Goal: Task Accomplishment & Management: Use online tool/utility

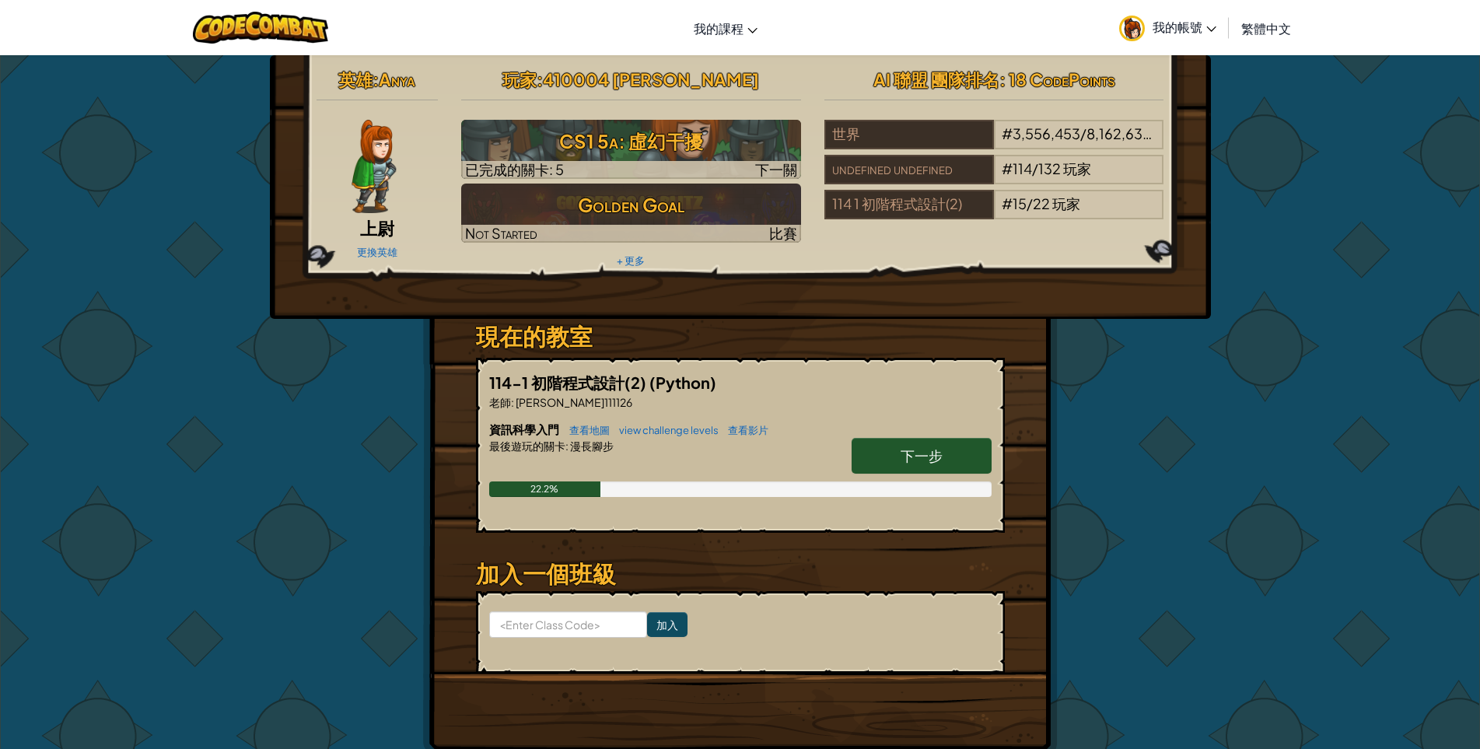
click at [931, 449] on span "下一步" at bounding box center [921, 455] width 42 height 18
select select "zh-HANT"
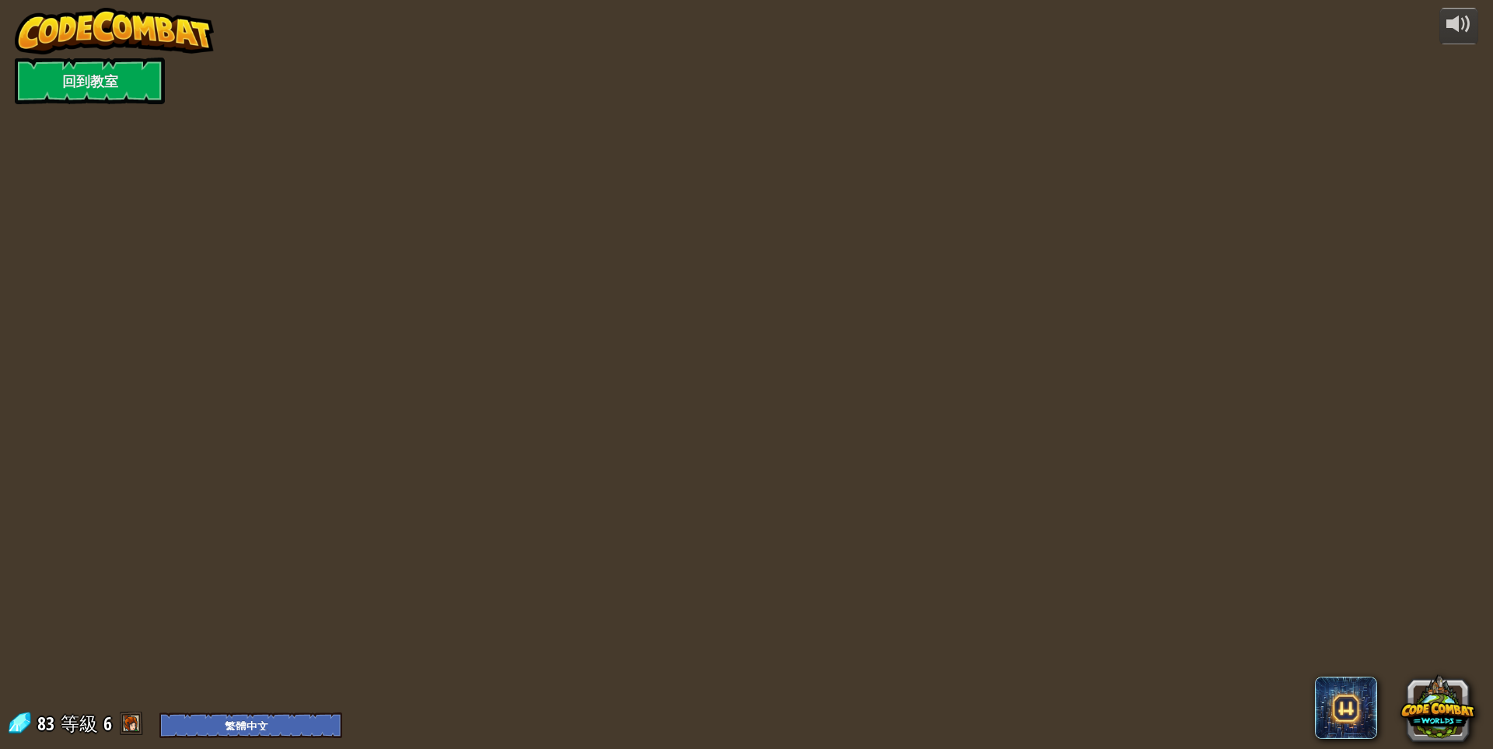
select select "zh-HANT"
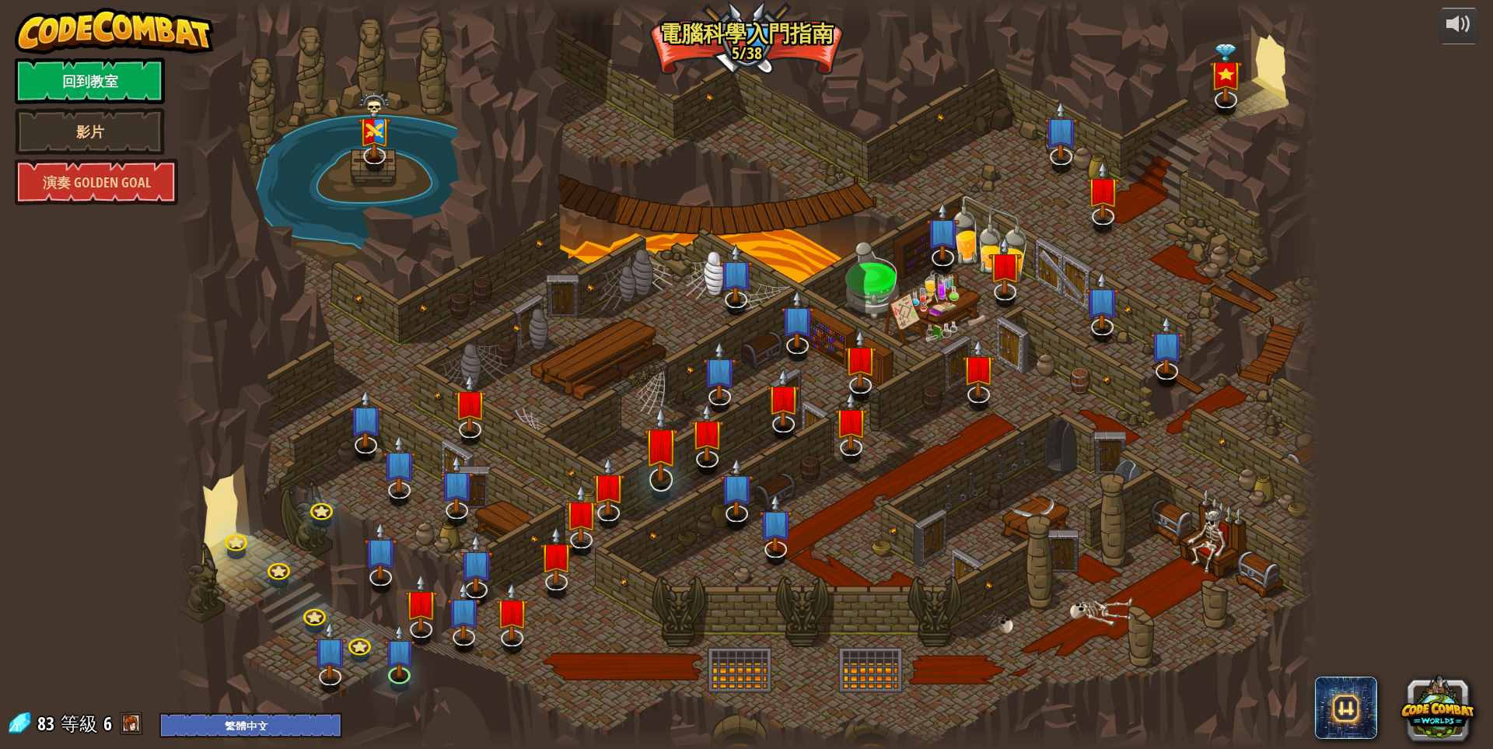
select select "zh-HANT"
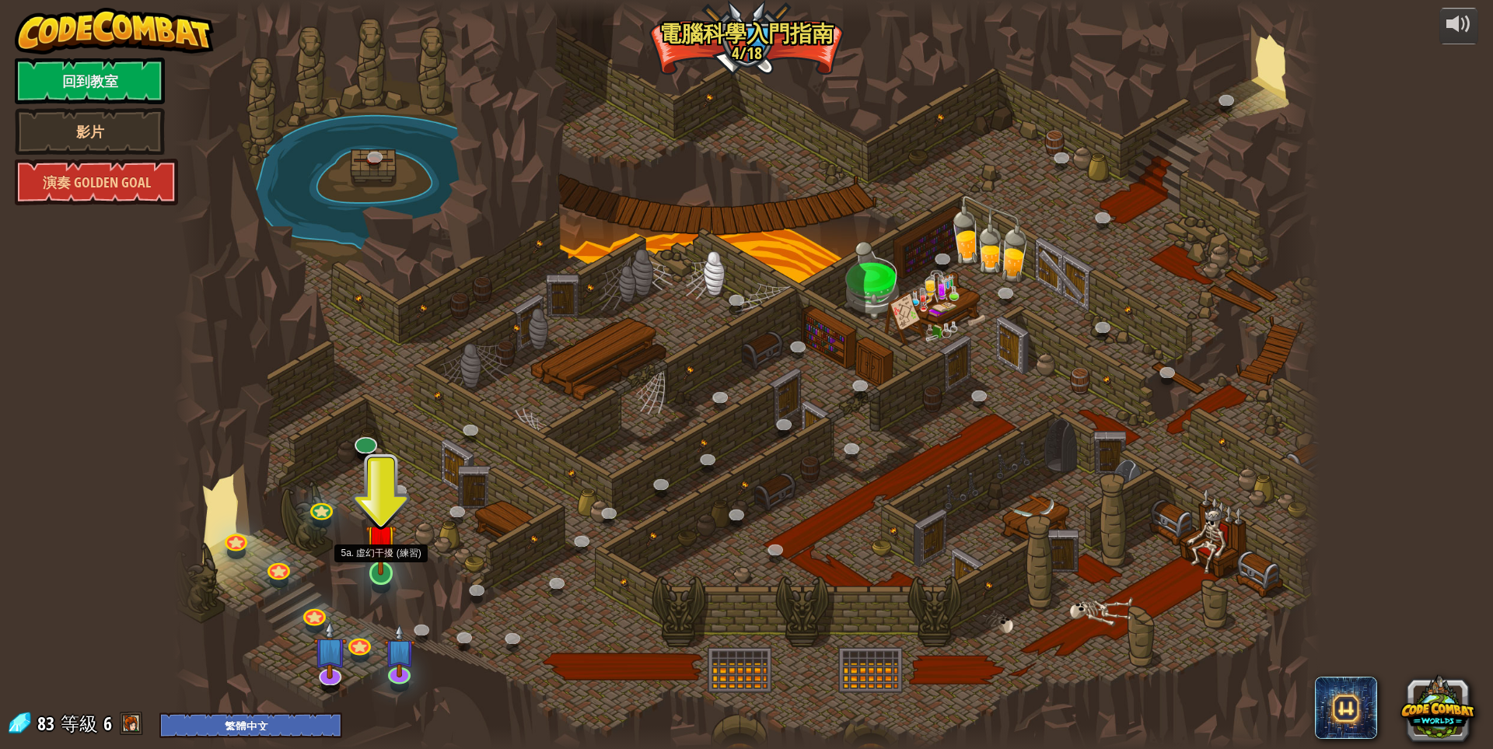
click at [386, 574] on img at bounding box center [380, 539] width 31 height 71
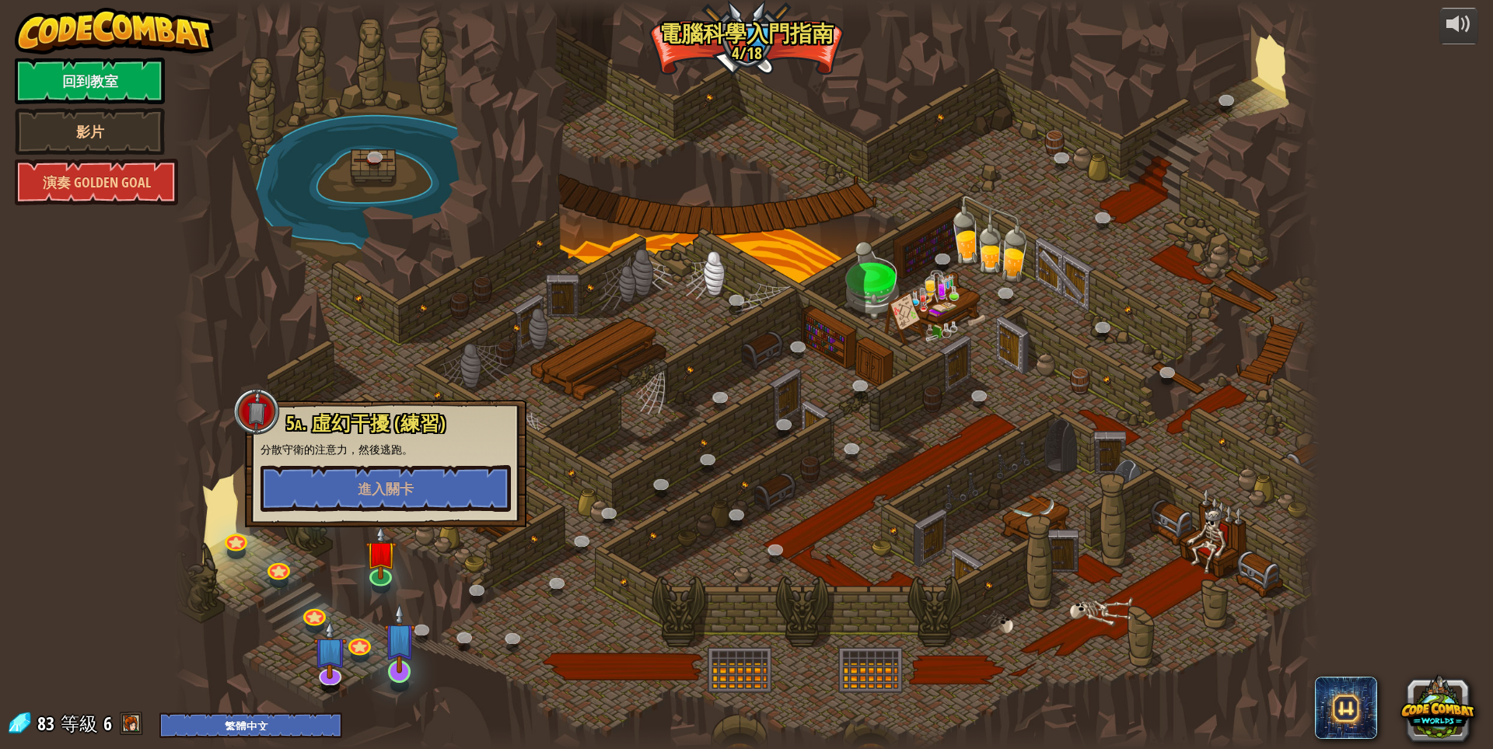
click at [400, 683] on div at bounding box center [399, 685] width 19 height 14
click at [400, 674] on link at bounding box center [398, 670] width 31 height 31
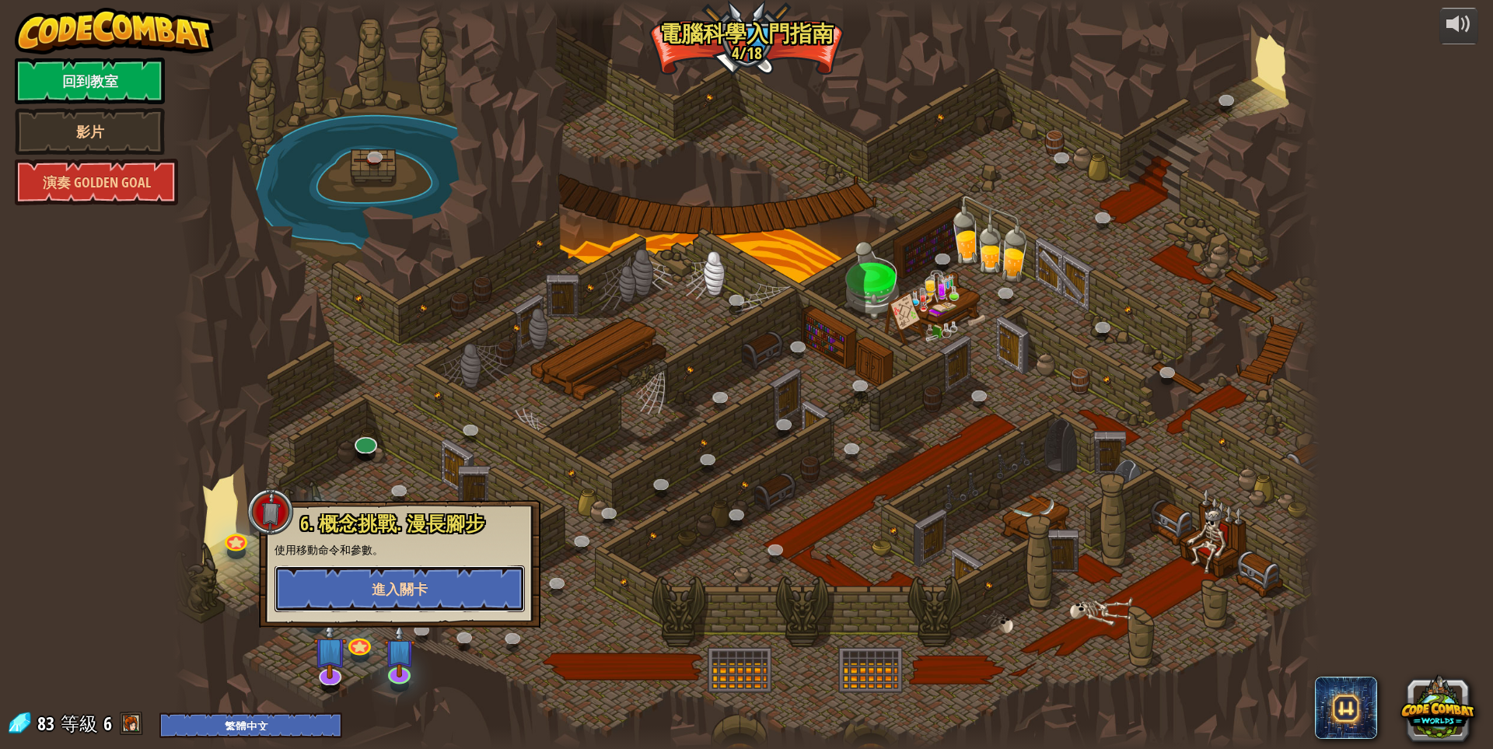
click at [453, 586] on button "進入關卡" at bounding box center [399, 588] width 250 height 47
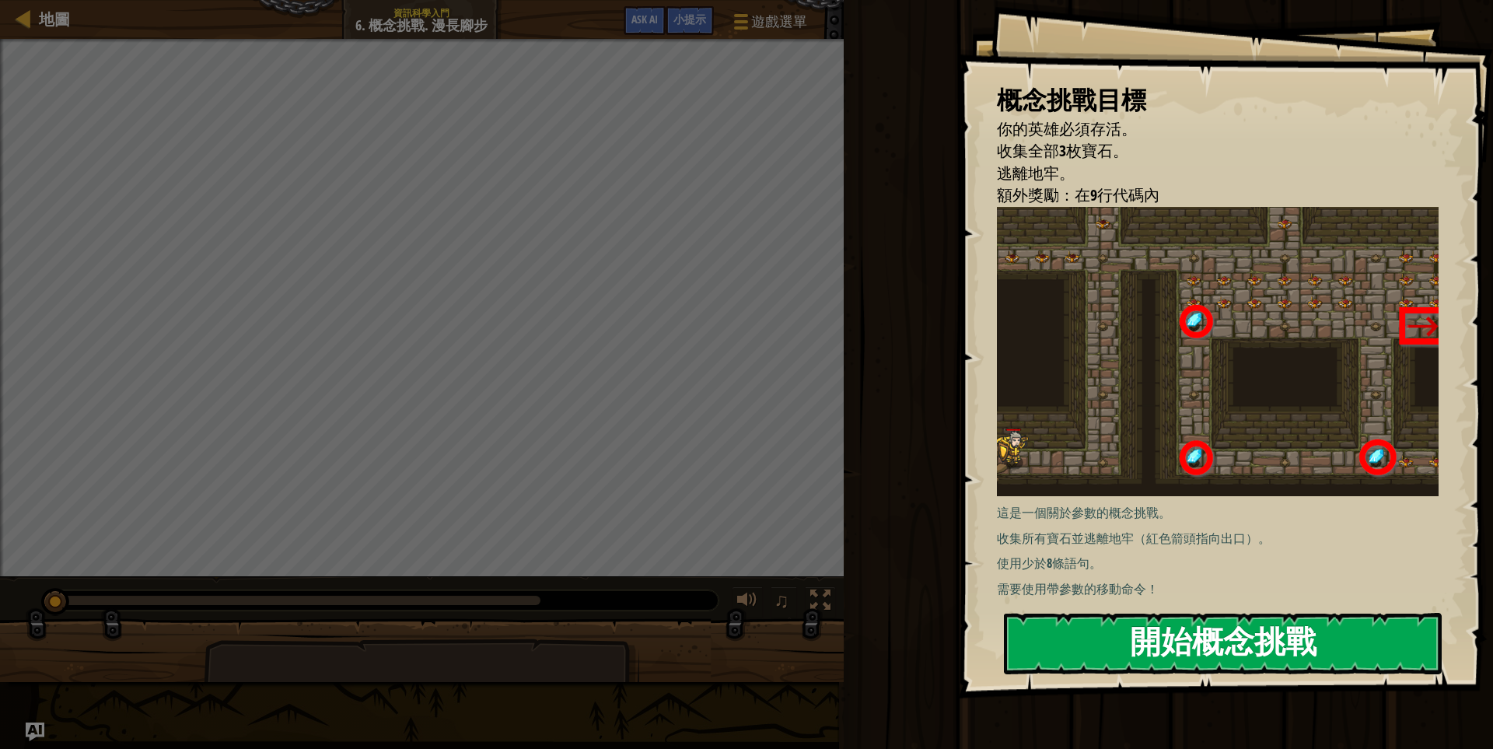
click at [1213, 627] on button "開始概念挑戰" at bounding box center [1223, 643] width 438 height 61
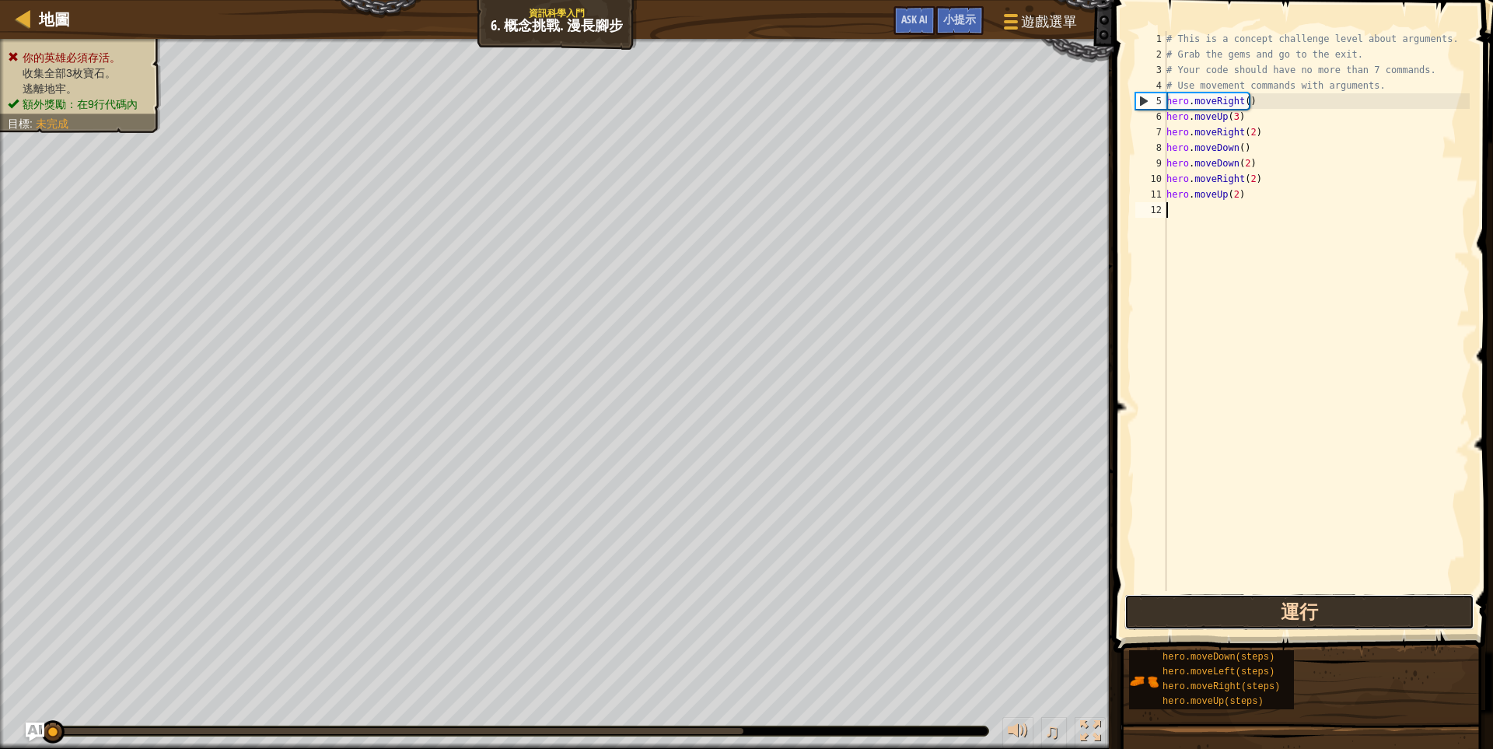
click at [1274, 619] on button "運行" at bounding box center [1299, 612] width 350 height 36
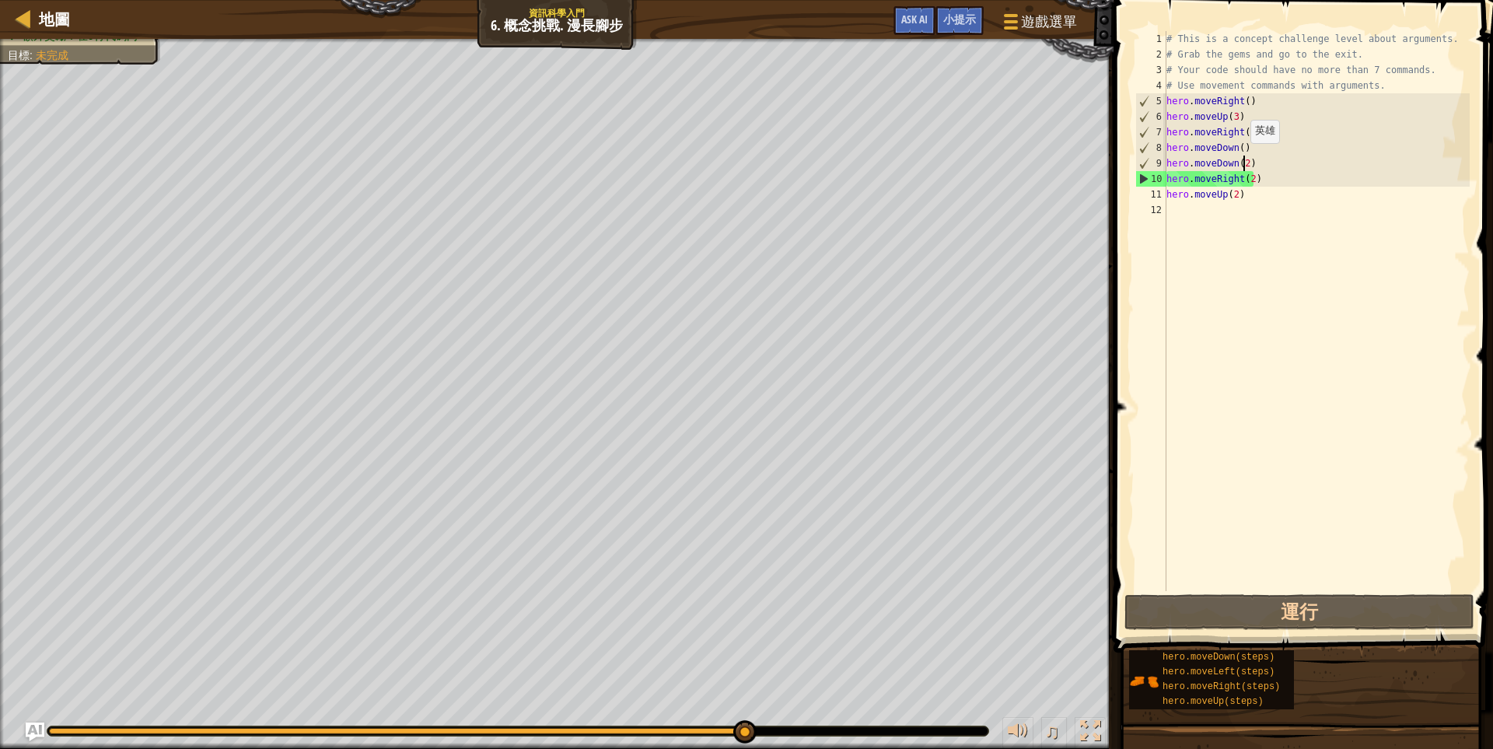
click at [1243, 159] on div "# This is a concept challenge level about arguments. # Grab the gems and go to …" at bounding box center [1316, 326] width 306 height 591
type textarea "hero.moveDown(2)"
click at [1231, 213] on div "# This is a concept challenge level about arguments. # Grab the gems and go to …" at bounding box center [1316, 326] width 306 height 591
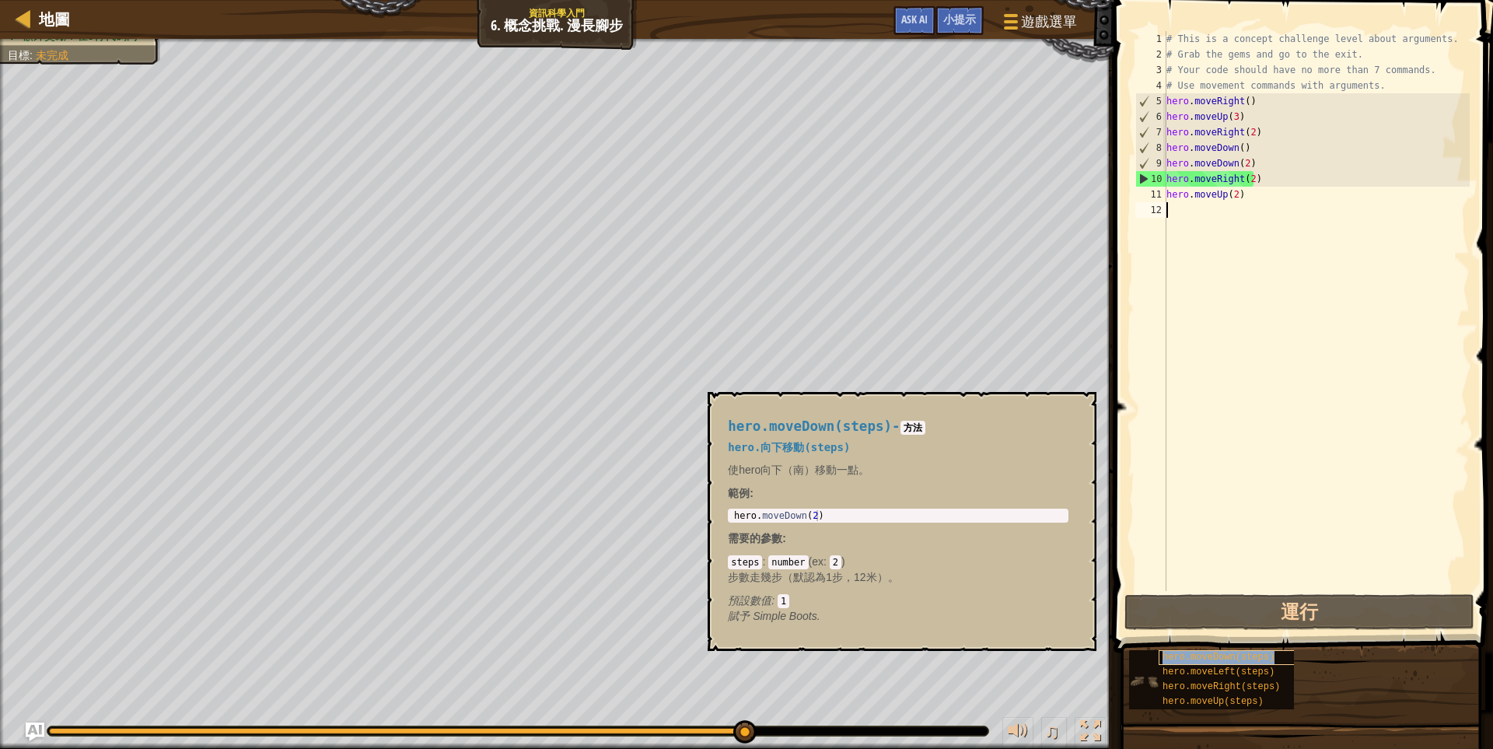
click at [1218, 655] on span "hero.moveDown(steps)" at bounding box center [1218, 657] width 112 height 11
click at [1211, 674] on span "hero.moveLeft(steps)" at bounding box center [1218, 671] width 112 height 11
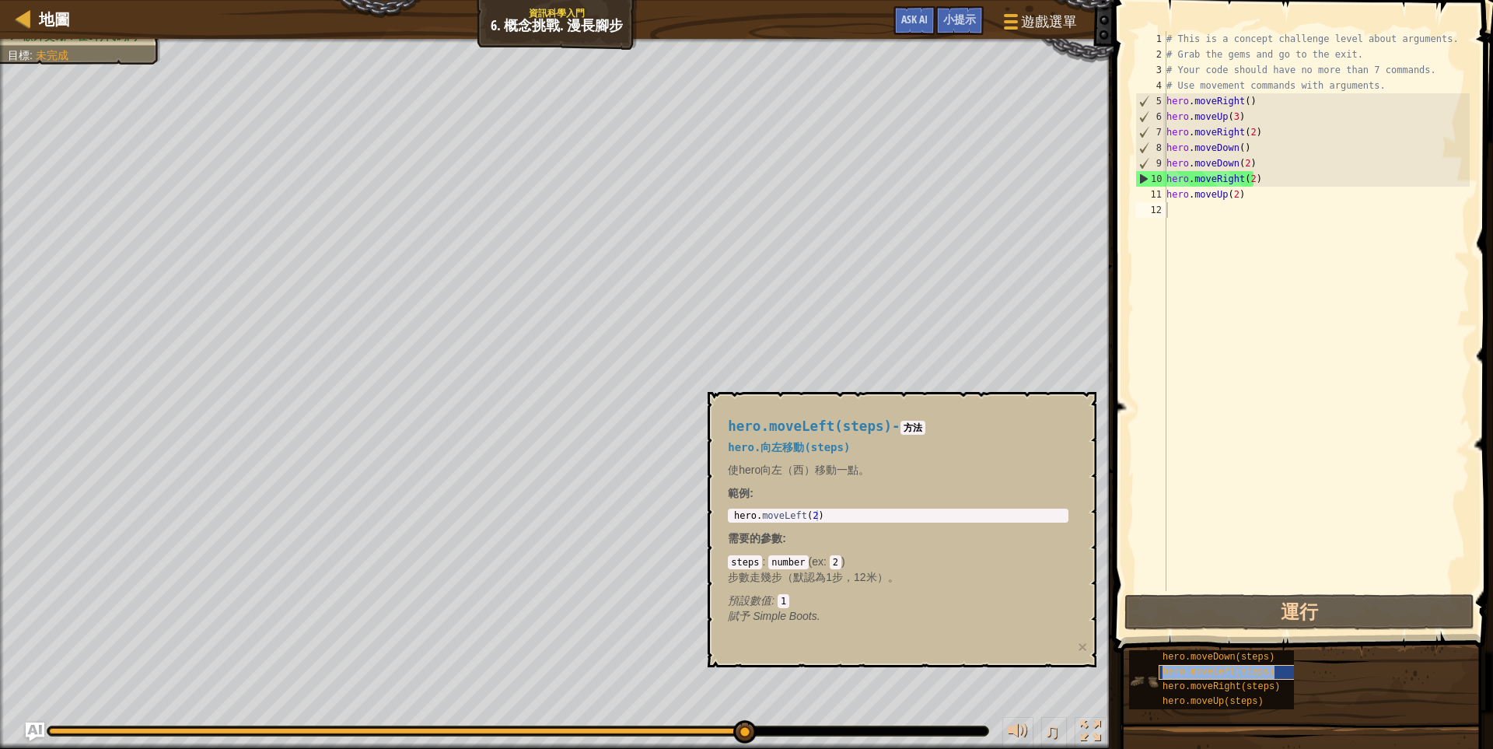
click at [1271, 676] on div "hero.moveLeft(steps)" at bounding box center [1233, 672] width 149 height 15
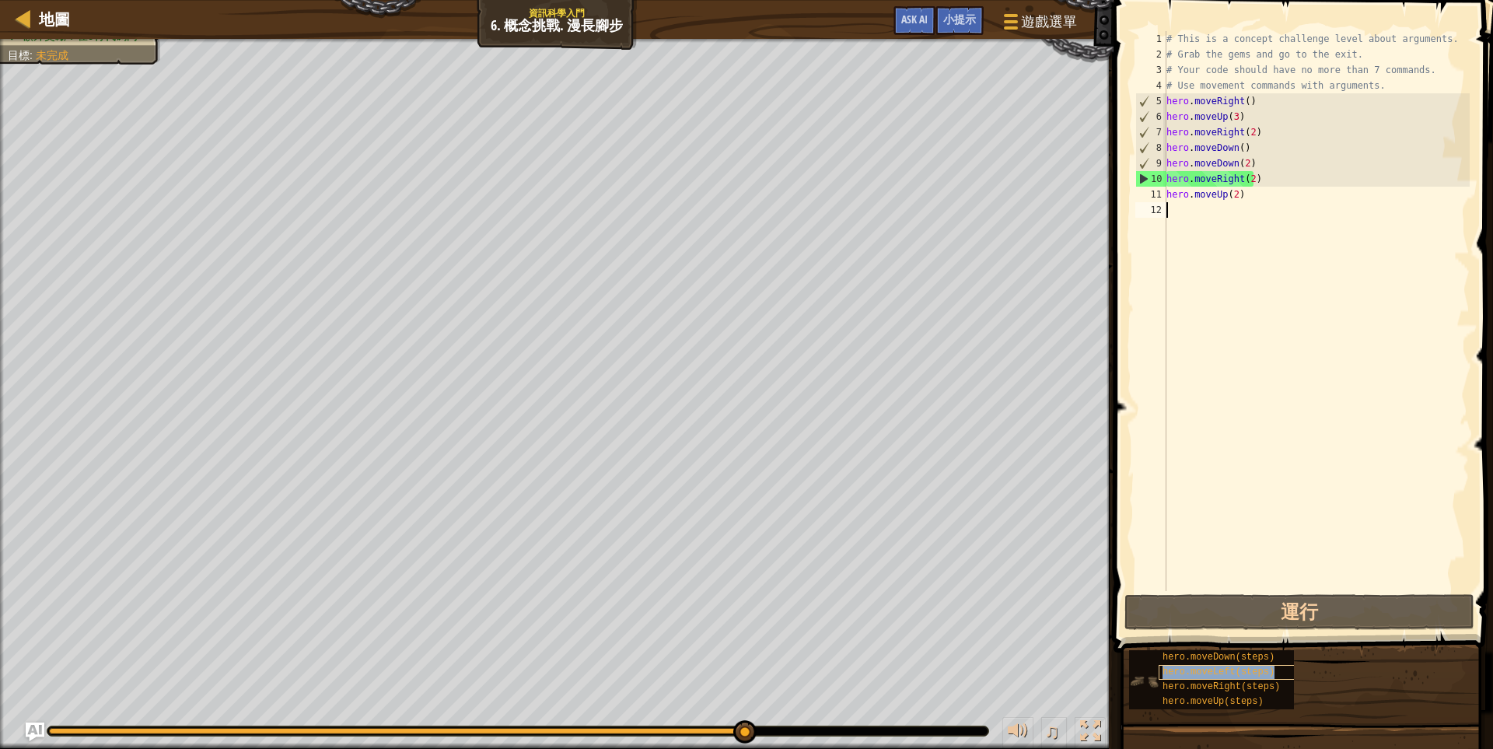
click at [1271, 676] on div "hero.moveLeft(steps)" at bounding box center [1233, 672] width 149 height 15
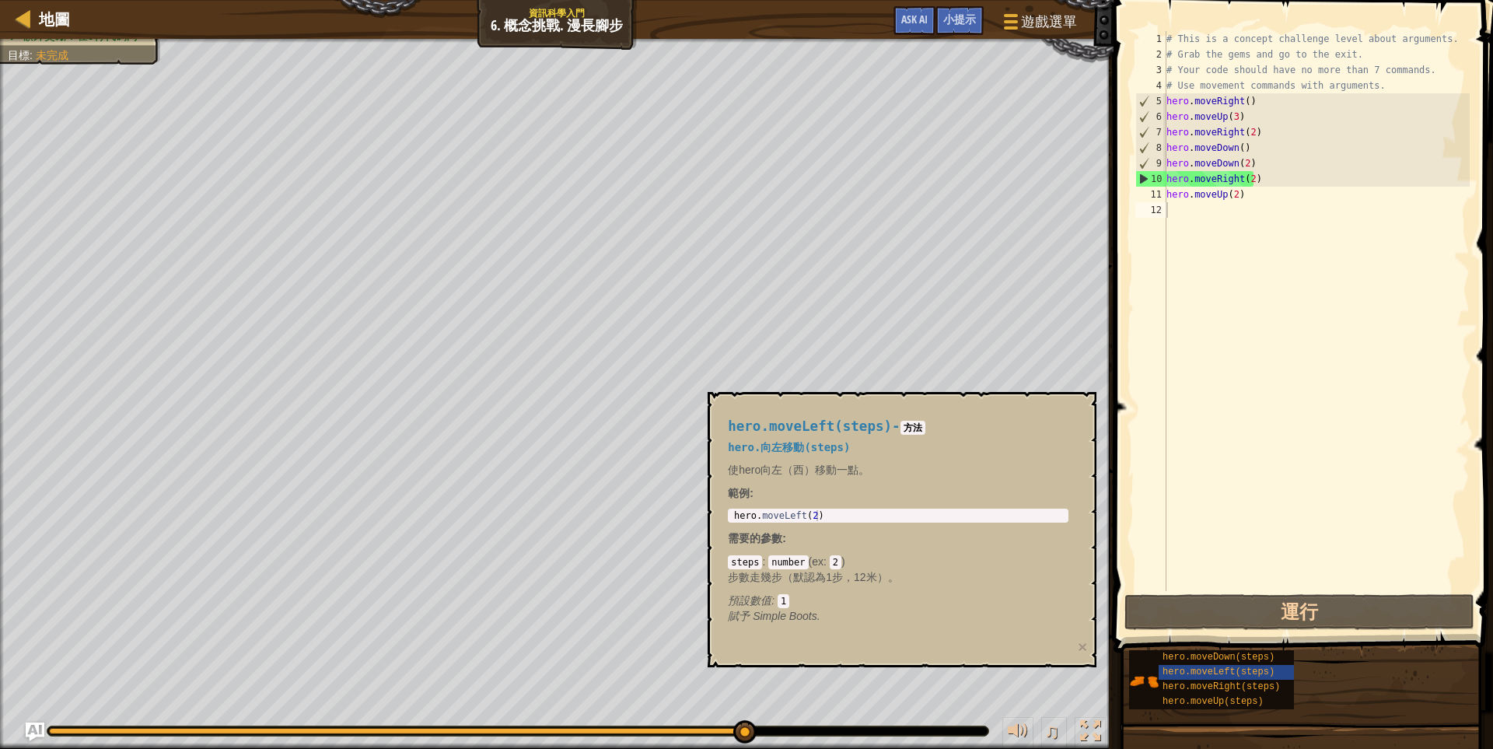
click at [1123, 394] on span at bounding box center [1305, 304] width 392 height 698
click at [915, 9] on button "Ask AI" at bounding box center [914, 20] width 42 height 29
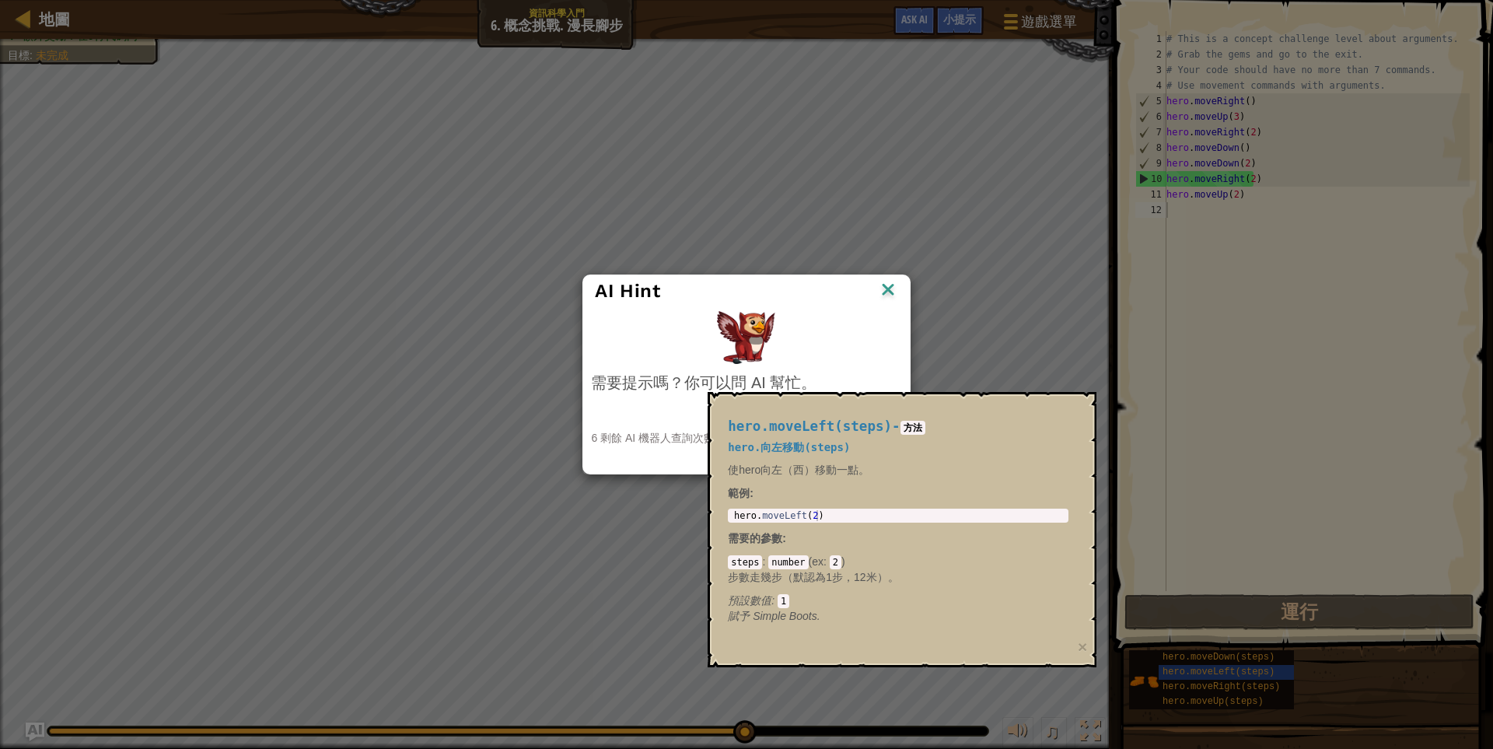
click at [1015, 375] on div "AI Hint 需要提示嗎？你可以問 AI 幫忙。 詢問 AI 6 剩餘 AI 機器人查詢次數 user_credits.level_chat_duratio…" at bounding box center [746, 374] width 1493 height 749
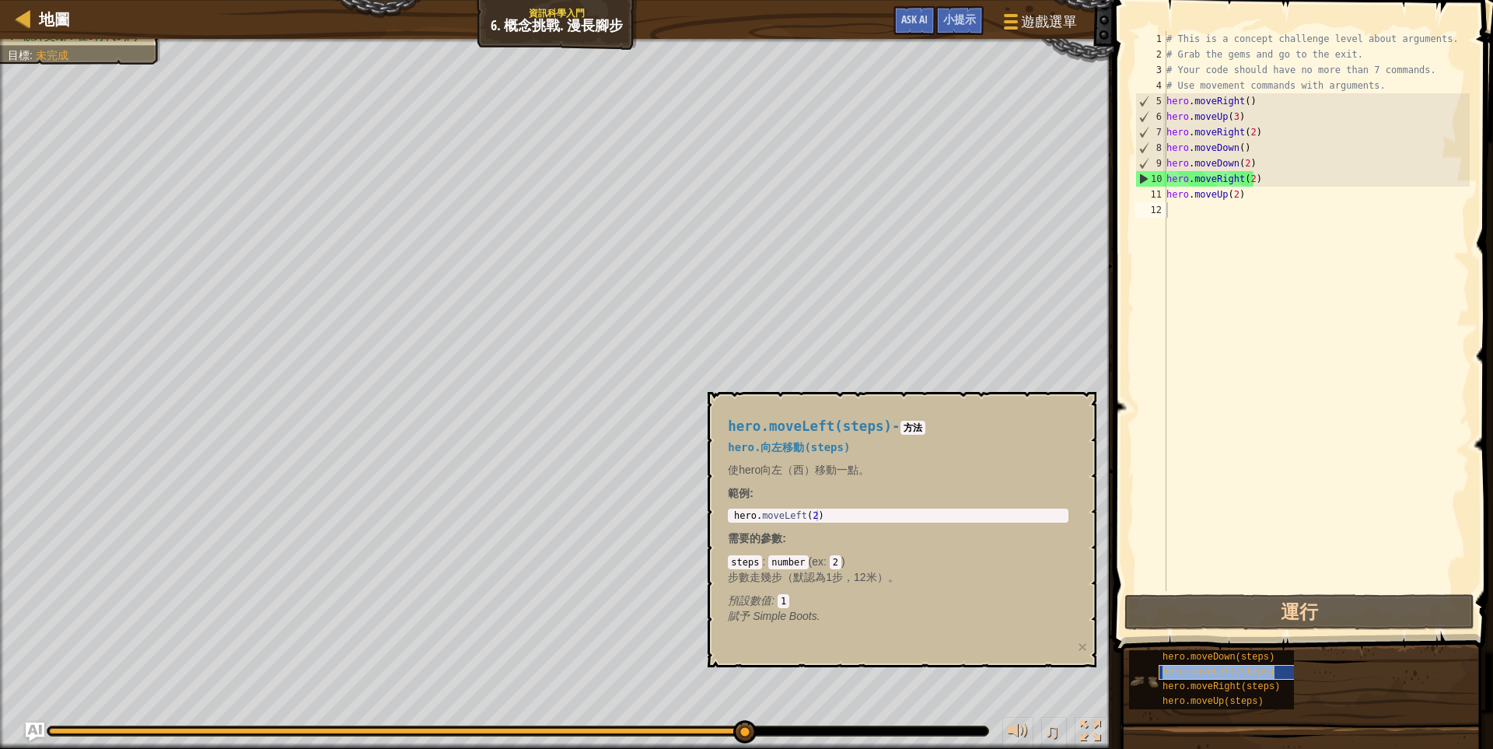
click at [1201, 673] on span "hero.moveLeft(steps)" at bounding box center [1218, 671] width 112 height 11
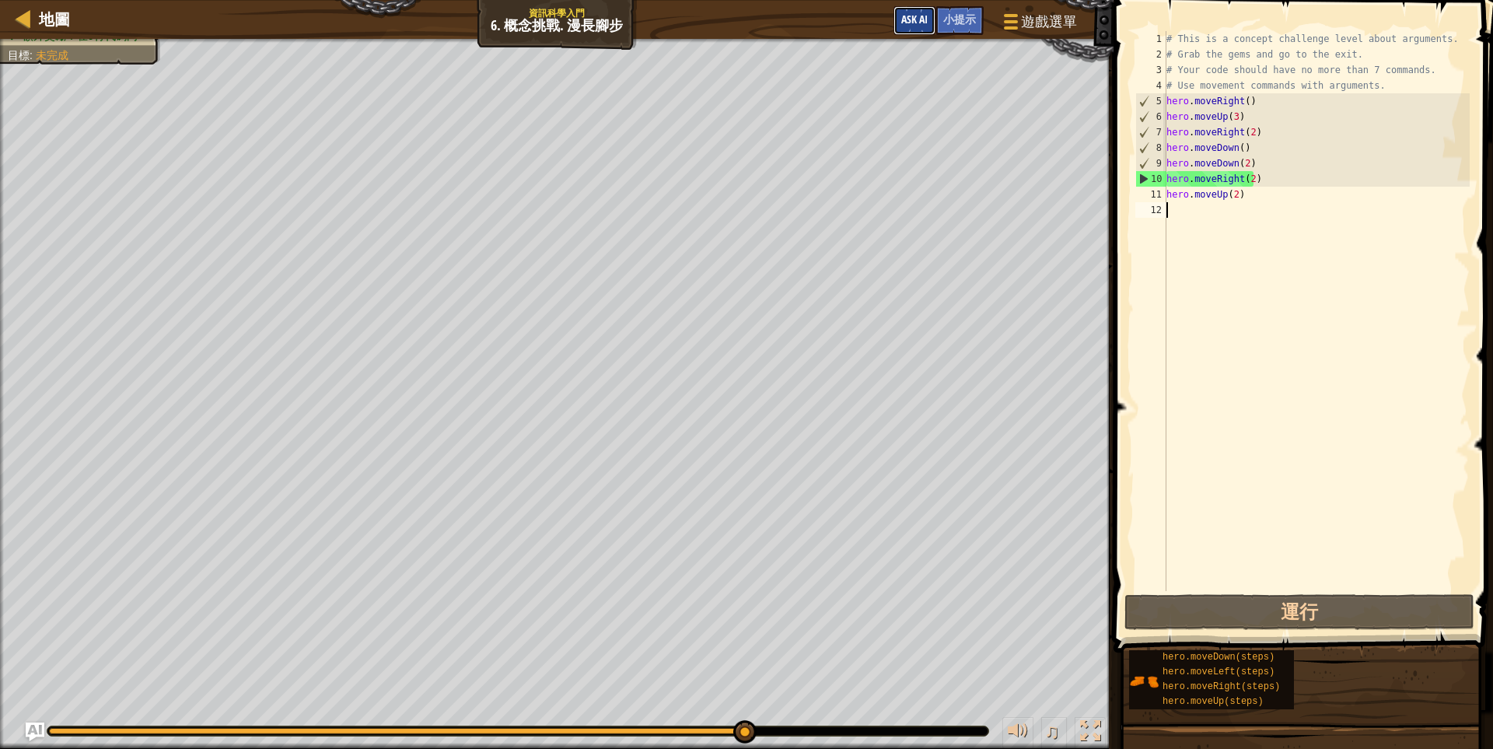
click at [930, 23] on button "Ask AI" at bounding box center [914, 20] width 42 height 29
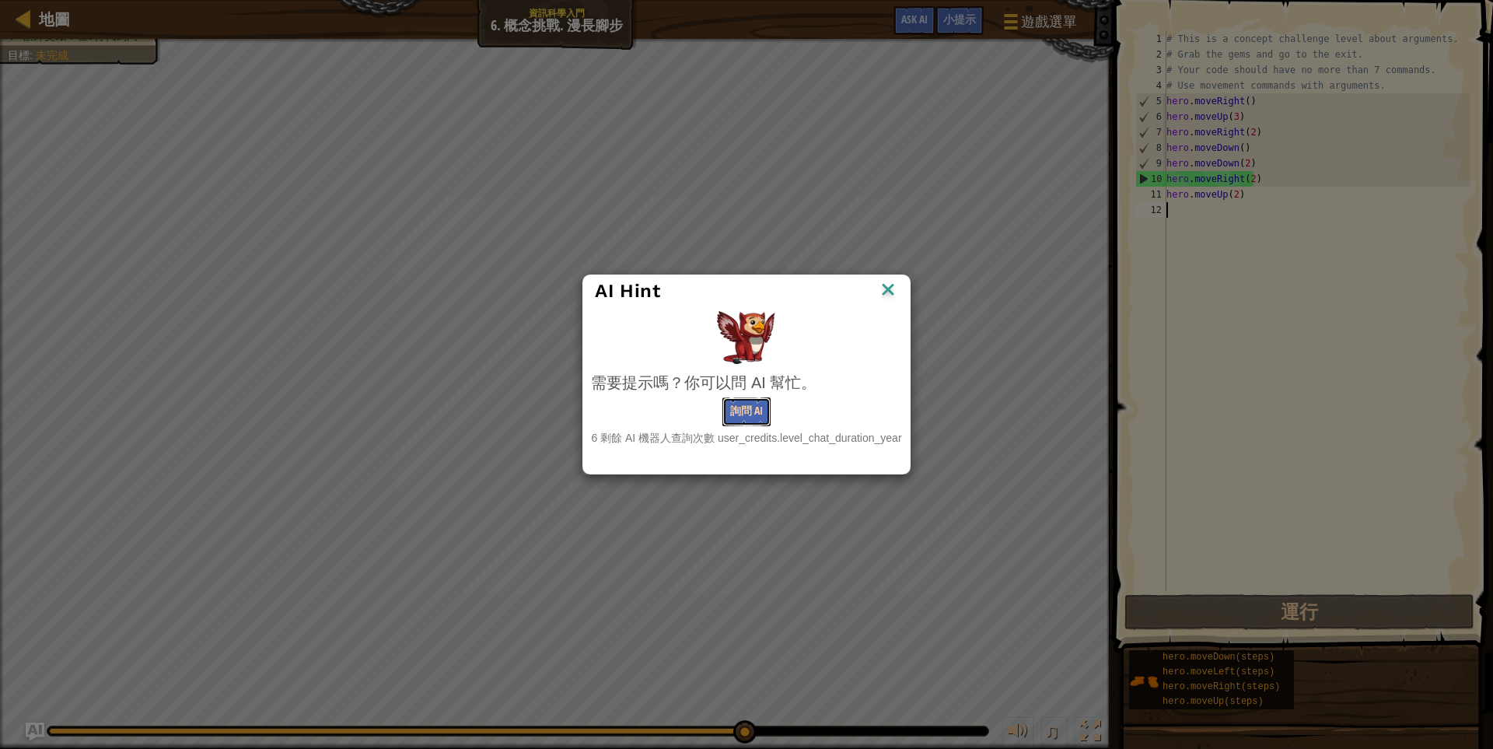
click at [749, 425] on button "詢問 AI" at bounding box center [746, 411] width 48 height 29
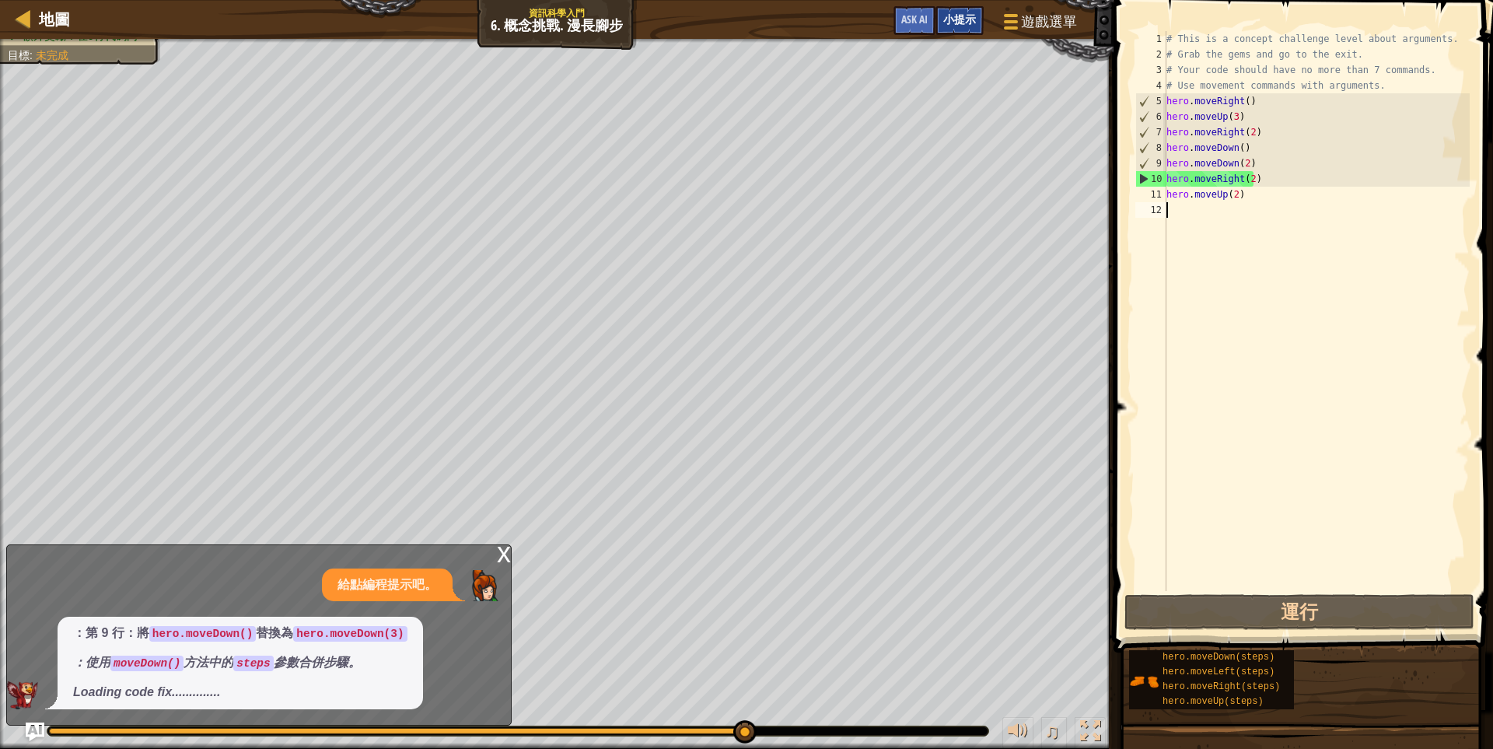
click at [953, 20] on span "小提示" at bounding box center [959, 19] width 33 height 15
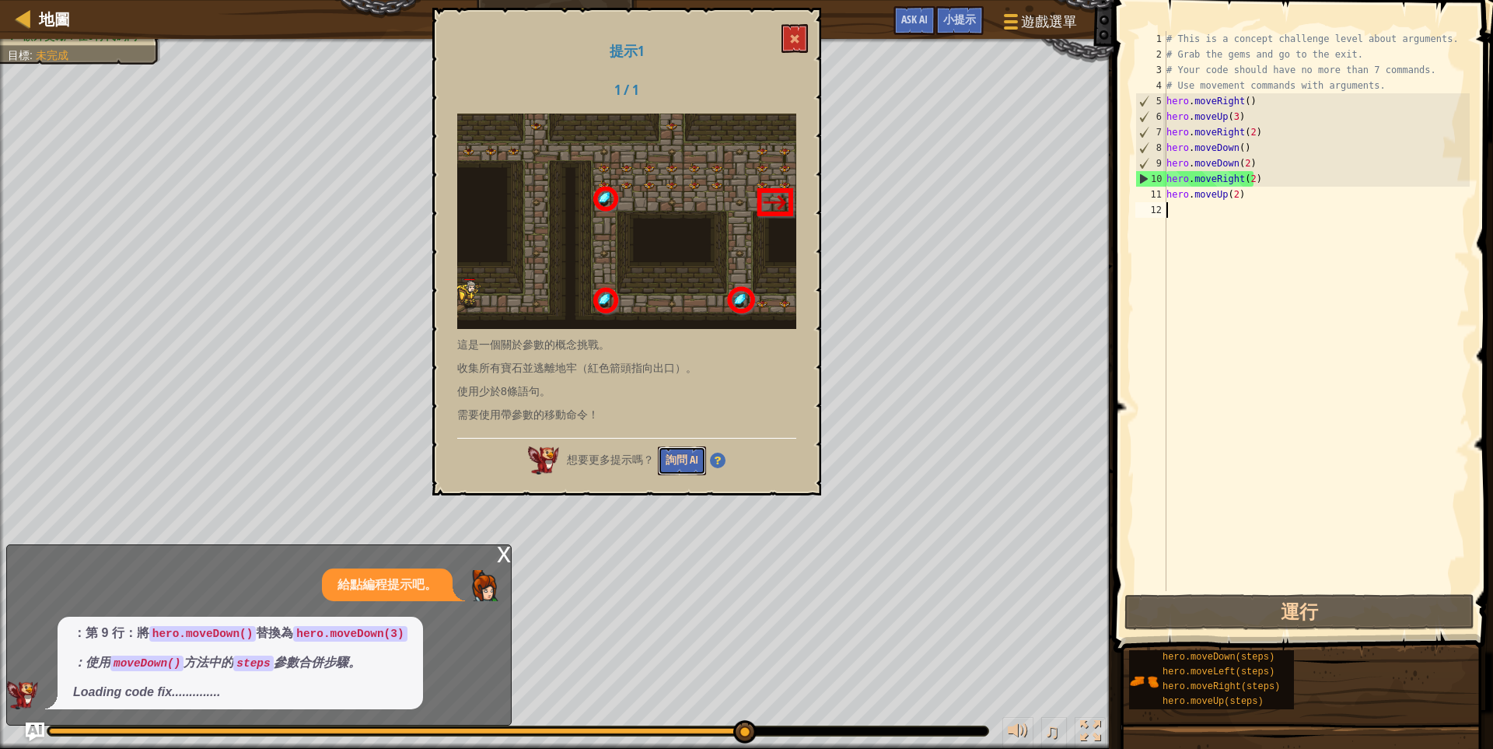
click at [694, 460] on button "詢問 AI" at bounding box center [682, 460] width 48 height 29
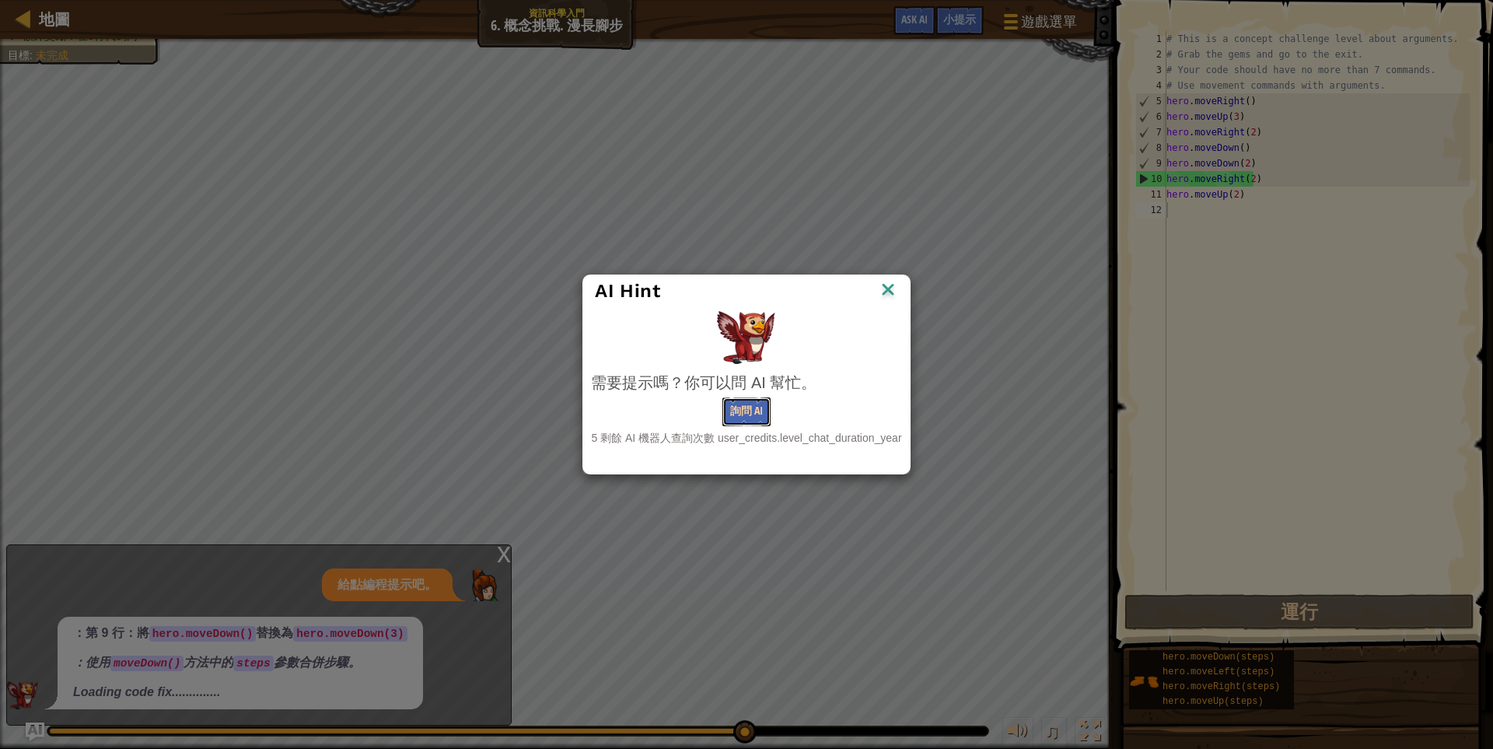
click at [746, 417] on button "詢問 AI" at bounding box center [746, 411] width 48 height 29
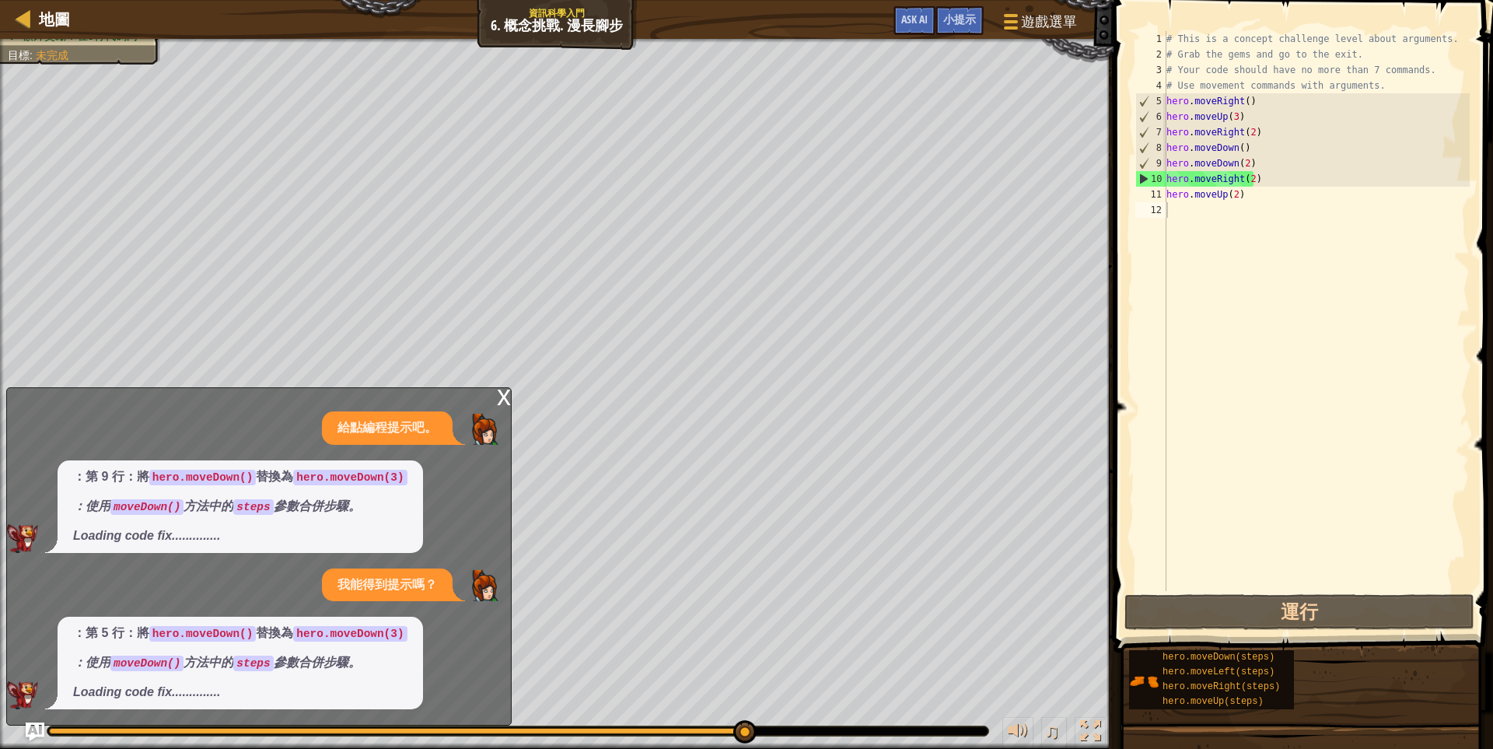
click at [211, 478] on code "hero.moveDown()" at bounding box center [202, 478] width 107 height 16
click at [198, 523] on span "：第 9 行：將 hero.moveDown() 替換為 hero.moveDown(3) ：使用 moveDown() 方法中的 steps 參數合併步驟。…" at bounding box center [240, 506] width 334 height 77
click at [32, 729] on img "Ask AI" at bounding box center [35, 732] width 20 height 20
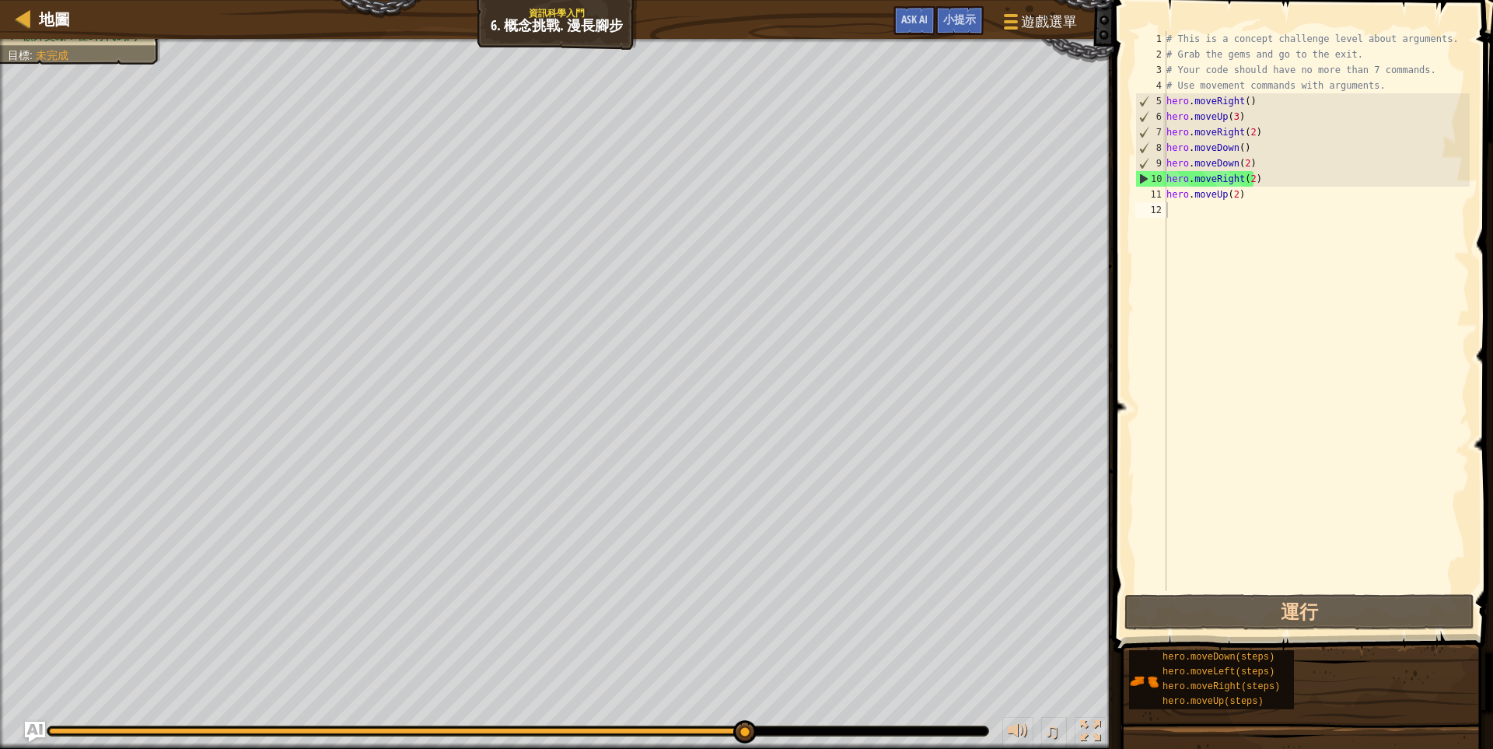
click at [33, 725] on img "Ask AI" at bounding box center [35, 732] width 20 height 20
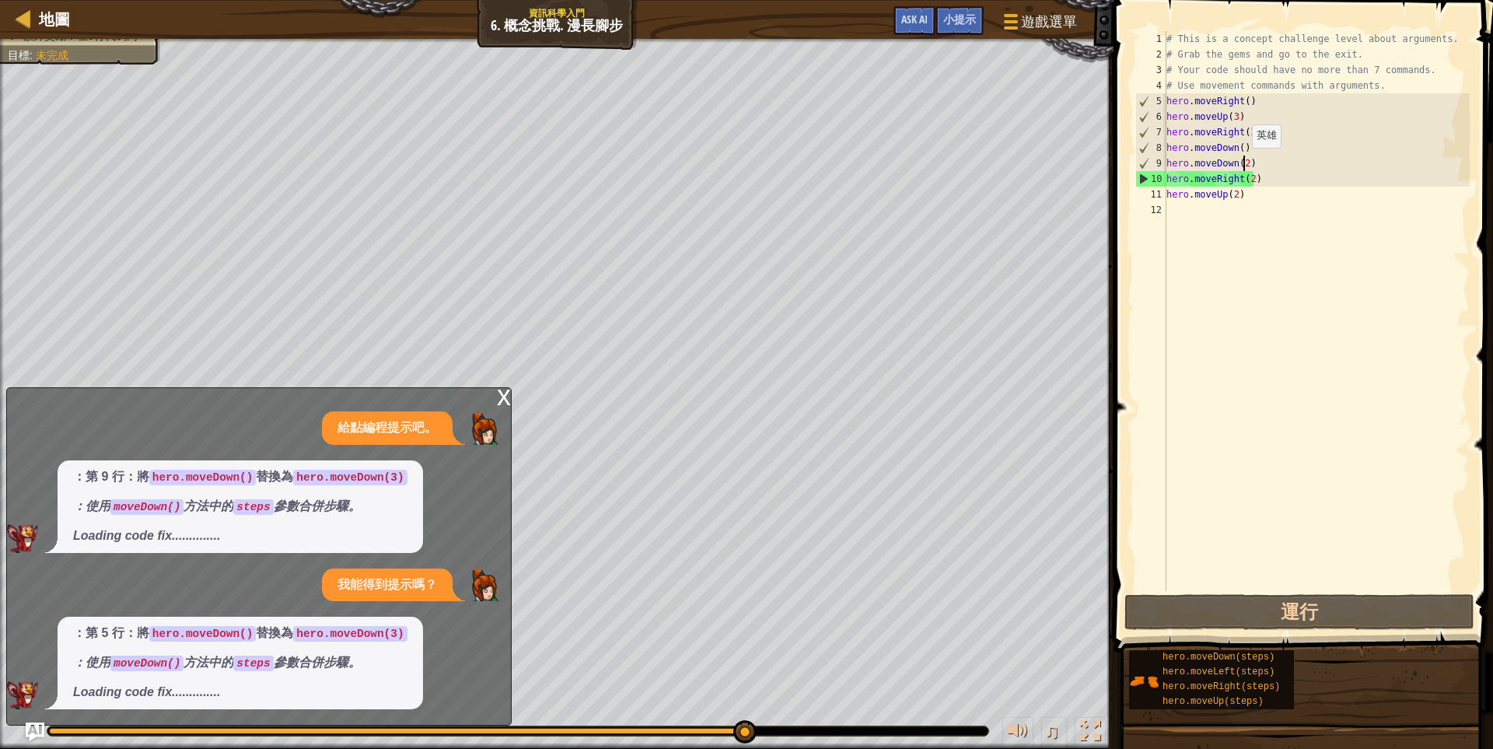
click at [1244, 163] on div "# This is a concept challenge level about arguments. # Grab the gems and go to …" at bounding box center [1316, 326] width 306 height 591
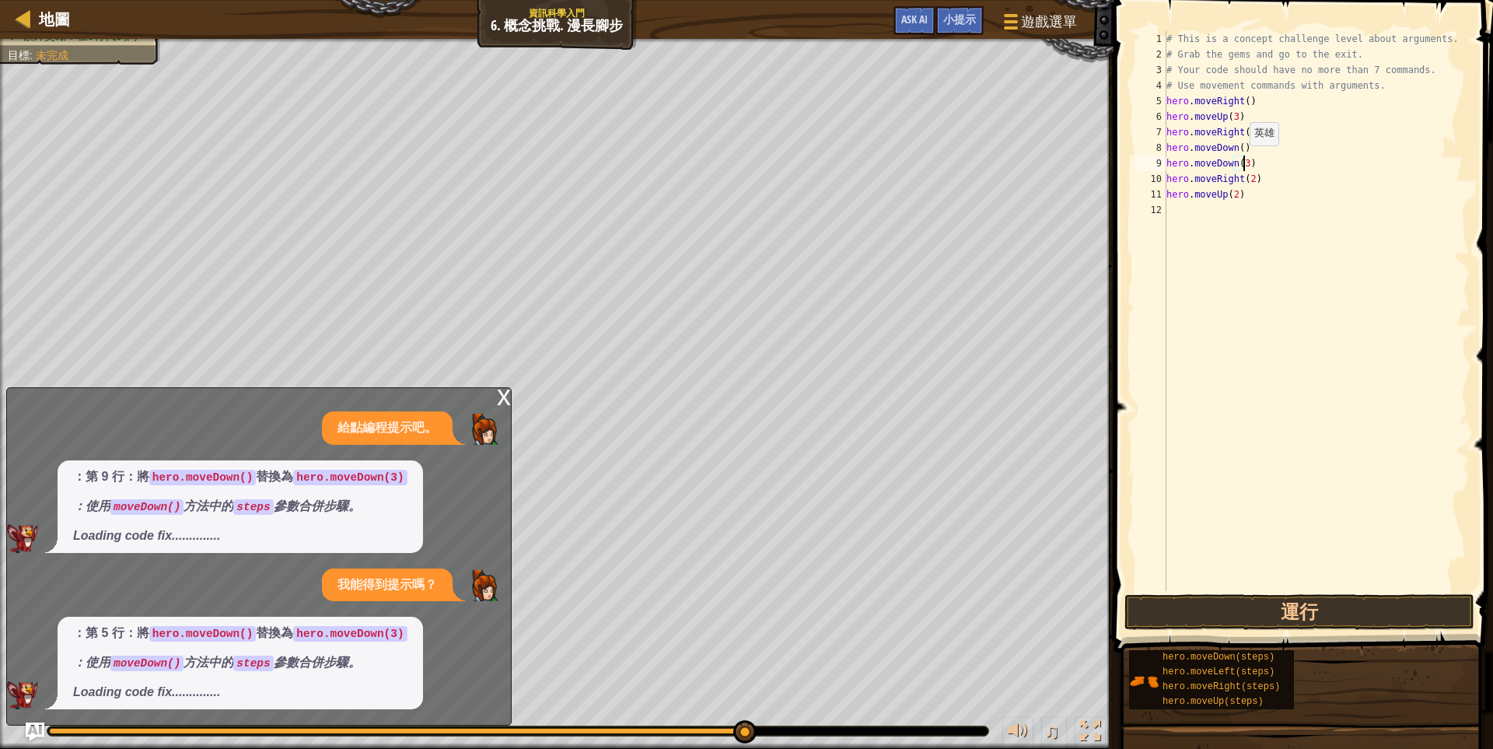
scroll to position [2, 77]
click at [1334, 626] on button "運行" at bounding box center [1299, 612] width 350 height 36
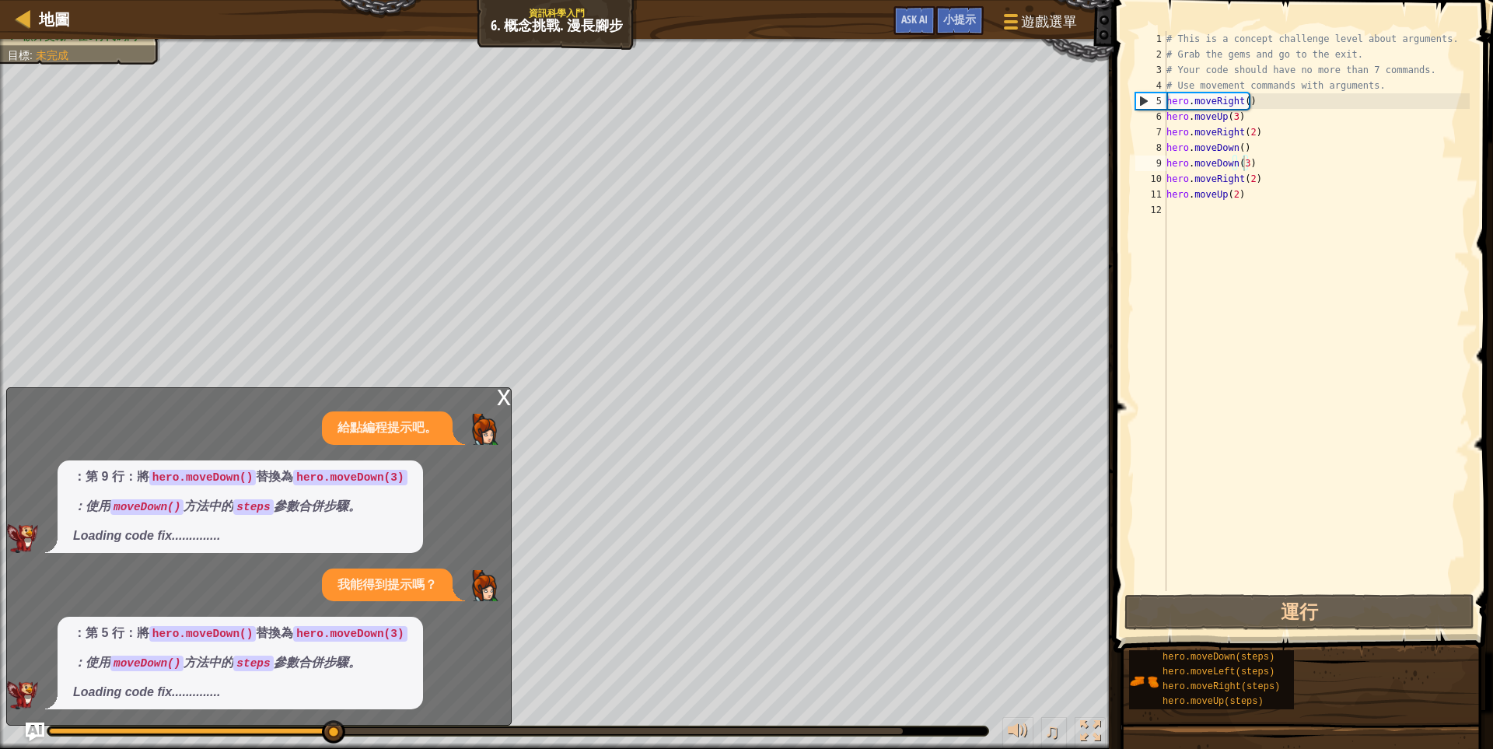
click at [502, 399] on div "x" at bounding box center [504, 396] width 14 height 16
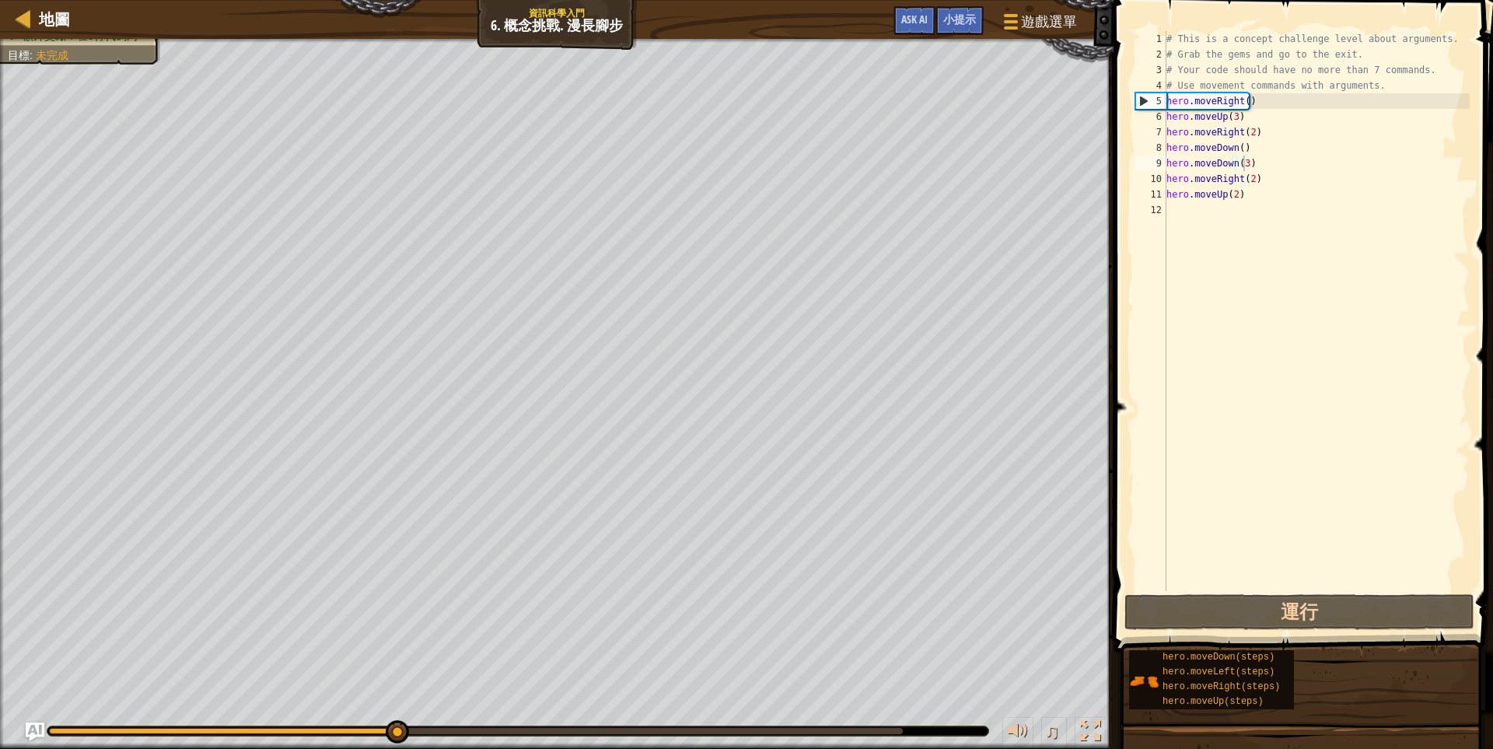
click at [396, 697] on div "你的英雄必須存活。 收集全部3枚寶石。 逃離地牢。 額外獎勵：在9行代碼內 目標 : 未完成 ♫ Anya 18 x: 33 y: 42 x: 38 y: 42" at bounding box center [746, 394] width 1493 height 710
click at [425, 648] on div "你的英雄必須存活。 收集全部3枚寶石。 逃離地牢。 額外獎勵：在9行代碼內 目標 : 未完成 ♫ Anya 18 x: 38 y: 42 x: 38 y: 42" at bounding box center [746, 394] width 1493 height 710
click at [1242, 164] on div "# This is a concept challenge level about arguments. # Grab the gems and go to …" at bounding box center [1316, 326] width 306 height 591
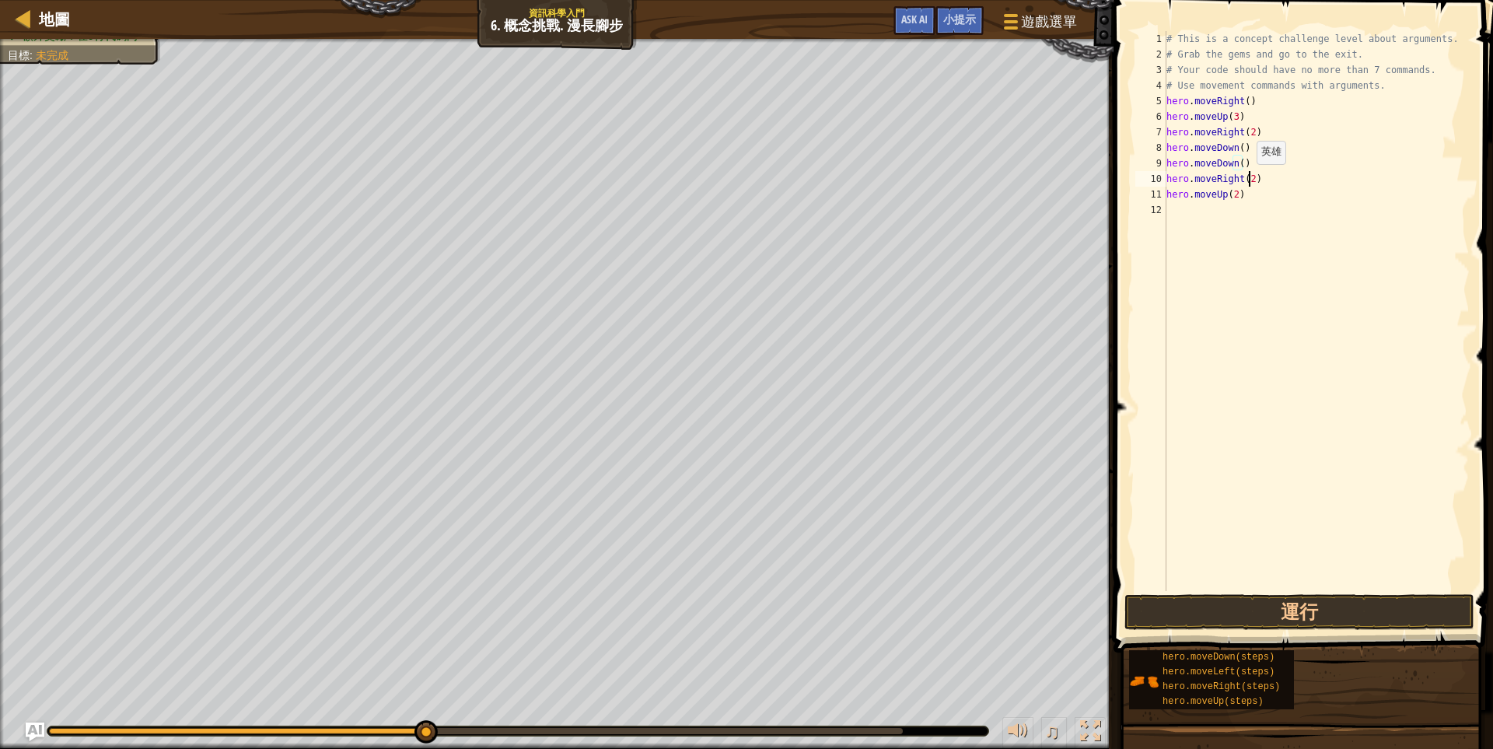
click at [1249, 180] on div "# This is a concept challenge level about arguments. # Grab the gems and go to …" at bounding box center [1316, 326] width 306 height 591
click at [1264, 172] on div "# This is a concept challenge level about arguments. # Grab the gems and go to …" at bounding box center [1316, 326] width 306 height 591
click at [1305, 165] on div "# This is a concept challenge level about arguments. # Grab the gems and go to …" at bounding box center [1316, 326] width 306 height 591
click at [1246, 163] on div "# This is a concept challenge level about arguments. # Grab the gems and go to …" at bounding box center [1316, 326] width 306 height 591
click at [1254, 180] on div "# This is a concept challenge level about arguments. # Grab the gems and go to …" at bounding box center [1316, 326] width 306 height 591
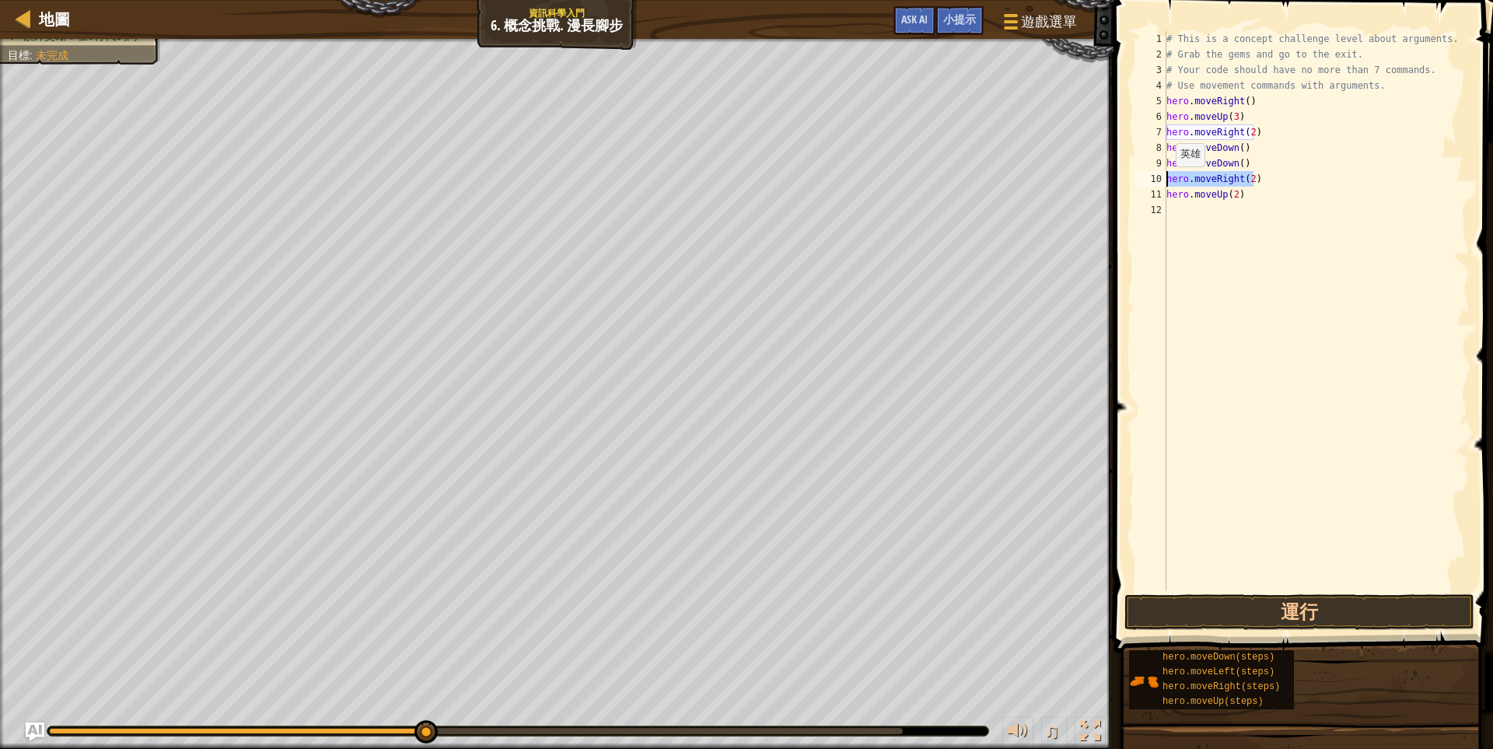
drag, startPoint x: 1254, startPoint y: 180, endPoint x: 1120, endPoint y: 182, distance: 133.7
click at [1120, 182] on div "hero.moveRight(2) 1 2 3 4 5 6 7 8 9 10 11 12 # This is a concept challenge leve…" at bounding box center [1301, 357] width 384 height 698
type textarea "H"
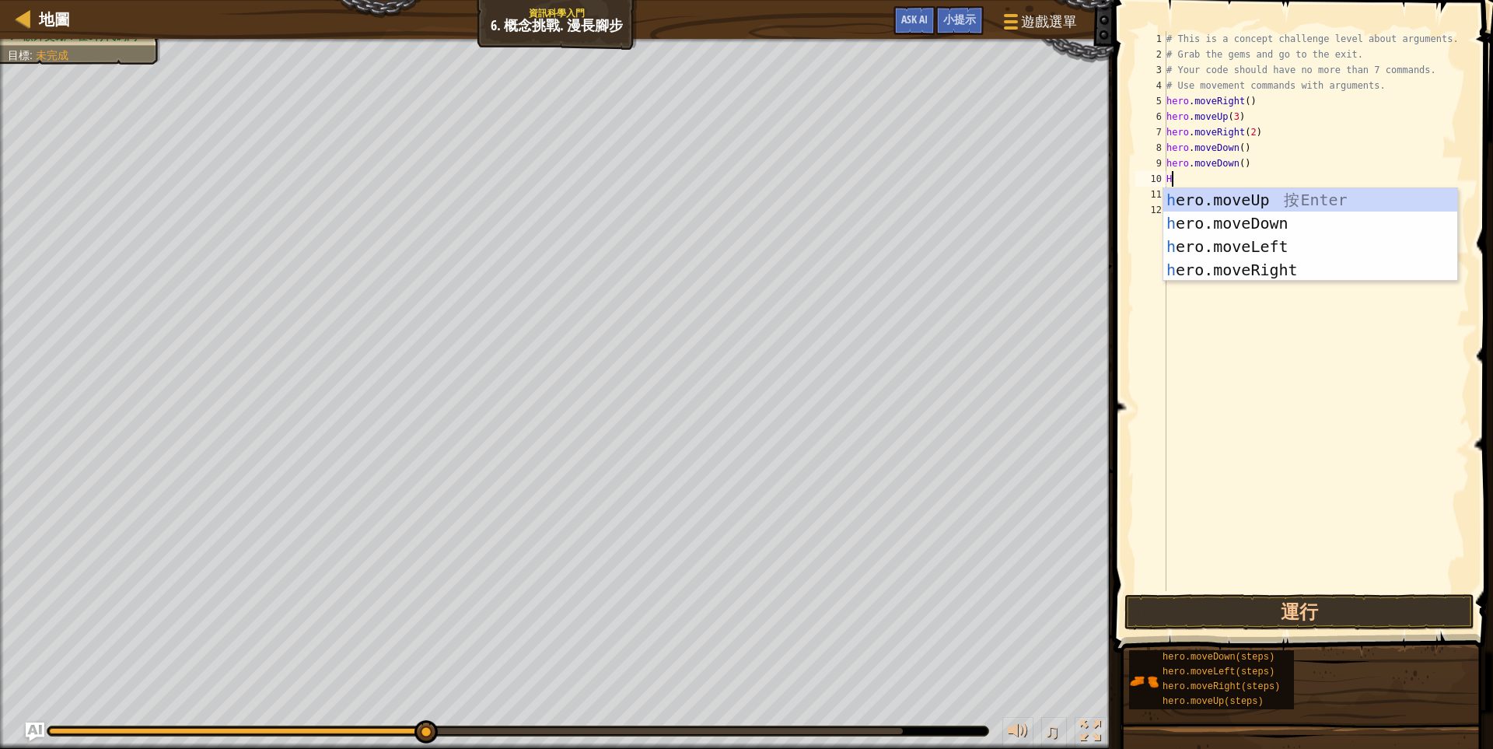
scroll to position [2, 5]
click at [1236, 244] on div "h ero.moveUp 按 Enter h ero.moveDown 按 Enter h ero.moveLeft 按 Enter h ero.moveRi…" at bounding box center [1310, 258] width 294 height 140
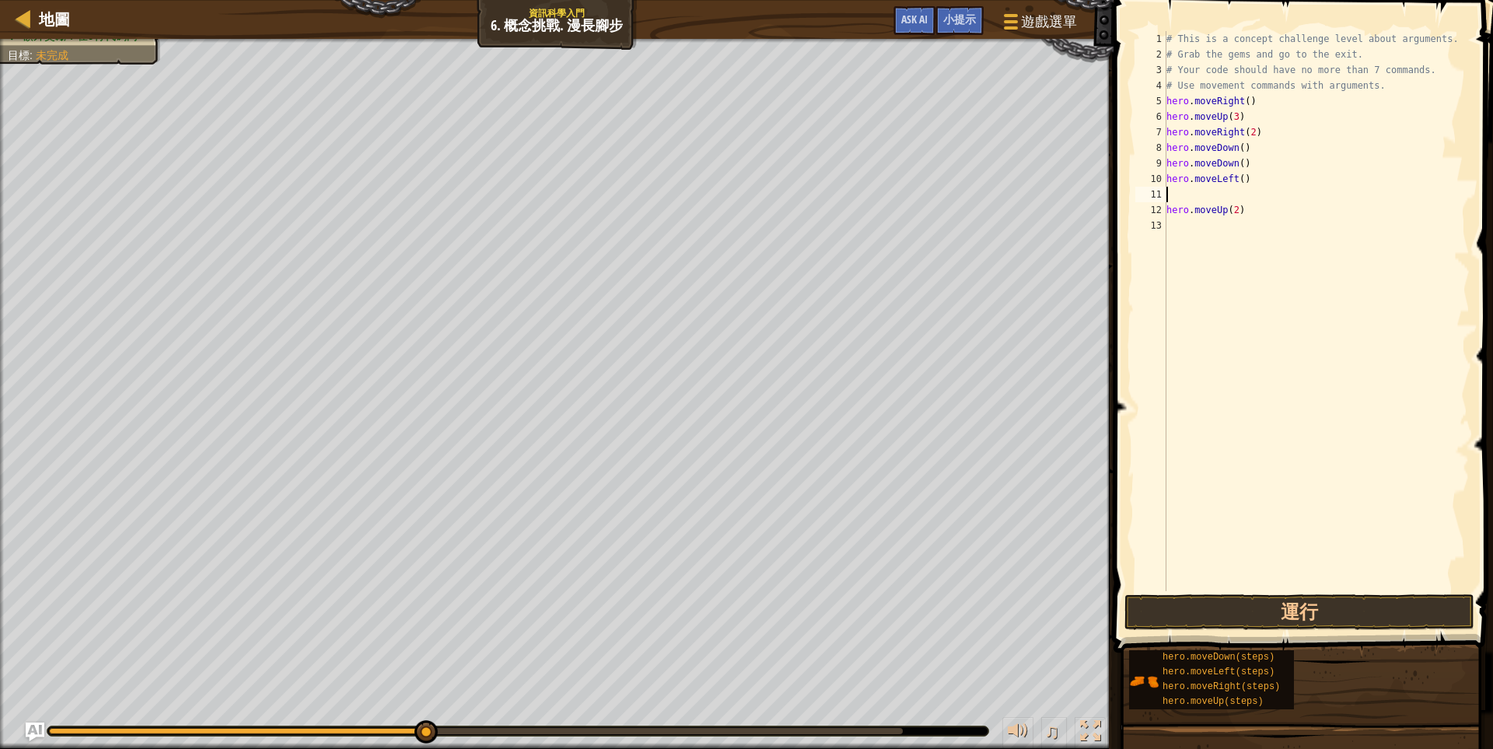
type textarea "H"
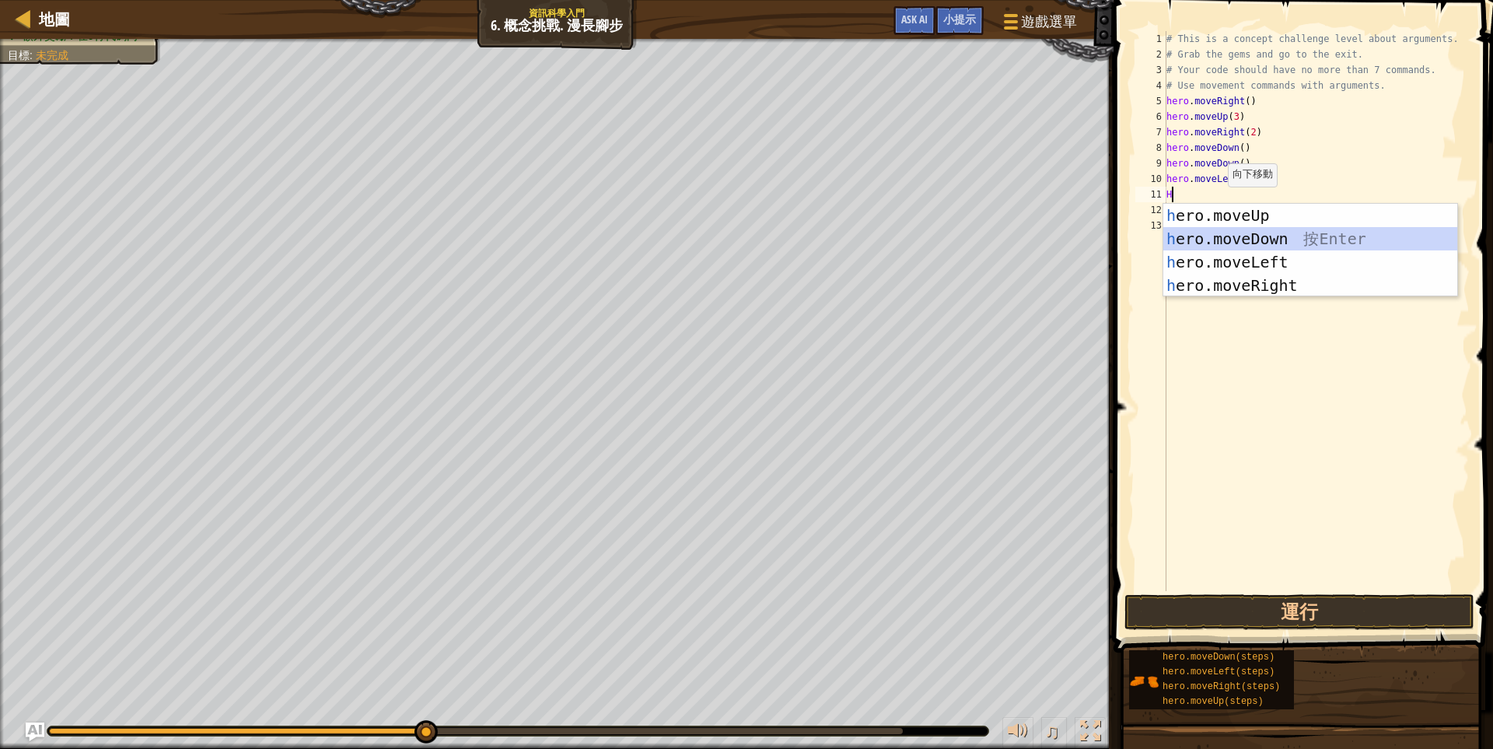
click at [1223, 244] on div "h ero.moveUp 按 Enter h ero.moveDown 按 Enter h ero.moveLeft 按 Enter h ero.moveRi…" at bounding box center [1310, 274] width 294 height 140
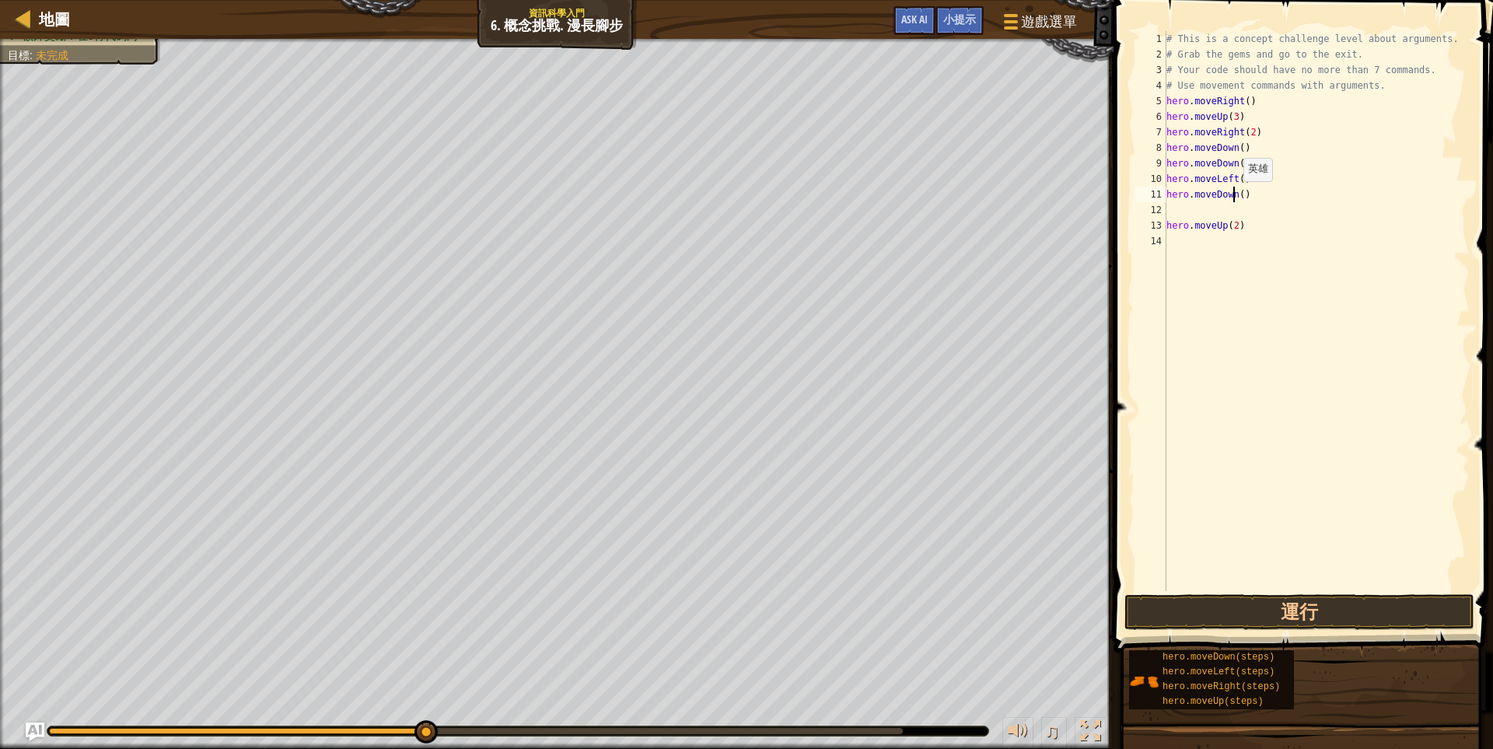
click at [1236, 197] on div "# This is a concept challenge level about arguments. # Grab the gems and go to …" at bounding box center [1316, 326] width 306 height 591
click at [1234, 227] on div "# This is a concept challenge level about arguments. # Grab the gems and go to …" at bounding box center [1316, 326] width 306 height 591
type textarea "hero.moveUp(2)"
click at [1202, 239] on div "# This is a concept challenge level about arguments. # Grab the gems and go to …" at bounding box center [1316, 326] width 306 height 591
type textarea "H"
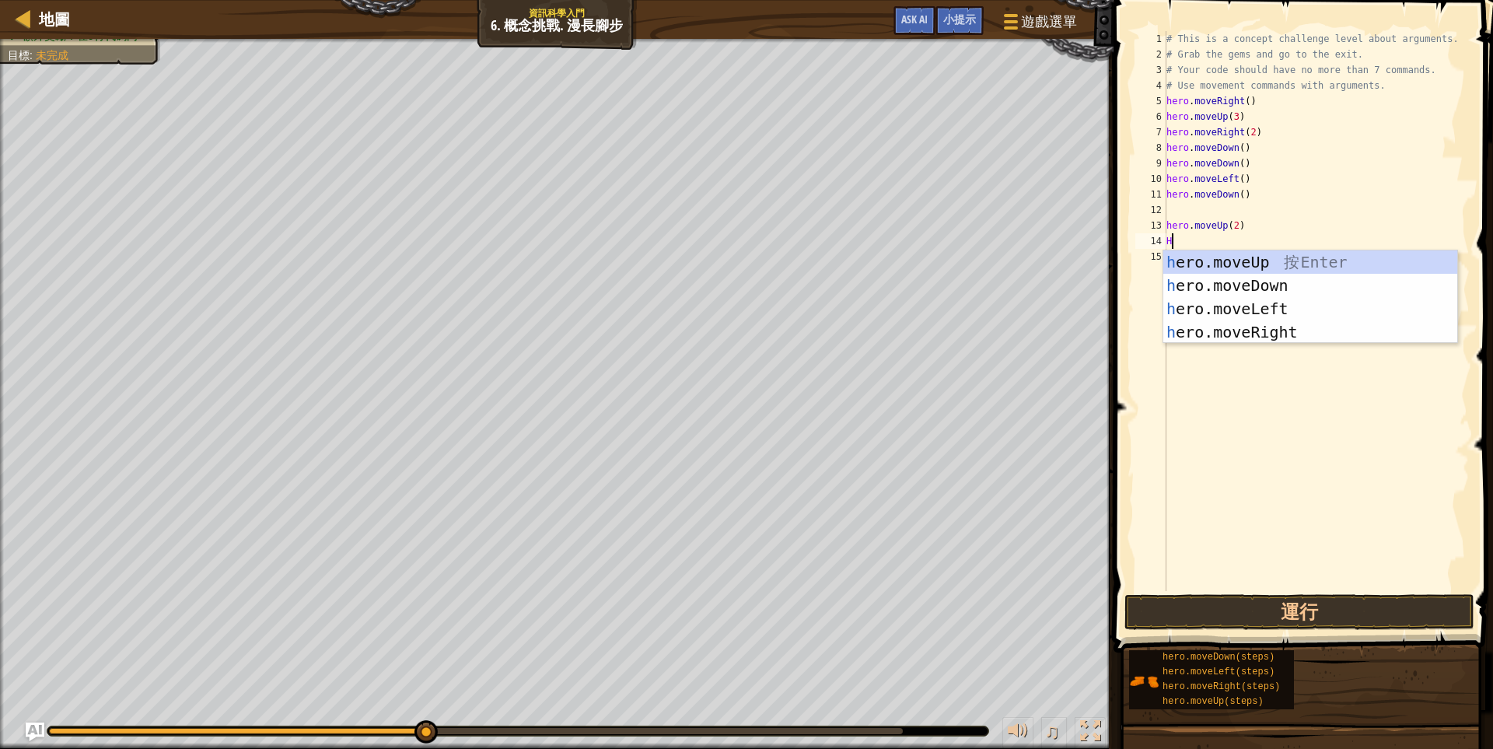
scroll to position [2, 5]
click at [1218, 326] on div "h ero.moveUp 按 Enter h ero.moveDown 按 Enter h ero.moveLeft 按 Enter h ero.moveRi…" at bounding box center [1310, 320] width 294 height 140
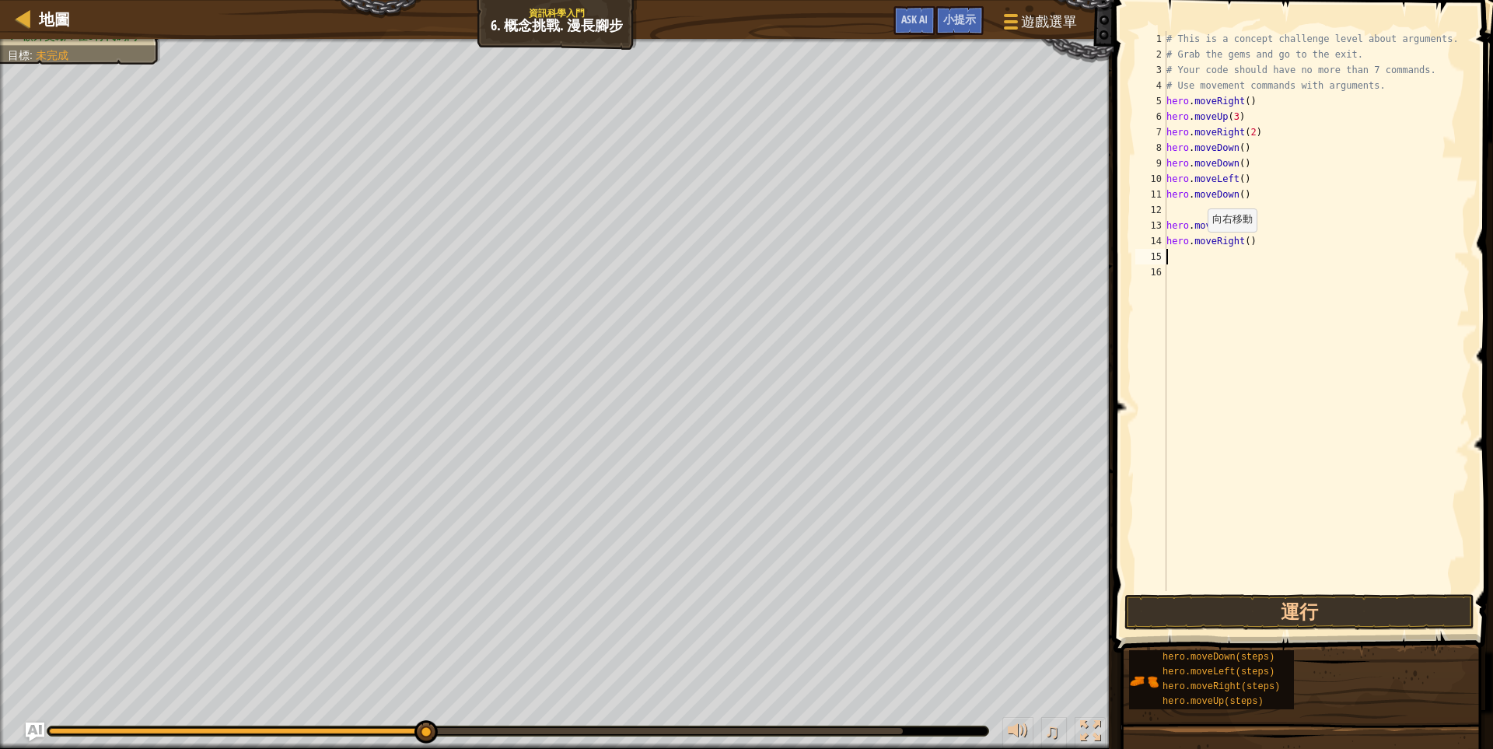
scroll to position [2, 0]
click at [1205, 211] on div "# This is a concept challenge level about arguments. # Grab the gems and go to …" at bounding box center [1316, 326] width 306 height 591
type textarea "H"
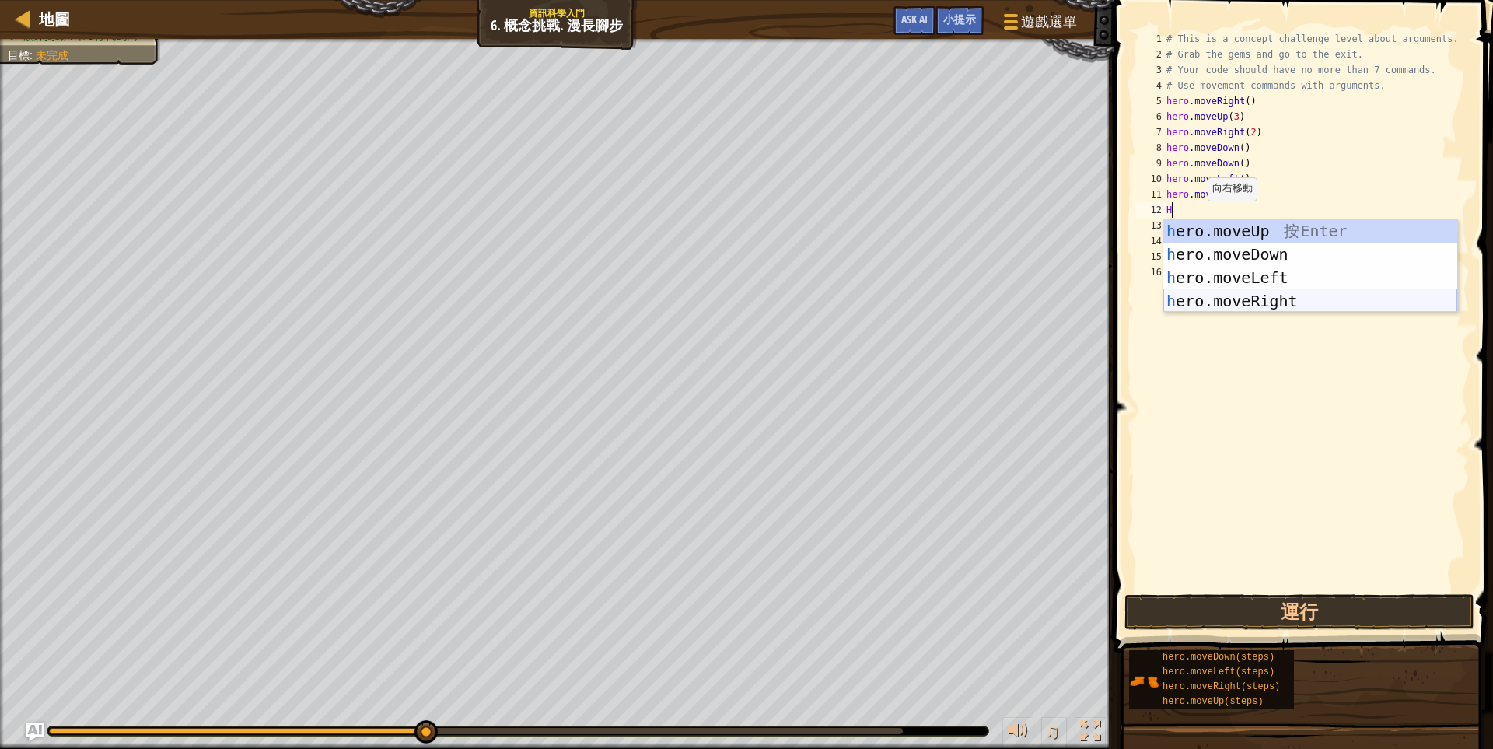
click at [1215, 299] on div "h ero.moveUp 按 Enter h ero.moveDown 按 Enter h ero.moveLeft 按 Enter h ero.moveRi…" at bounding box center [1310, 289] width 294 height 140
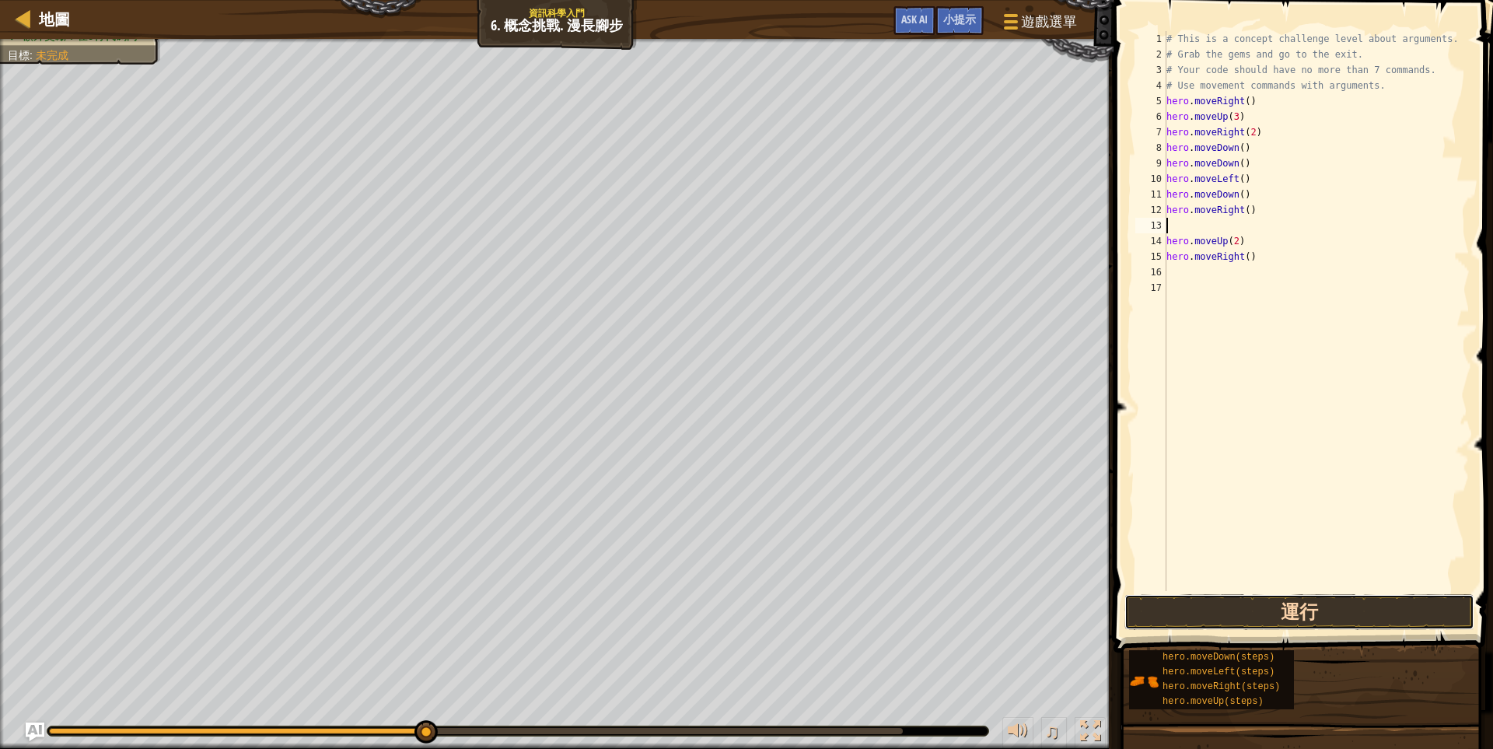
click at [1282, 620] on button "運行" at bounding box center [1299, 612] width 350 height 36
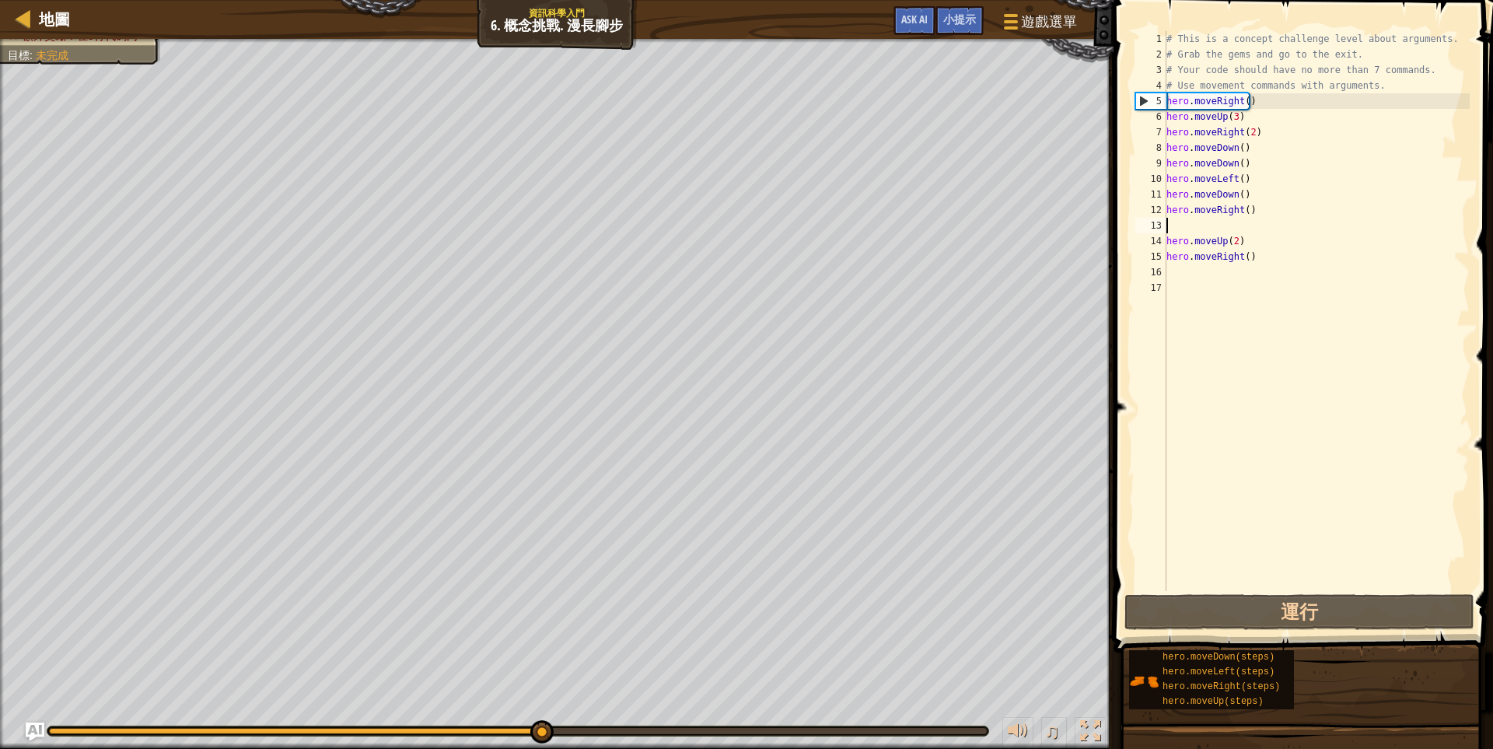
click at [541, 701] on div "你的英雄必須存活。 收集全部3枚寶石。 逃離地牢。 額外獎勵：在9行代碼內 目標 : 未完成 ♫ Anya 18 x: 38 y: 20 x: 38 y: 18" at bounding box center [746, 394] width 1493 height 710
click at [19, 677] on div "你的英雄必須存活。 收集全部3枚寶石。 逃離地牢。 額外獎勵：在9行代碼內 目標 : 未完成 ♫ Anya 18 x: 4 y: 6 x: 14 y: 6" at bounding box center [746, 394] width 1493 height 710
click at [1257, 163] on div "# This is a concept challenge level about arguments. # Grab the gems and go to …" at bounding box center [1316, 326] width 306 height 591
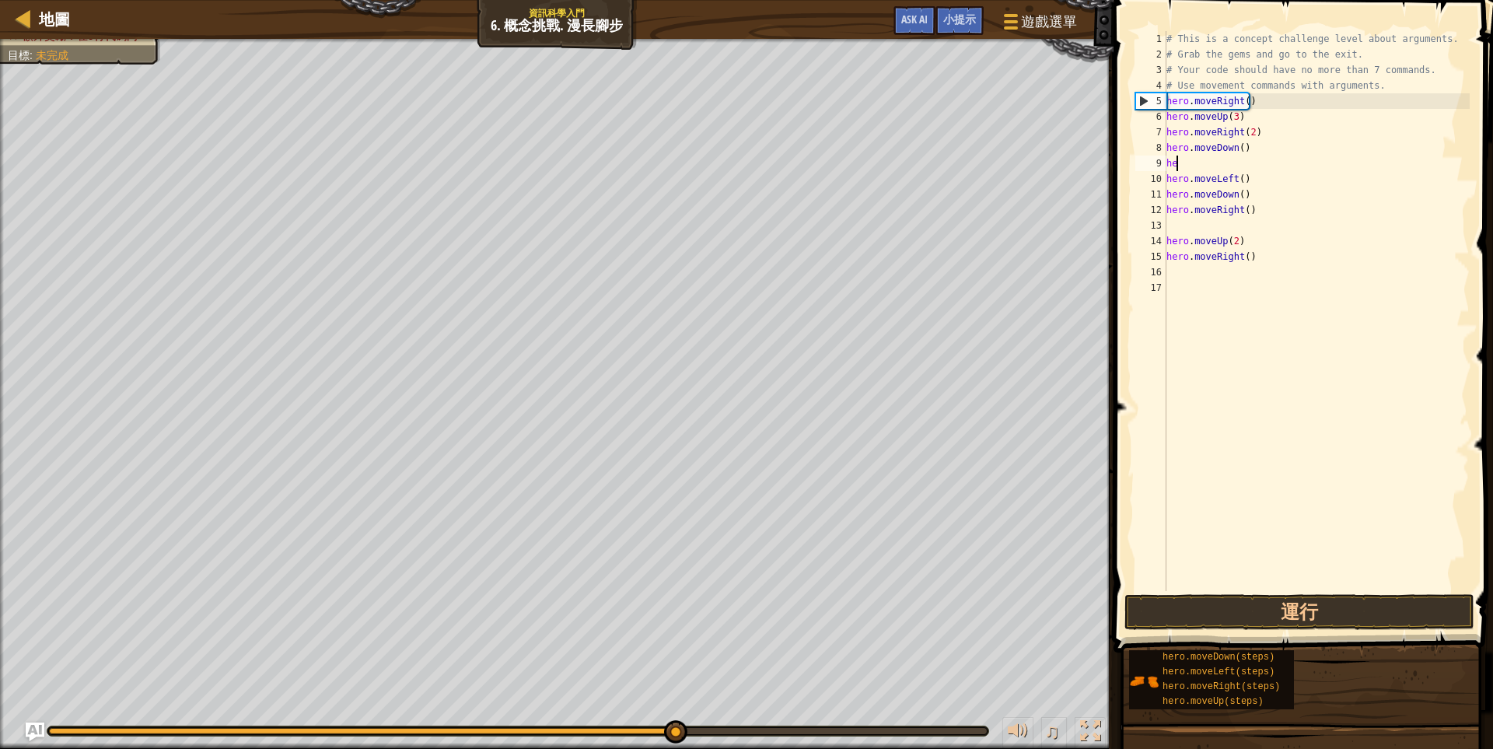
type textarea "h"
click at [1236, 195] on div "# This is a concept challenge level about arguments. # Grab the gems and go to …" at bounding box center [1316, 326] width 306 height 591
click at [1236, 192] on div "# This is a concept challenge level about arguments. # Grab the gems and go to …" at bounding box center [1316, 326] width 306 height 591
click at [1344, 610] on button "運行" at bounding box center [1299, 612] width 350 height 36
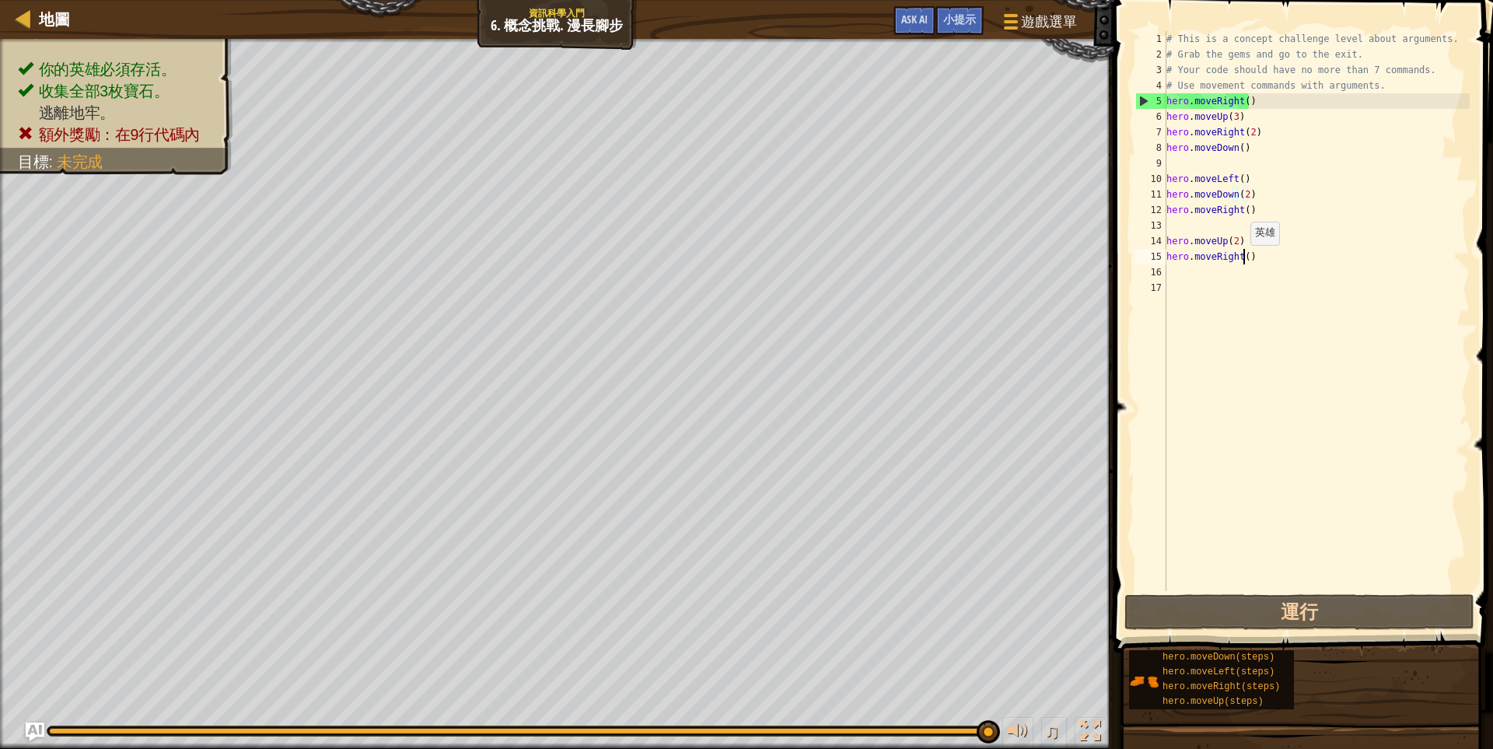
click at [1243, 260] on div "# This is a concept challenge level about arguments. # Grab the gems and go to …" at bounding box center [1316, 326] width 306 height 591
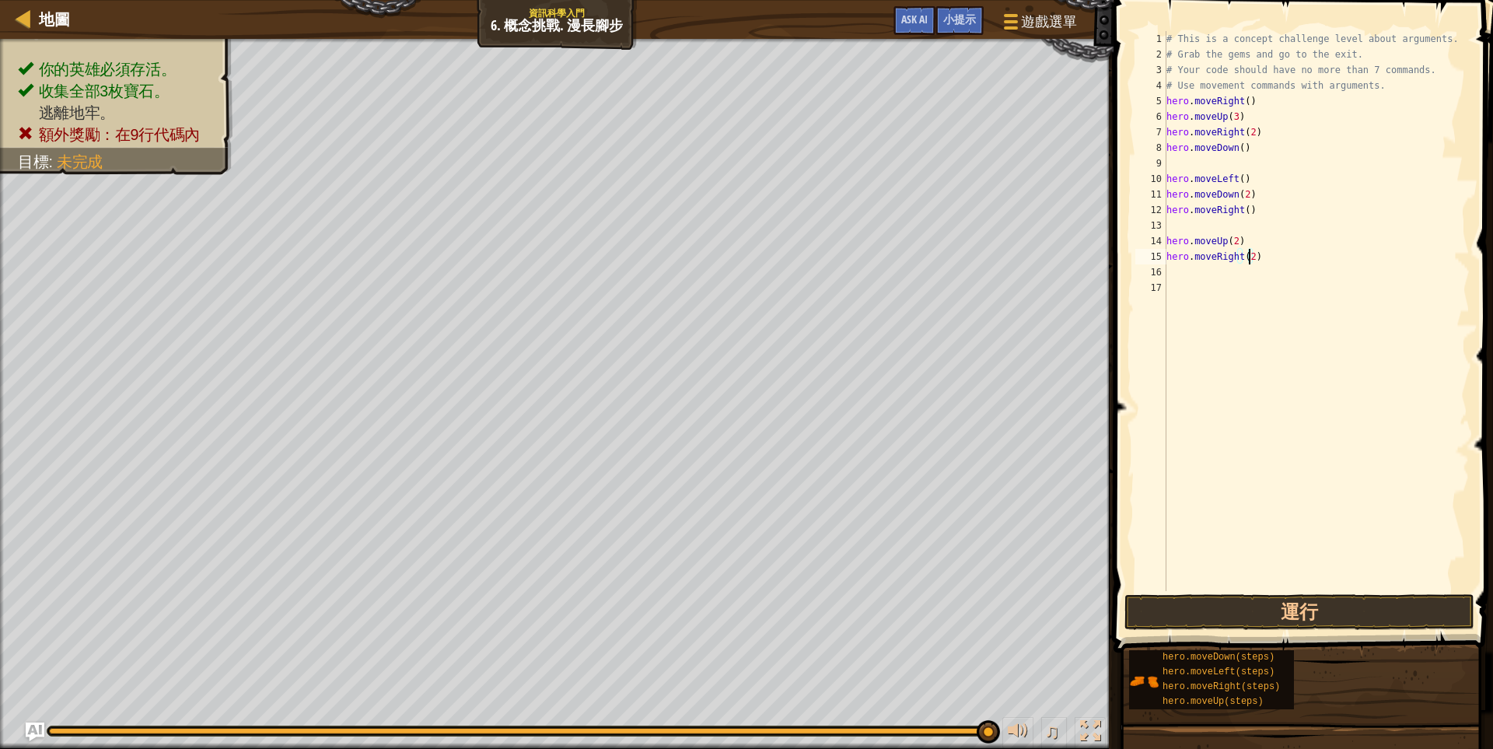
click at [1341, 184] on div "# This is a concept challenge level about arguments. # Grab the gems and go to …" at bounding box center [1316, 326] width 306 height 591
type textarea "hero.moveLeft()"
click at [1180, 161] on div "# This is a concept challenge level about arguments. # Grab the gems and go to …" at bounding box center [1316, 326] width 306 height 591
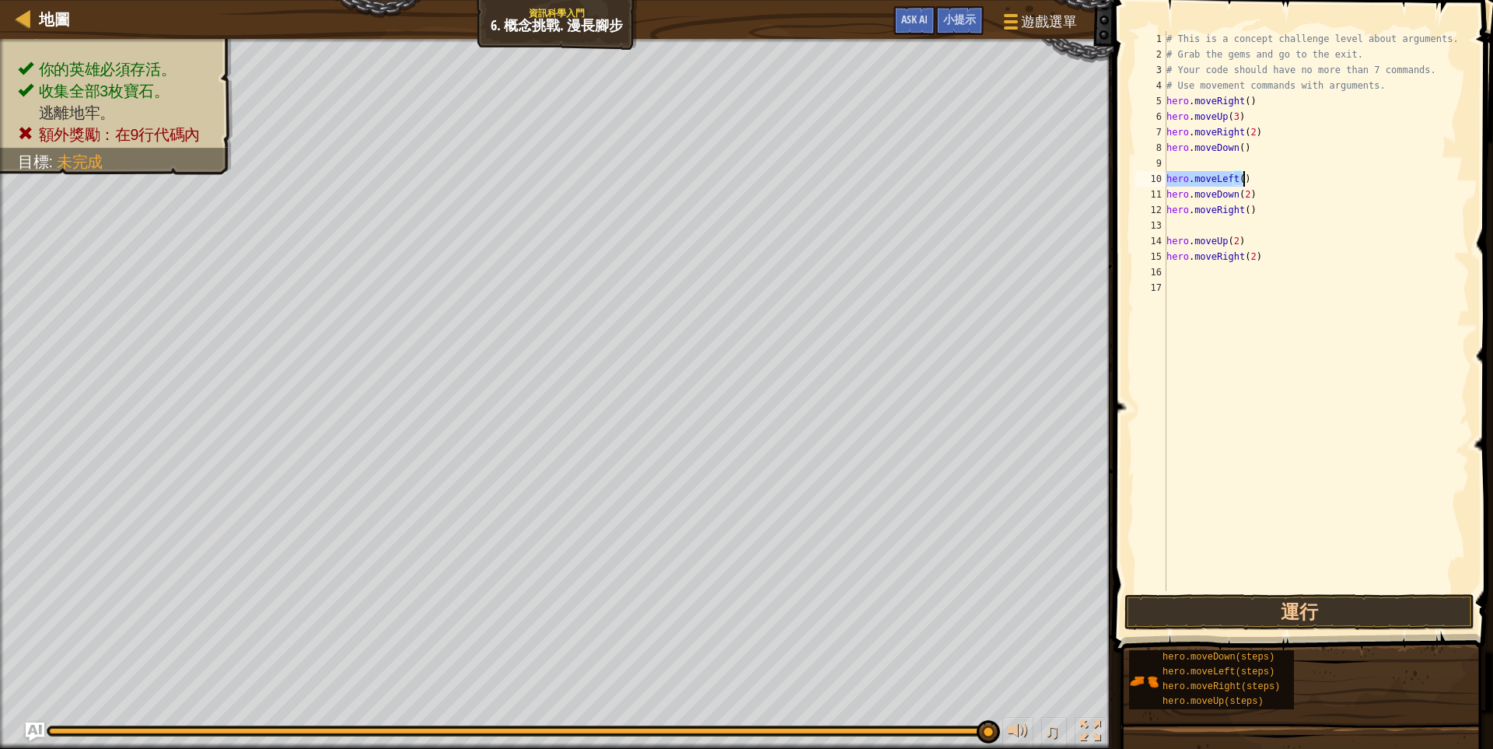
drag, startPoint x: 1167, startPoint y: 177, endPoint x: 1244, endPoint y: 173, distance: 77.1
click at [1244, 173] on div "# This is a concept challenge level about arguments. # Grab the gems and go to …" at bounding box center [1316, 326] width 306 height 591
type textarea "hero.moveLeft()"
click at [1208, 166] on div "# This is a concept challenge level about arguments. # Grab the gems and go to …" at bounding box center [1316, 326] width 306 height 591
paste textarea "hero.moveLeft()"
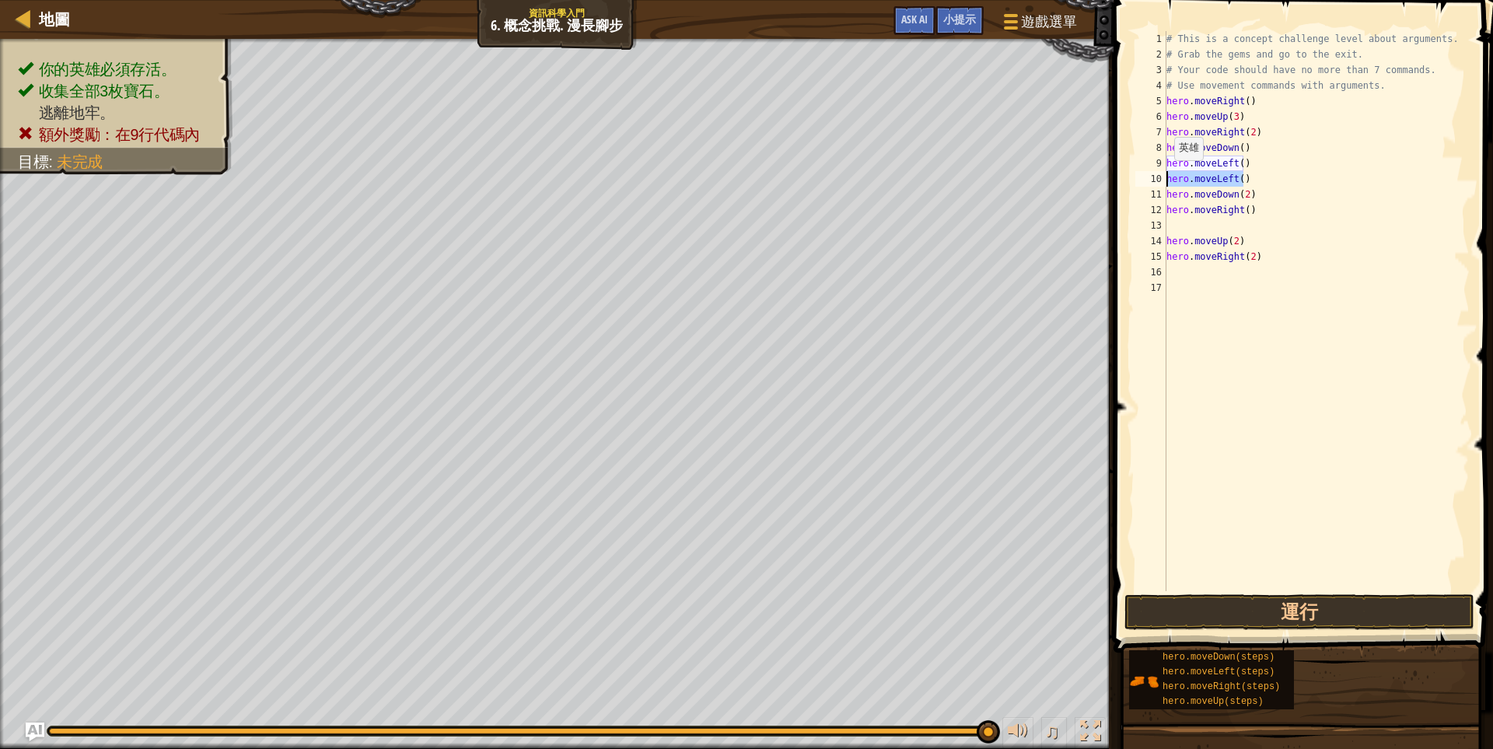
drag, startPoint x: 1232, startPoint y: 176, endPoint x: 1155, endPoint y: 176, distance: 77.8
click at [1155, 176] on div "hero.moveLeft() 1 2 3 4 5 6 7 8 9 10 11 12 13 14 15 16 17 # This is a concept c…" at bounding box center [1300, 311] width 337 height 560
drag, startPoint x: 1248, startPoint y: 193, endPoint x: 1166, endPoint y: 199, distance: 82.7
click at [1166, 199] on div "hero.moveLeft() 1 2 3 4 5 6 7 8 9 10 11 12 13 14 15 16 17 # This is a concept c…" at bounding box center [1300, 311] width 337 height 560
drag, startPoint x: 1246, startPoint y: 176, endPoint x: 1141, endPoint y: 183, distance: 105.2
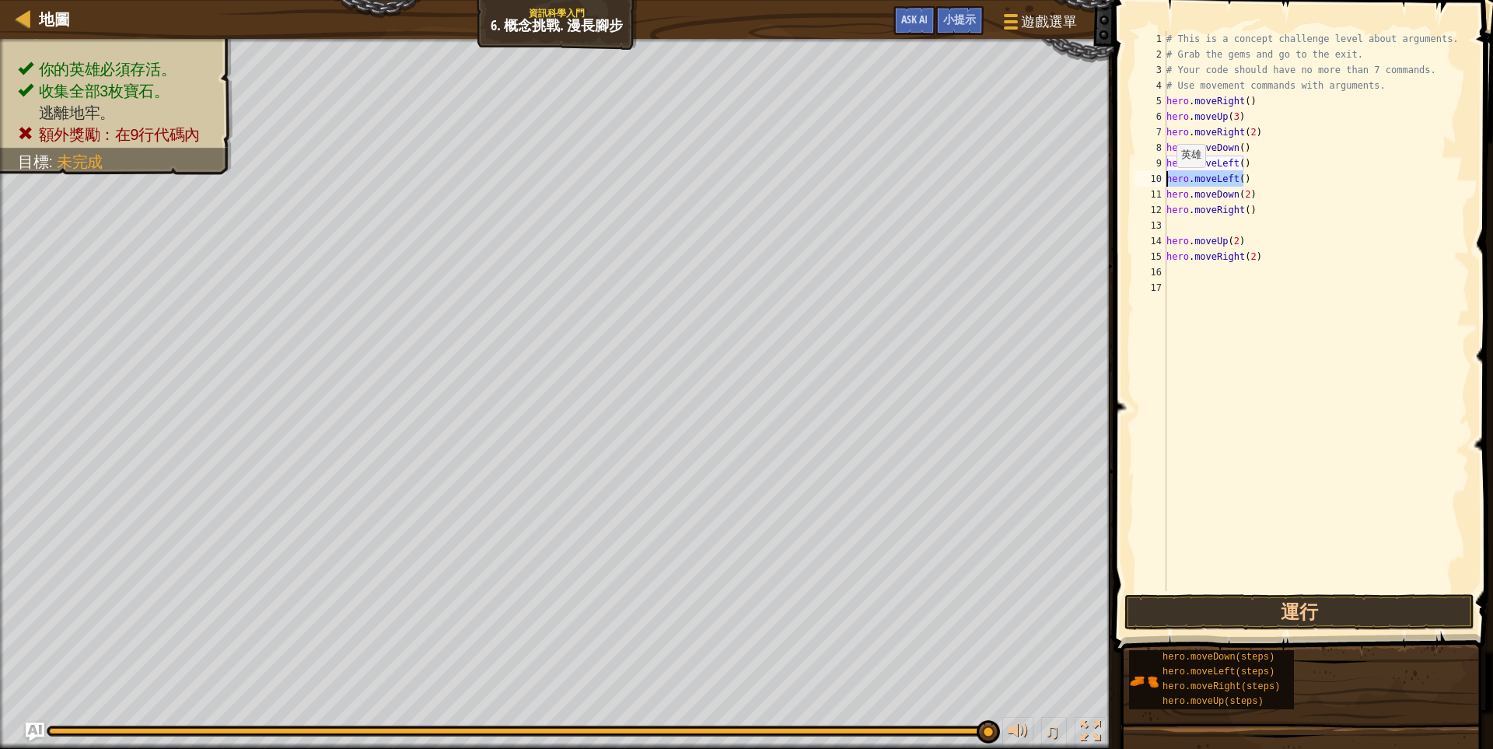
click at [1141, 183] on div "hero.moveDown(2) 1 2 3 4 5 6 7 8 9 10 11 12 13 14 15 16 17 # This is a concept …" at bounding box center [1300, 311] width 337 height 560
type textarea "hero.moveLeft()"
paste textarea "hero.moveDown(2)"
type textarea "hero.moveDown(2)"
drag, startPoint x: 1251, startPoint y: 197, endPoint x: 1161, endPoint y: 197, distance: 90.2
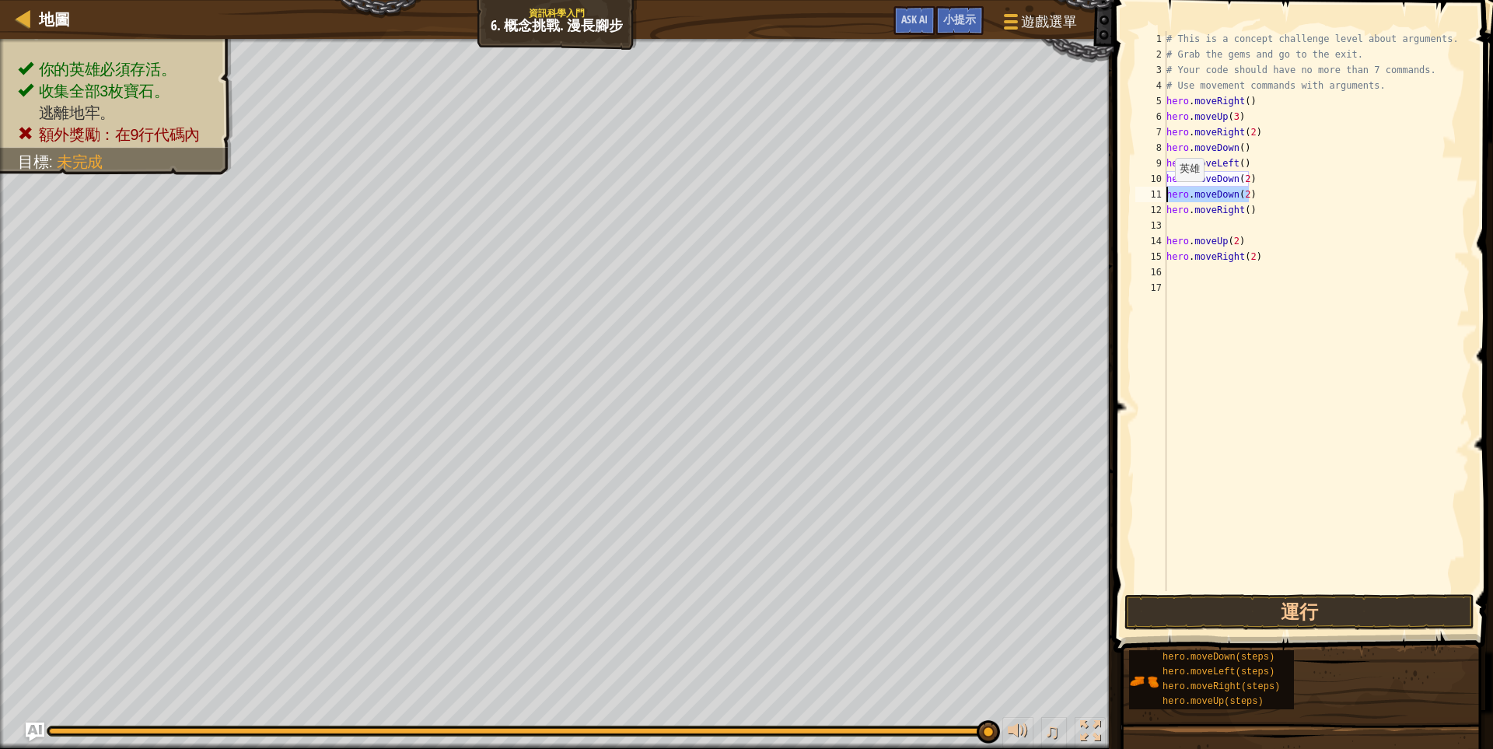
click at [1161, 197] on div "hero.moveDown(2) 1 2 3 4 5 6 7 8 9 10 11 12 13 14 15 16 17 # This is a concept …" at bounding box center [1300, 311] width 337 height 560
drag, startPoint x: 1246, startPoint y: 211, endPoint x: 1162, endPoint y: 211, distance: 84.8
click at [1162, 211] on div "1 2 3 4 5 6 7 8 9 10 11 12 13 14 15 16 17 # This is a concept challenge level a…" at bounding box center [1300, 311] width 337 height 560
type textarea "hero.moveRight()"
click at [1232, 200] on div "# This is a concept challenge level about arguments. # Grab the gems and go to …" at bounding box center [1316, 326] width 306 height 591
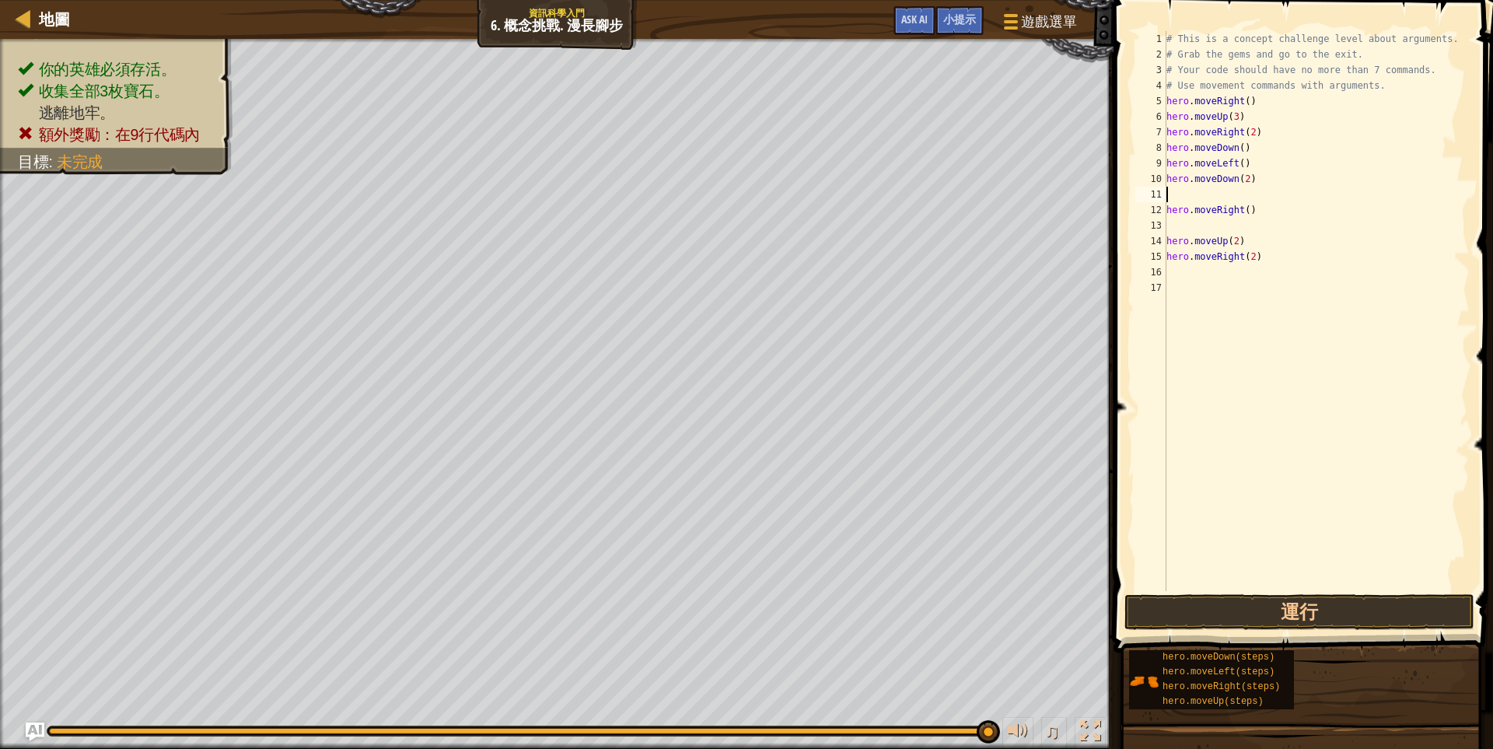
paste textarea "hero.moveRight()"
drag, startPoint x: 1252, startPoint y: 215, endPoint x: 1230, endPoint y: 226, distance: 24.3
click at [1229, 226] on div "# This is a concept challenge level about arguments. # Grab the gems and go to …" at bounding box center [1316, 326] width 306 height 591
type textarea "hero.moveRight()"
click at [1271, 219] on div "# This is a concept challenge level about arguments. # Grab the gems and go to …" at bounding box center [1316, 311] width 306 height 560
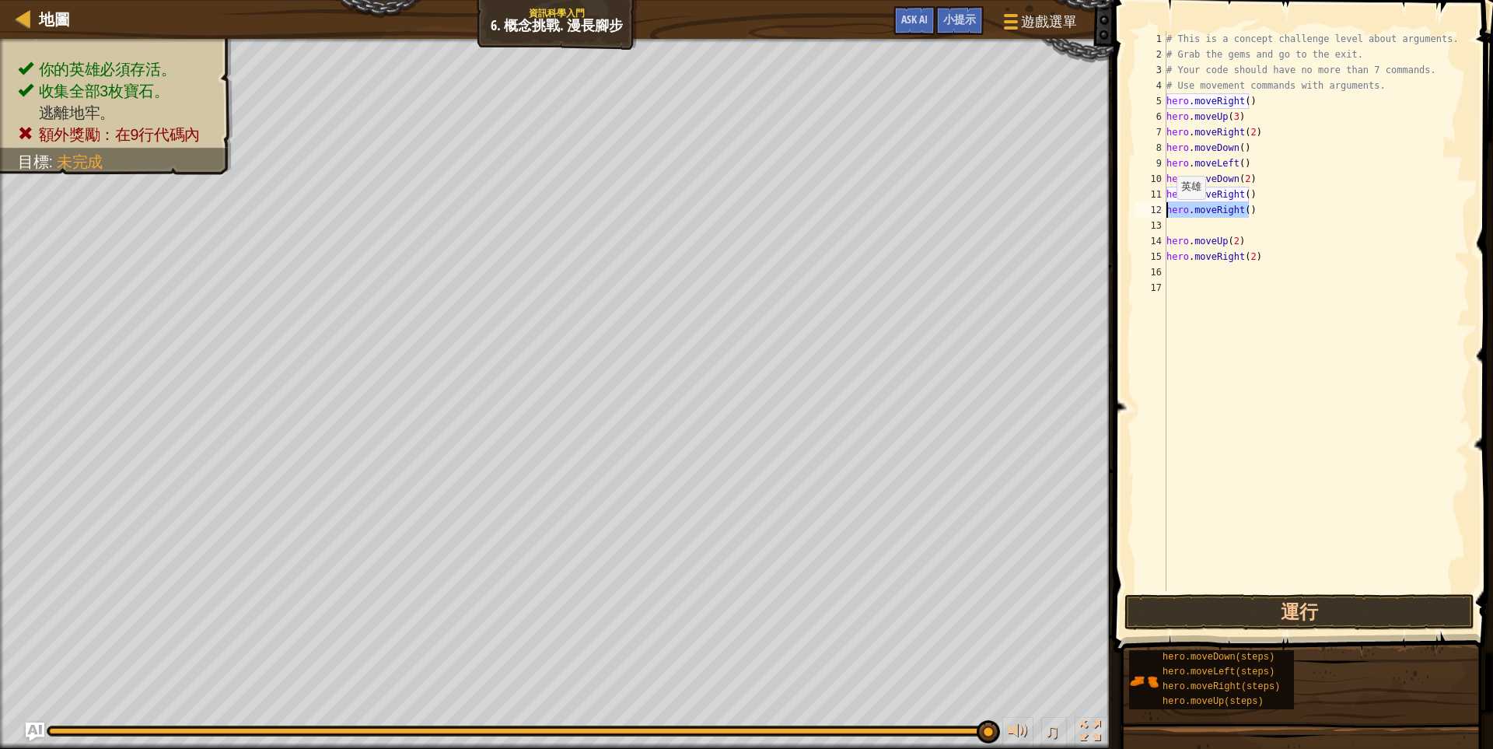
drag, startPoint x: 1260, startPoint y: 215, endPoint x: 1169, endPoint y: 215, distance: 91.0
click at [1169, 215] on div "# This is a concept challenge level about arguments. # Grab the gems and go to …" at bounding box center [1316, 326] width 306 height 591
type textarea "hero.moveRight()"
drag, startPoint x: 1243, startPoint y: 242, endPoint x: 1141, endPoint y: 243, distance: 102.6
click at [1141, 243] on div "1 2 3 4 5 6 7 8 9 10 11 12 13 14 15 16 17 # This is a concept challenge level a…" at bounding box center [1300, 311] width 337 height 560
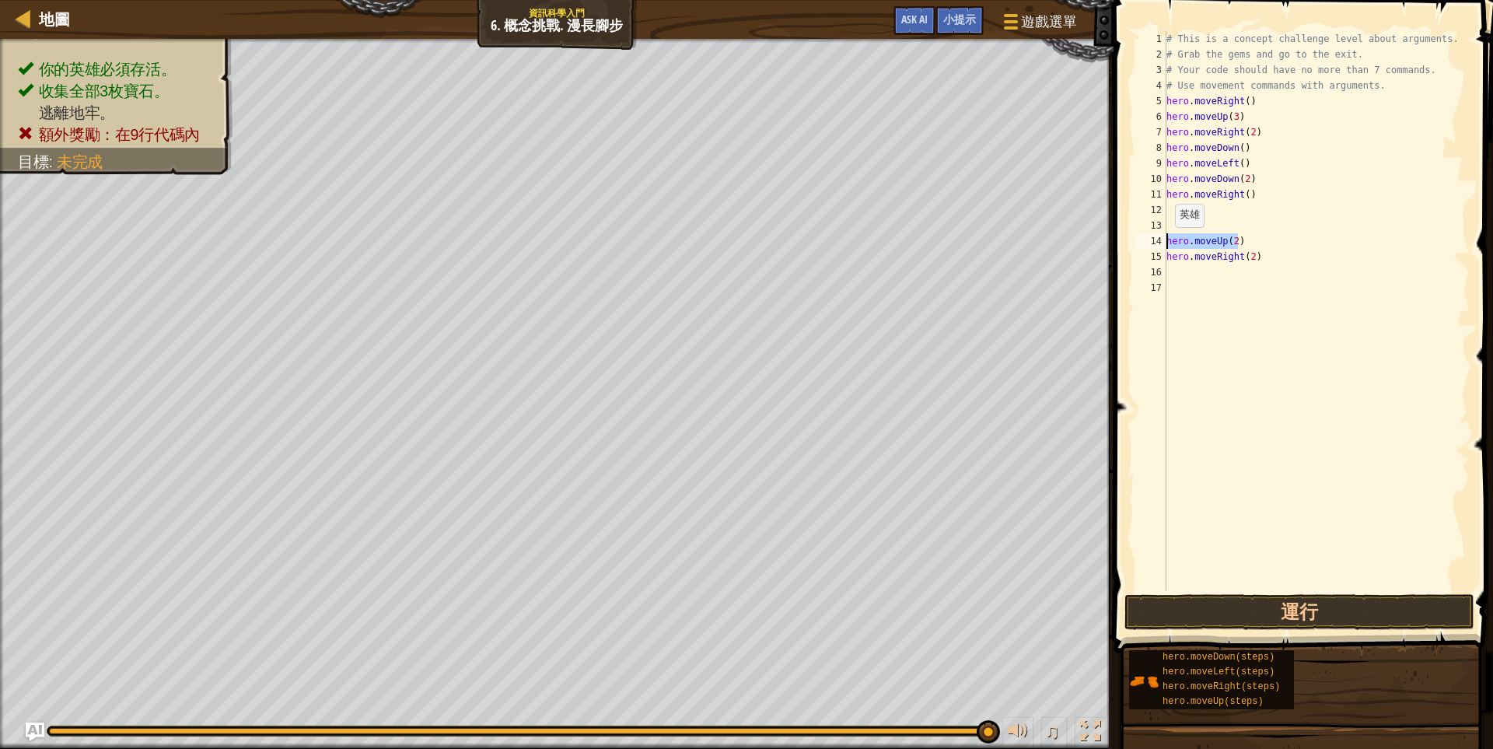
type textarea "hero.moveUp(2)"
click at [1194, 210] on div "# This is a concept challenge level about arguments. # Grab the gems and go to …" at bounding box center [1316, 326] width 306 height 591
paste textarea "hero.moveUp(2)"
drag, startPoint x: 1260, startPoint y: 257, endPoint x: 1166, endPoint y: 263, distance: 93.5
click at [1166, 263] on div "# This is a concept challenge level about arguments. # Grab the gems and go to …" at bounding box center [1316, 326] width 306 height 591
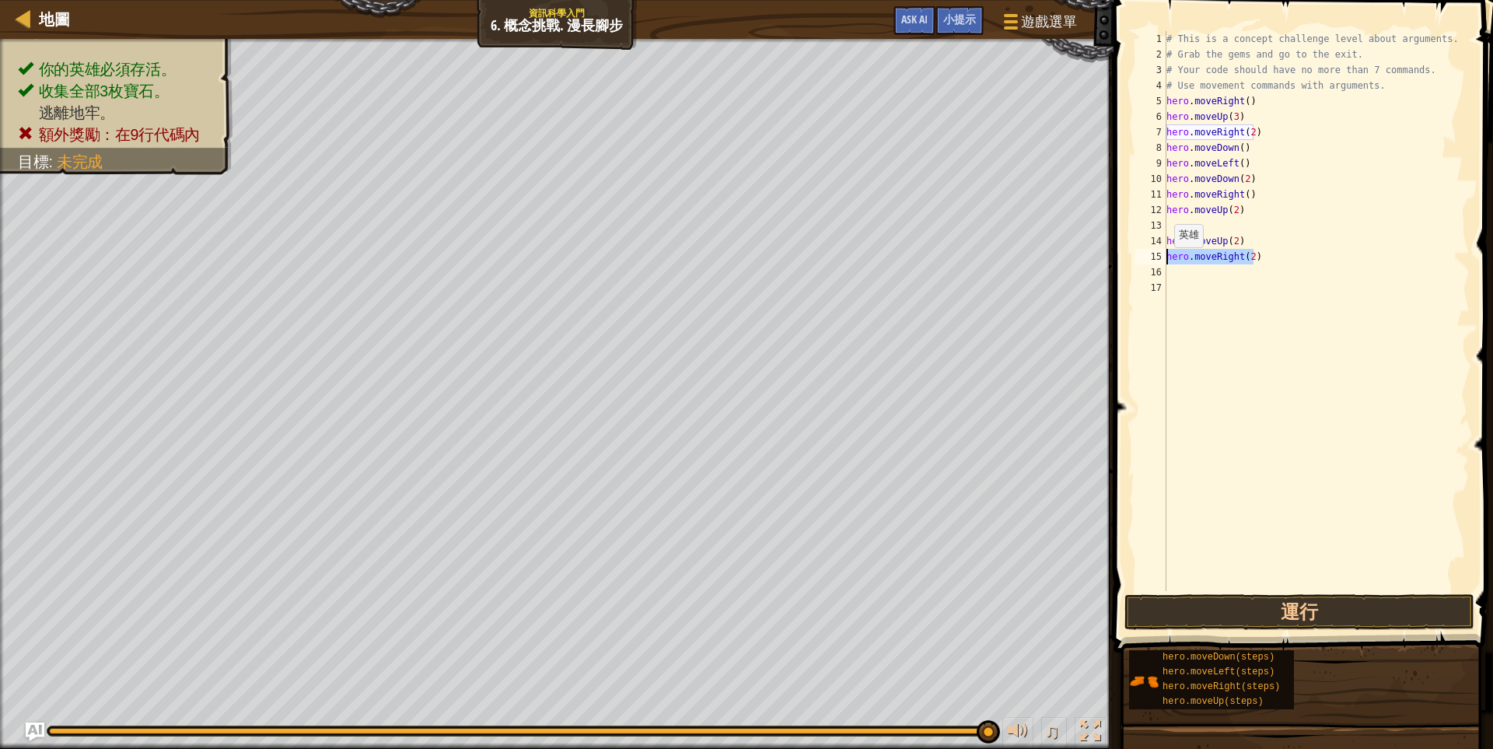
type textarea "hero.moveRight(2)"
click at [1185, 223] on div "# This is a concept challenge level about arguments. # Grab the gems and go to …" at bounding box center [1316, 326] width 306 height 591
paste textarea "hero.moveRight(2)"
drag, startPoint x: 1250, startPoint y: 244, endPoint x: 1160, endPoint y: 240, distance: 90.3
click at [1160, 240] on div "hero.moveRight(2) 1 2 3 4 5 6 7 8 9 10 11 12 13 14 15 16 17 # This is a concept…" at bounding box center [1300, 311] width 337 height 560
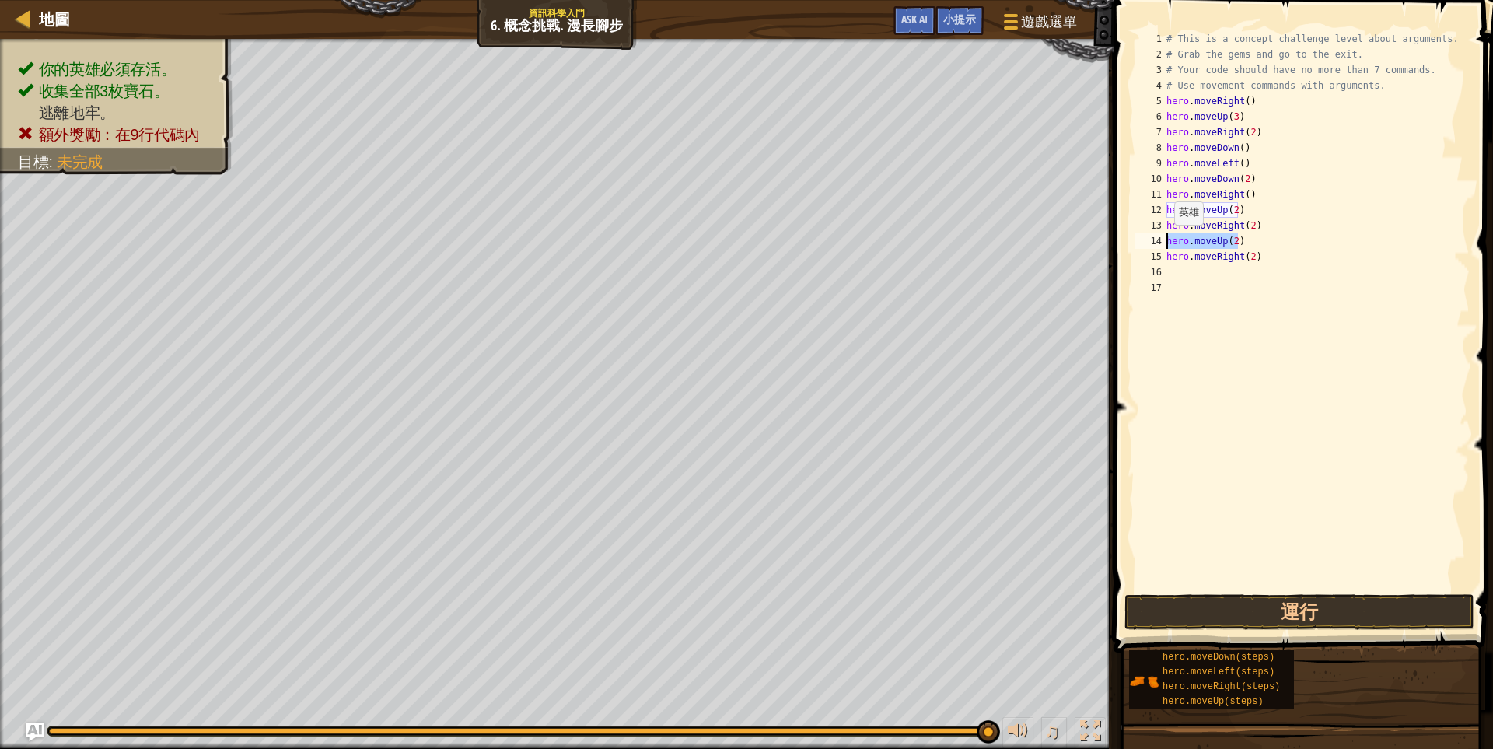
type textarea "hero.moveUp(2)"
drag, startPoint x: 1259, startPoint y: 252, endPoint x: 1162, endPoint y: 253, distance: 97.2
click at [1162, 253] on div "1 2 3 4 5 6 7 8 9 10 11 12 13 14 15 16 17 # This is a concept challenge level a…" at bounding box center [1300, 311] width 337 height 560
type textarea "hero.moveRight(2)"
click at [1281, 613] on button "運行" at bounding box center [1299, 612] width 350 height 36
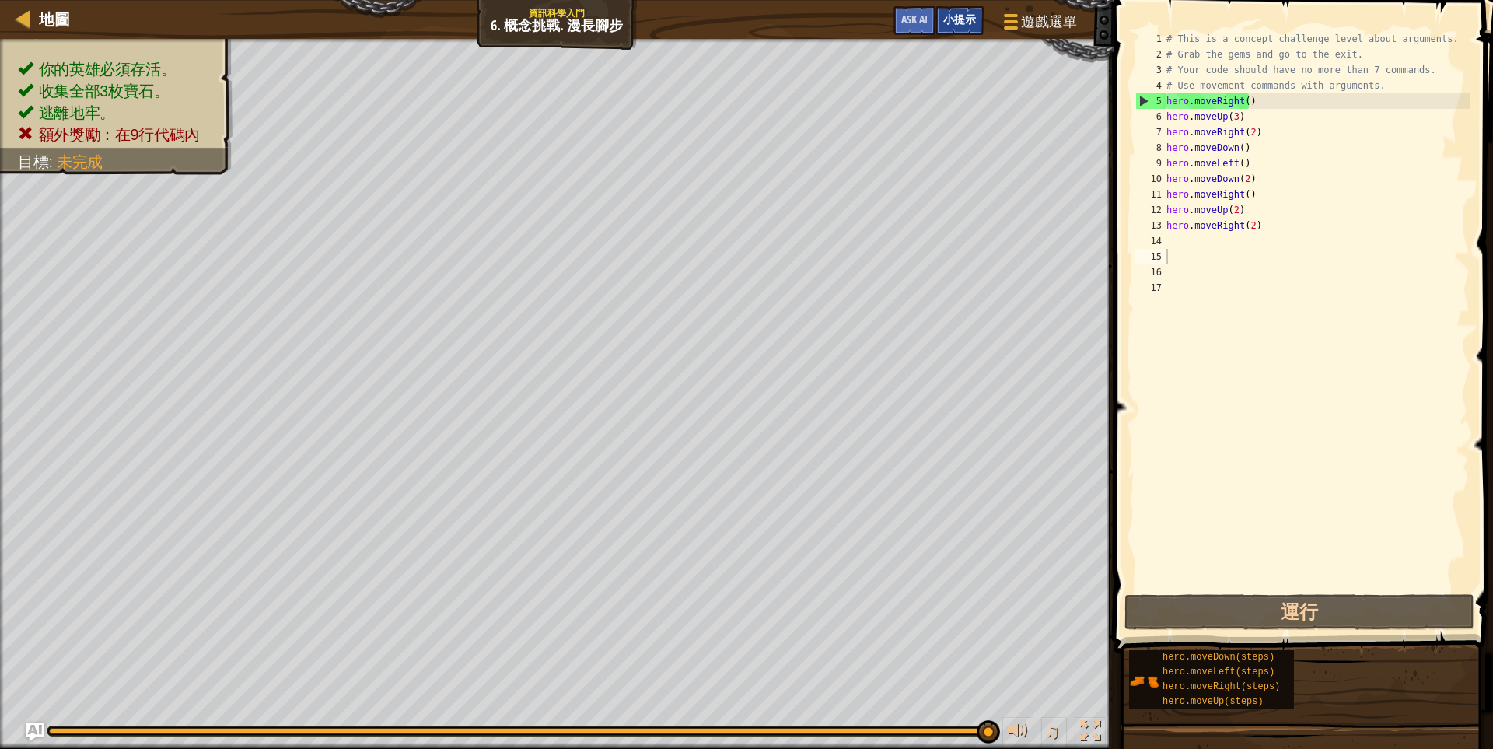
click at [945, 21] on span "小提示" at bounding box center [959, 19] width 33 height 15
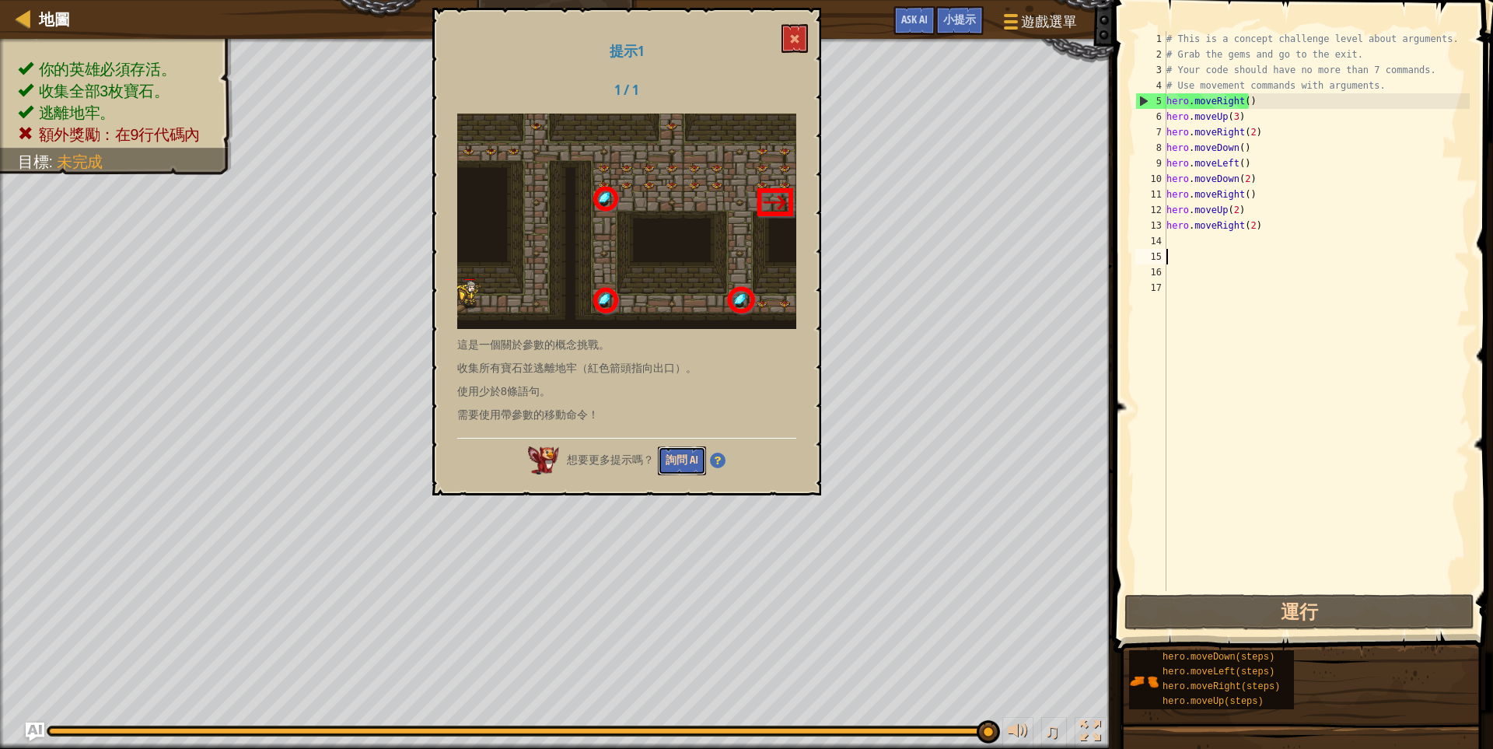
click at [694, 456] on button "詢問 AI" at bounding box center [682, 460] width 48 height 29
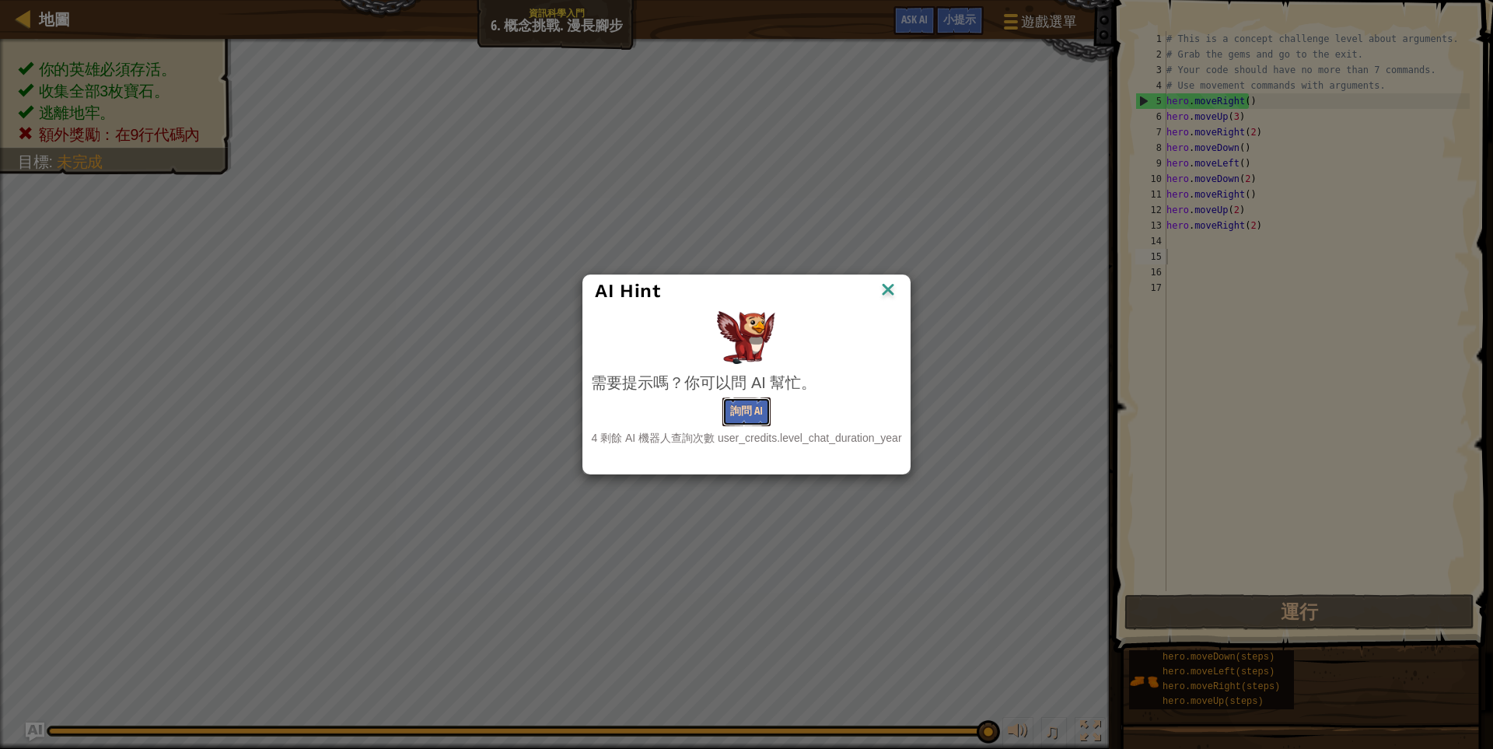
click at [743, 406] on button "詢問 AI" at bounding box center [746, 411] width 48 height 29
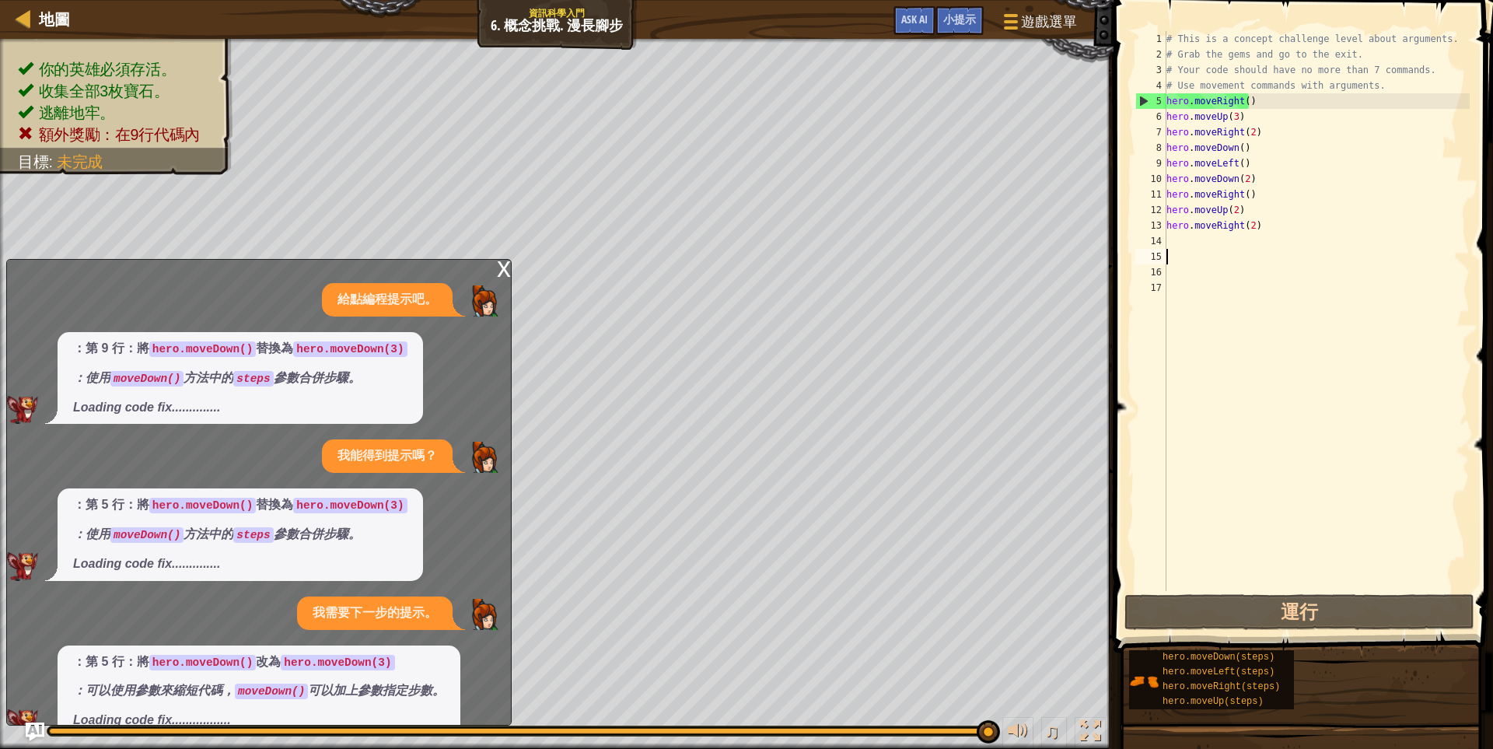
scroll to position [28, 0]
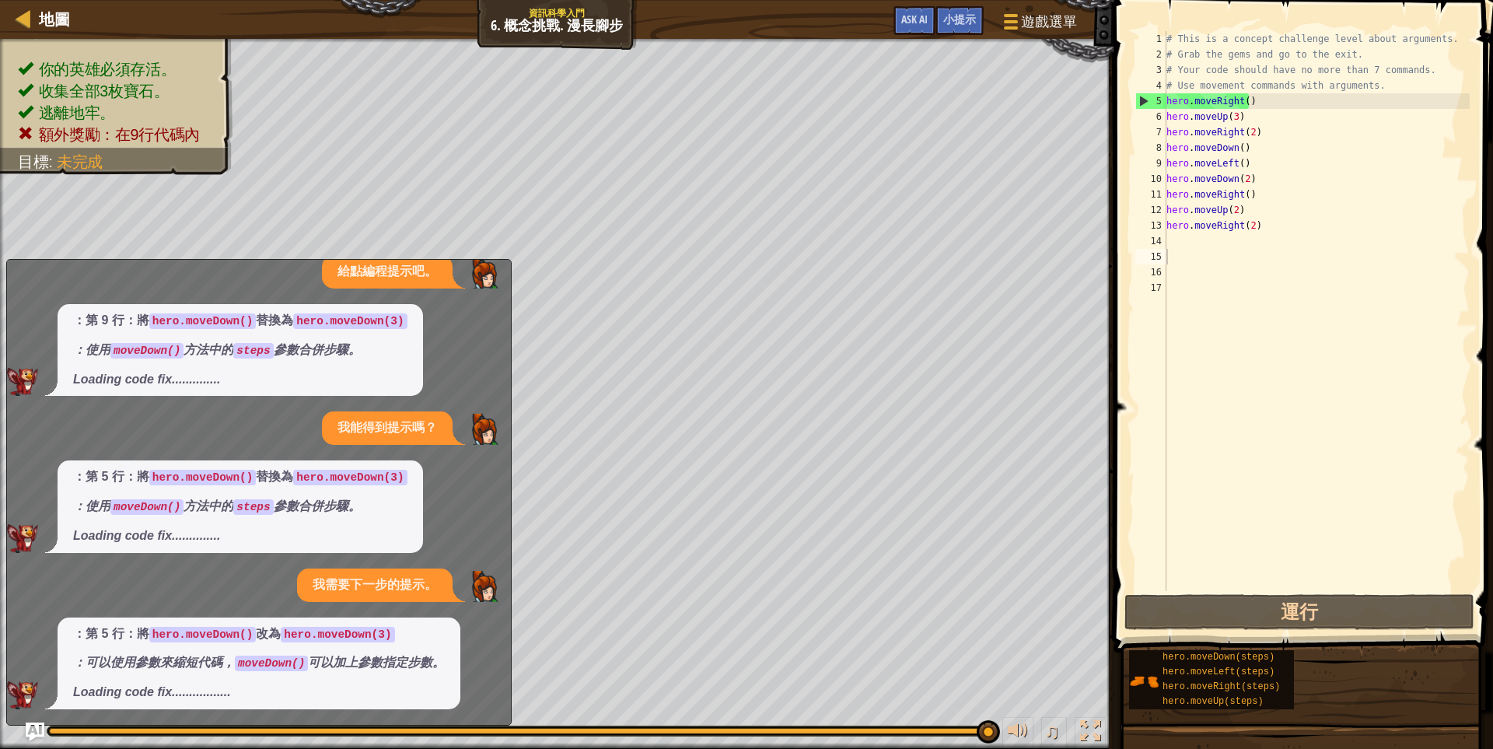
drag, startPoint x: 275, startPoint y: 663, endPoint x: 351, endPoint y: 659, distance: 76.3
click at [351, 659] on em "：可以使用參數來縮短代碼， moveDown() 可以加上參數指定步數。" at bounding box center [259, 661] width 372 height 13
click at [1237, 147] on div "# This is a concept challenge level about arguments. # Grab the gems and go to …" at bounding box center [1316, 326] width 306 height 591
click at [1243, 180] on div "# This is a concept challenge level about arguments. # Grab the gems and go to …" at bounding box center [1316, 326] width 306 height 591
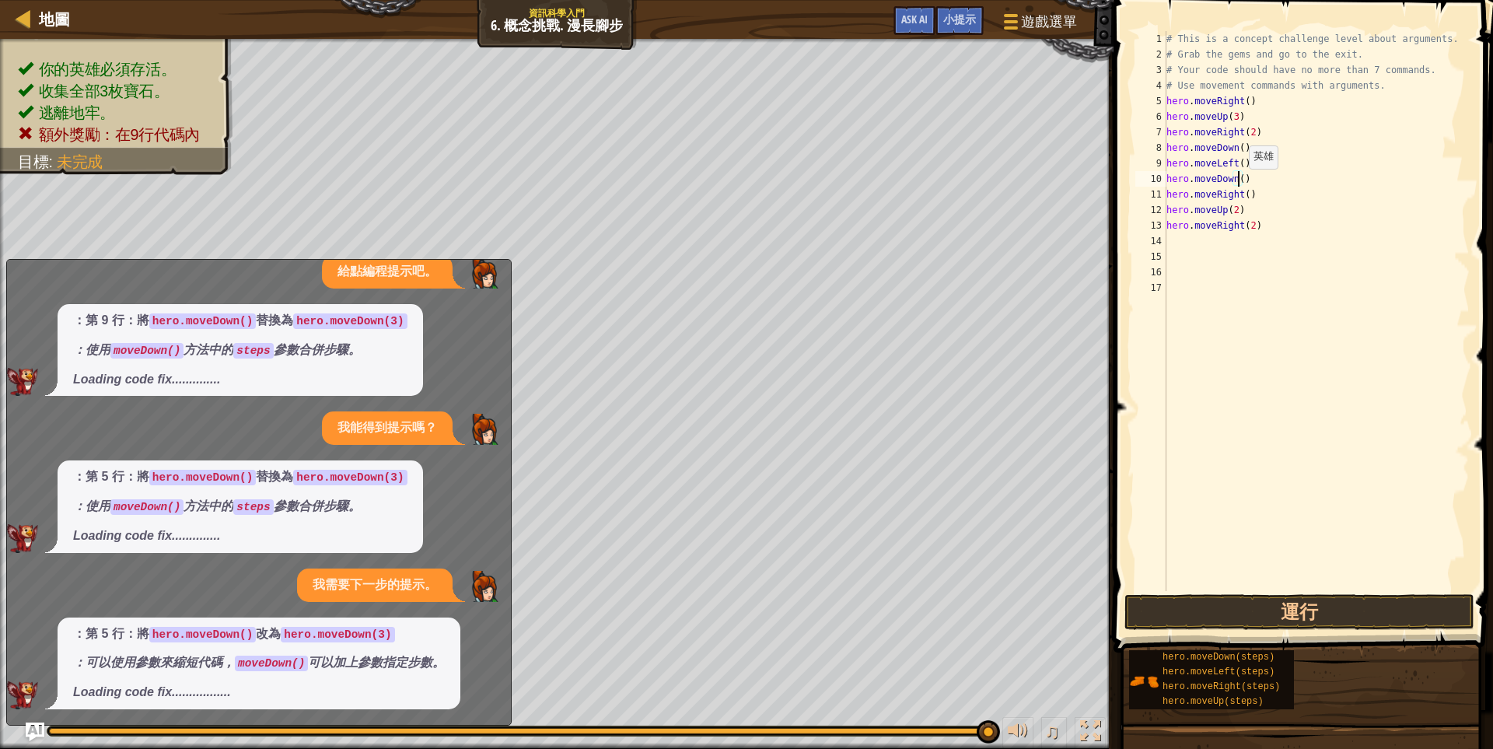
scroll to position [2, 77]
click at [1291, 620] on button "運行" at bounding box center [1299, 612] width 350 height 36
click at [1235, 149] on div "# This is a concept challenge level about arguments. # Grab the gems and go to …" at bounding box center [1316, 326] width 306 height 591
click at [1239, 149] on div "# This is a concept challenge level about arguments. # Grab the gems and go to …" at bounding box center [1316, 326] width 306 height 591
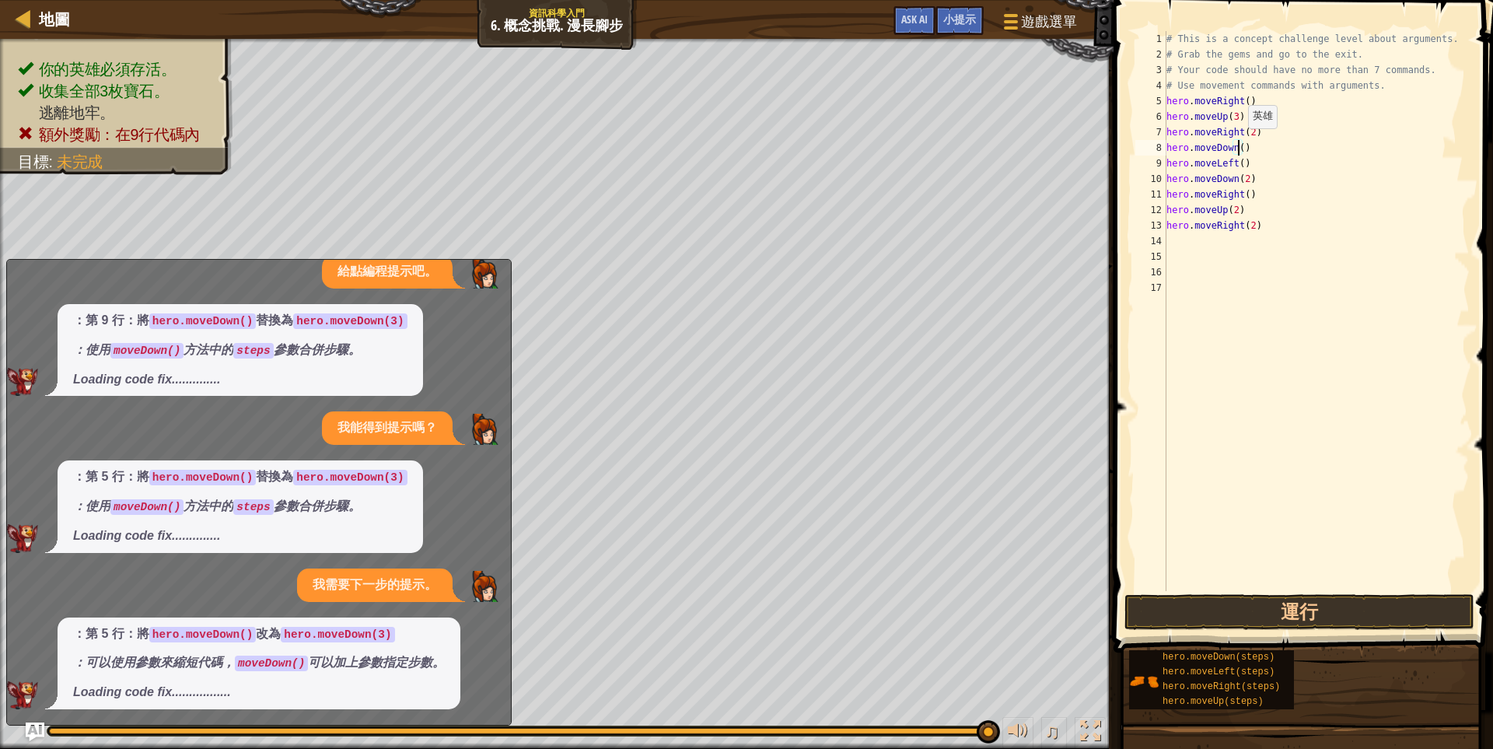
scroll to position [2, 77]
click at [1209, 616] on button "運行" at bounding box center [1299, 612] width 350 height 36
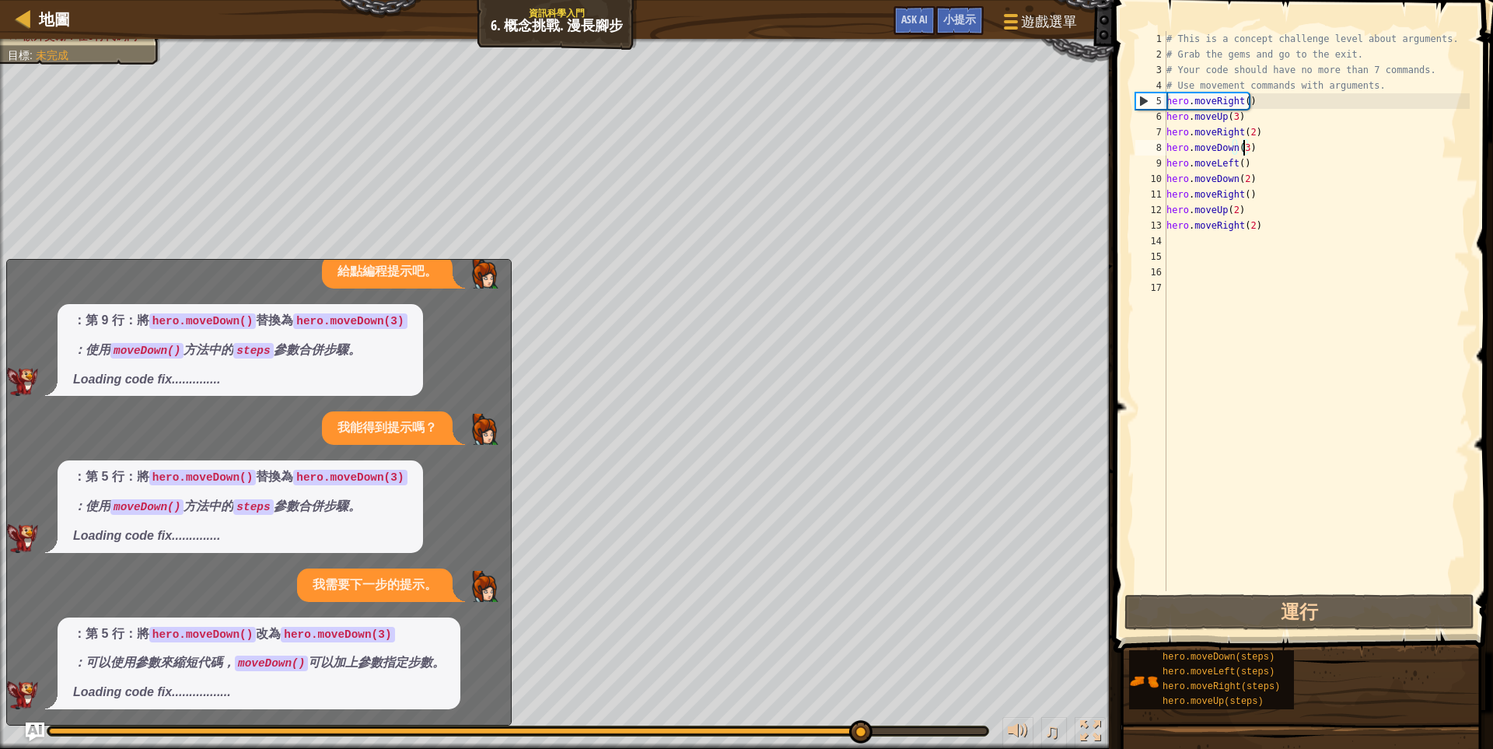
type textarea "hero.moveDown()"
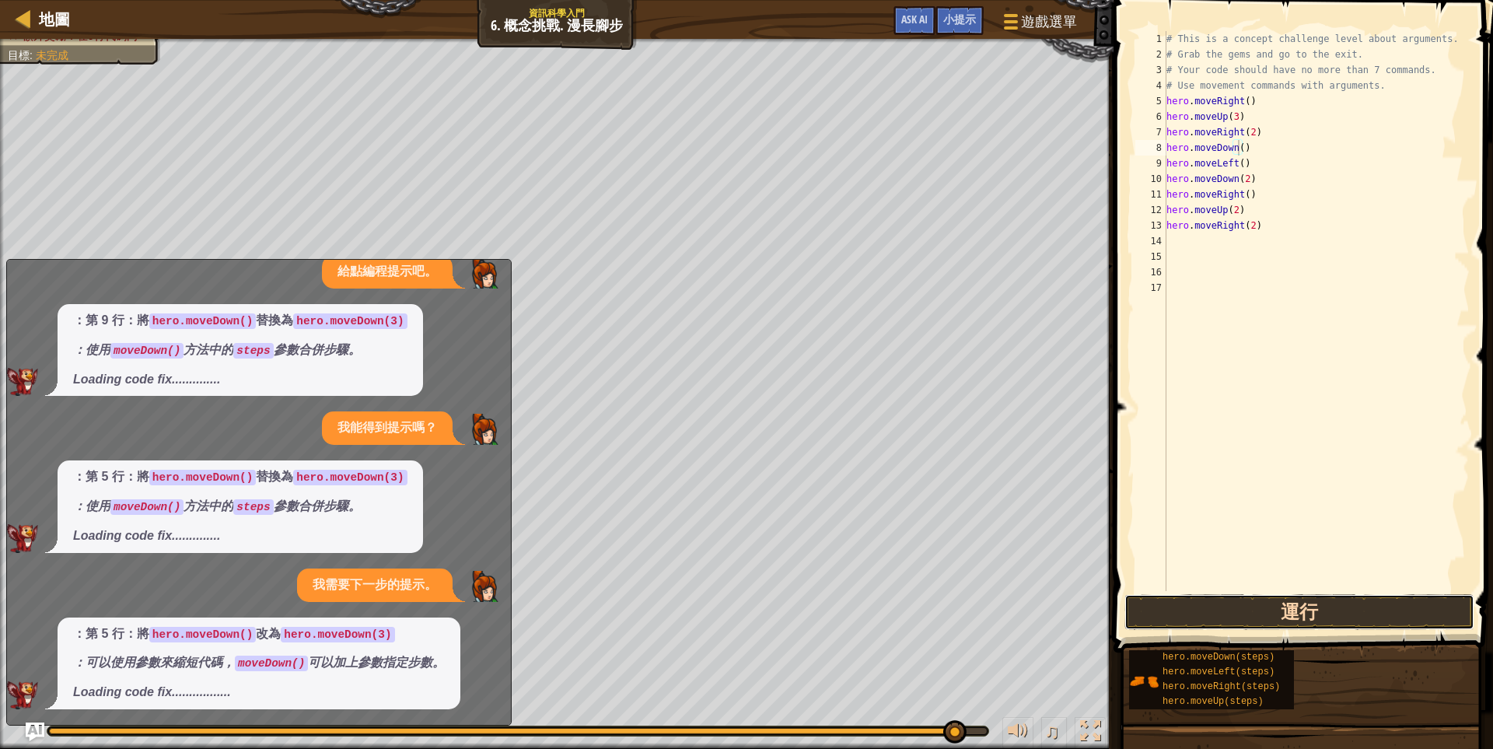
click at [1285, 607] on button "運行" at bounding box center [1299, 612] width 350 height 36
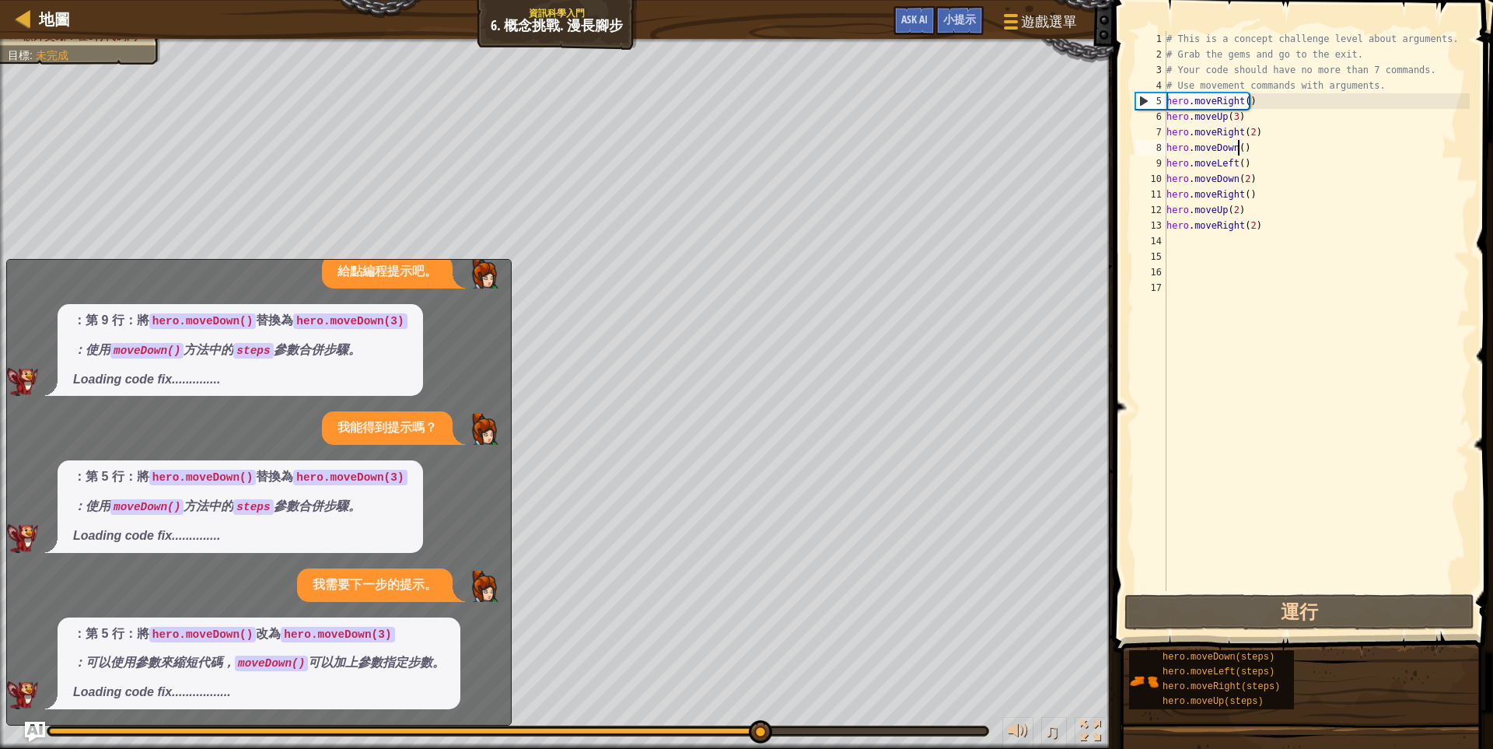
click at [32, 730] on img "Ask AI" at bounding box center [35, 732] width 20 height 20
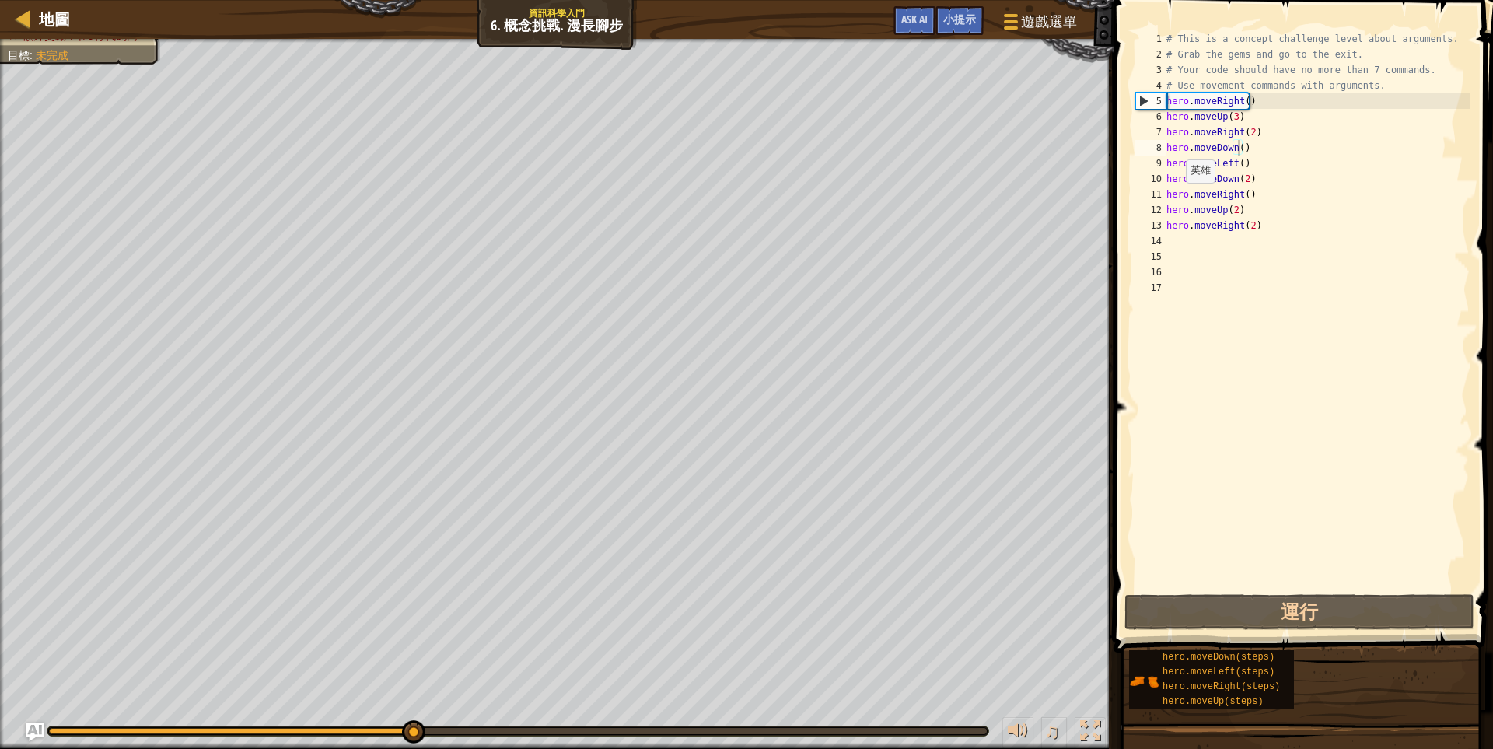
drag, startPoint x: 823, startPoint y: 725, endPoint x: 413, endPoint y: 749, distance: 411.2
click at [413, 0] on html "地圖 資訊科學入門 6. 概念挑戰. 漫長腳步 遊戲選單 完成 小提示 Ask AI 1 הההההההההההההההההההההההההההההההההה…" at bounding box center [746, 0] width 1493 height 0
click at [1236, 148] on div "# This is a concept challenge level about arguments. # Grab the gems and go to …" at bounding box center [1316, 326] width 306 height 591
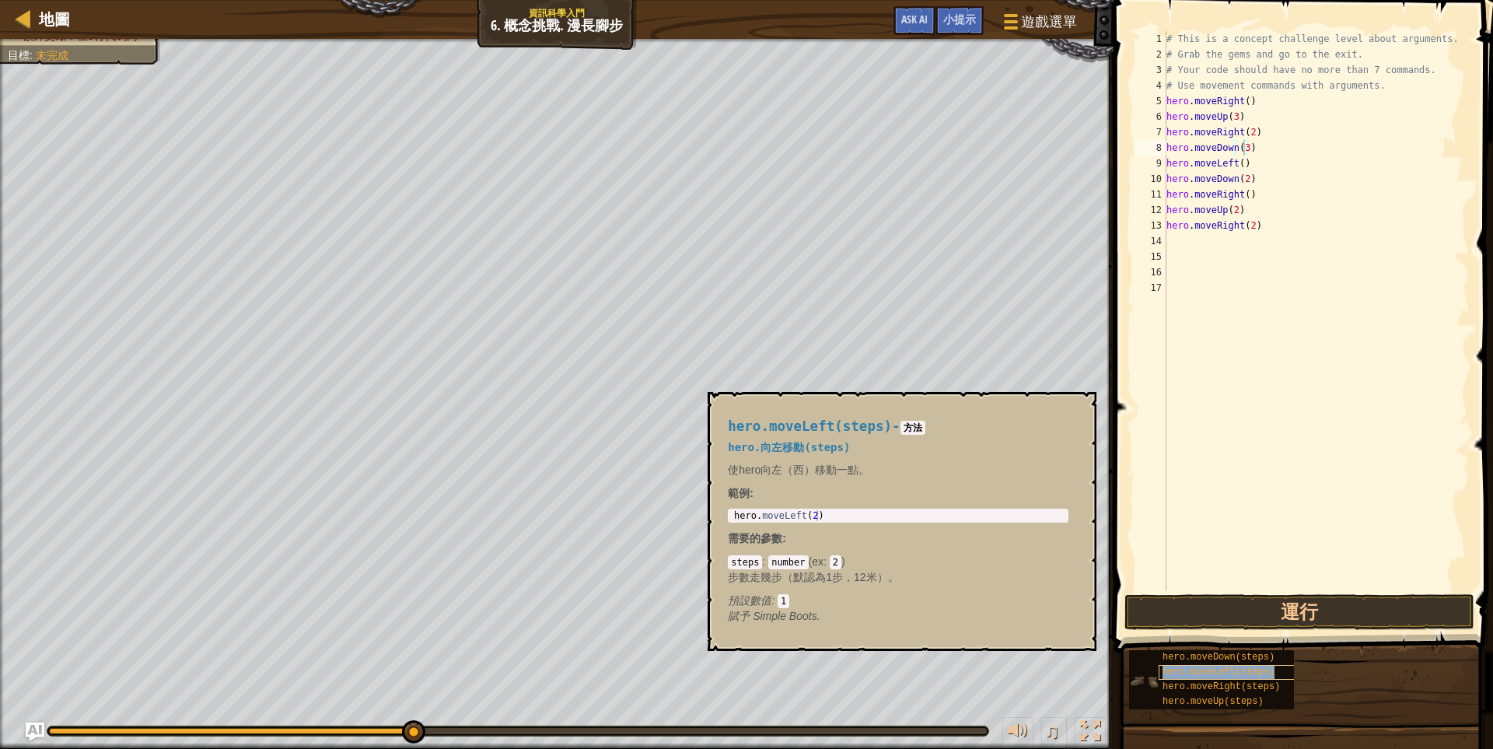
click at [1208, 667] on span "hero.moveLeft(steps)" at bounding box center [1218, 671] width 112 height 11
drag, startPoint x: 1250, startPoint y: 180, endPoint x: 1155, endPoint y: 177, distance: 95.7
click at [1155, 177] on div "hero.moveDown(3) 1 2 3 4 5 6 7 8 9 10 11 12 13 14 15 16 17 # This is a concept …" at bounding box center [1300, 311] width 337 height 560
type textarea "hero.moveDown(2)"
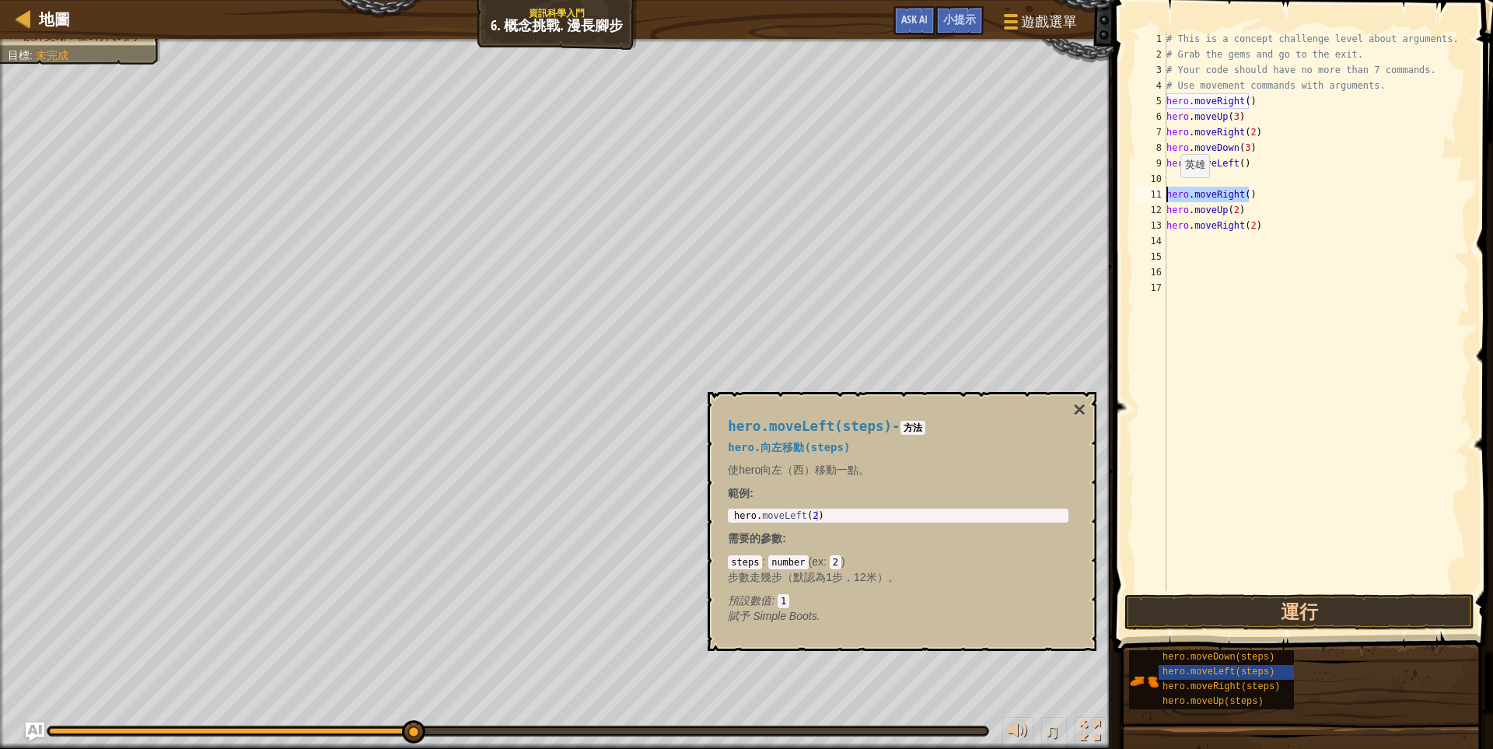
drag, startPoint x: 1264, startPoint y: 193, endPoint x: 1135, endPoint y: 198, distance: 128.4
click at [1135, 198] on div "1 2 3 4 5 6 7 8 9 10 11 12 13 14 15 16 17 # This is a concept challenge level a…" at bounding box center [1300, 311] width 337 height 560
type textarea "hero.moveRight()"
drag, startPoint x: 1239, startPoint y: 205, endPoint x: 1131, endPoint y: 209, distance: 108.1
click at [1131, 209] on div "1 2 3 4 5 6 7 8 9 10 11 12 13 14 15 16 17 # This is a concept challenge level a…" at bounding box center [1301, 357] width 384 height 698
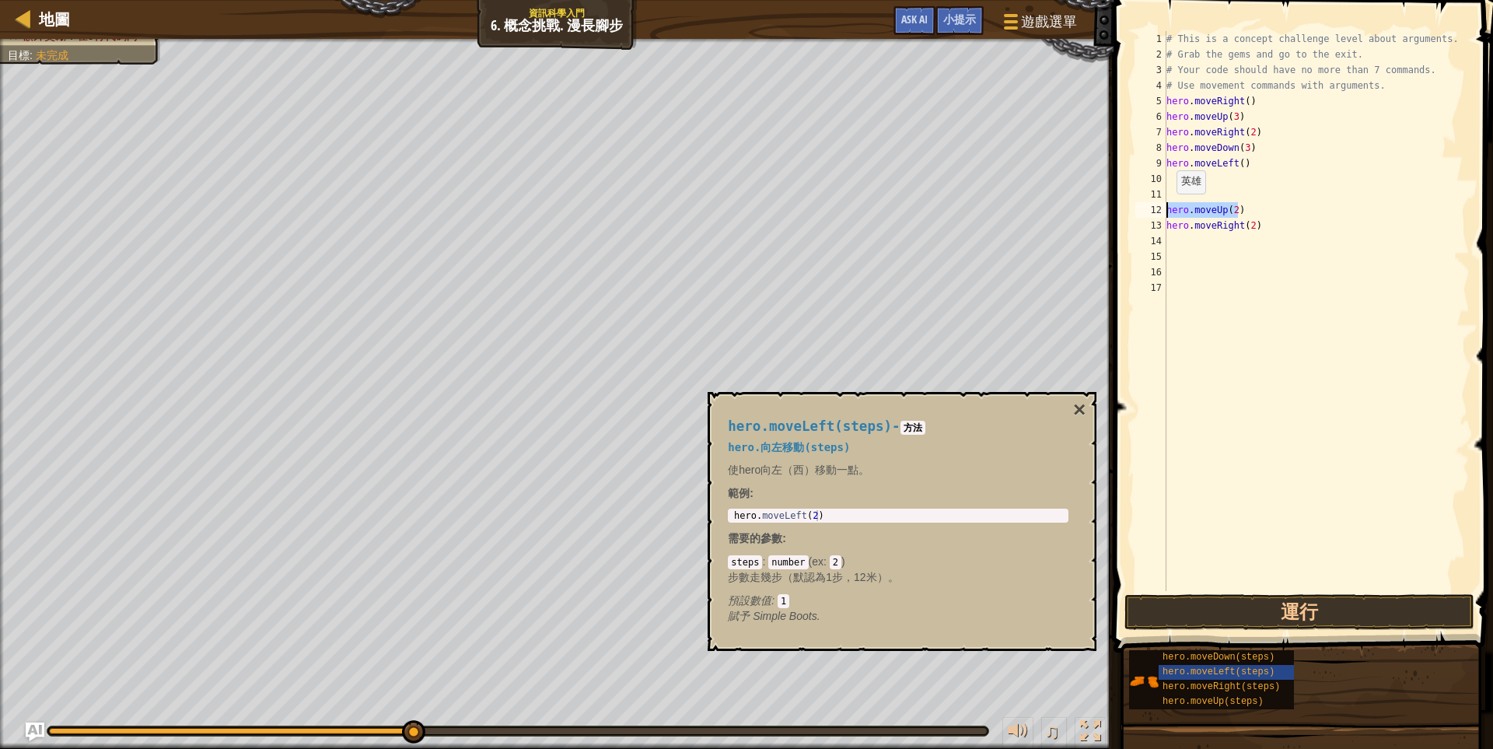
type textarea "hero.moveUp(2)"
drag, startPoint x: 1264, startPoint y: 227, endPoint x: 1139, endPoint y: 228, distance: 125.2
click at [1139, 228] on div "1 2 3 4 5 6 7 8 9 10 11 12 13 14 15 16 17 # This is a concept challenge level a…" at bounding box center [1300, 311] width 337 height 560
type textarea "hero.moveRight(2)"
click at [1187, 179] on div "# This is a concept challenge level about arguments. # Grab the gems and go to …" at bounding box center [1316, 326] width 306 height 591
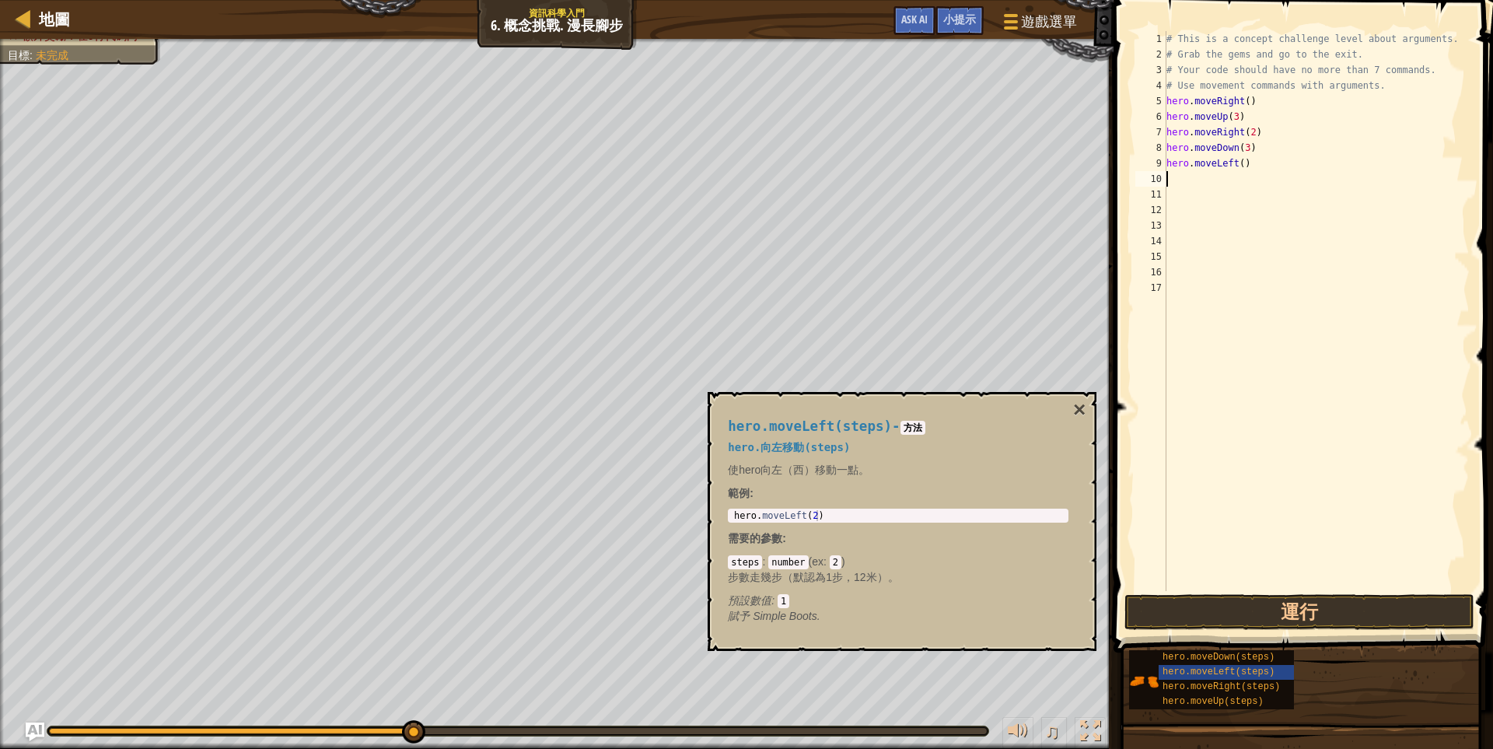
type textarea "H"
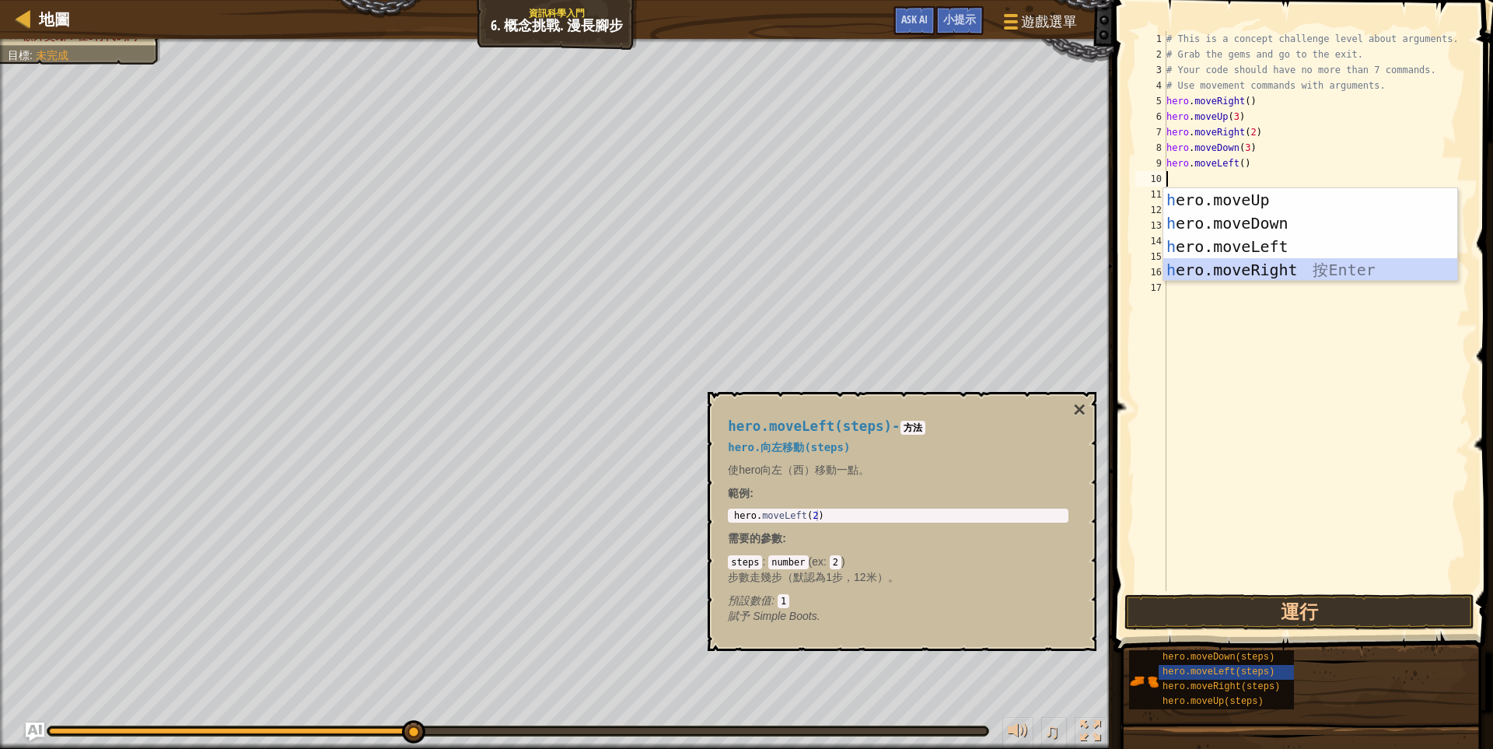
scroll to position [2, 5]
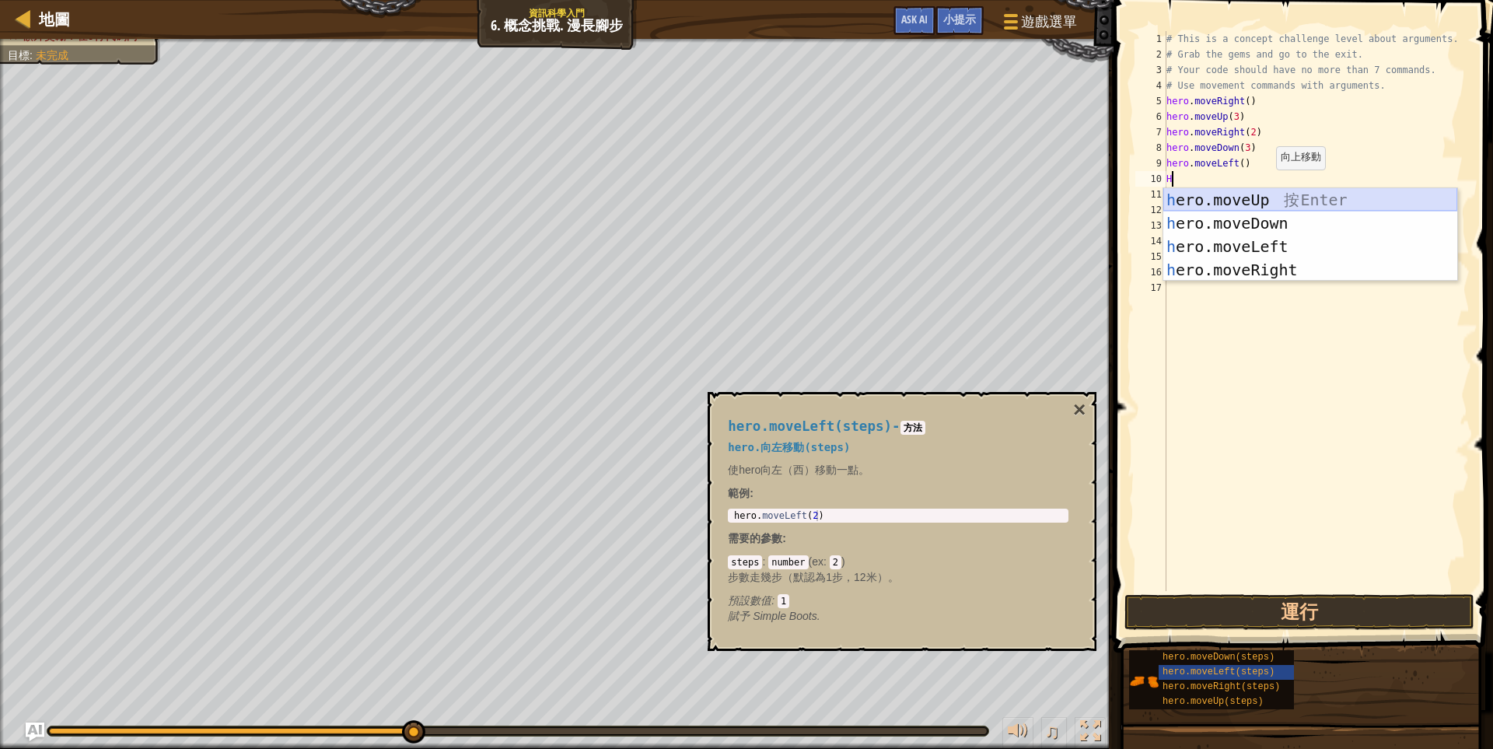
click at [1269, 197] on div "h ero.moveUp 按 Enter h ero.moveDown 按 Enter h ero.moveLeft 按 Enter h ero.moveRi…" at bounding box center [1310, 258] width 294 height 140
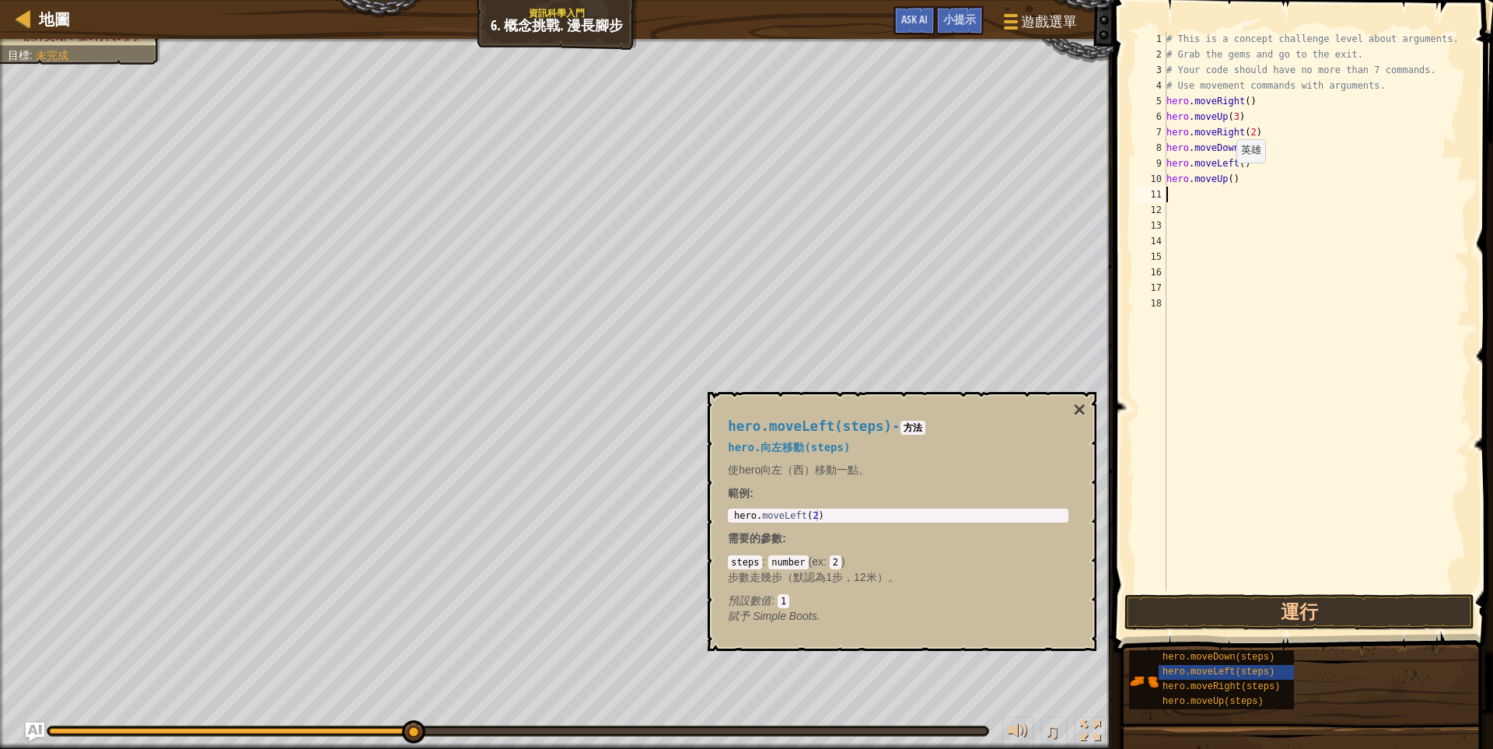
click at [1229, 178] on div "# This is a concept challenge level about arguments. # Grab the gems and go to …" at bounding box center [1316, 326] width 306 height 591
type textarea "hero.moveUp(2)"
click at [1187, 197] on div "# This is a concept challenge level about arguments. # Grab the gems and go to …" at bounding box center [1316, 326] width 306 height 591
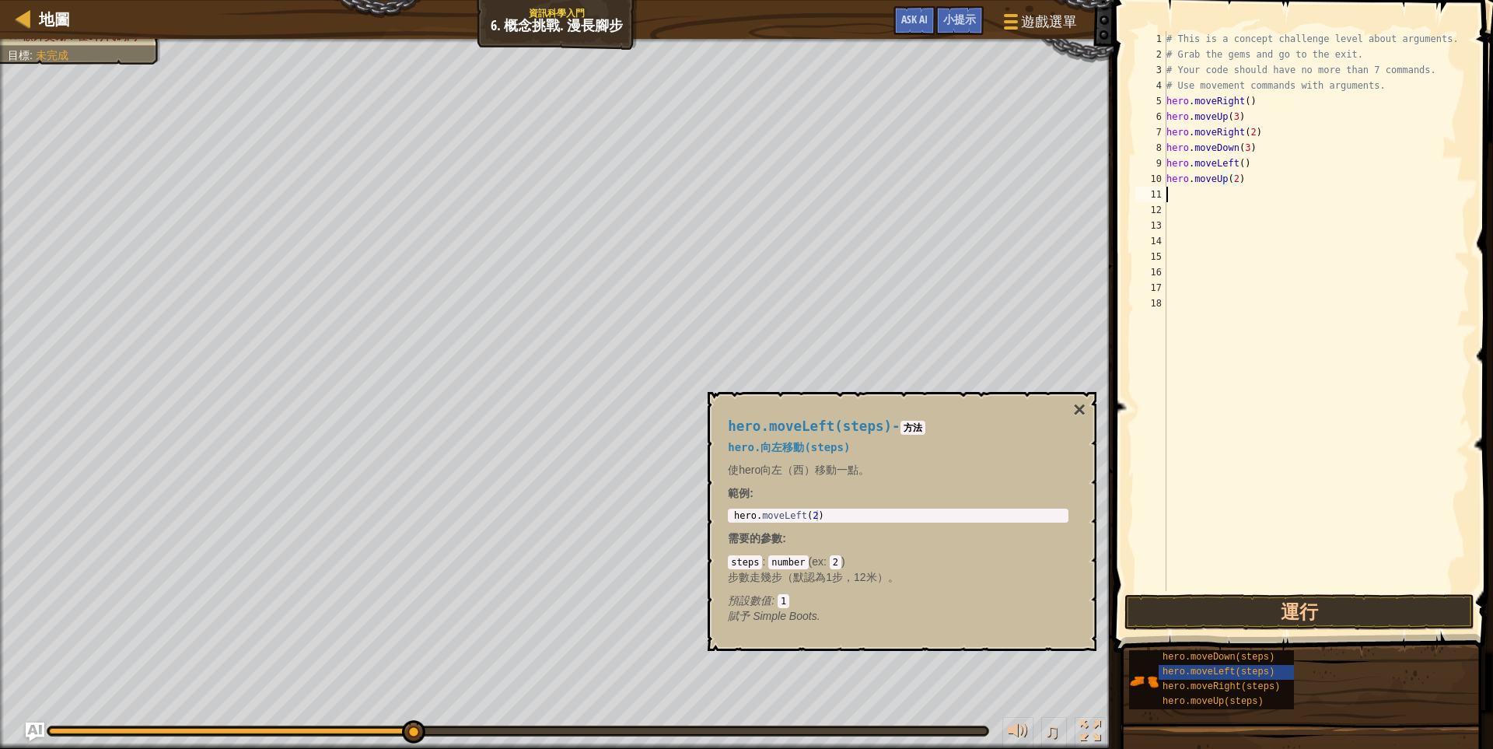
scroll to position [2, 0]
type textarea "H"
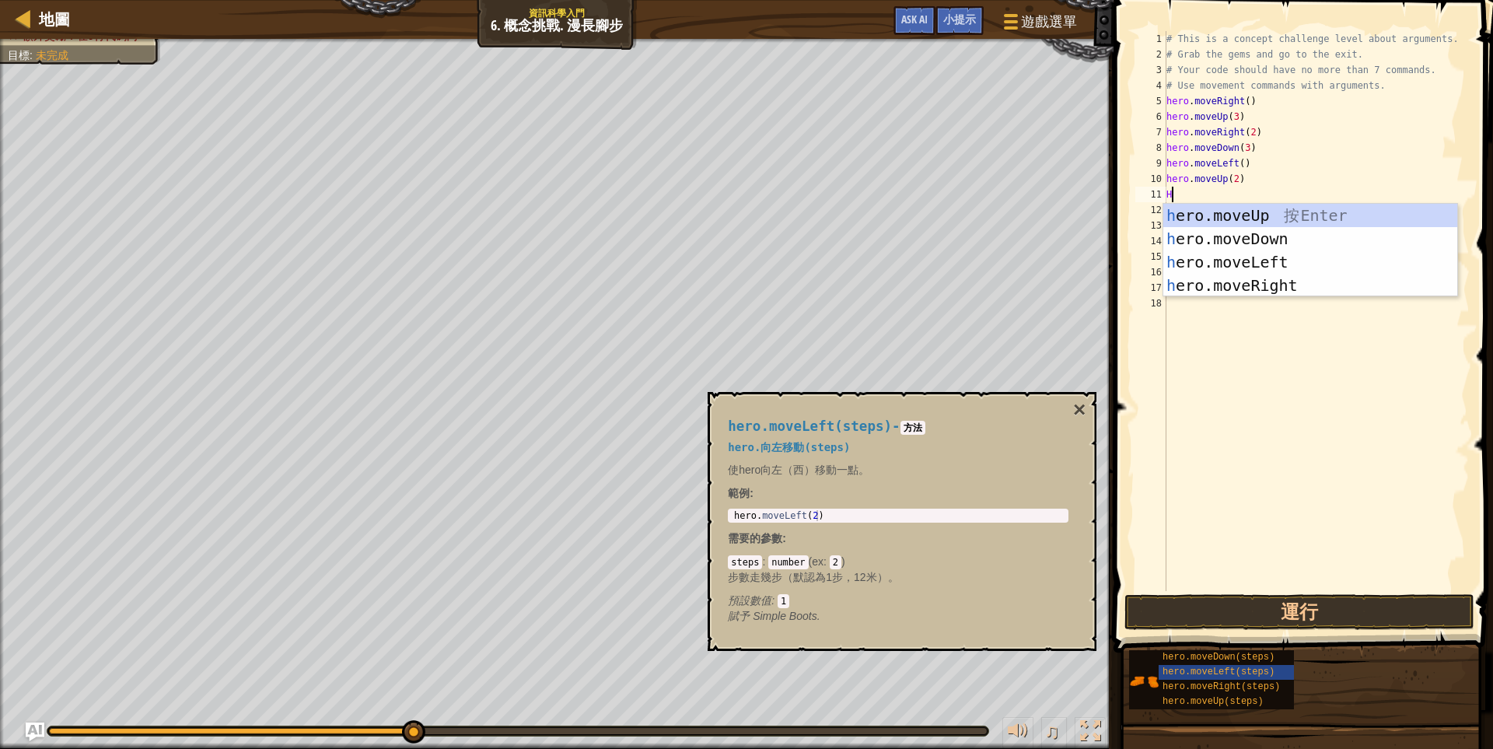
scroll to position [2, 5]
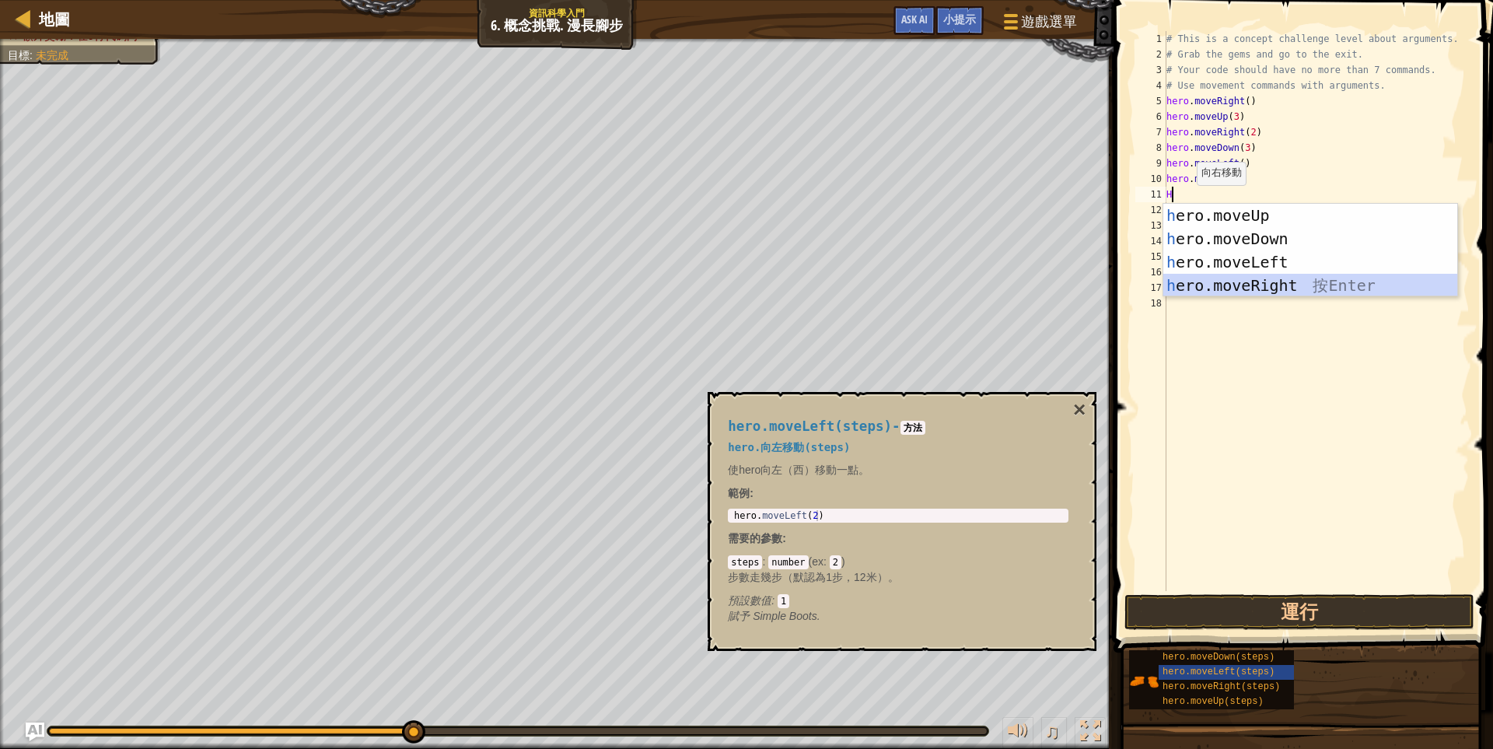
click at [1229, 278] on div "h ero.moveUp 按 Enter h ero.moveDown 按 Enter h ero.moveLeft 按 Enter h ero.moveRi…" at bounding box center [1310, 274] width 294 height 140
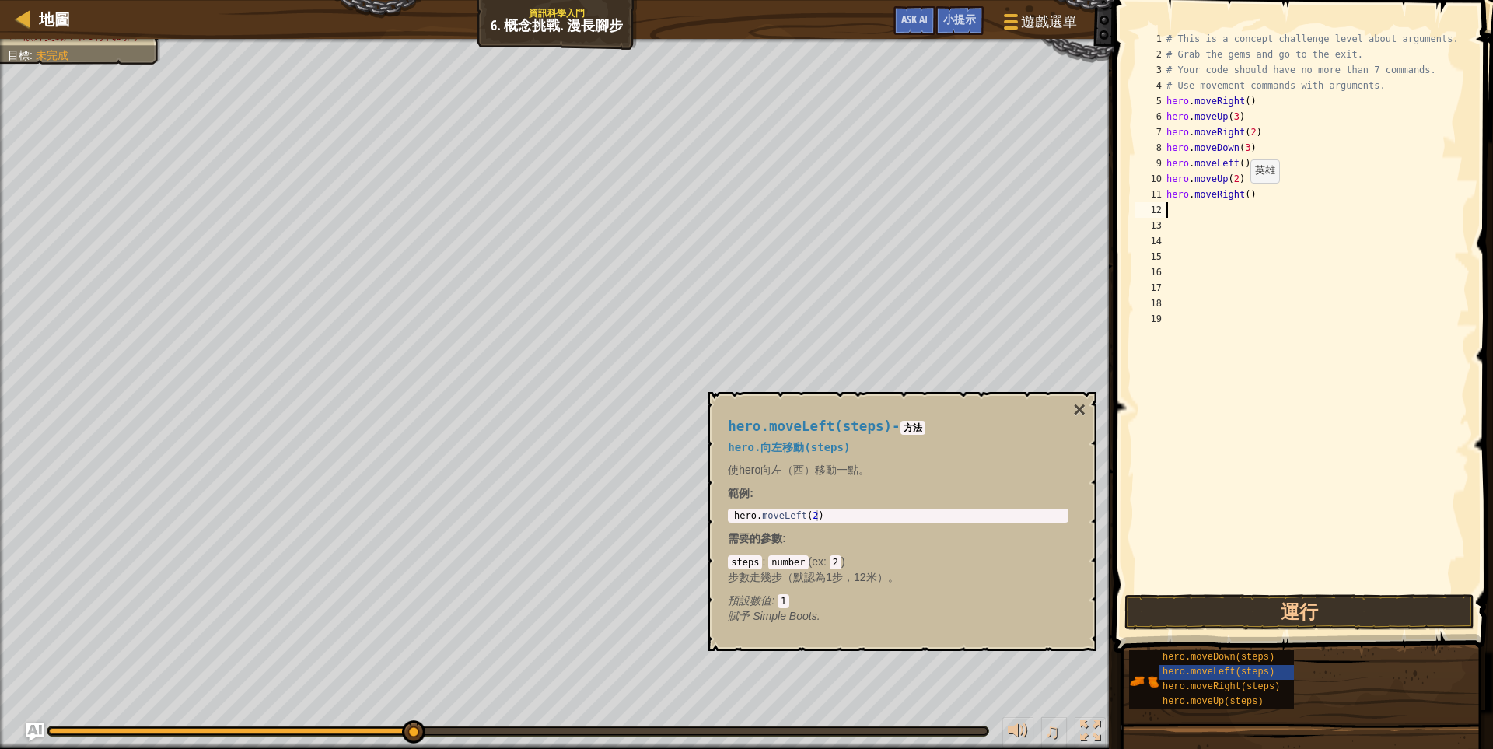
click at [1243, 198] on div "# This is a concept challenge level about arguments. # Grab the gems and go to …" at bounding box center [1316, 326] width 306 height 591
type textarea "hero.moveRight(3)"
click at [1292, 614] on button "運行" at bounding box center [1299, 612] width 350 height 36
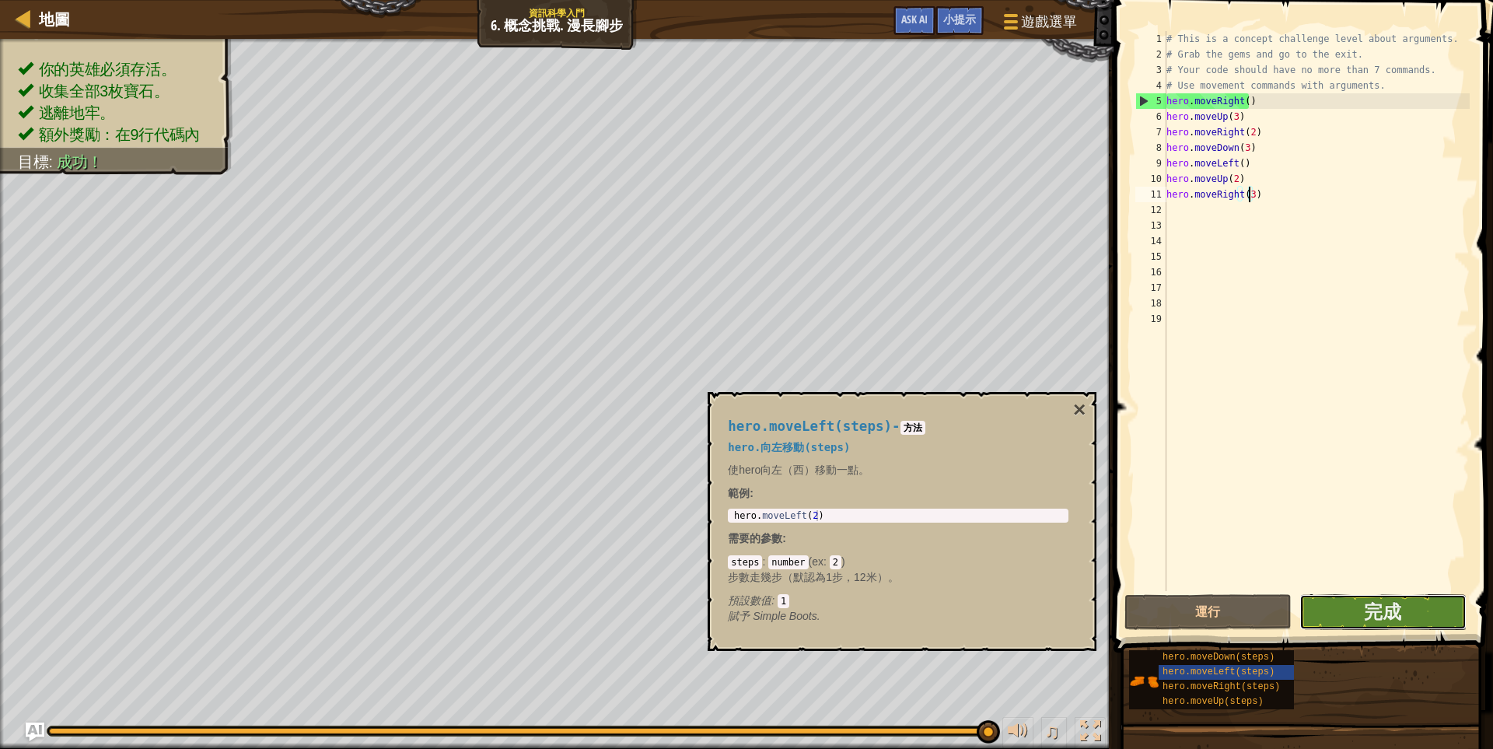
click at [1404, 622] on button "完成" at bounding box center [1382, 612] width 167 height 36
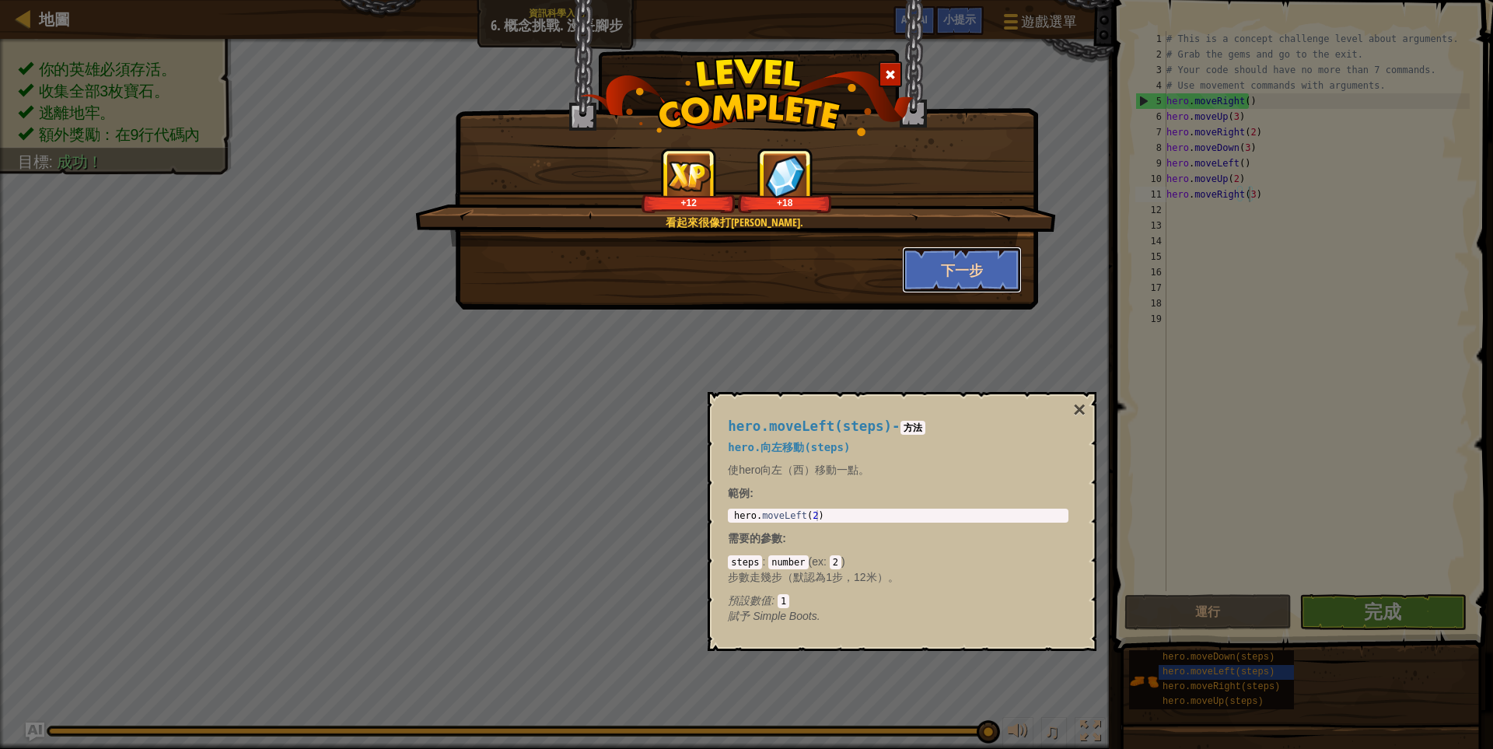
click at [966, 277] on button "下一步" at bounding box center [962, 269] width 121 height 47
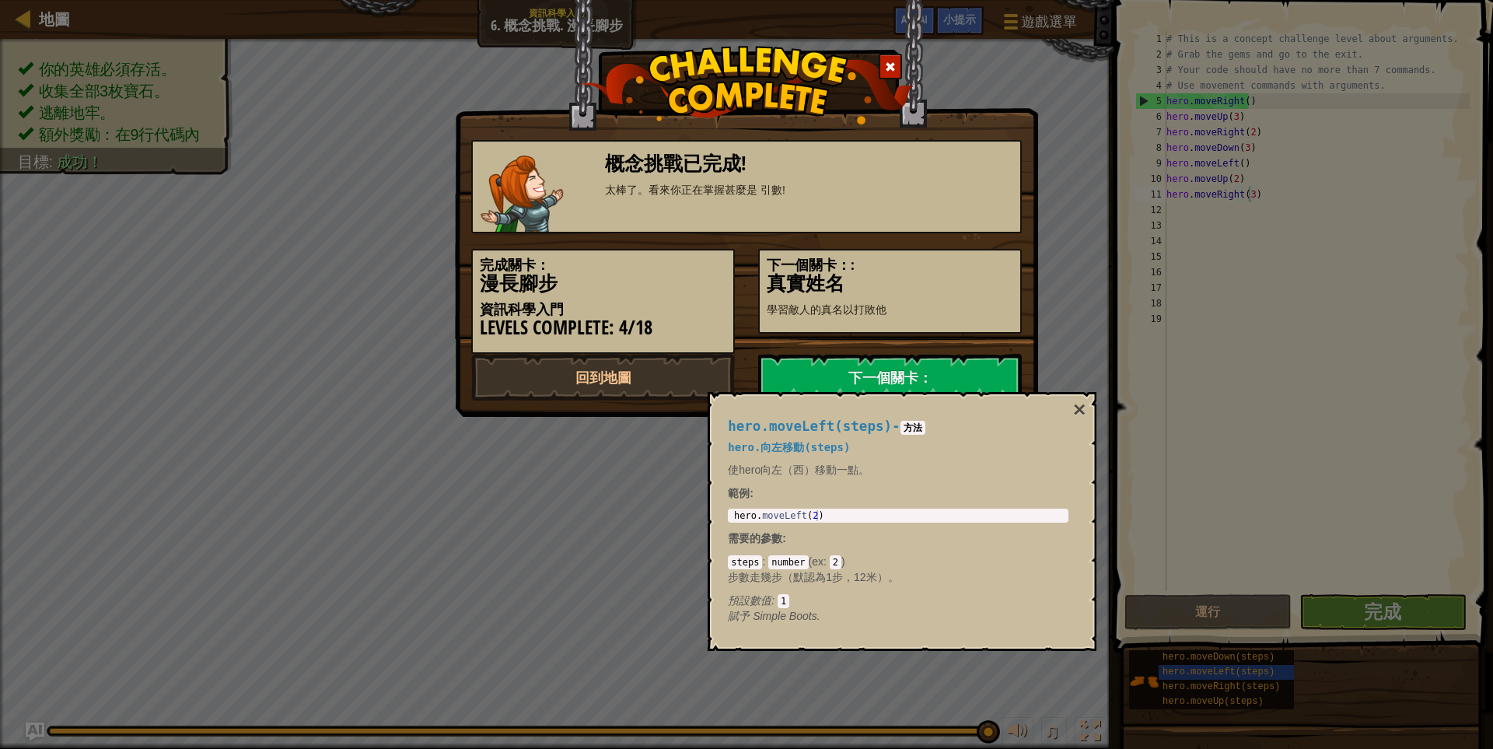
click at [1071, 407] on div "hero.moveLeft(steps) - 方法 hero.向左移動(steps) 使hero向左（西）移動一點。 範例 : 1 hero . moveLe…" at bounding box center [898, 521] width 362 height 234
click at [1077, 403] on button "×" at bounding box center [1079, 410] width 12 height 22
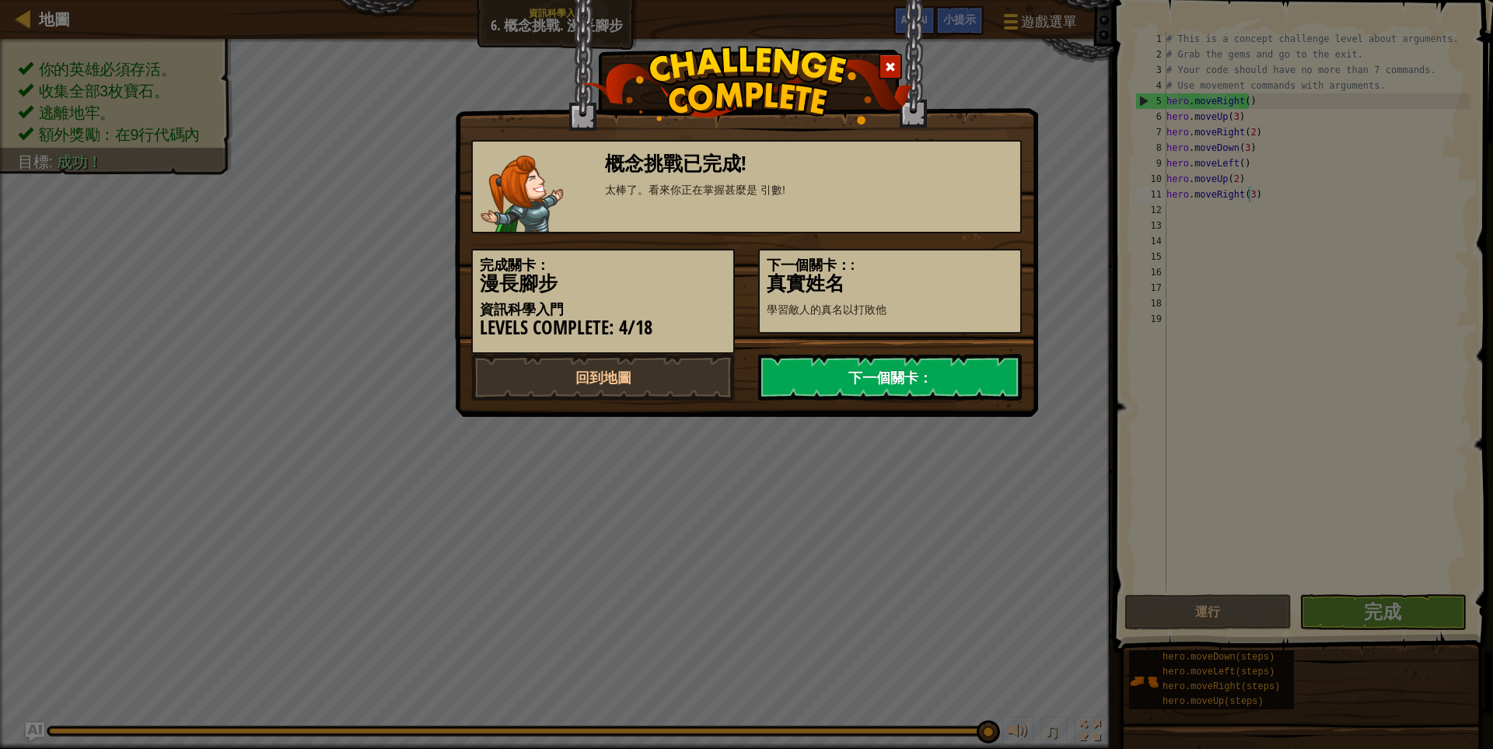
click at [931, 371] on link "下一個關卡：" at bounding box center [890, 377] width 264 height 47
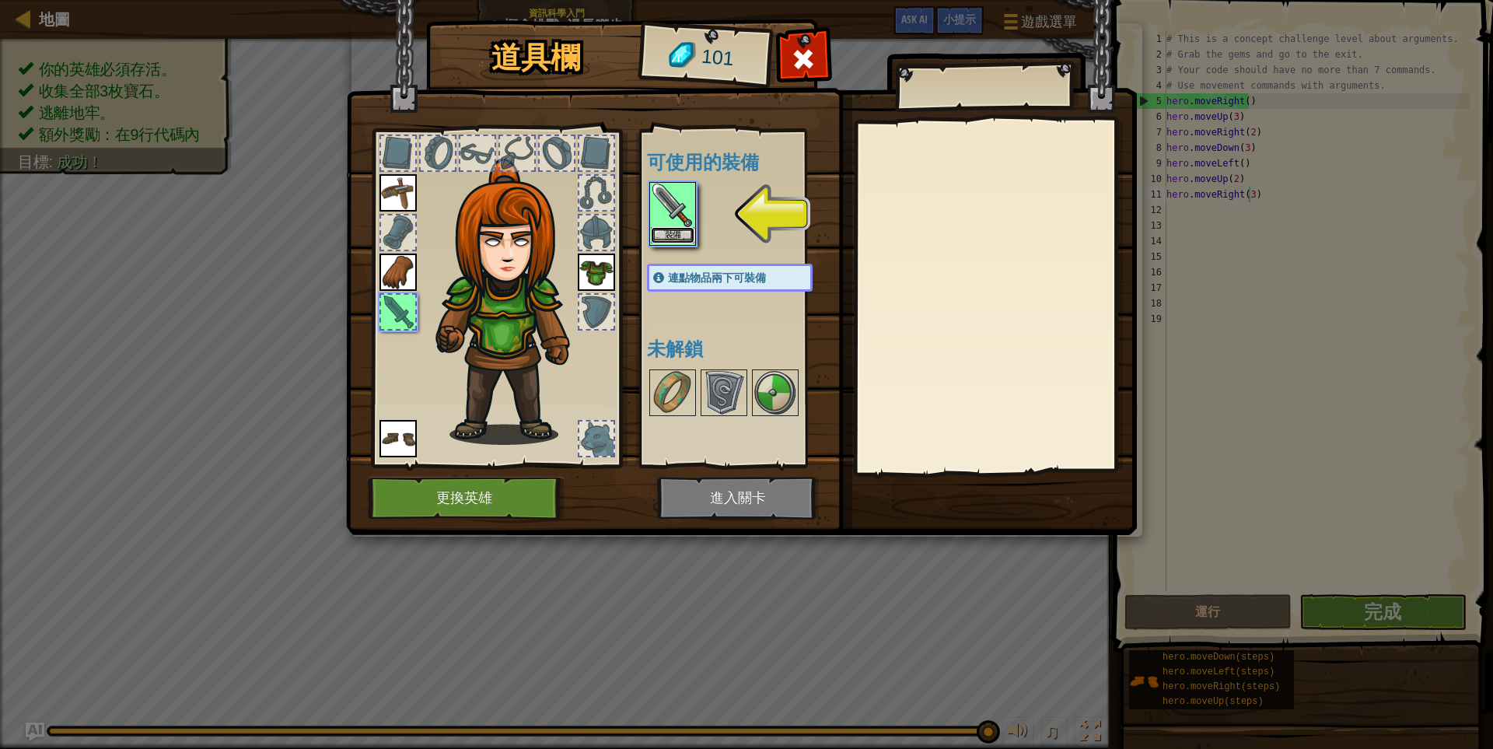
click at [678, 240] on button "裝備" at bounding box center [673, 235] width 44 height 16
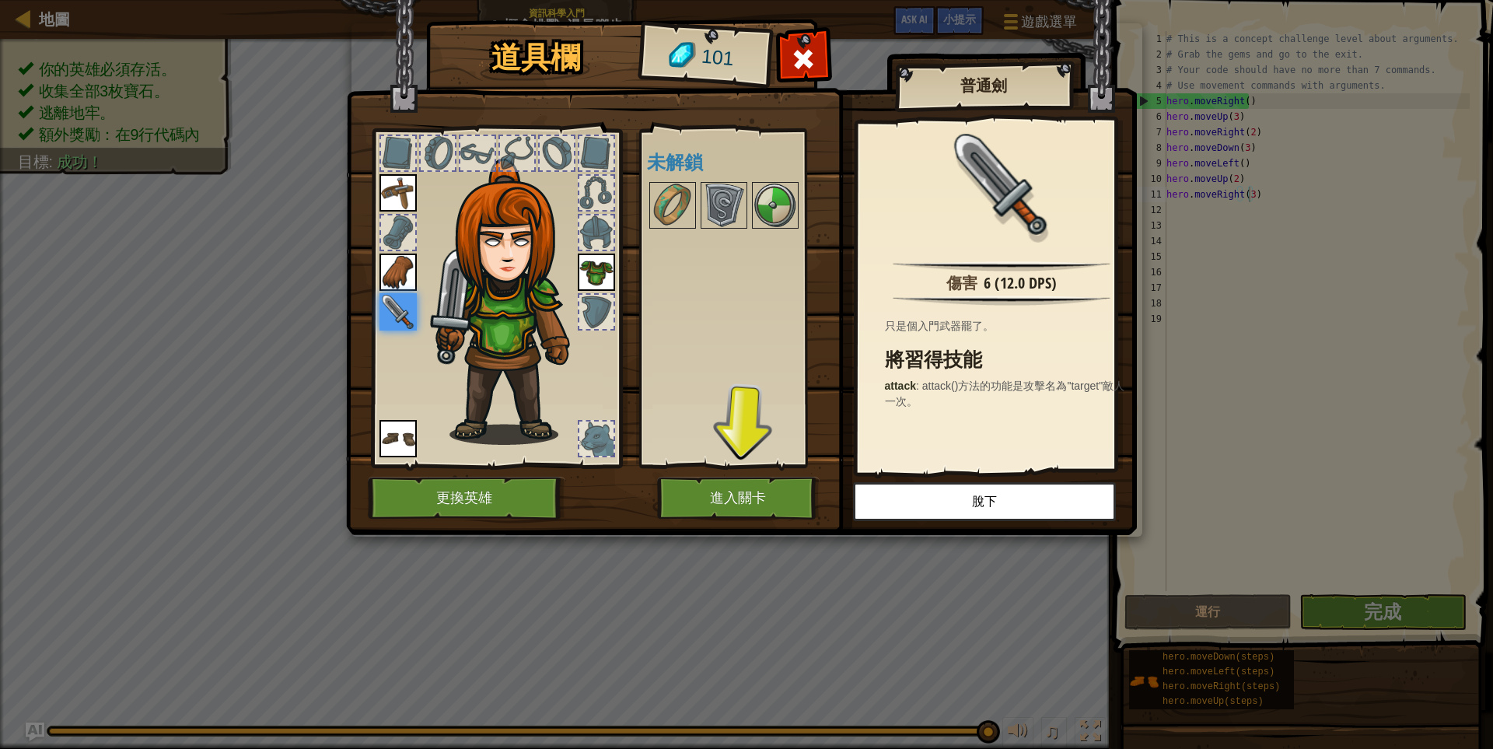
click at [411, 318] on img at bounding box center [397, 311] width 37 height 37
click at [771, 203] on img at bounding box center [775, 206] width 44 height 44
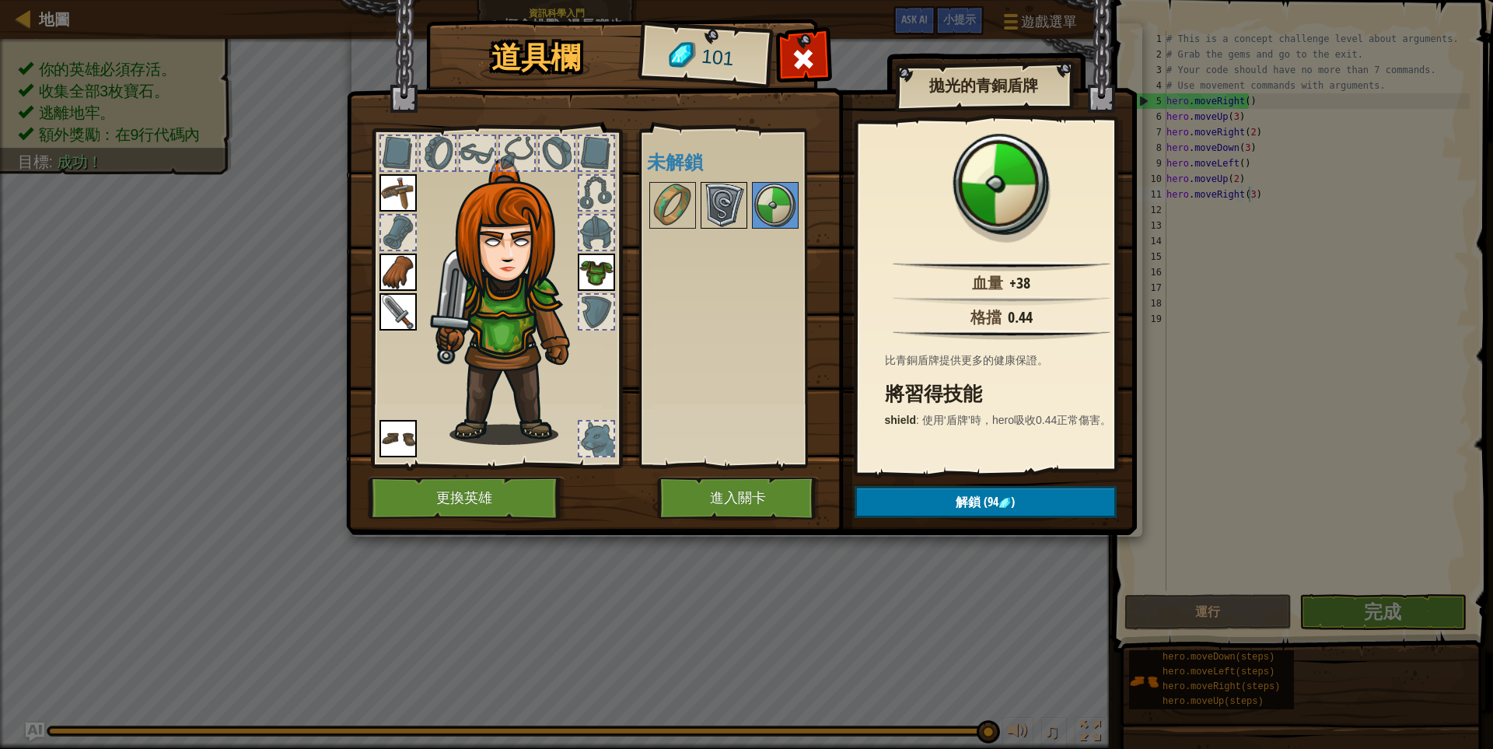
click at [736, 204] on img at bounding box center [724, 206] width 44 height 44
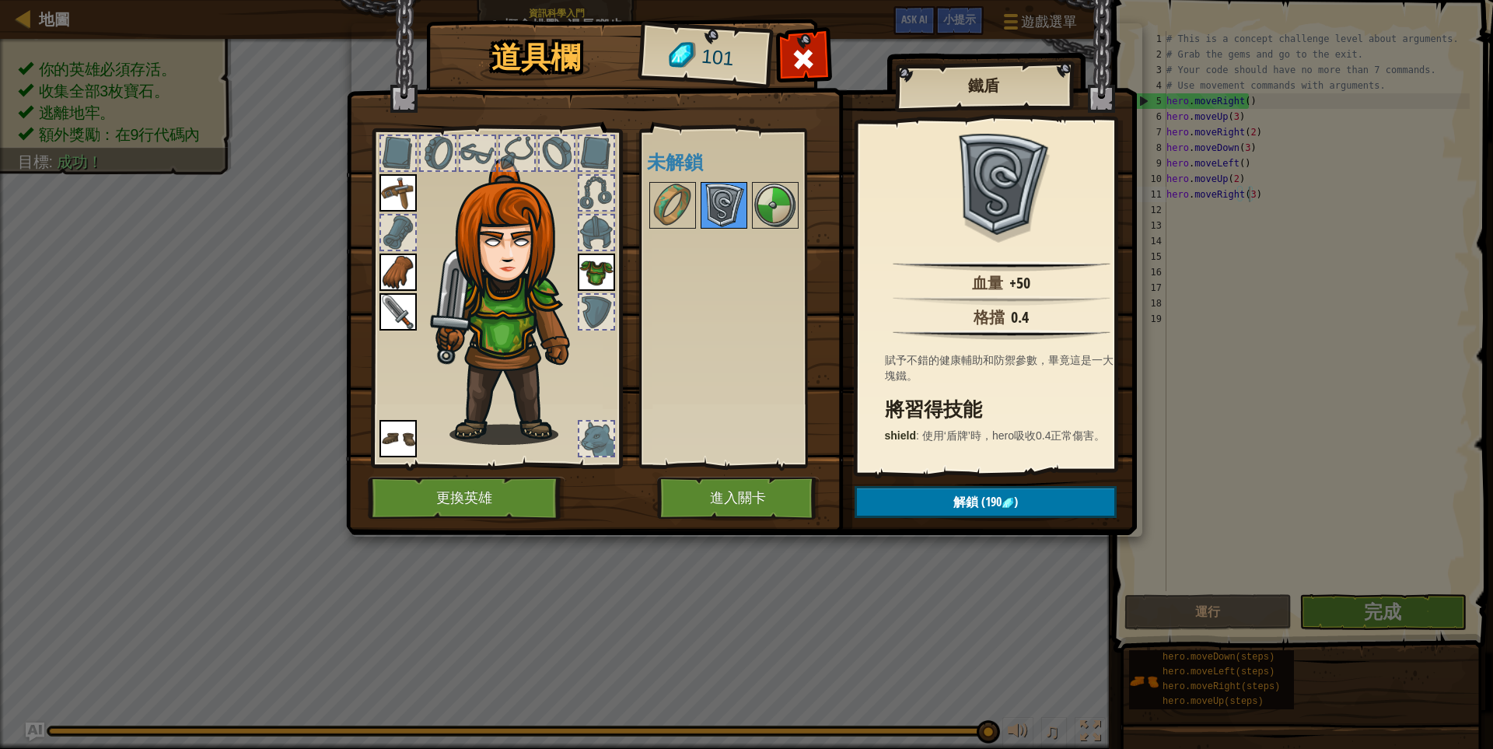
click at [702, 204] on img at bounding box center [724, 206] width 44 height 44
click at [674, 204] on img at bounding box center [673, 206] width 44 height 44
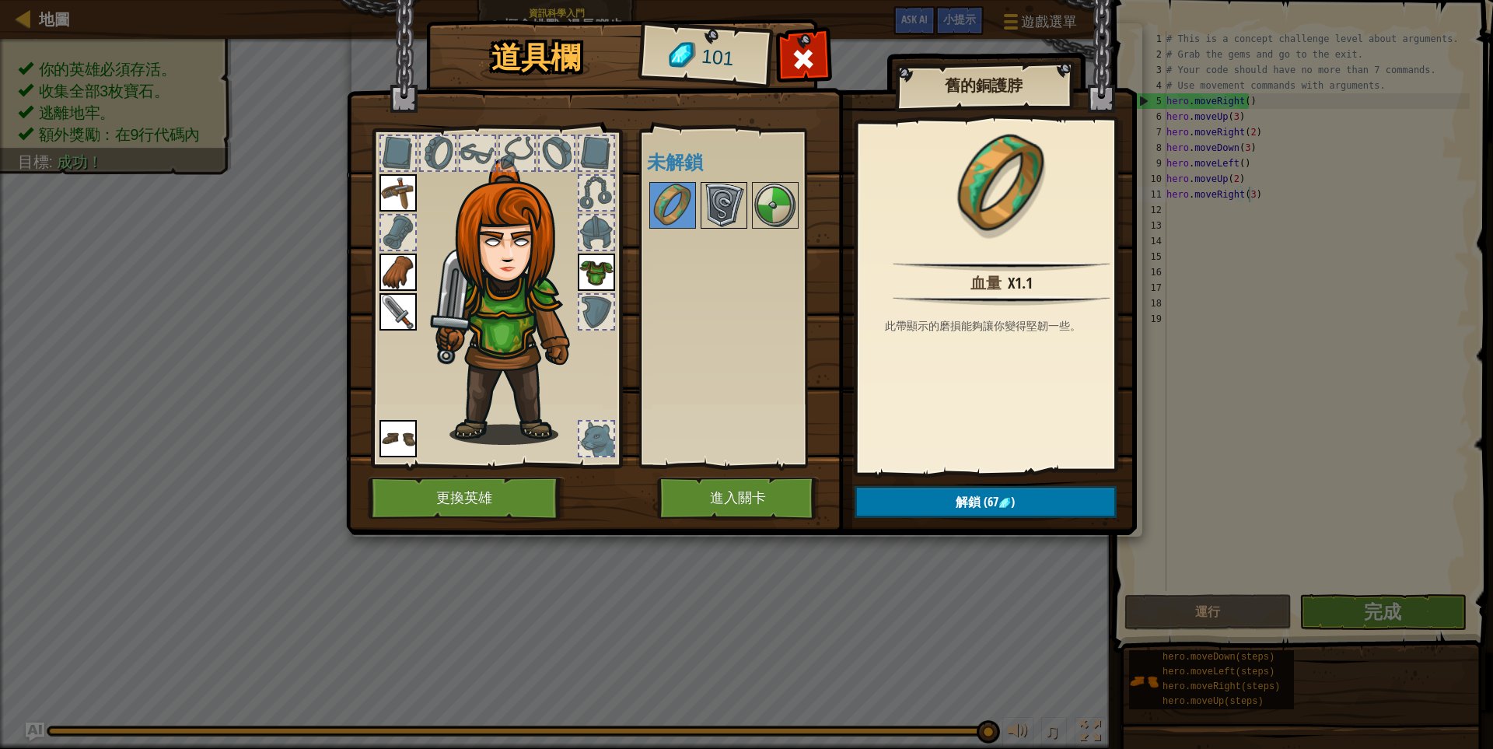
click at [704, 208] on img at bounding box center [724, 206] width 44 height 44
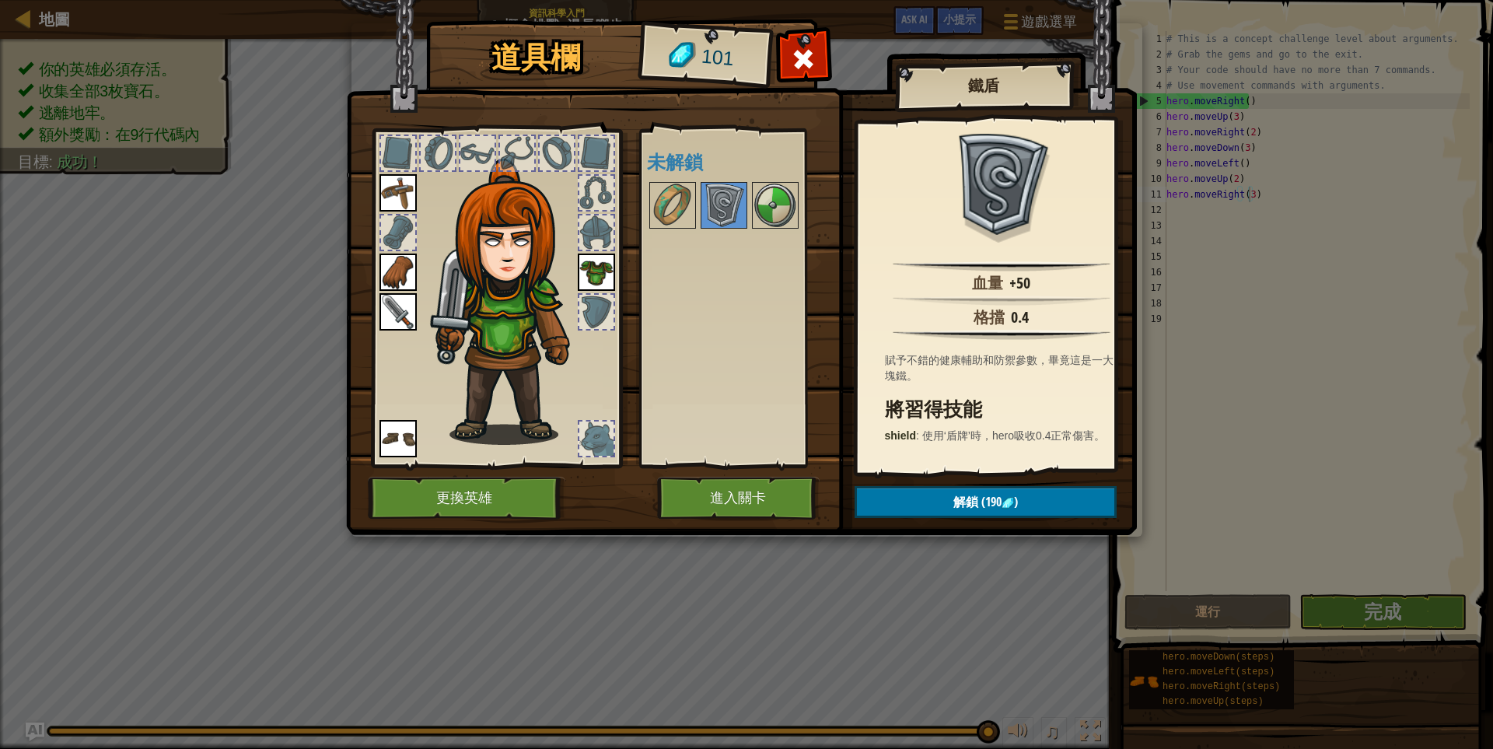
click at [748, 208] on div at bounding box center [745, 205] width 197 height 51
click at [763, 208] on img at bounding box center [775, 206] width 44 height 44
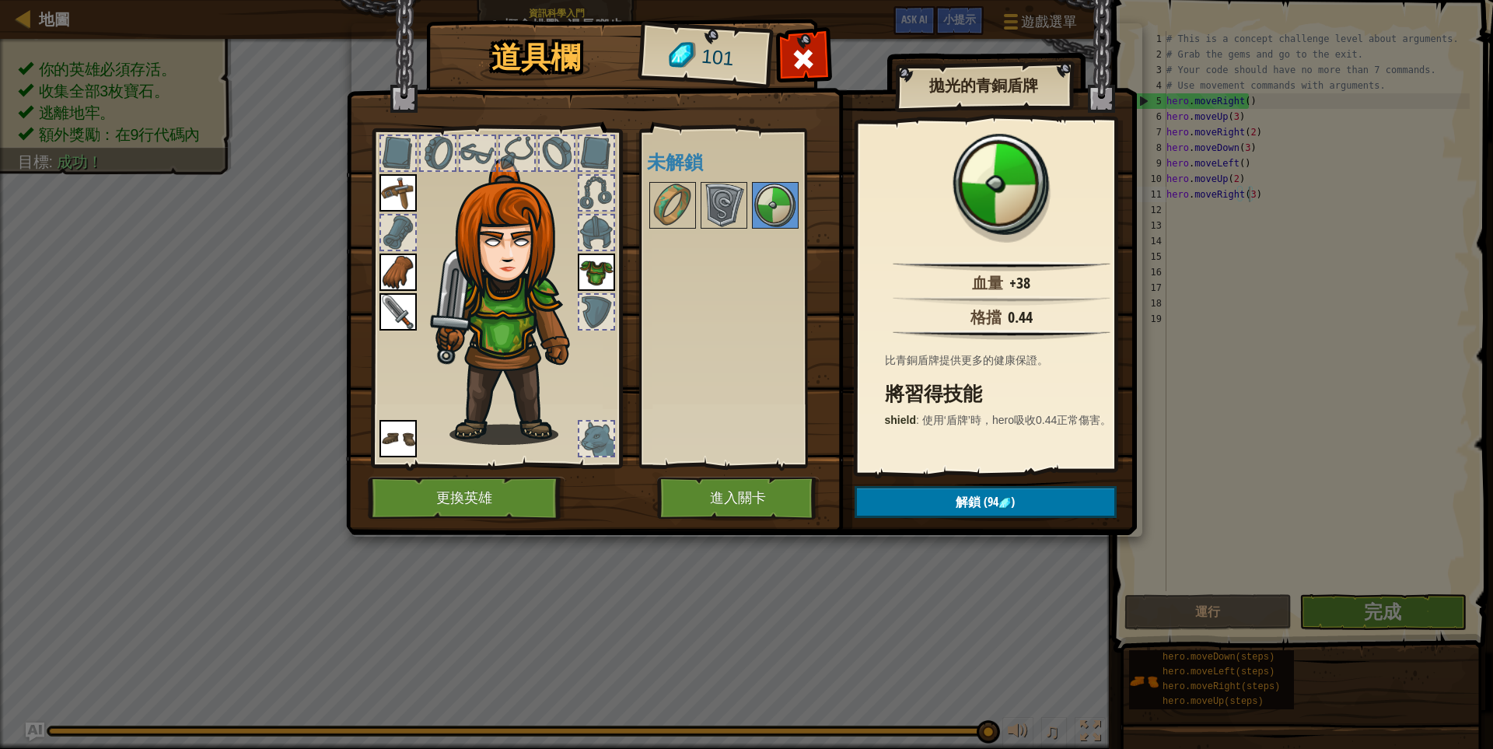
click at [644, 215] on div "可使用的裝備 裝備 裝備 裝備 裝備 裝備 連點物品兩下可裝備 未解鎖" at bounding box center [735, 298] width 190 height 338
click at [658, 217] on img at bounding box center [673, 206] width 44 height 44
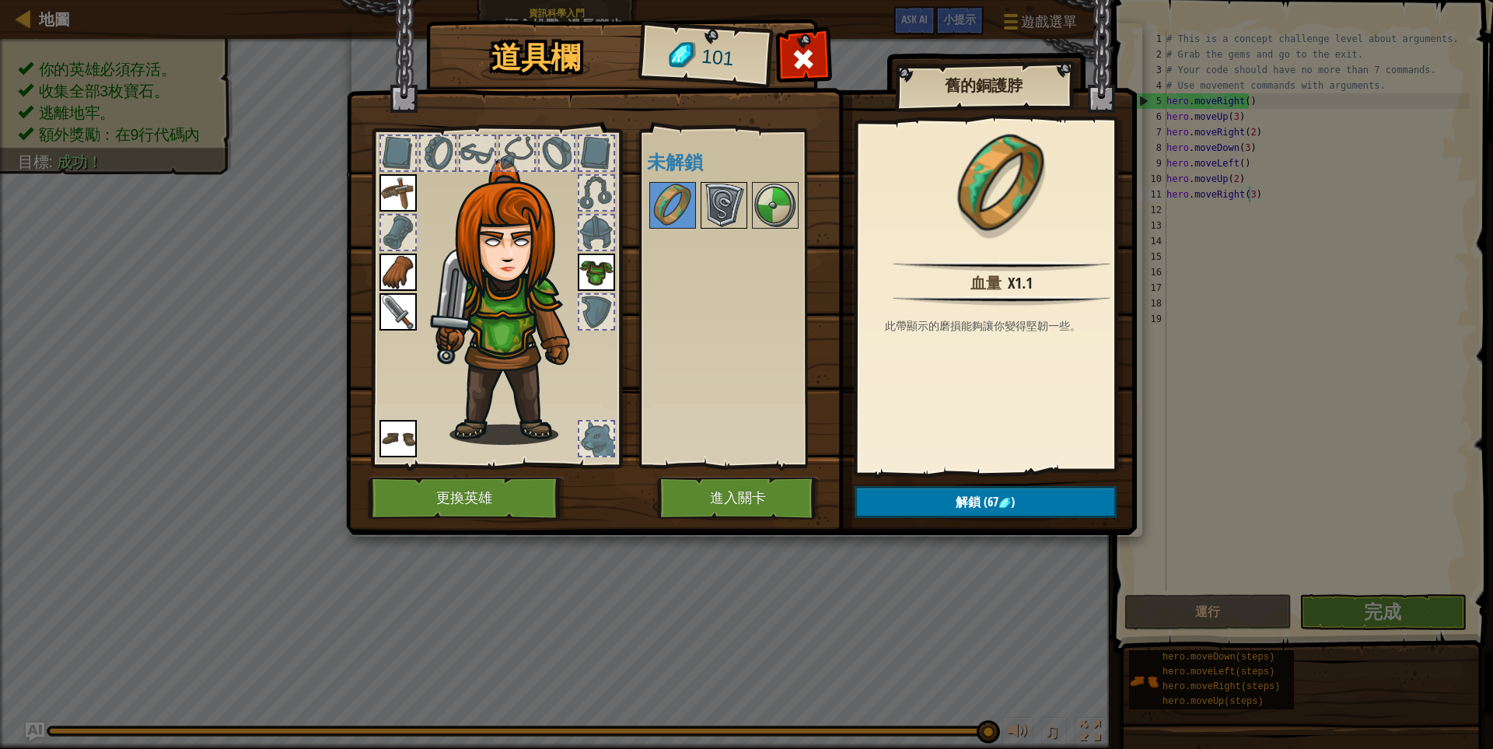
click at [722, 215] on img at bounding box center [724, 206] width 44 height 44
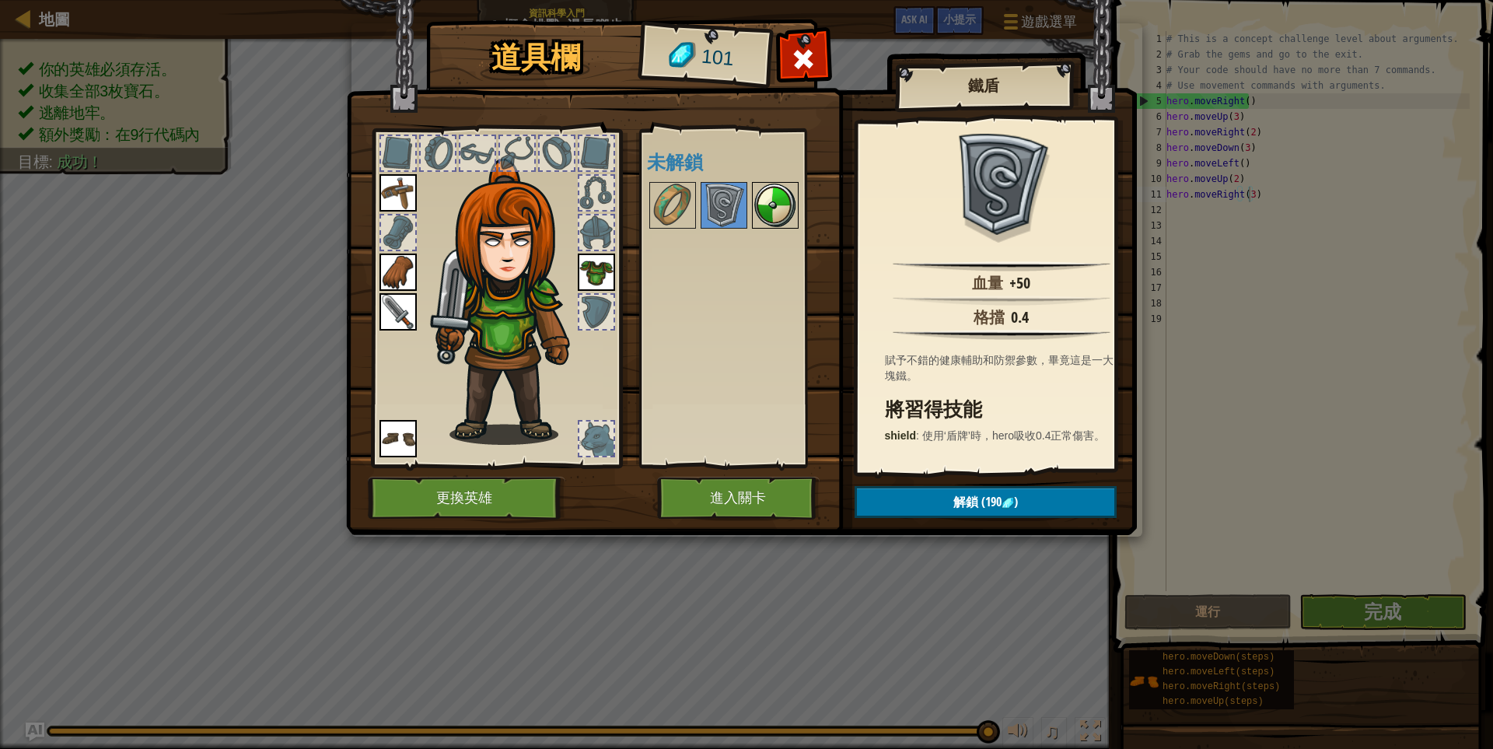
click at [783, 211] on img at bounding box center [775, 206] width 44 height 44
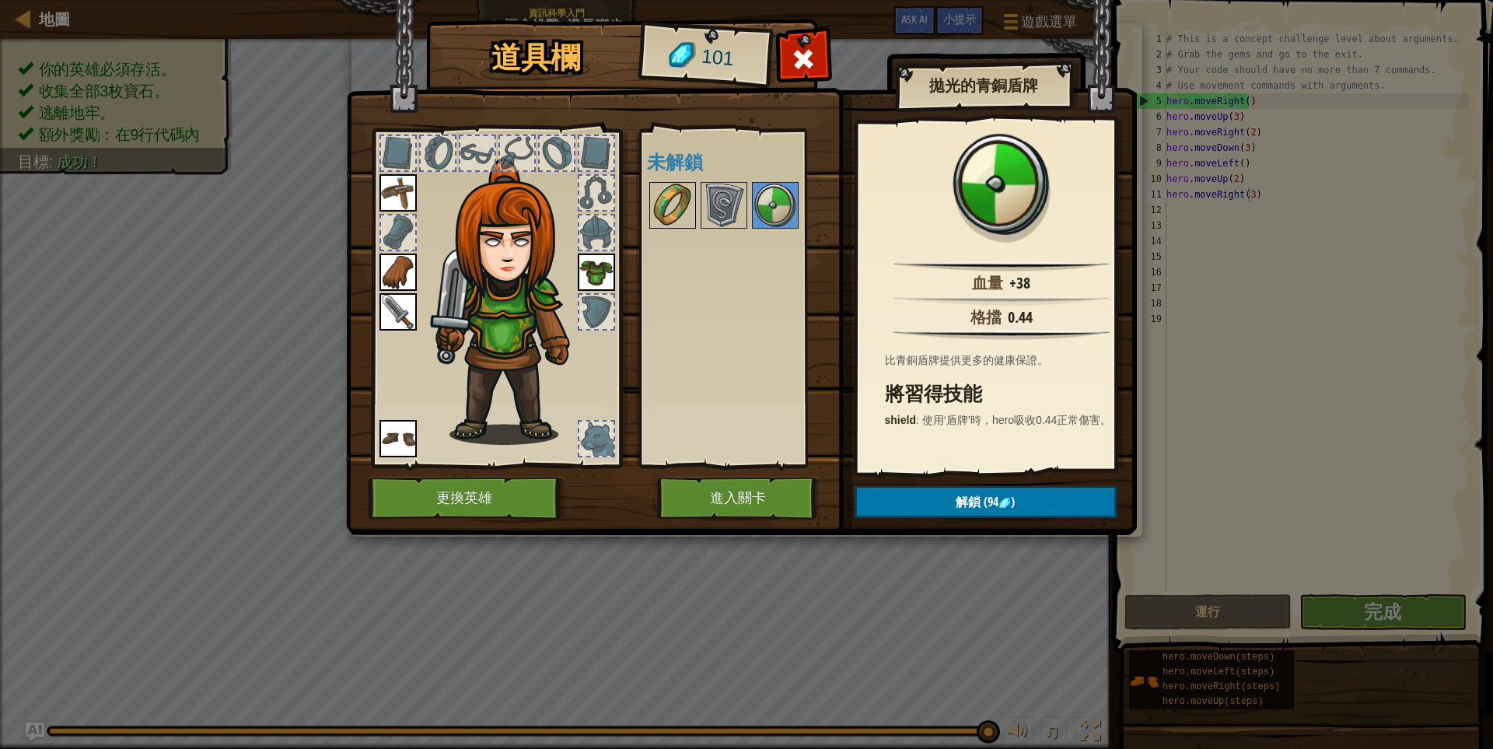
click at [669, 209] on img at bounding box center [673, 206] width 44 height 44
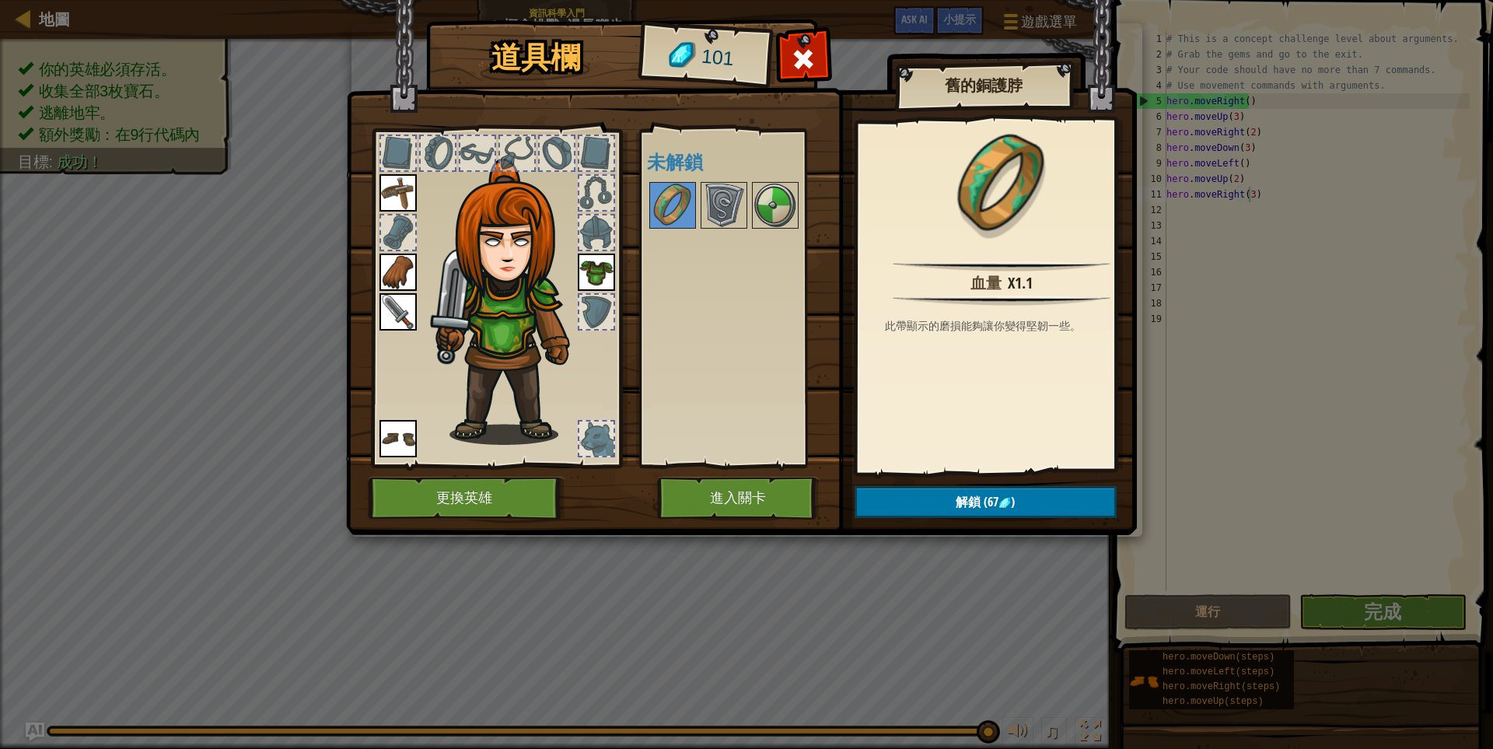
click at [599, 443] on div at bounding box center [596, 438] width 34 height 34
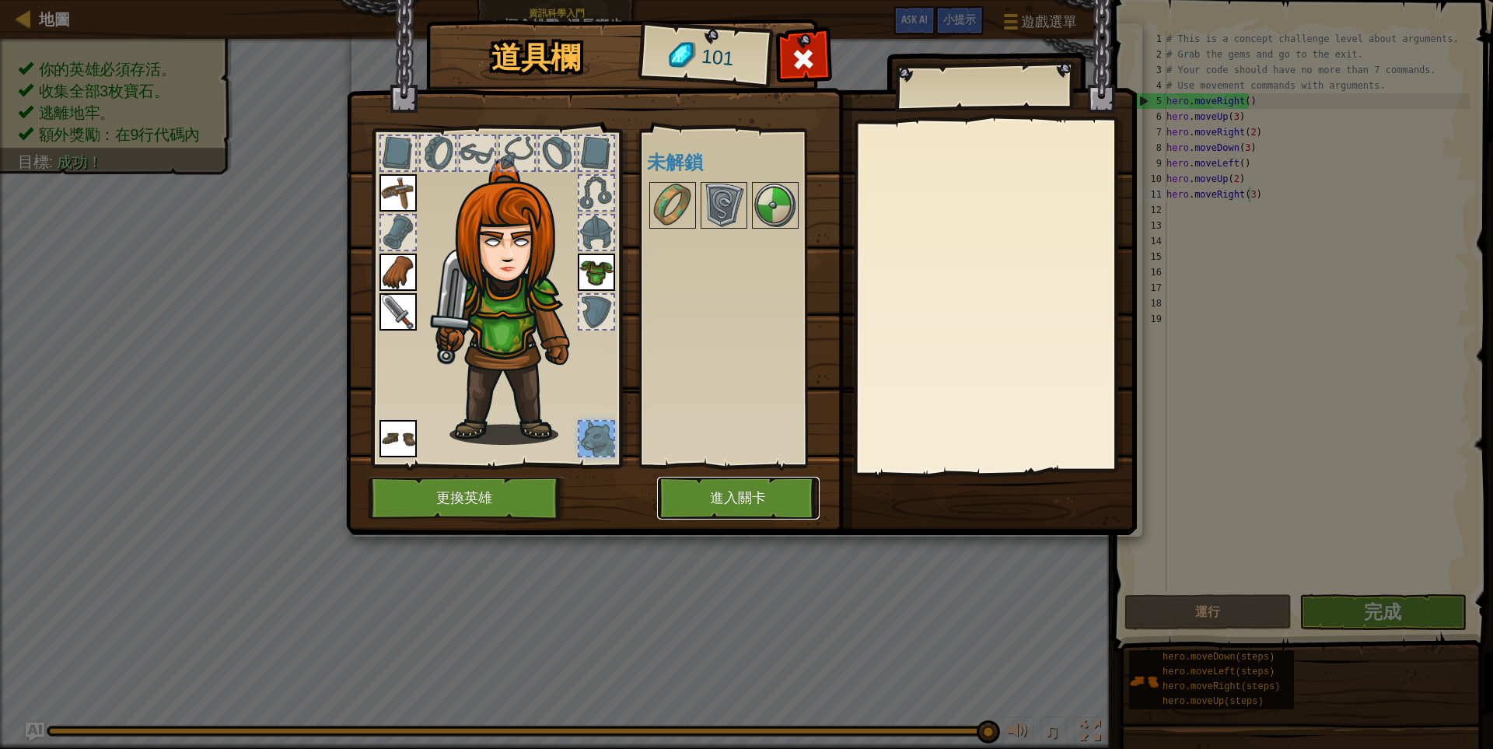
click at [764, 491] on button "進入關卡" at bounding box center [738, 498] width 163 height 43
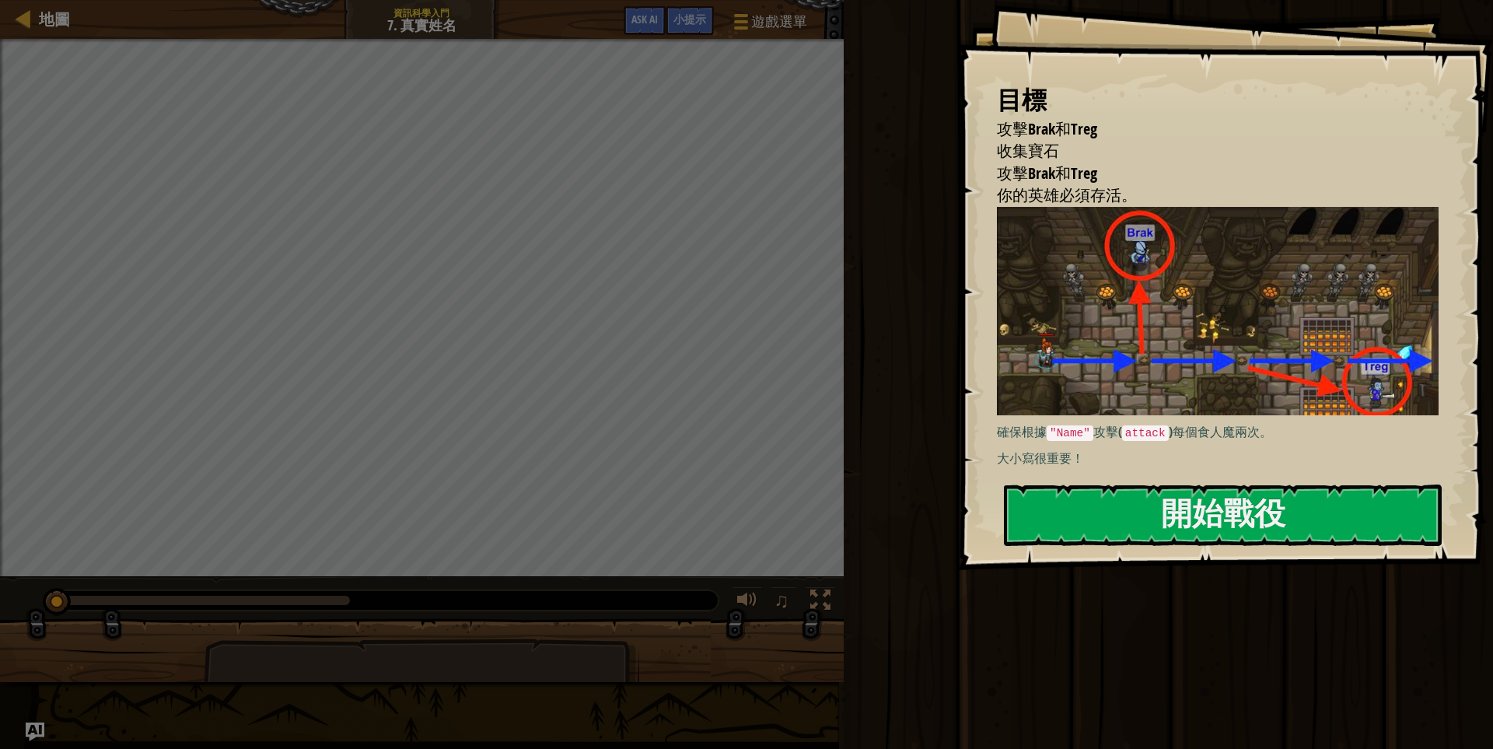
drag, startPoint x: 1057, startPoint y: 429, endPoint x: 1150, endPoint y: 429, distance: 93.3
click at [1150, 429] on p "確保根據 "Name" 攻擊( attack )每個食人魔兩次。" at bounding box center [1224, 432] width 455 height 19
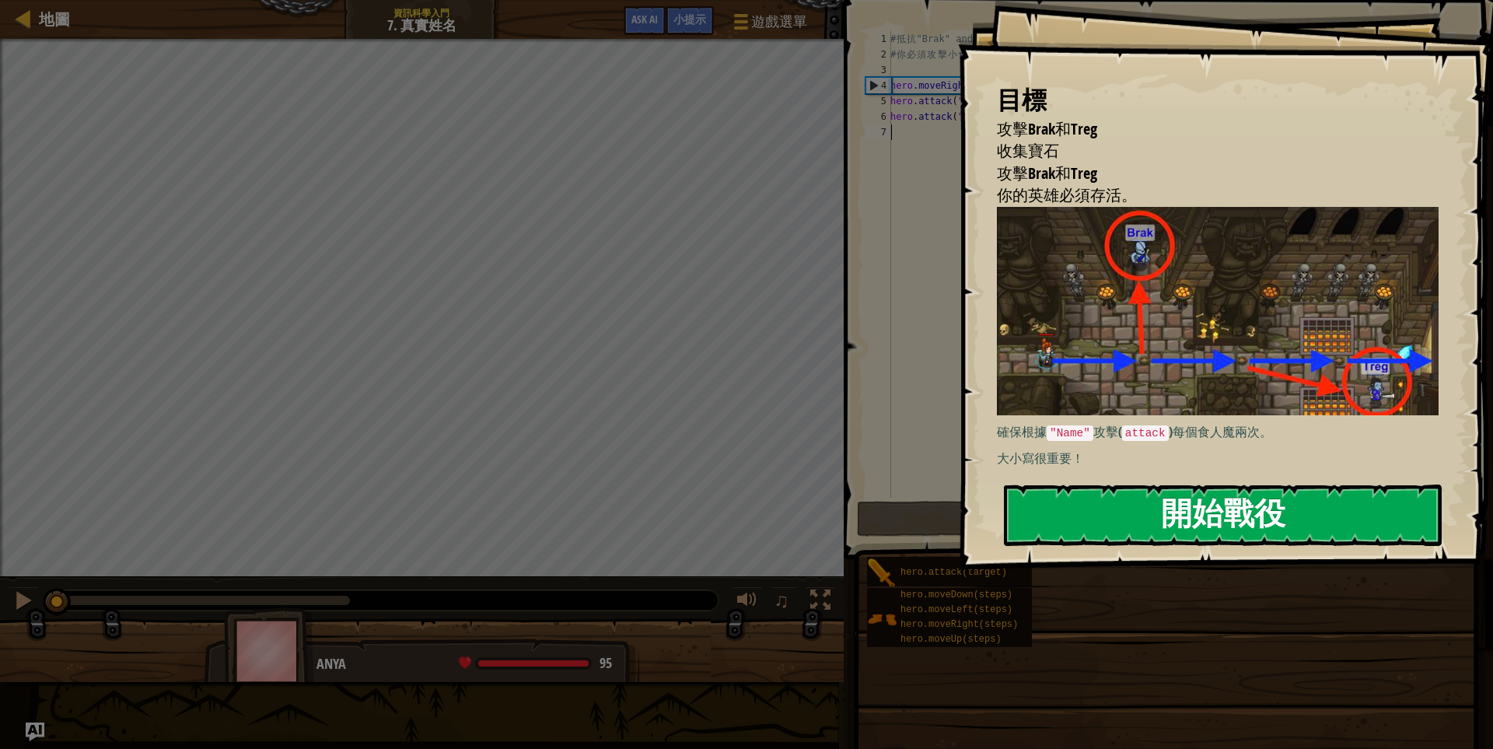
click at [1152, 515] on button "開始戰役" at bounding box center [1223, 514] width 438 height 61
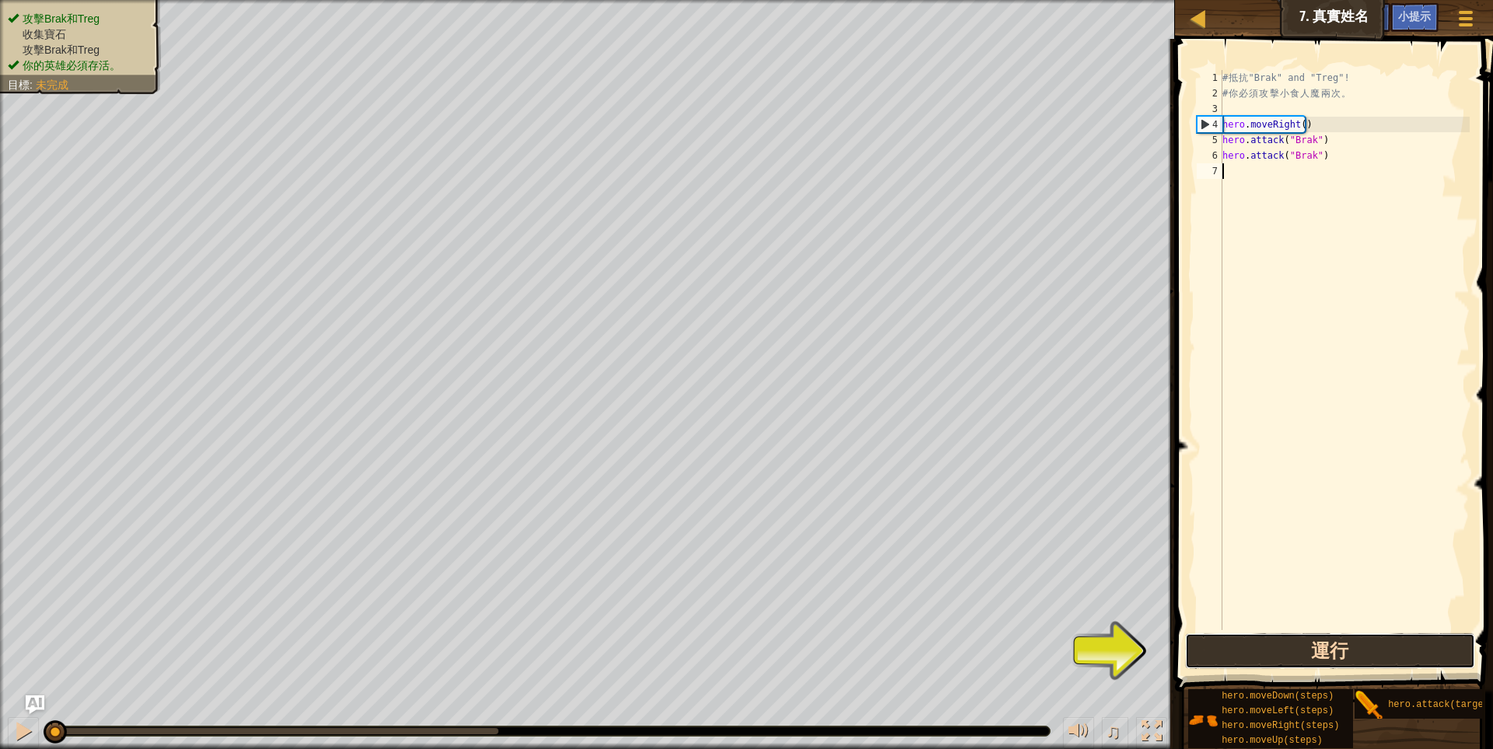
click at [1366, 647] on button "運行" at bounding box center [1330, 651] width 291 height 36
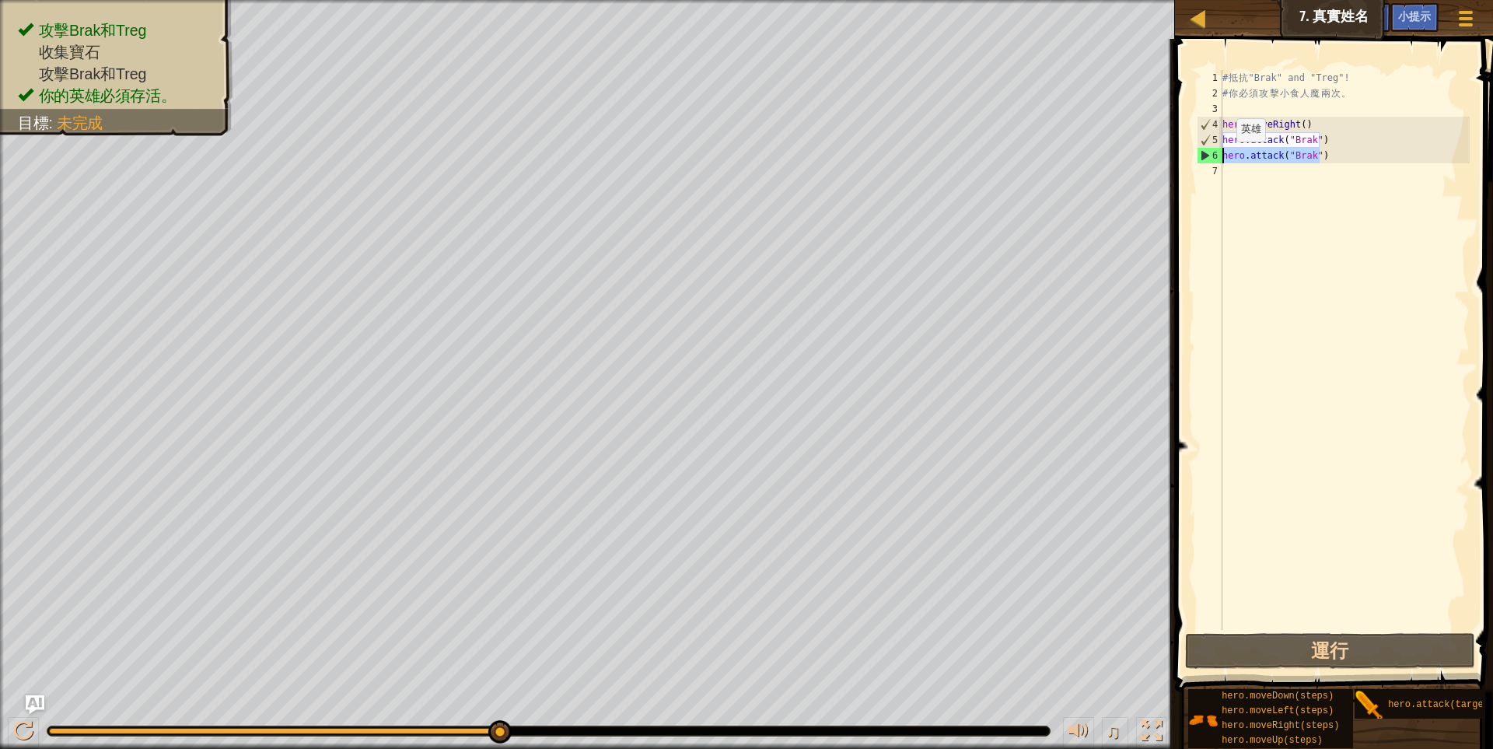
drag, startPoint x: 1336, startPoint y: 154, endPoint x: 1218, endPoint y: 157, distance: 118.2
click at [1218, 157] on div "1 2 3 4 5 6 7 # 抵 抗 "Brak" and "Treg"! # 你 必 須 攻 擊 小 食 人 魔 兩 次 。 hero . moveRig…" at bounding box center [1332, 350] width 276 height 560
type textarea "hero.attack("Brak")"
click at [1260, 171] on div "# 抵 抗 "Brak" and "Treg"! # 你 必 須 攻 擊 小 食 人 魔 兩 次 。 hero . moveRight ( ) hero . …" at bounding box center [1344, 365] width 250 height 591
drag, startPoint x: 1319, startPoint y: 159, endPoint x: 1221, endPoint y: 163, distance: 98.0
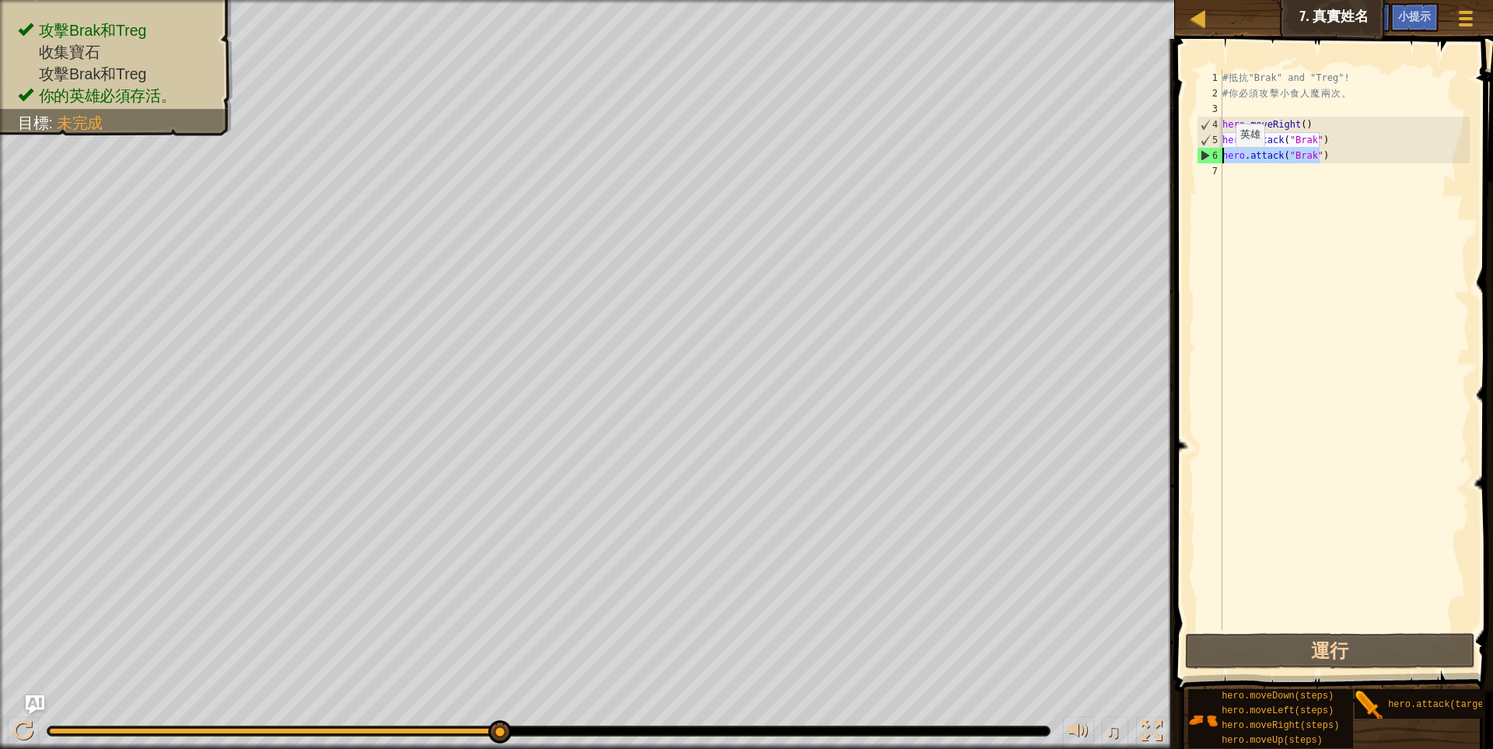
click at [1221, 163] on div "1 2 3 4 5 6 7 # 抵 抗 "Brak" and "Treg"! # 你 必 須 攻 擊 小 食 人 魔 兩 次 。 hero . moveRig…" at bounding box center [1332, 350] width 276 height 560
type textarea "hero.attack("Brak")"
click at [1256, 181] on div "# 抵 抗 "Brak" and "Treg"! # 你 必 須 攻 擊 小 食 人 魔 兩 次 。 hero . moveRight ( ) hero . …" at bounding box center [1344, 365] width 250 height 591
drag, startPoint x: 1329, startPoint y: 158, endPoint x: 1211, endPoint y: 169, distance: 117.9
click at [1211, 169] on div "1 2 3 4 5 6 7 # 抵 抗 "Brak" and "Treg"! # 你 必 須 攻 擊 小 食 人 魔 兩 次 。 hero . moveRig…" at bounding box center [1332, 350] width 276 height 560
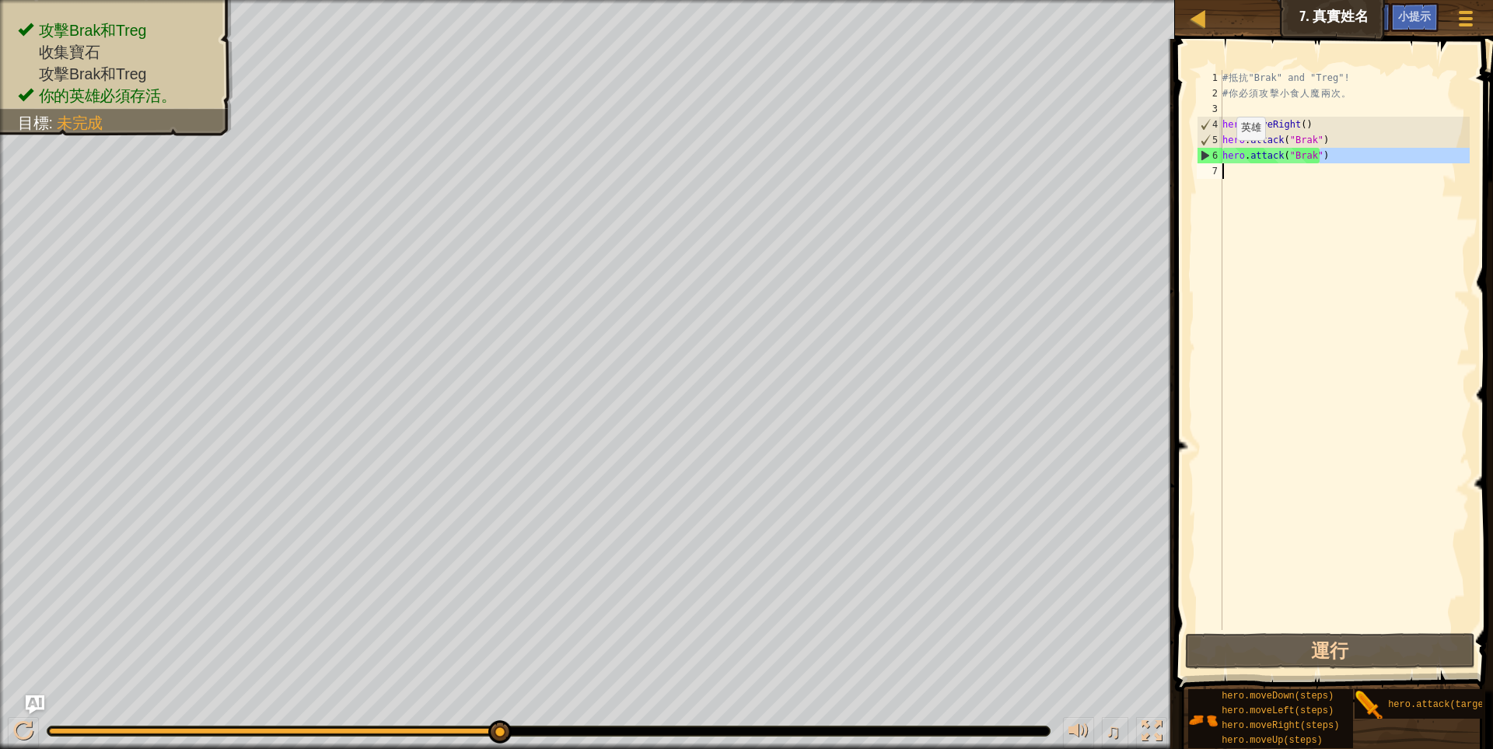
type textarea "hero.attack("Brak")"
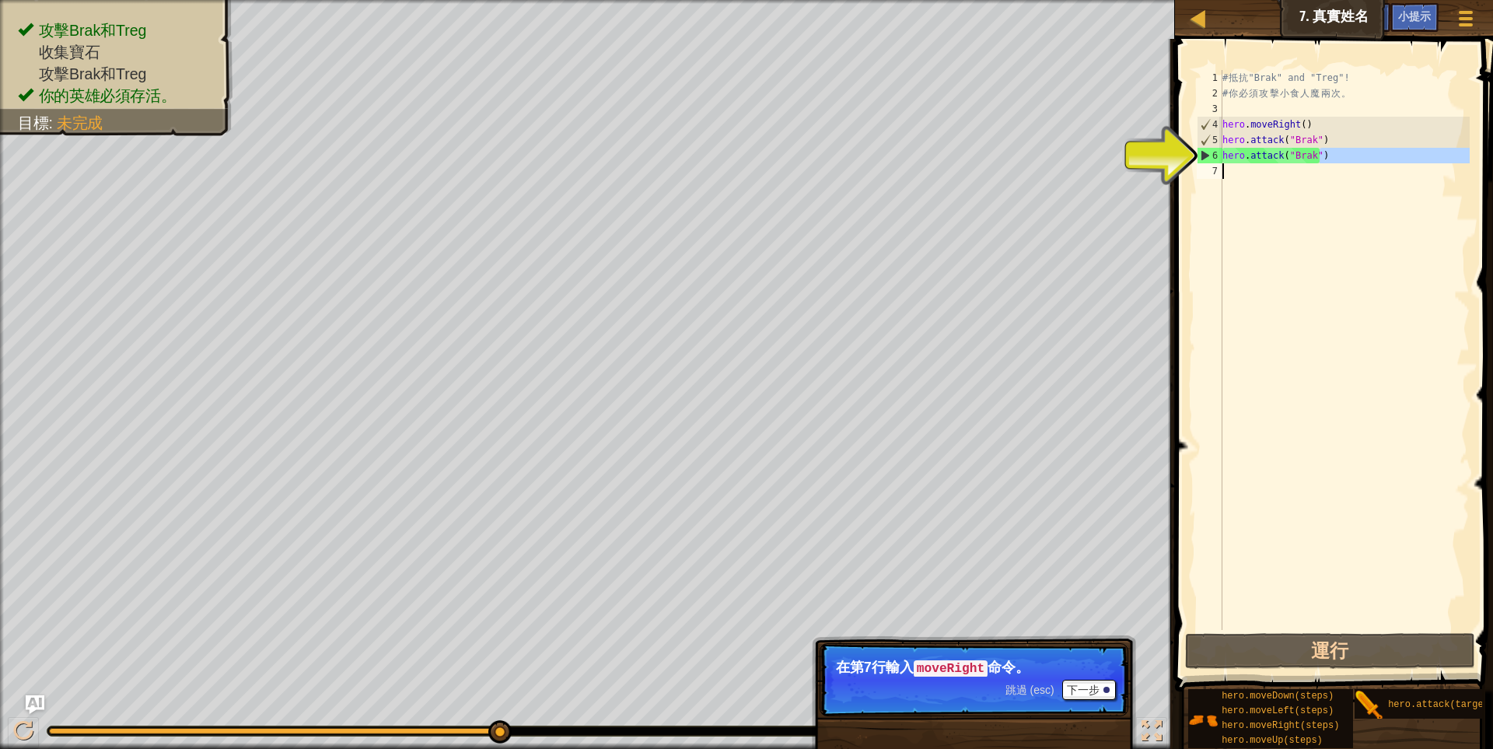
click at [1236, 173] on div "# 抵 抗 "Brak" and "Treg"! # 你 必 須 攻 擊 小 食 人 魔 兩 次 。 hero . moveRight ( ) hero . …" at bounding box center [1344, 350] width 250 height 560
type textarea "H"
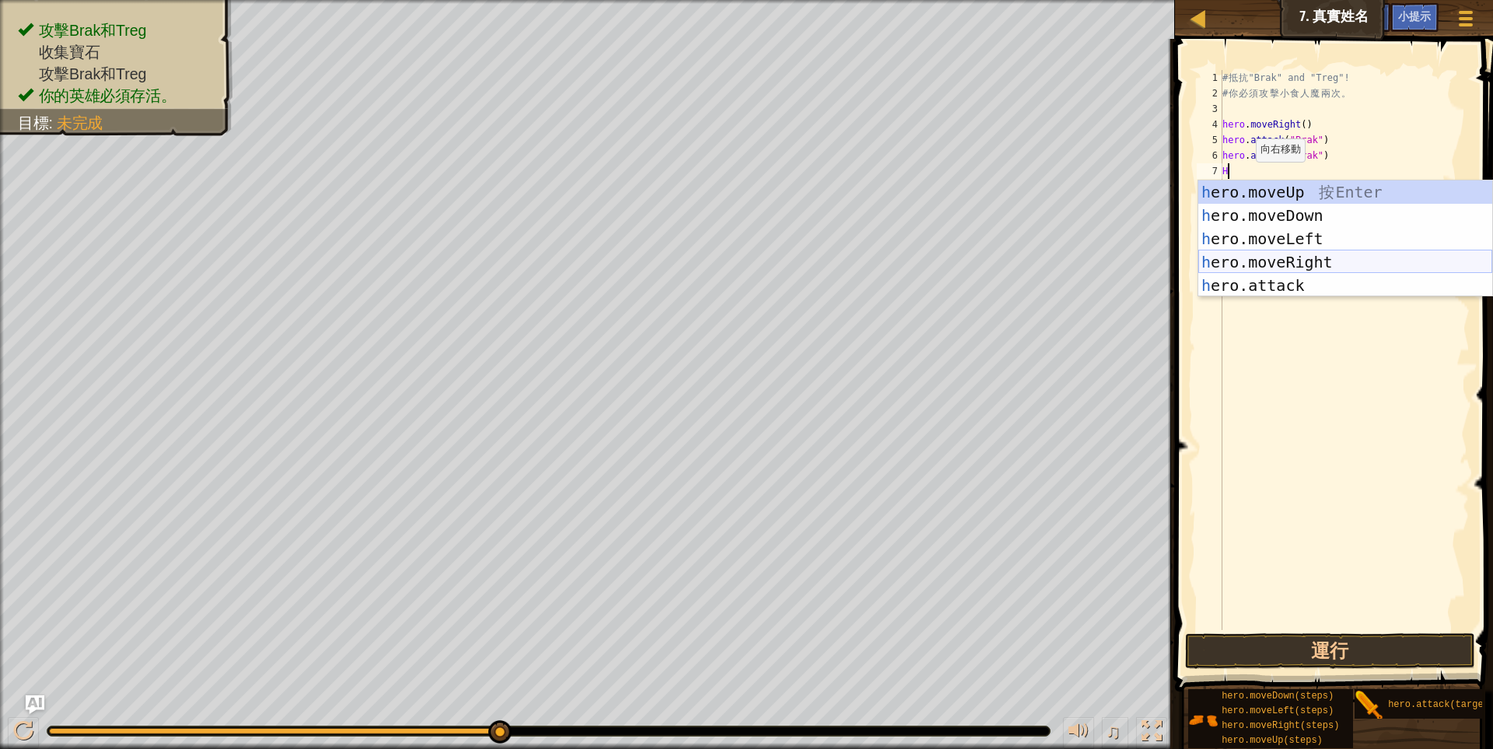
click at [1271, 261] on div "h ero.moveUp 按 Enter h ero.moveDown 按 Enter h ero.moveLeft 按 Enter h ero.moveRi…" at bounding box center [1345, 261] width 294 height 163
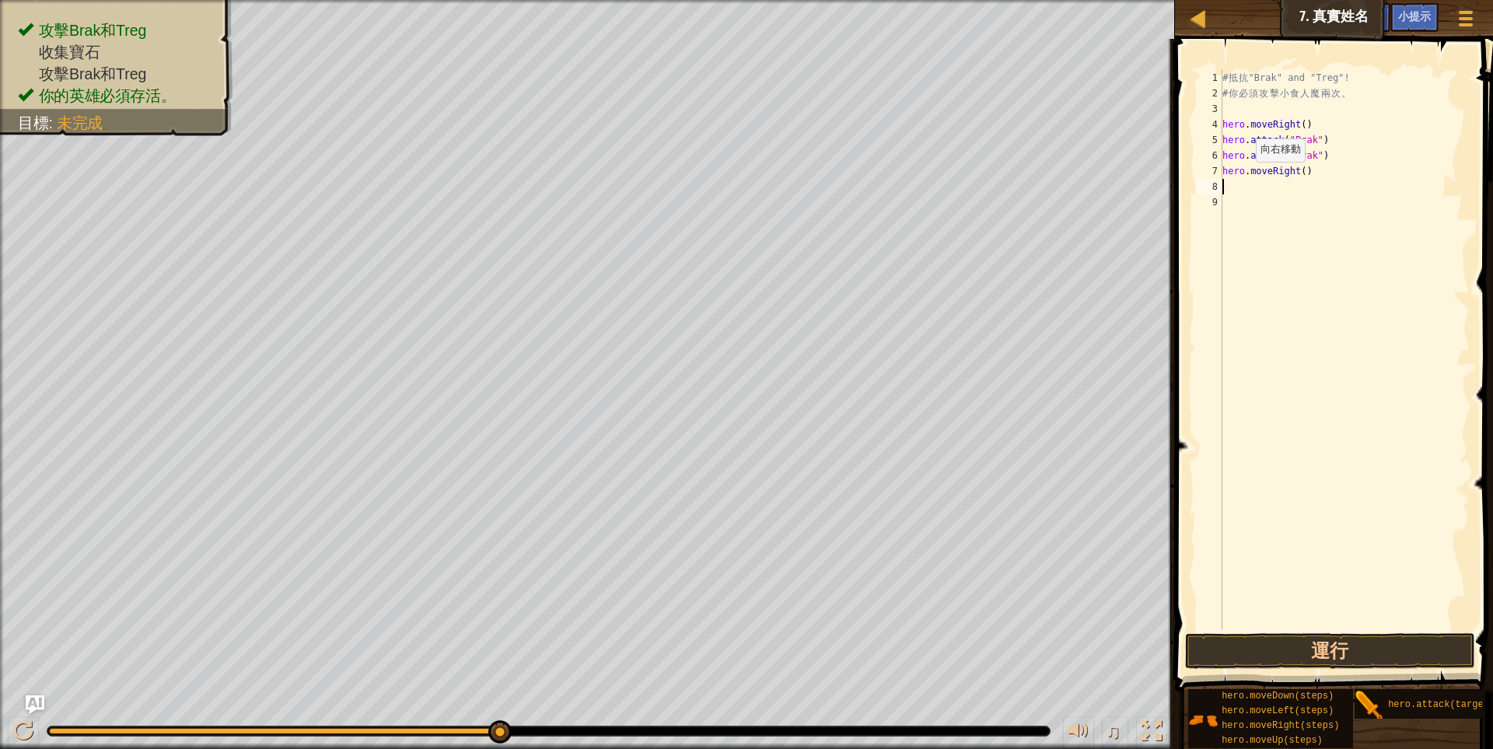
scroll to position [2, 0]
click at [1289, 194] on div "# 抵 抗 "Brak" and "Treg"! # 你 必 須 攻 擊 小 食 人 魔 兩 次 。 hero . moveRight ( ) hero . …" at bounding box center [1344, 365] width 250 height 591
click at [1259, 189] on div "# 抵 抗 "Brak" and "Treg"! # 你 必 須 攻 擊 小 食 人 魔 兩 次 。 hero . moveRight ( ) hero . …" at bounding box center [1344, 365] width 250 height 591
paste textarea "hero.attack("Brak")"
click at [1310, 185] on div "# 抵 抗 "Brak" and "Treg"! # 你 必 須 攻 擊 小 食 人 魔 兩 次 。 hero . moveRight ( ) hero . …" at bounding box center [1344, 365] width 250 height 591
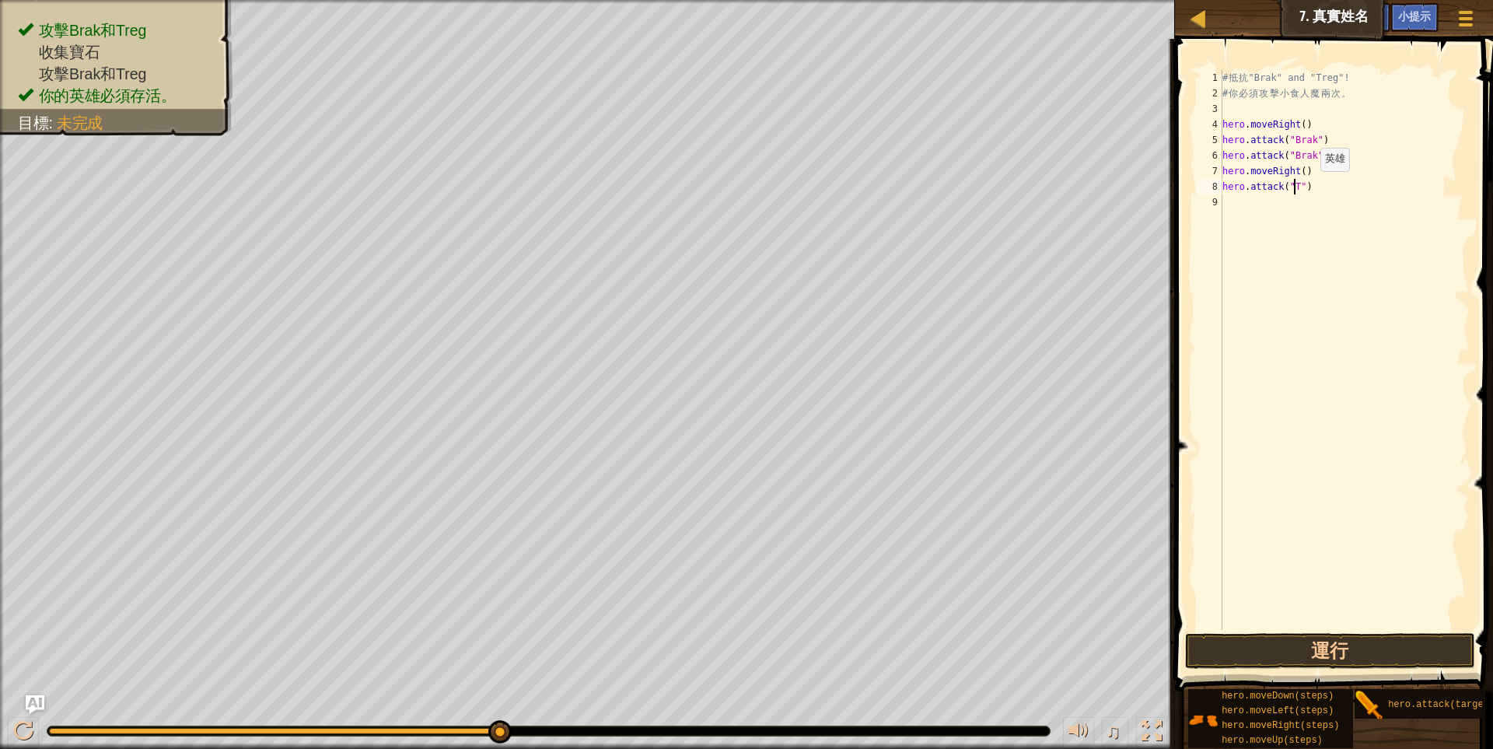
scroll to position [0, 0]
type textarea "ㄍ"
click at [1266, 653] on button "運行" at bounding box center [1330, 651] width 291 height 36
type textarea "hero.attack("Treg")"
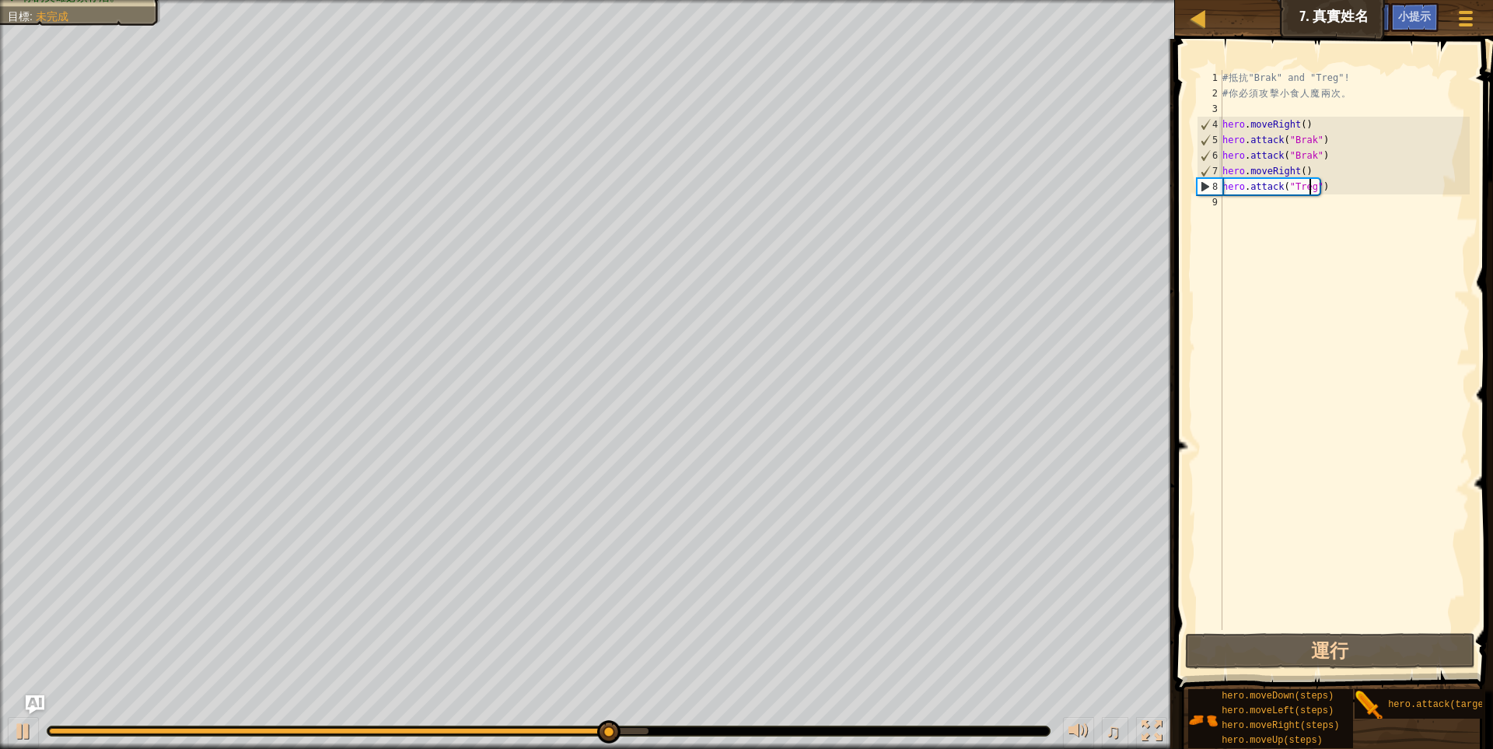
click at [1325, 278] on div "# 抵 抗 "Brak" and "Treg"! # 你 必 須 攻 擊 小 食 人 魔 兩 次 。 hero . moveRight ( ) hero . …" at bounding box center [1344, 365] width 250 height 591
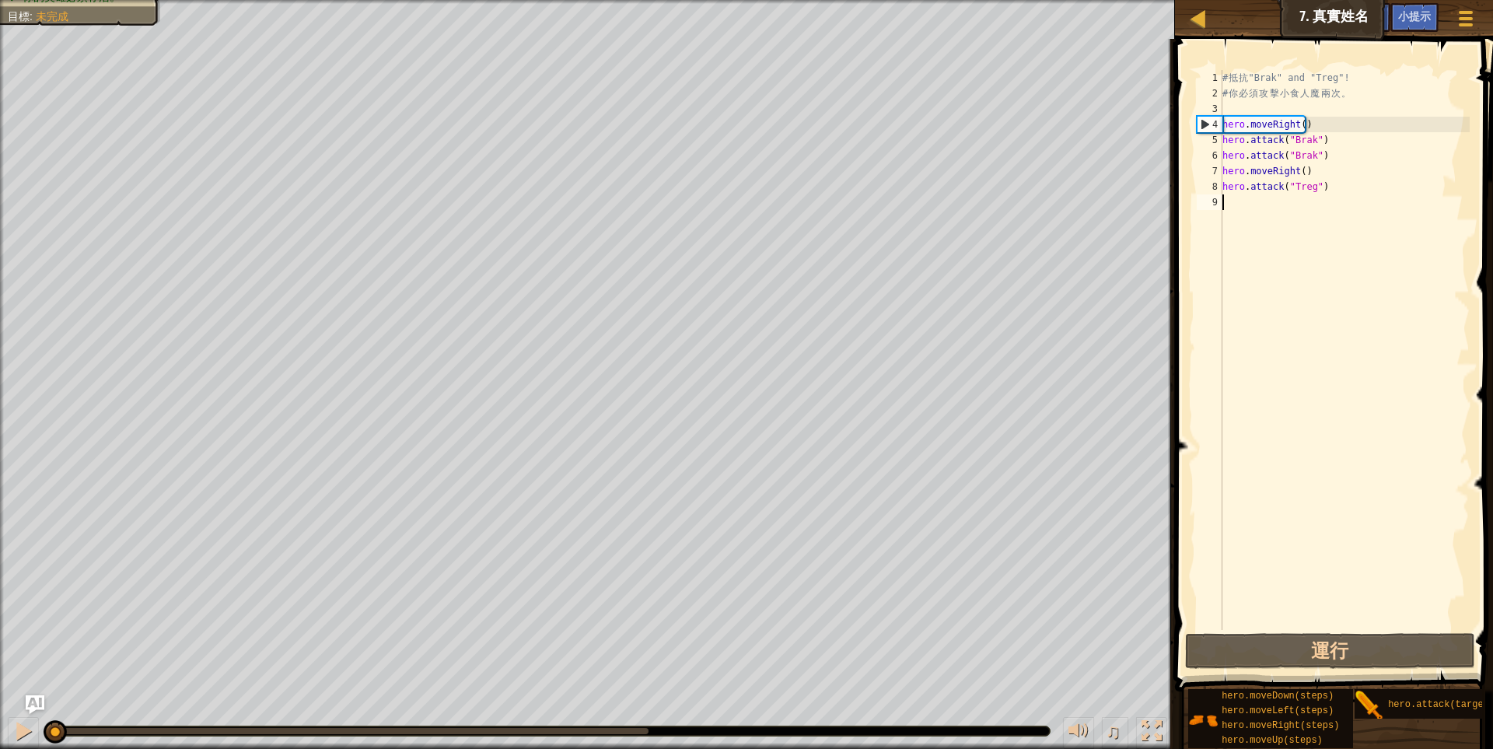
drag, startPoint x: 653, startPoint y: 730, endPoint x: 0, endPoint y: 661, distance: 656.8
click at [0, 661] on div "攻擊Brak和Treg 收集寶石 攻擊Brak和Treg 你的英雄必須存活。 目標 : 未完成 ♫ Anya 95 x: 11 y: 30 x: 22 y: …" at bounding box center [746, 374] width 1493 height 749
click at [1243, 210] on div "# 抵 抗 "Brak" and "Treg"! # 你 必 須 攻 擊 小 食 人 魔 兩 次 。 hero . moveRight ( ) hero . …" at bounding box center [1344, 365] width 250 height 591
drag, startPoint x: 1321, startPoint y: 187, endPoint x: 1212, endPoint y: 180, distance: 109.1
click at [1212, 180] on div "1 2 3 4 5 6 7 8 9 # 抵 抗 "Brak" and "Treg"! # 你 必 須 攻 擊 小 食 人 魔 兩 次 。 hero . mov…" at bounding box center [1332, 350] width 276 height 560
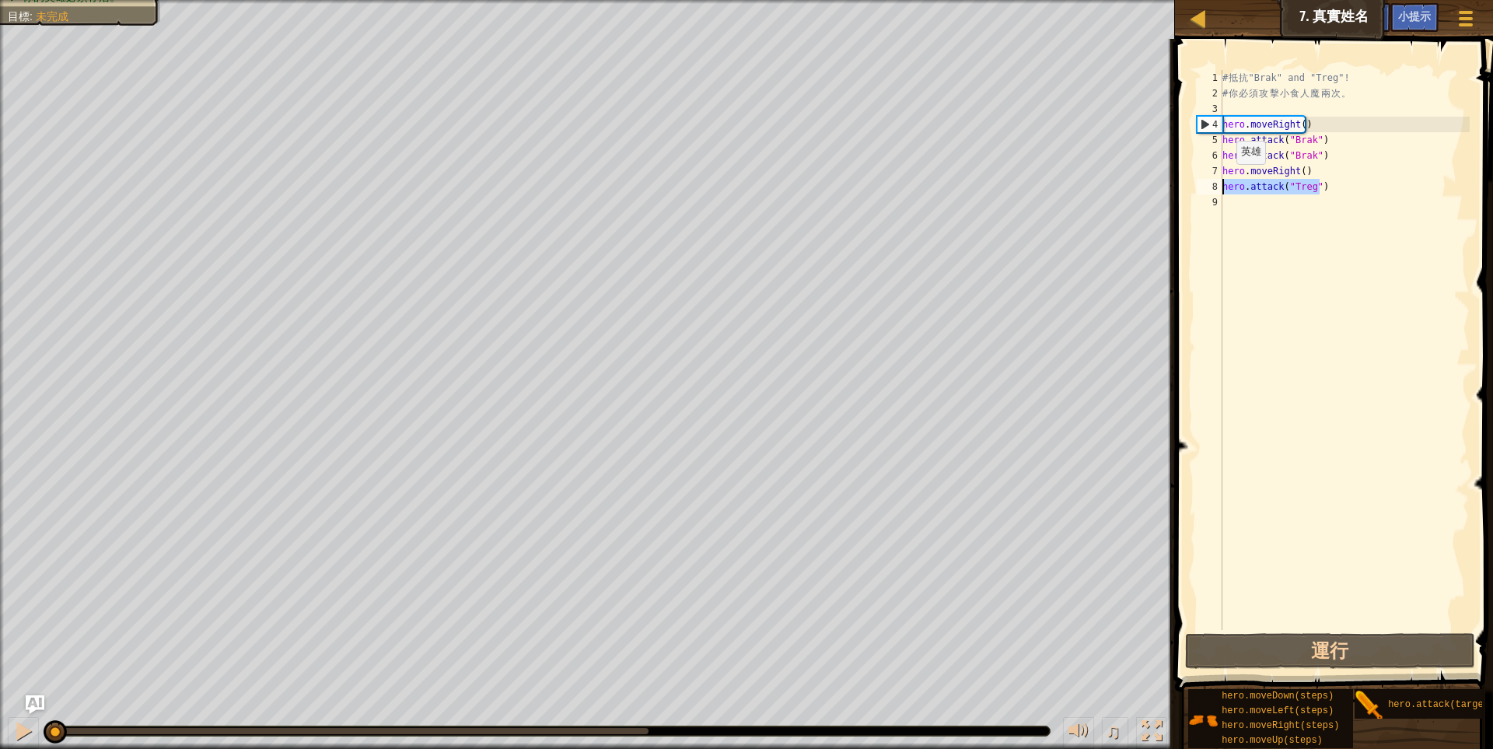
type textarea "hero.attack("Treg")"
click at [1270, 209] on div "# 抵 抗 "Brak" and "Treg"! # 你 必 須 攻 擊 小 食 人 魔 兩 次 。 hero . moveRight ( ) hero . …" at bounding box center [1344, 365] width 250 height 591
paste textarea "hero.attack("Treg")"
type textarea "hero.attack("Treg")"
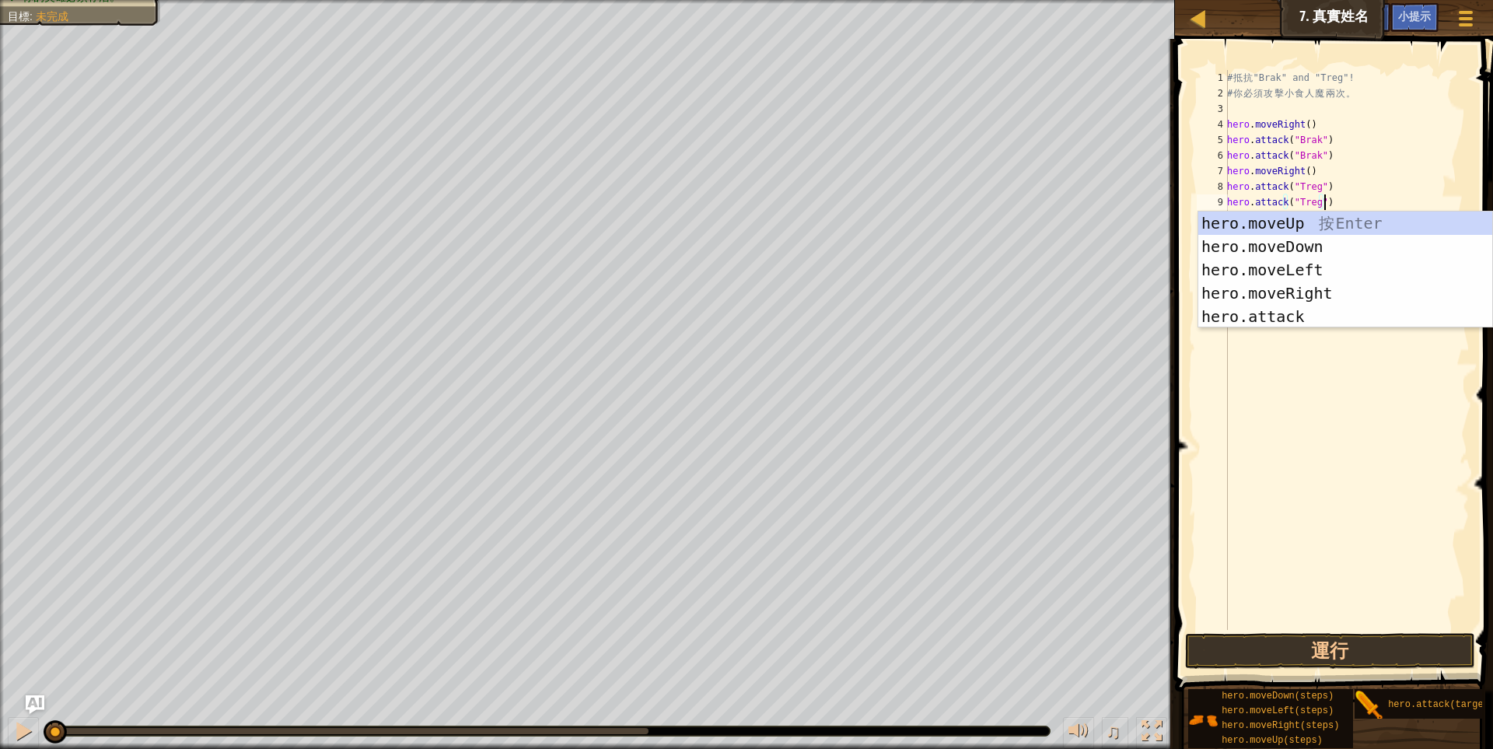
click at [1329, 369] on div "# 抵 抗 "Brak" and "Treg"! # 你 必 須 攻 擊 小 食 人 魔 兩 次 。 hero . moveRight ( ) hero . …" at bounding box center [1347, 365] width 246 height 591
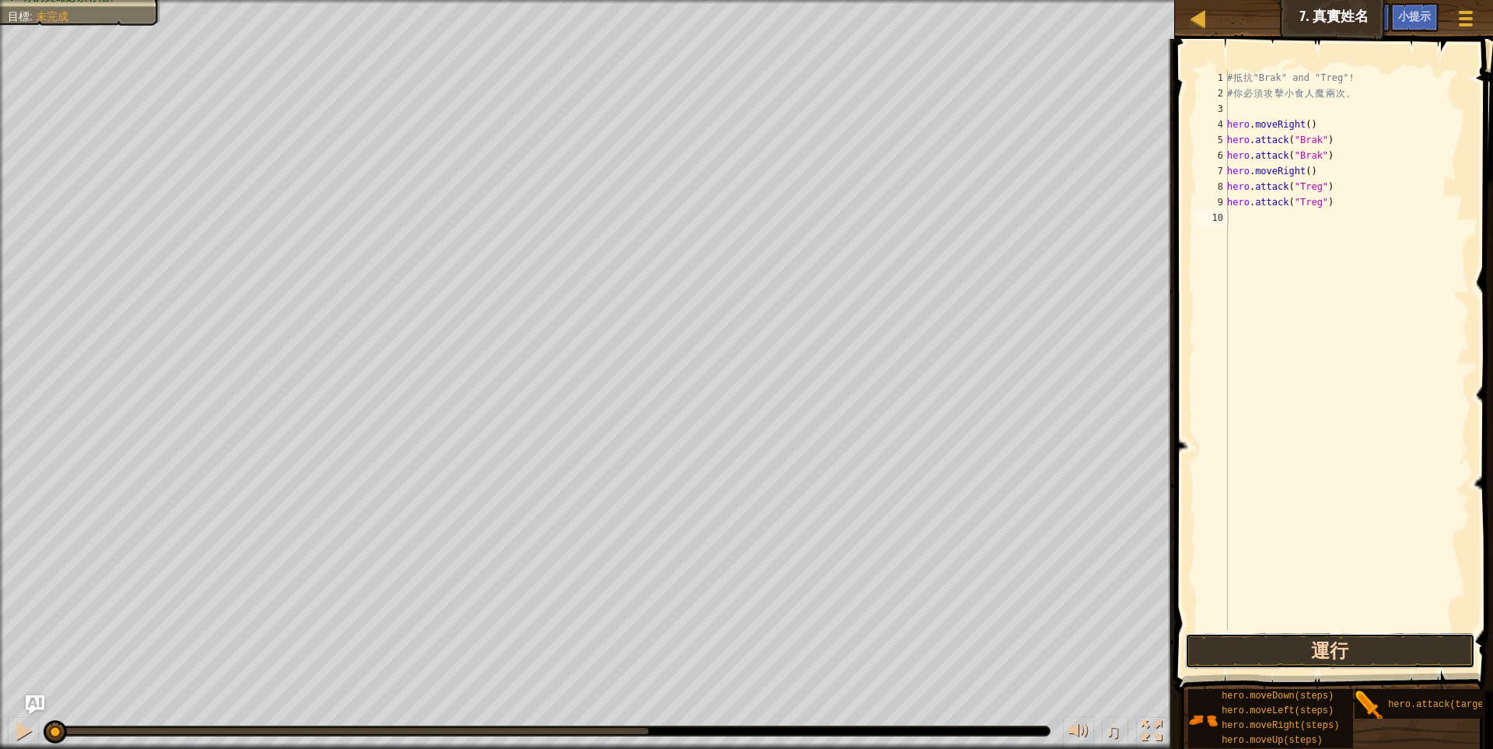
click at [1340, 655] on button "運行" at bounding box center [1330, 651] width 291 height 36
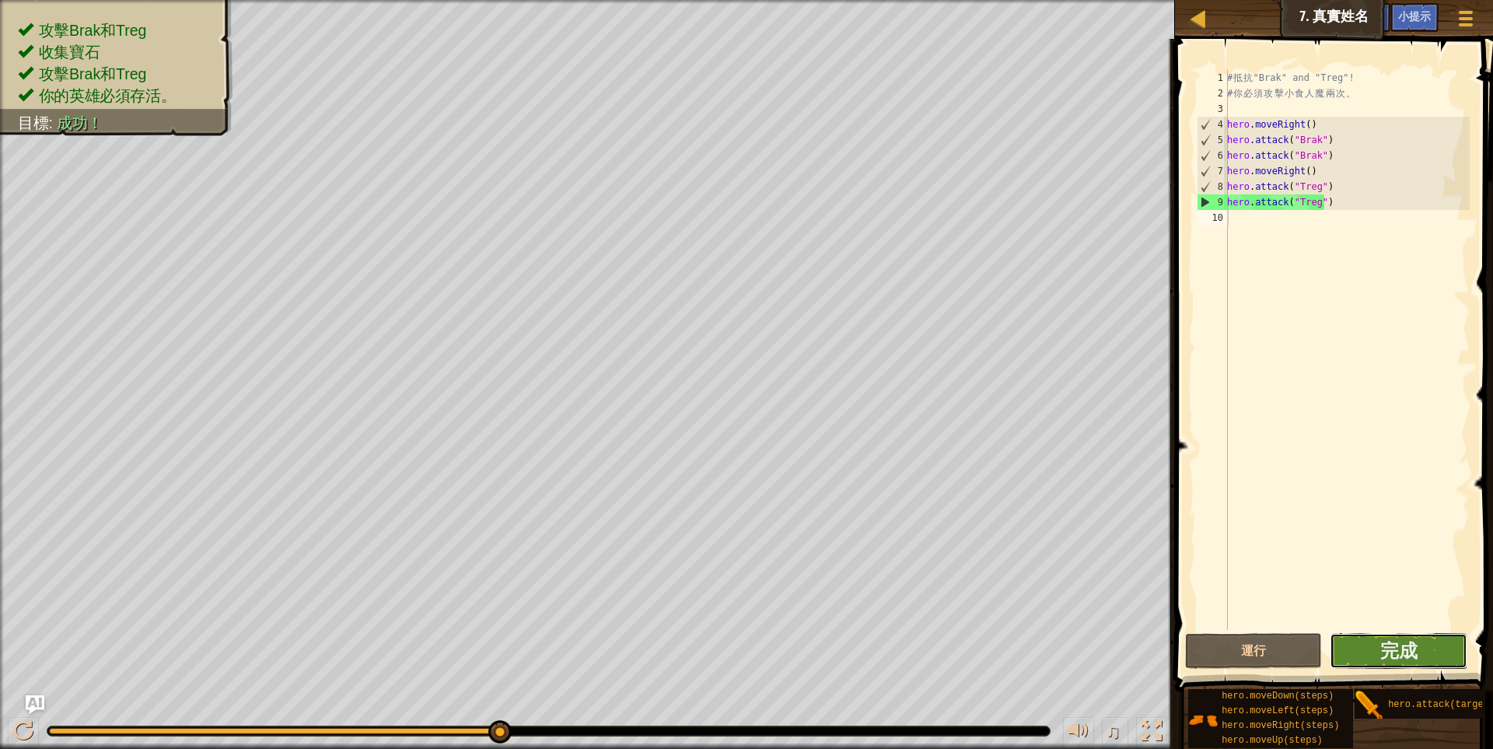
click at [1417, 650] on button "完成" at bounding box center [1399, 651] width 138 height 36
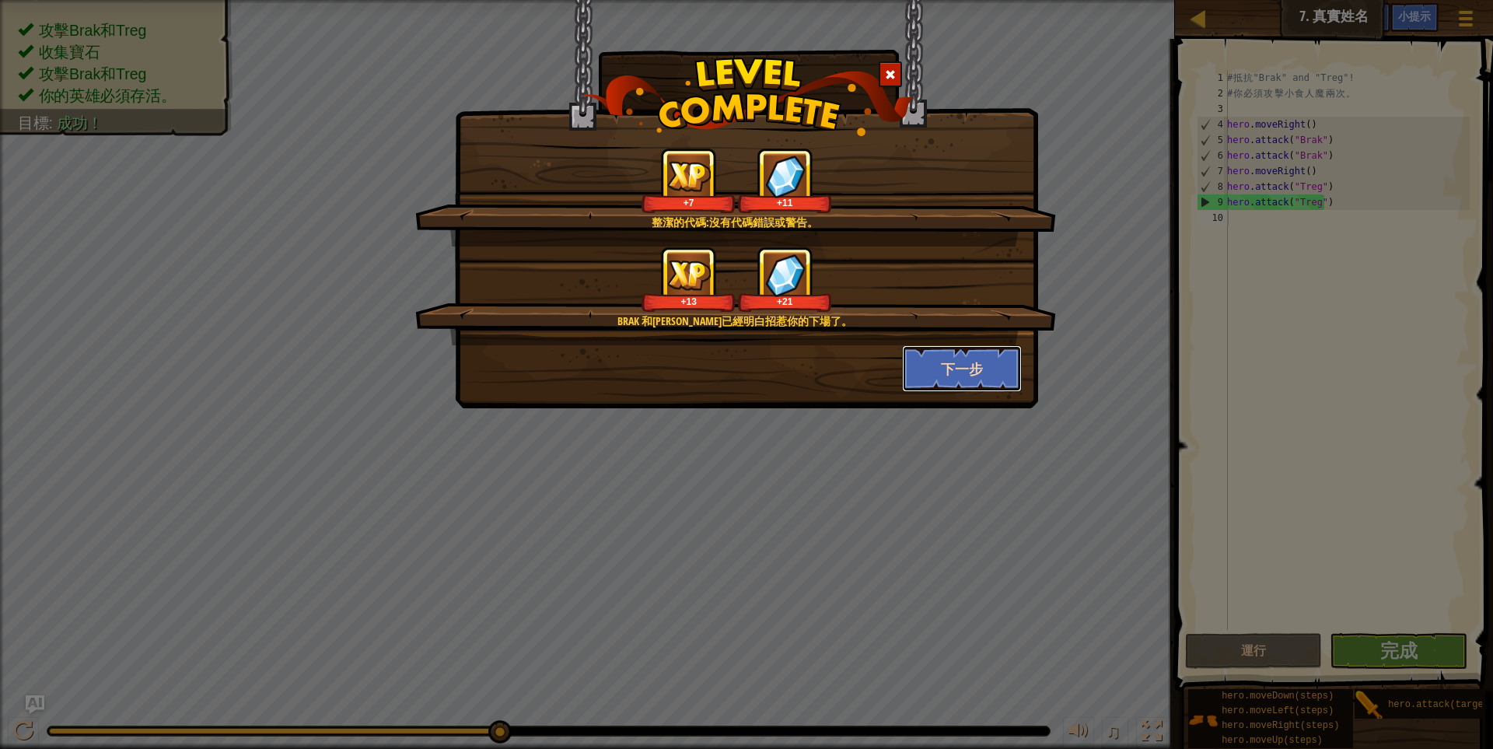
click at [991, 361] on button "下一步" at bounding box center [962, 368] width 121 height 47
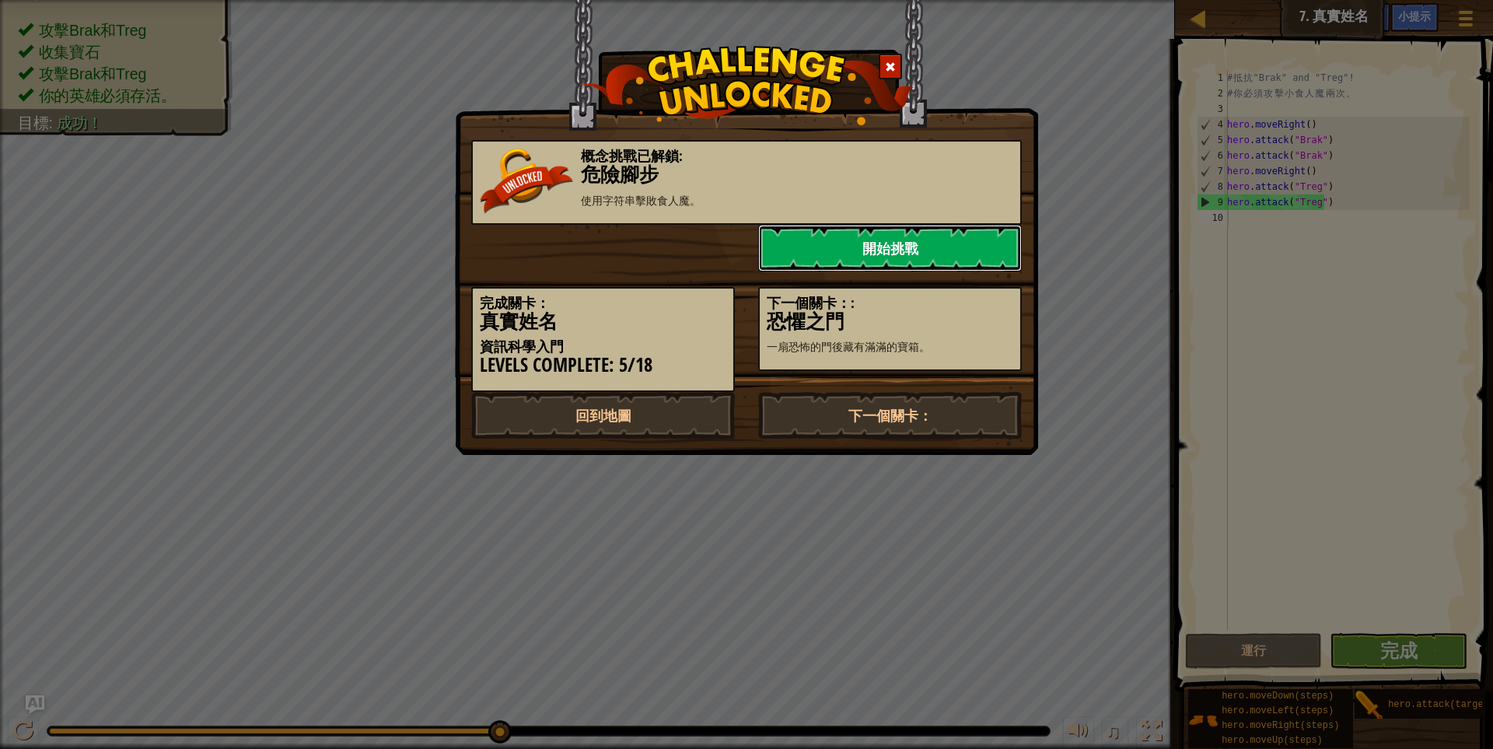
click at [958, 246] on link "開始挑戰" at bounding box center [890, 248] width 264 height 47
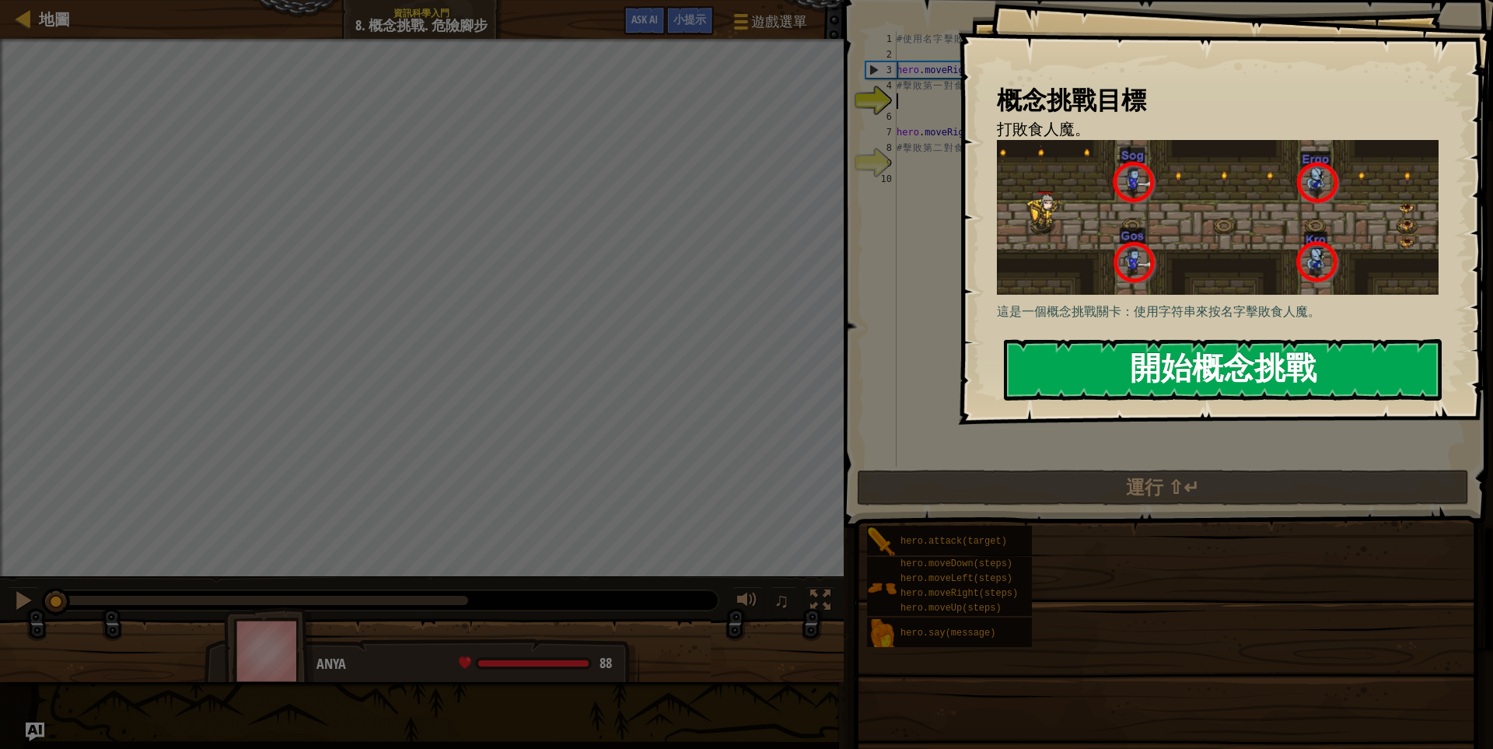
click at [1241, 372] on button "開始概念挑戰" at bounding box center [1223, 369] width 438 height 61
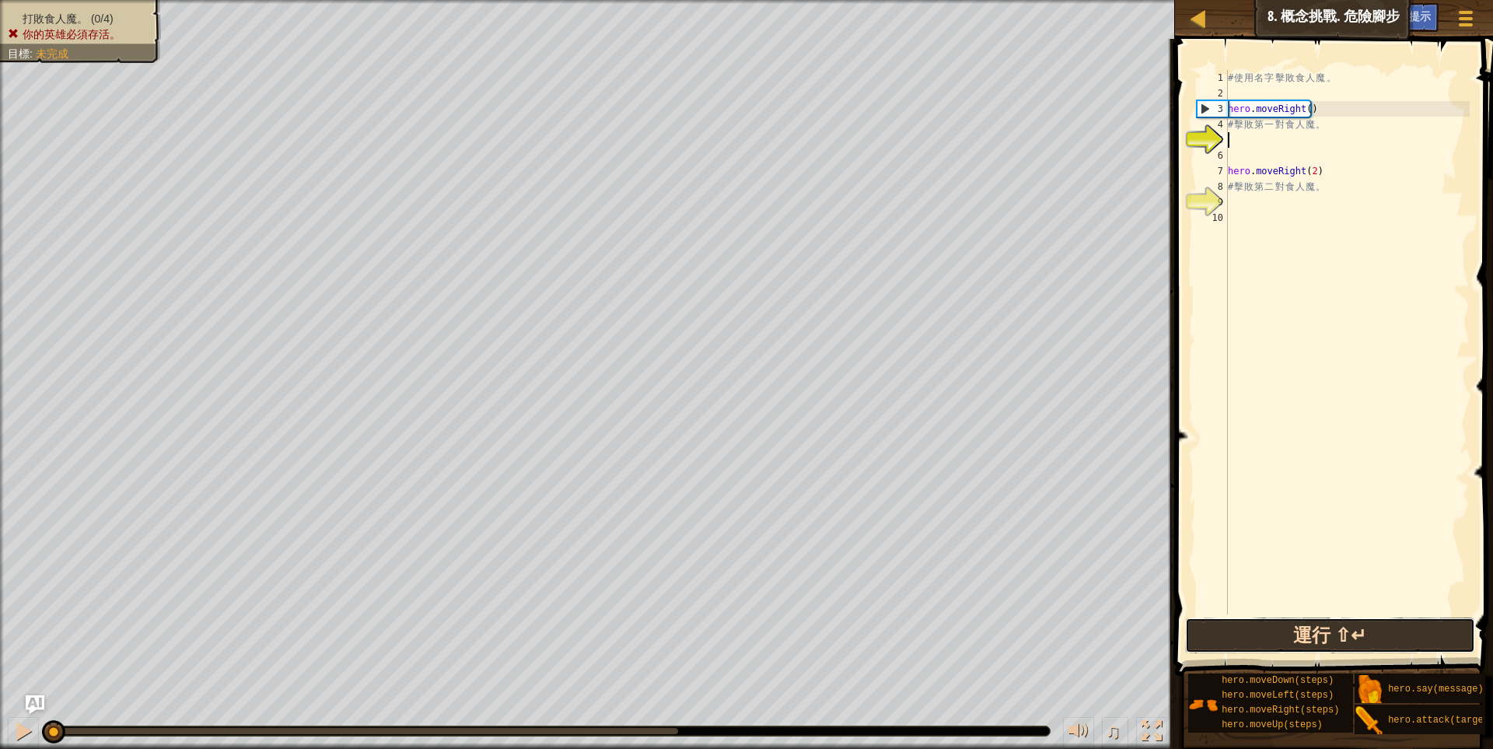
click at [1323, 625] on button "運行 ⇧↵" at bounding box center [1330, 635] width 291 height 36
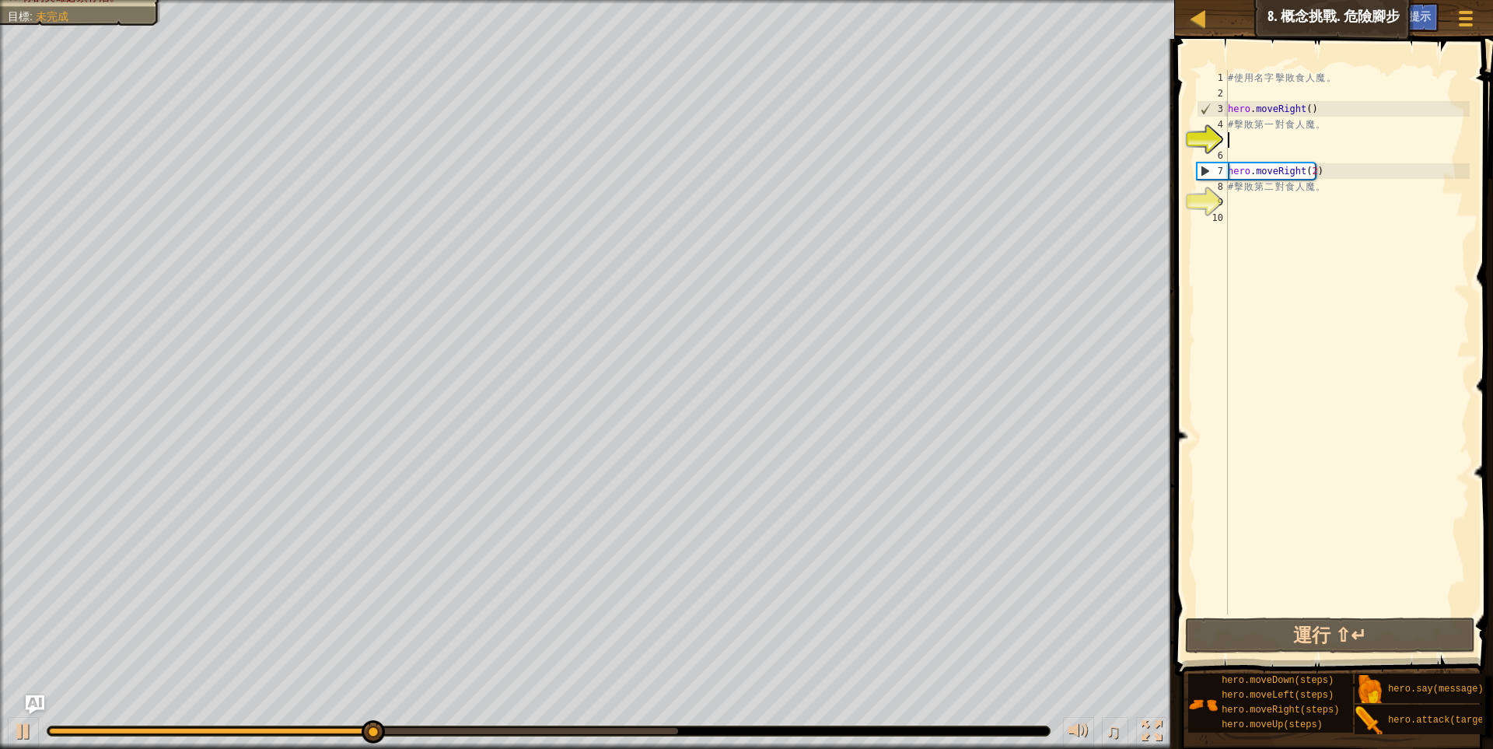
click at [1263, 144] on div "# 使 用 名 字 擊 敗 食 人 魔 。 hero . moveRight ( ) # 擊 敗 第 一 對 食 人 魔 。 hero . moveRight…" at bounding box center [1347, 357] width 245 height 575
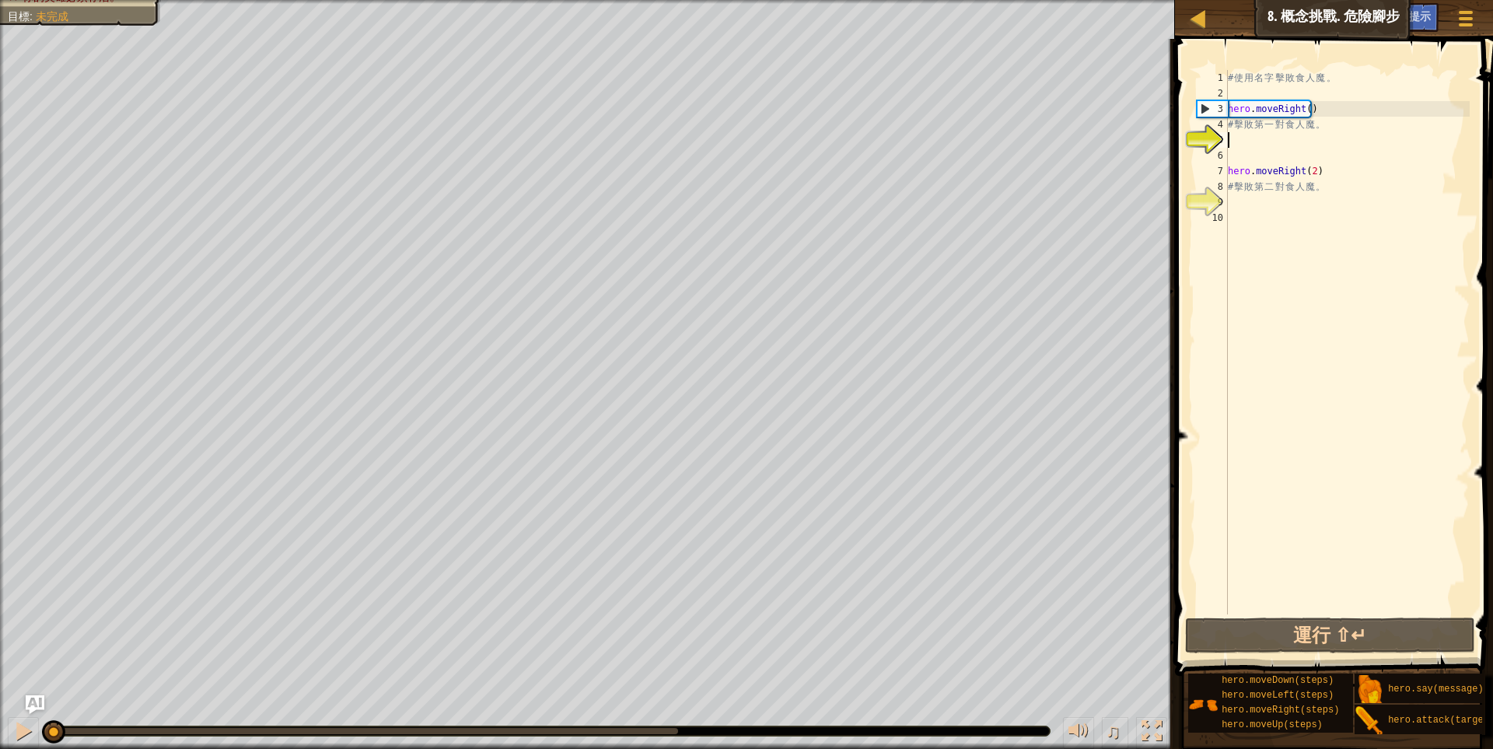
click at [12, 688] on div "打敗食人魔。 (0/4) 你的英雄必須存活。 目標 : 未完成 ♫ Anya 88 x: 7 y: 24 x: 18 y: 24" at bounding box center [746, 374] width 1493 height 749
click at [23, 732] on div at bounding box center [23, 731] width 20 height 20
drag, startPoint x: 102, startPoint y: 728, endPoint x: 27, endPoint y: 715, distance: 75.7
click at [27, 715] on div "♫" at bounding box center [587, 727] width 1175 height 47
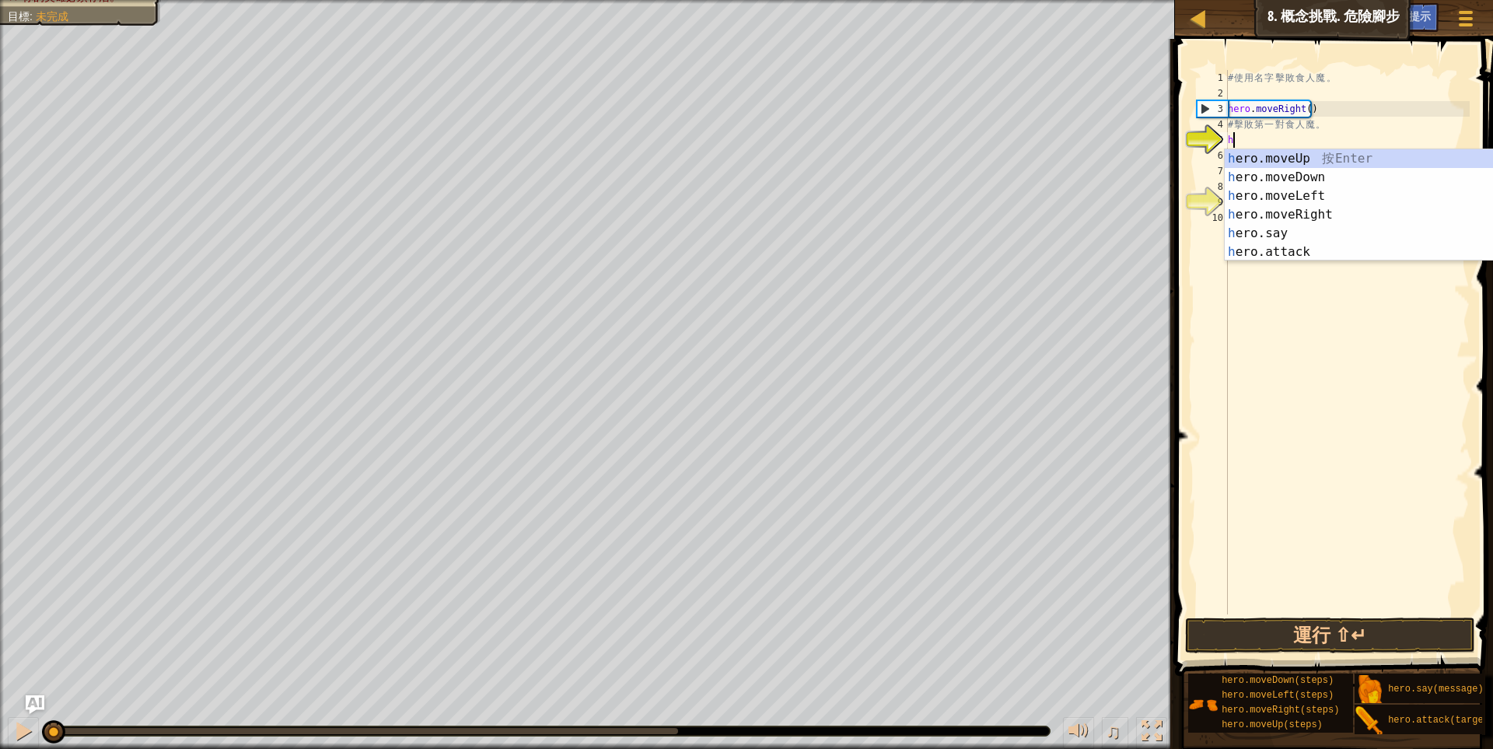
scroll to position [2, 4]
click at [1271, 246] on div "h ero.moveUp 按 Enter h ero.moveDown 按 Enter h ero.moveLeft 按 Enter h ero.moveRi…" at bounding box center [1372, 223] width 294 height 149
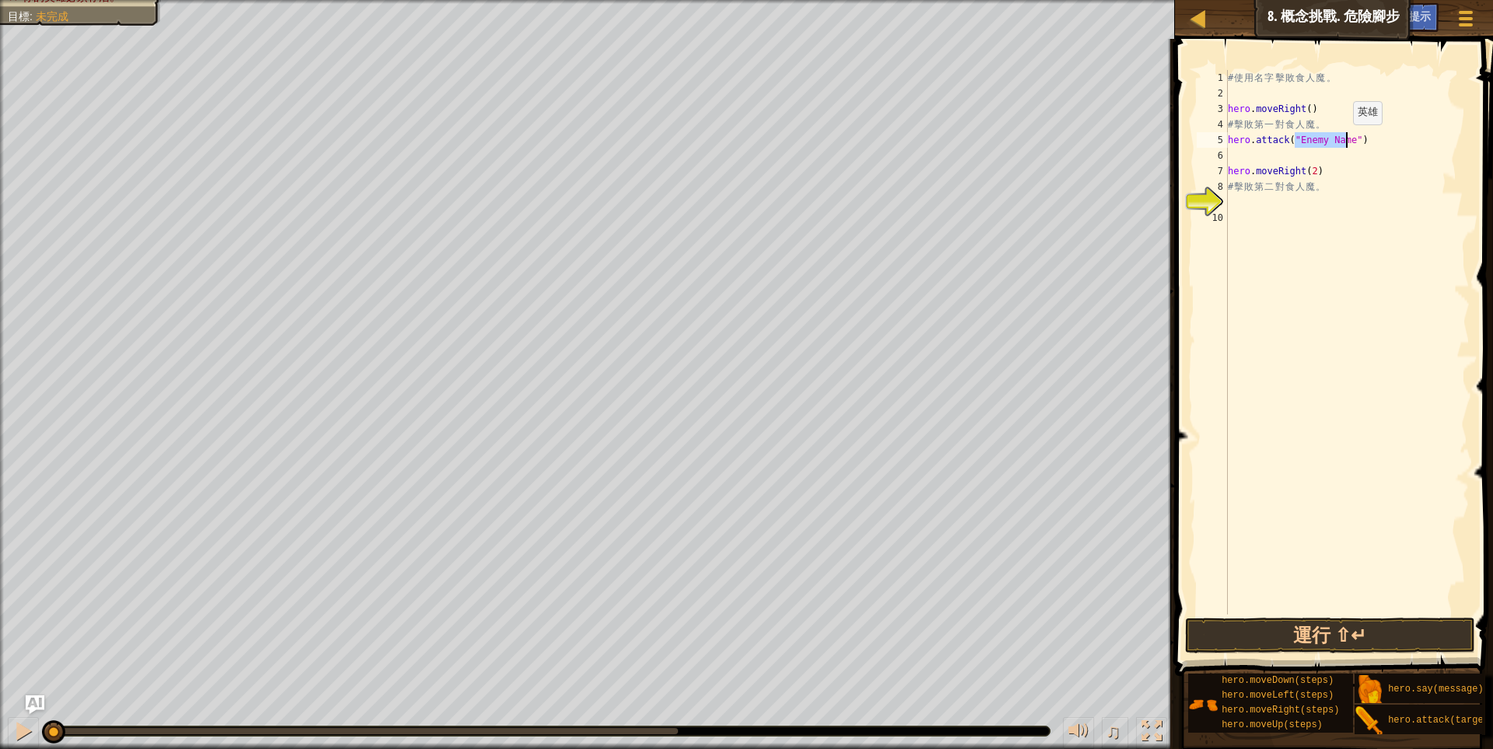
click at [1345, 140] on div "# 使 用 名 字 擊 敗 食 人 魔 。 hero . moveRight ( ) # 擊 敗 第 一 對 食 人 魔 。 hero . attack ( …" at bounding box center [1347, 342] width 245 height 544
click at [1337, 633] on button "運行 ⇧↵" at bounding box center [1330, 635] width 291 height 36
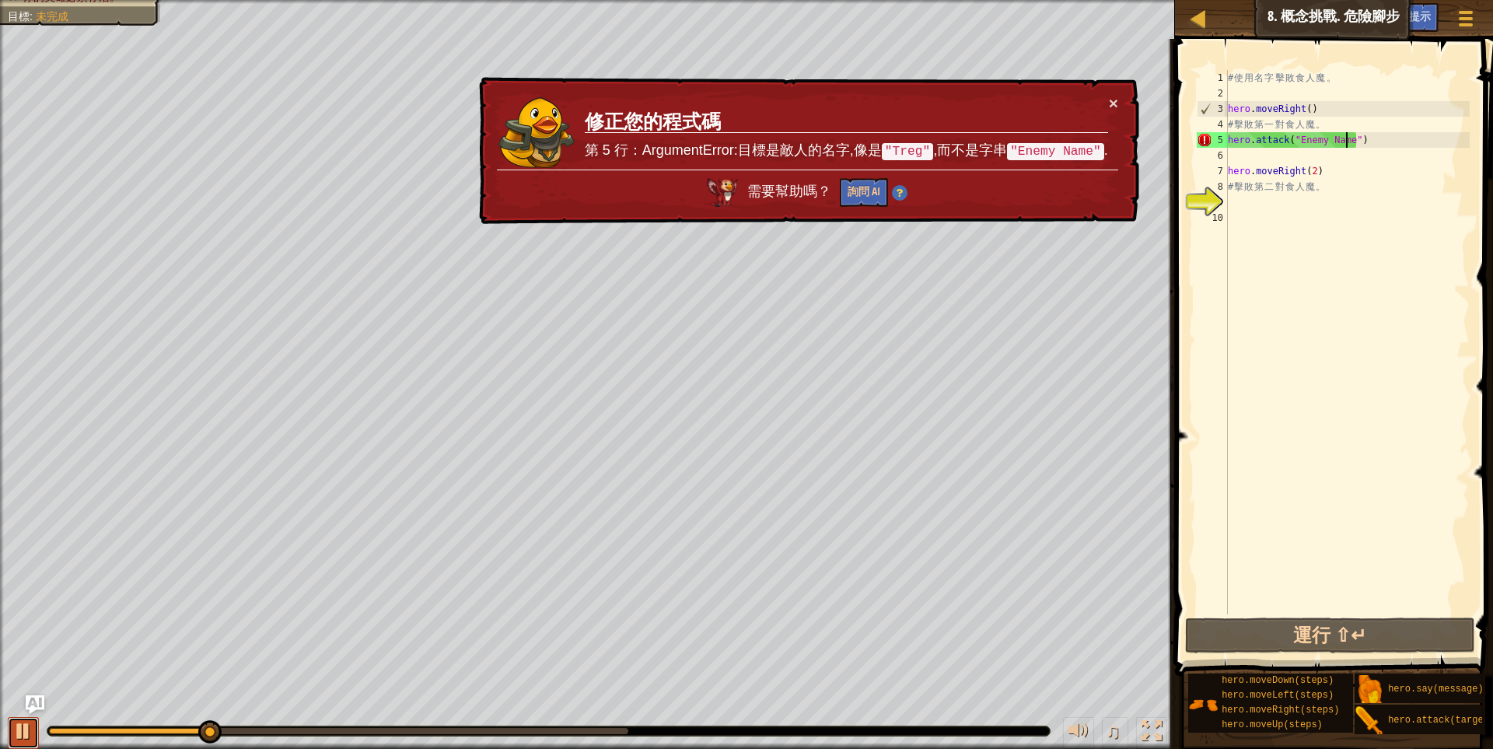
click at [25, 727] on div at bounding box center [23, 731] width 20 height 20
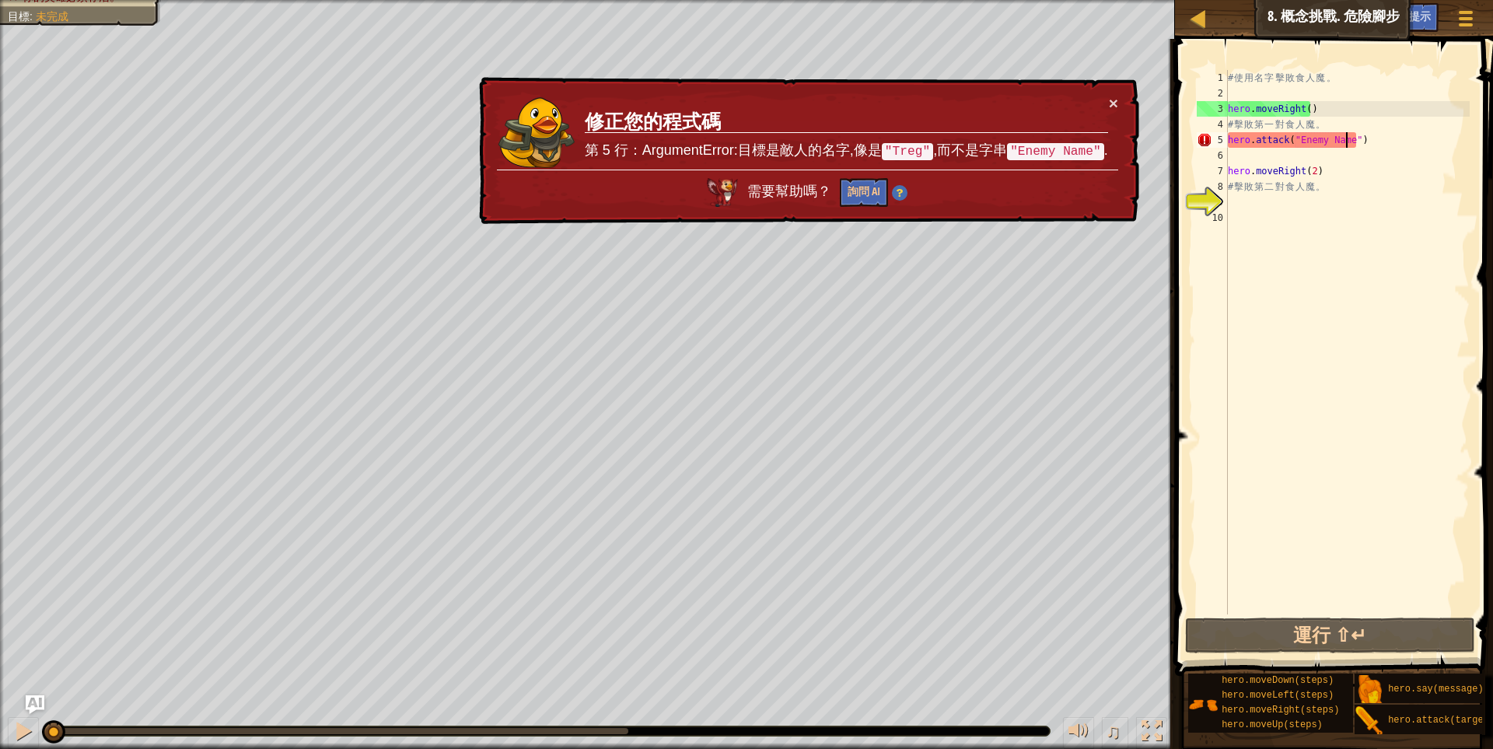
drag, startPoint x: 214, startPoint y: 729, endPoint x: 0, endPoint y: 695, distance: 216.5
click at [0, 695] on div "打敗食人魔。 (0/4) 你的英雄必須存活。 目標 : 未完成 ♫ Anya 88 x: 7 y: 24 x: 18 y: 24" at bounding box center [746, 374] width 1493 height 749
click at [1347, 142] on div "# 使 用 名 字 擊 敗 食 人 魔 。 hero . moveRight ( ) # 擊 敗 第 一 對 食 人 魔 。 hero . attack ( …" at bounding box center [1347, 357] width 245 height 575
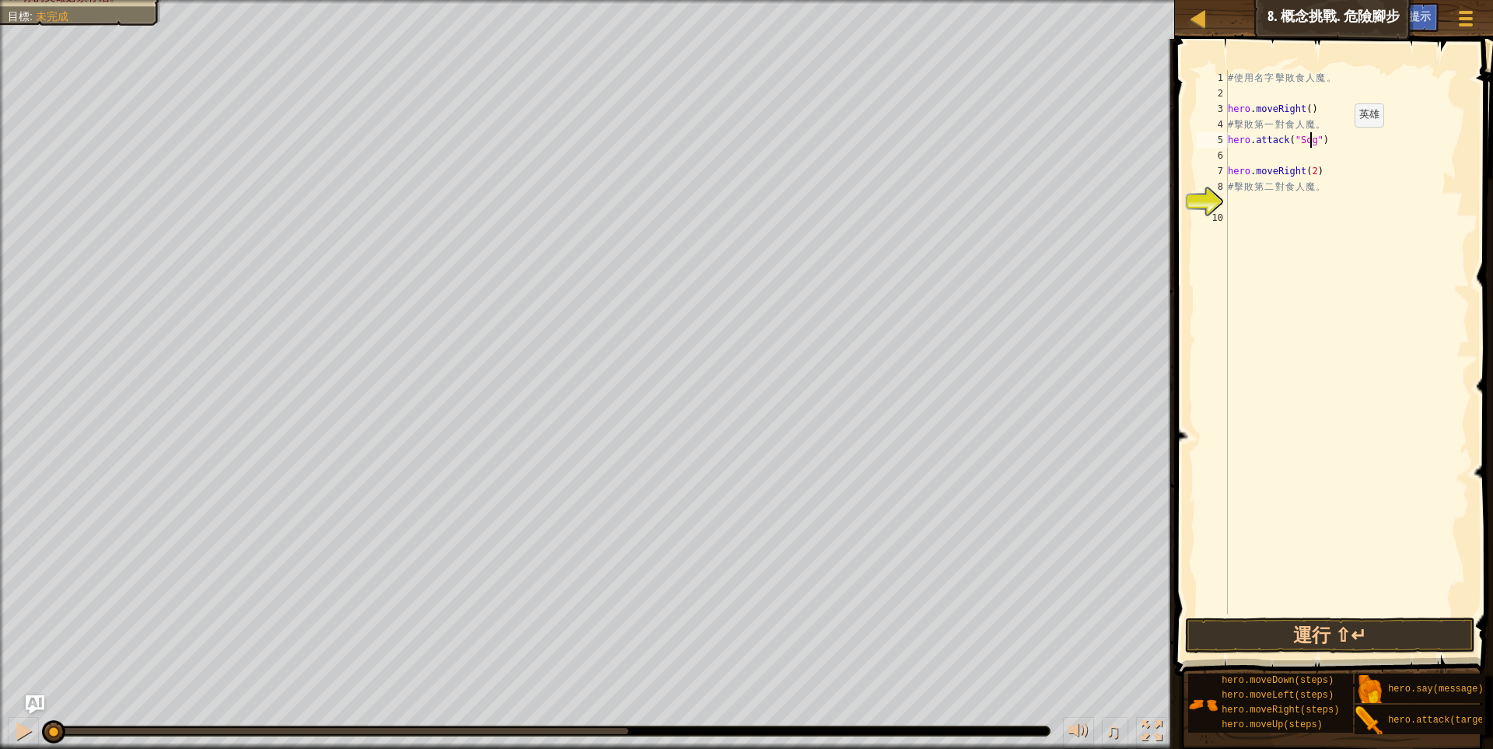
scroll to position [2, 82]
drag, startPoint x: 1319, startPoint y: 139, endPoint x: 1224, endPoint y: 136, distance: 94.9
click at [1224, 136] on div "hero.attack("Sog") 1 2 3 4 5 6 7 8 9 10 # 使 用 名 字 擊 敗 食 人 魔 。 hero . moveRight …" at bounding box center [1332, 342] width 276 height 544
type textarea "hero.attack("Sog")"
click at [1238, 147] on div "# 使 用 名 字 擊 敗 食 人 魔 。 hero . moveRight ( ) # 擊 敗 第 一 對 食 人 魔 。 hero . attack ( …" at bounding box center [1347, 342] width 245 height 544
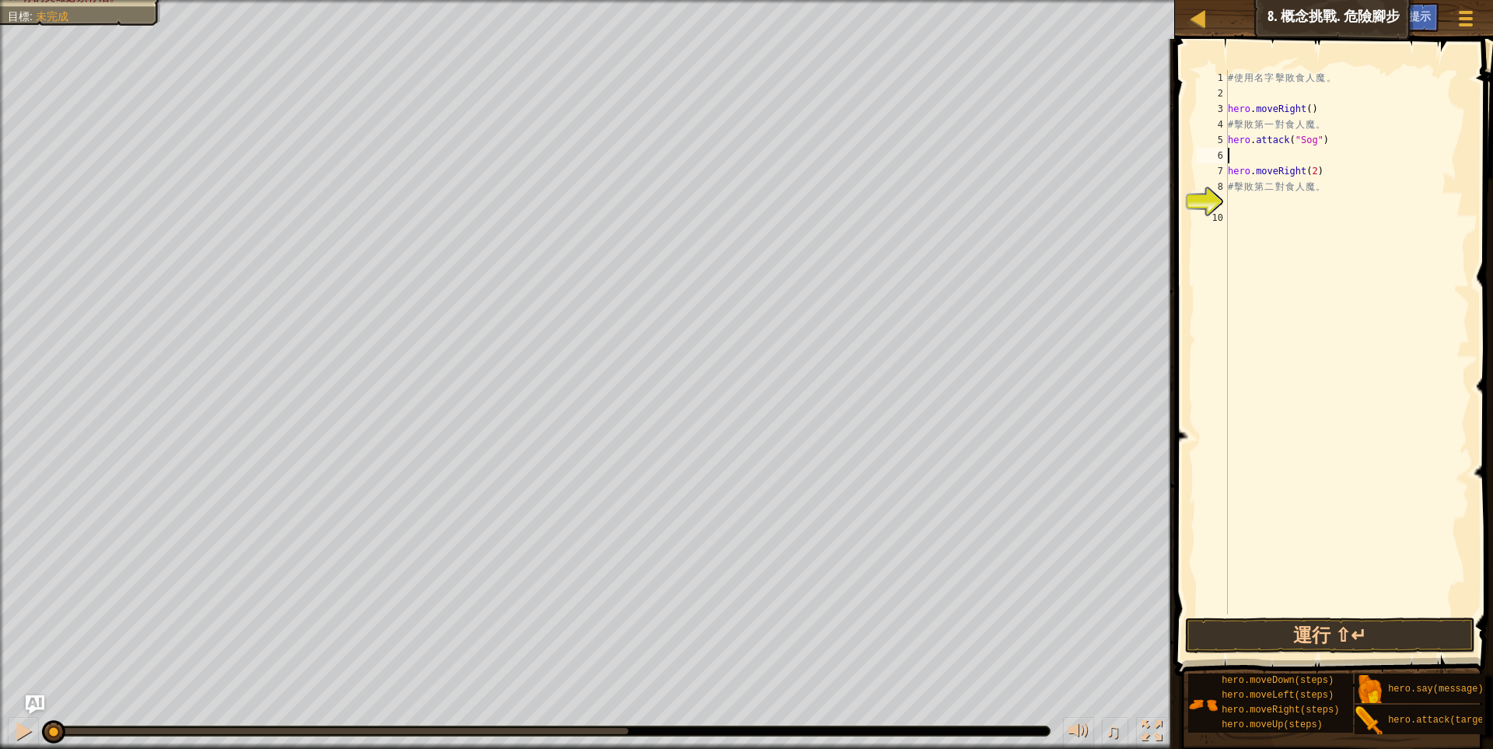
click at [1238, 158] on div "# 使 用 名 字 擊 敗 食 人 魔 。 hero . moveRight ( ) # 擊 敗 第 一 對 食 人 魔 。 hero . attack ( …" at bounding box center [1347, 357] width 245 height 575
paste textarea "hero.attack("Sog")"
click at [1309, 156] on div "# 使 用 名 字 擊 敗 食 人 魔 。 hero . moveRight ( ) # 擊 敗 第 一 對 食 人 魔 。 hero . attack ( …" at bounding box center [1347, 357] width 245 height 575
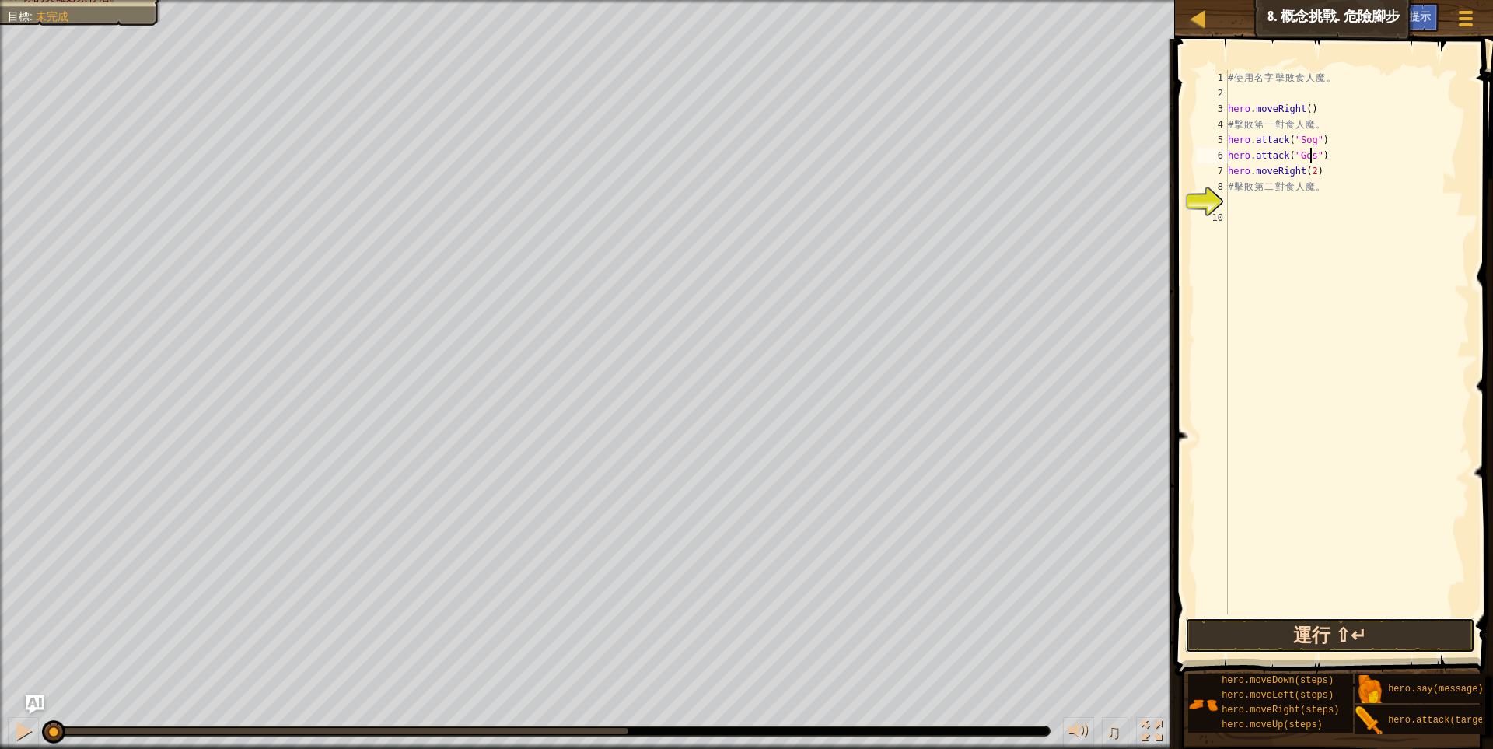
click at [1350, 630] on button "運行 ⇧↵" at bounding box center [1330, 635] width 291 height 36
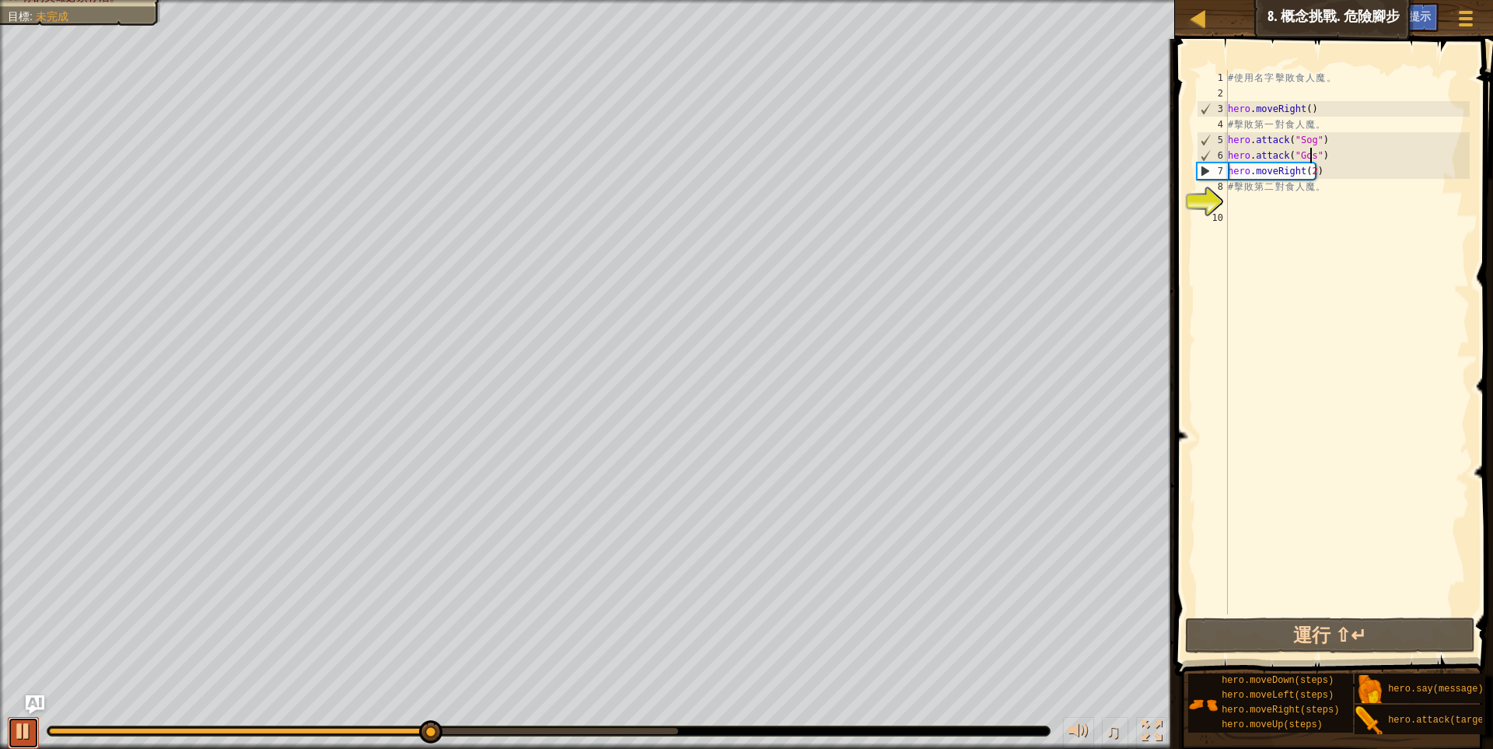
click at [14, 724] on div at bounding box center [23, 731] width 20 height 20
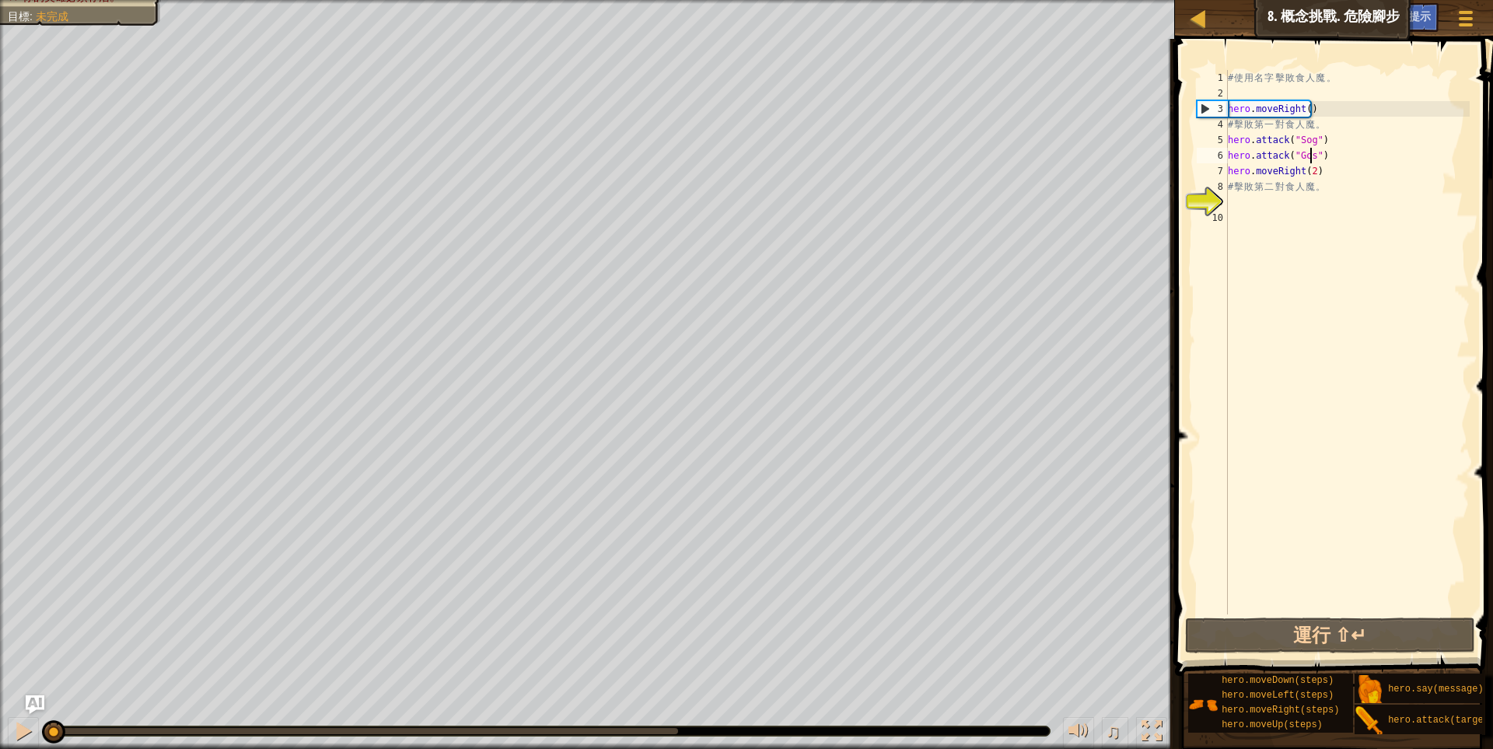
drag, startPoint x: 432, startPoint y: 732, endPoint x: 0, endPoint y: 685, distance: 434.1
click at [0, 685] on div "打敗食人魔。 (0/4) 你的英雄必須存活。 目標 : 未完成 ♫ Anya 88 x: 7 y: 24 x: 18 y: 24" at bounding box center [746, 374] width 1493 height 749
click at [1340, 135] on div "# 使 用 名 字 擊 敗 食 人 魔 。 hero . moveRight ( ) # 擊 敗 第 一 對 食 人 魔 。 hero . attack ( …" at bounding box center [1347, 357] width 245 height 575
click at [1326, 138] on div "# 使 用 名 字 擊 敗 食 人 魔 。 hero . moveRight ( ) # 擊 敗 第 一 對 食 人 魔 。 hero . attack ( …" at bounding box center [1347, 357] width 245 height 575
drag, startPoint x: 1299, startPoint y: 104, endPoint x: 1312, endPoint y: 101, distance: 12.8
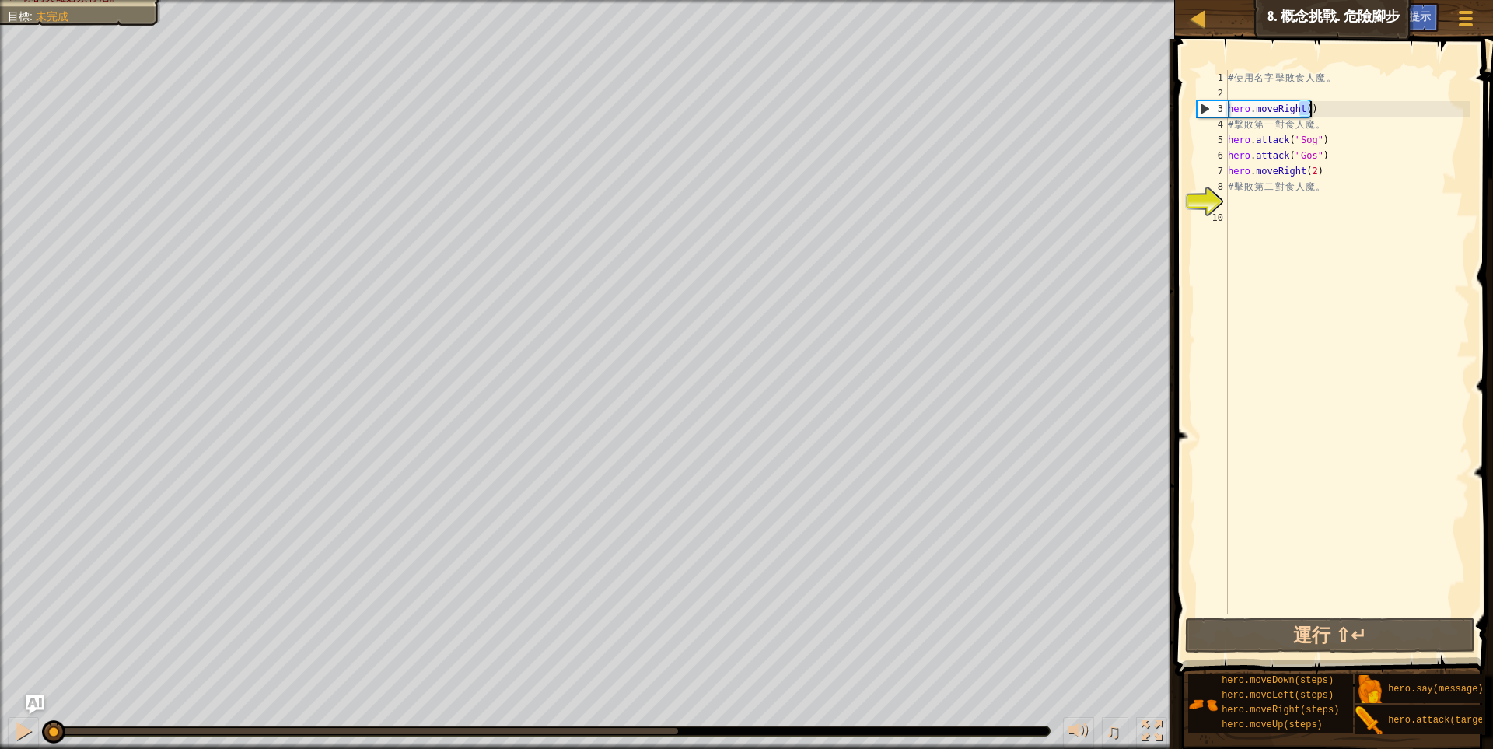
click at [1312, 101] on div "# 使 用 名 字 擊 敗 食 人 魔 。 hero . moveRight ( ) # 擊 敗 第 一 對 食 人 魔 。 hero . attack ( …" at bounding box center [1347, 357] width 245 height 575
click at [1350, 139] on div "# 使 用 名 字 擊 敗 食 人 魔 。 hero . moveRight ( ) # 擊 敗 第 一 對 食 人 魔 。 hero . attack ( …" at bounding box center [1347, 357] width 245 height 575
paste textarea "()"
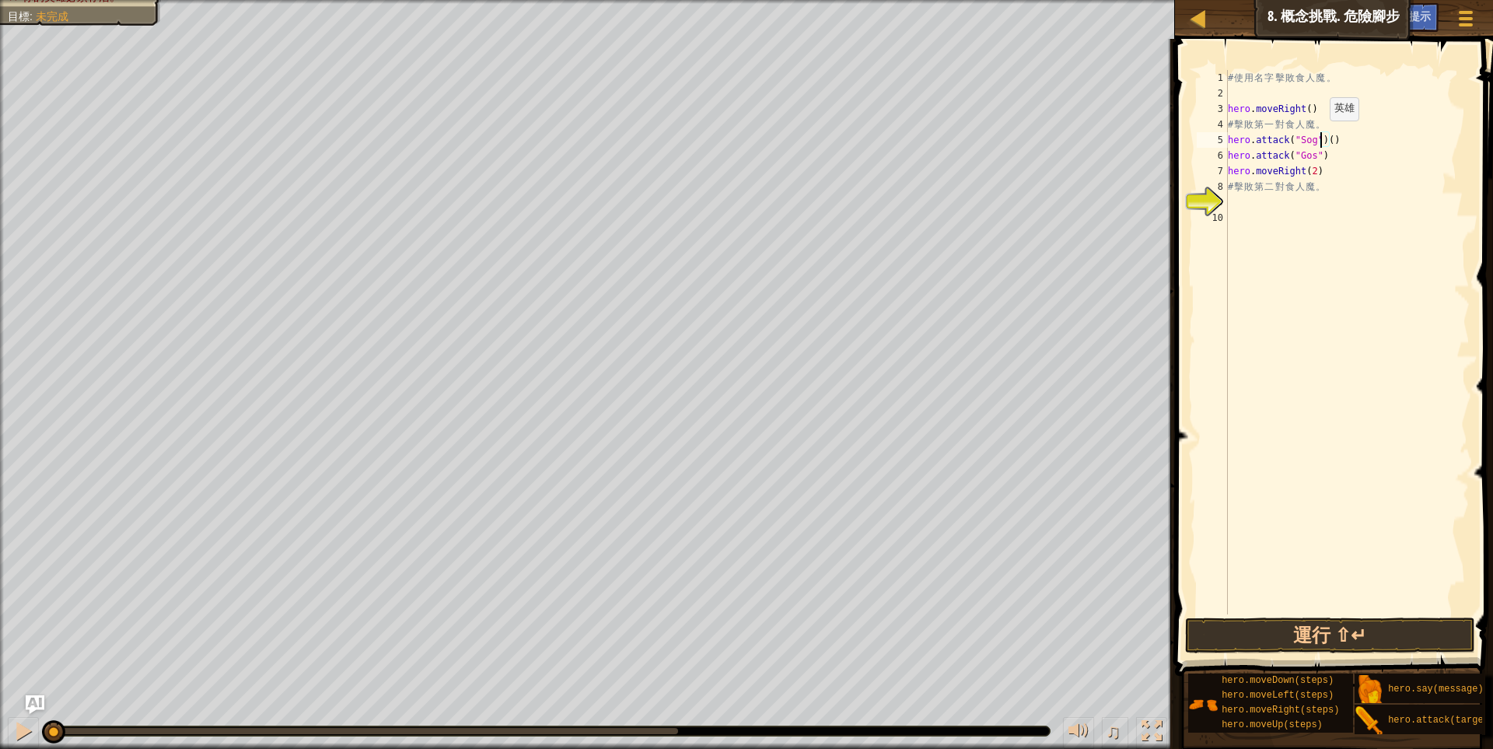
click at [1322, 136] on div "# 使 用 名 字 擊 敗 食 人 魔 。 hero . moveRight ( ) # 擊 敗 第 一 對 食 人 魔 。 hero . attack ( …" at bounding box center [1347, 357] width 245 height 575
click at [1325, 140] on div "# 使 用 名 字 擊 敗 食 人 魔 。 hero . moveRight ( ) # 擊 敗 第 一 對 食 人 魔 。 hero . attack ( …" at bounding box center [1347, 357] width 245 height 575
drag, startPoint x: 1321, startPoint y: 111, endPoint x: 1298, endPoint y: 114, distance: 22.7
click at [1298, 114] on div "# 使 用 名 字 擊 敗 食 人 魔 。 hero . moveRight ( ) # 擊 敗 第 一 對 食 人 魔 。 hero . attack ( …" at bounding box center [1347, 357] width 245 height 575
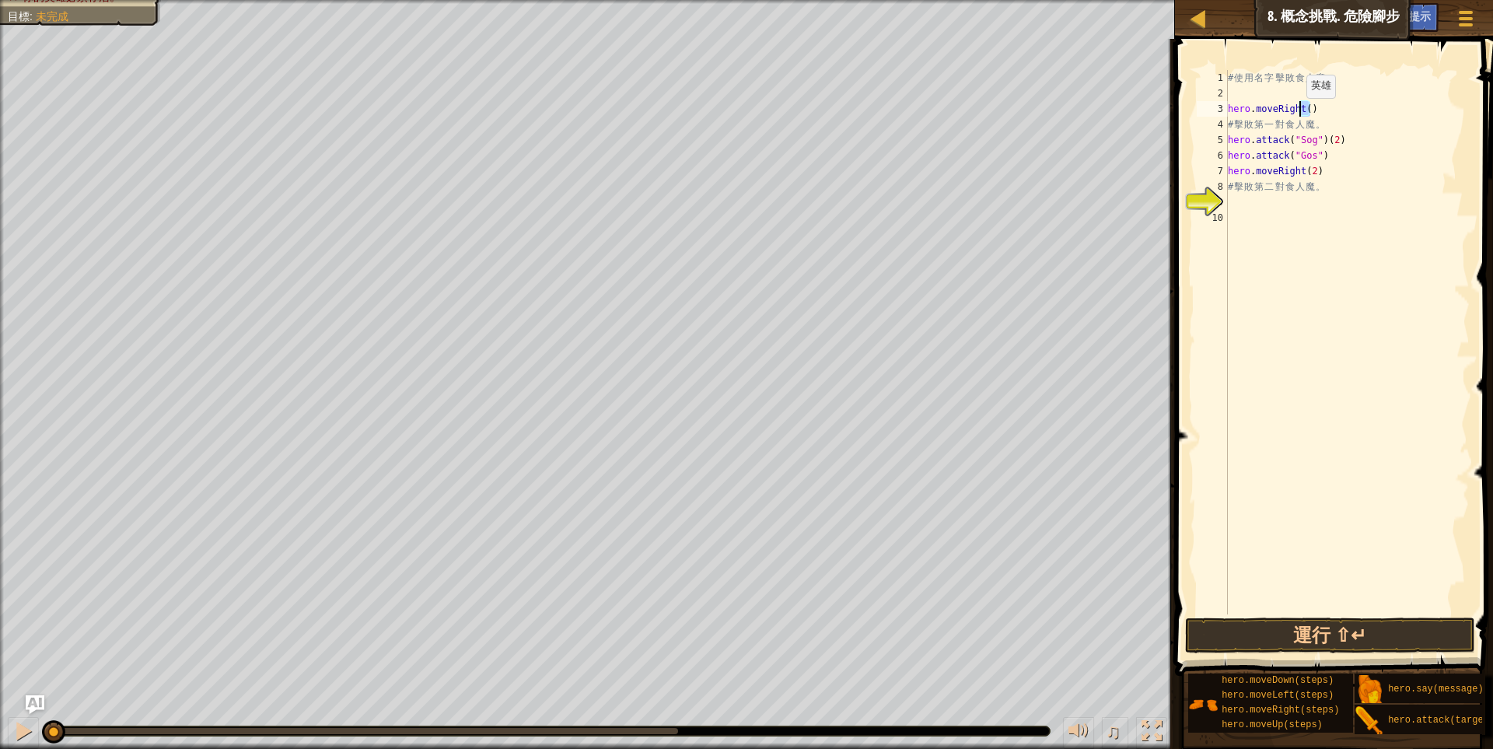
scroll to position [2, 82]
click at [1327, 154] on div "# 使 用 名 字 擊 敗 食 人 魔 。 hero . moveRight ( ) # 擊 敗 第 一 對 食 人 魔 。 hero . attack ( …" at bounding box center [1347, 357] width 245 height 575
paste textarea "()"
click at [1325, 152] on div "# 使 用 名 字 擊 敗 食 人 魔 。 hero . moveRight ( ) # 擊 敗 第 一 對 食 人 魔 。 hero . attack ( …" at bounding box center [1347, 357] width 245 height 575
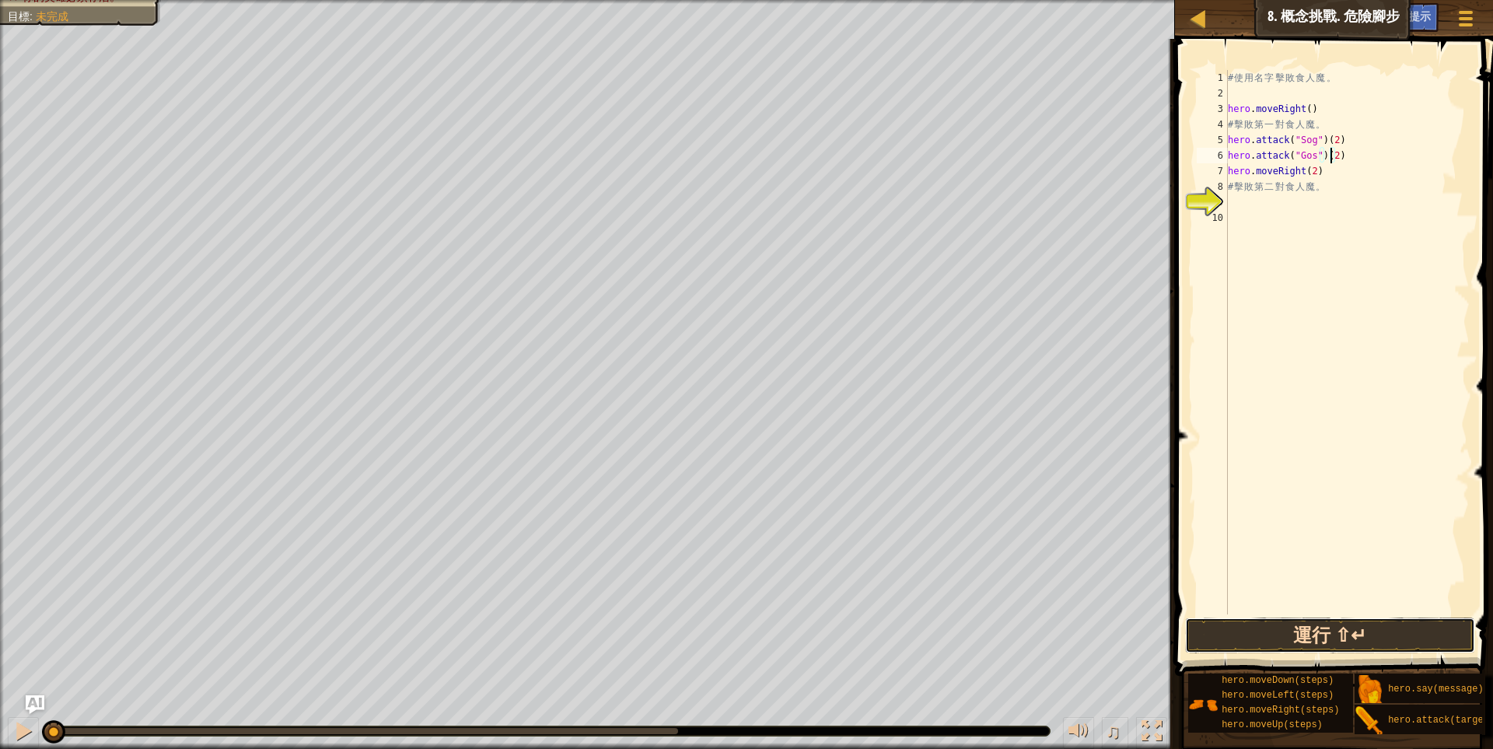
click at [1313, 645] on button "運行 ⇧↵" at bounding box center [1330, 635] width 291 height 36
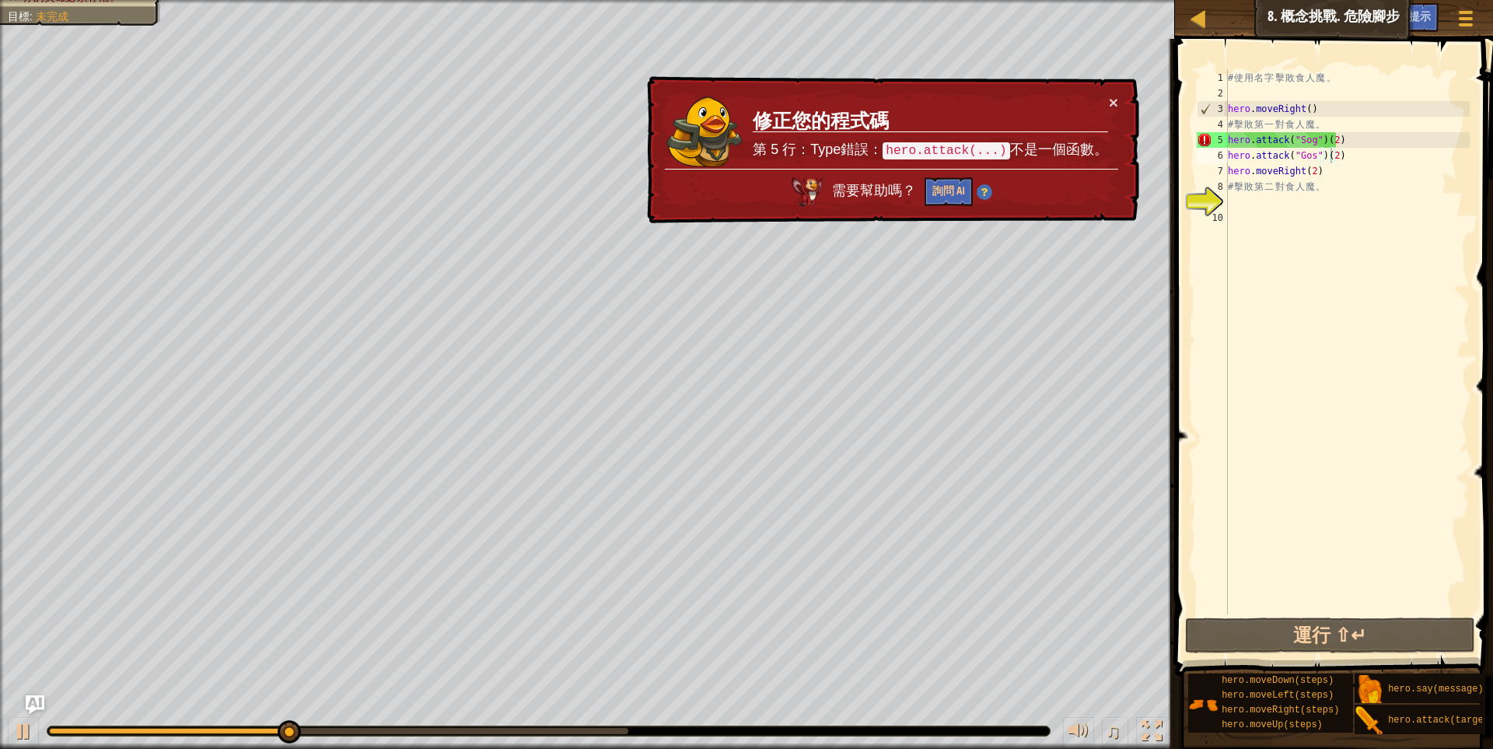
drag, startPoint x: 934, startPoint y: 146, endPoint x: 956, endPoint y: 171, distance: 33.1
click at [963, 166] on td "修正您的程式碼 第 5 行：Type錯誤： hero.attack(...) 不是一個函數。" at bounding box center [930, 131] width 356 height 75
click at [949, 193] on button "詢問 AI" at bounding box center [948, 191] width 48 height 29
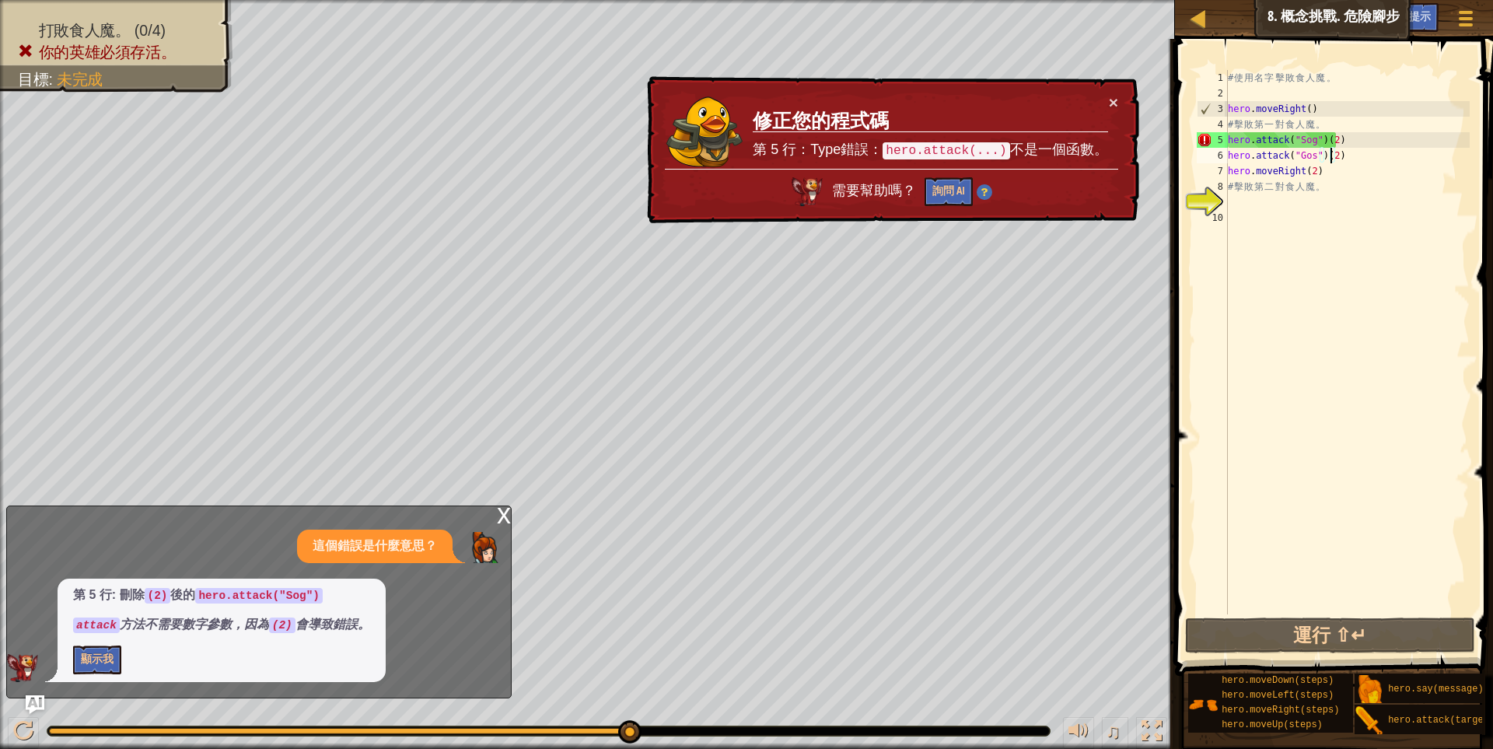
click at [1339, 139] on div "# 使 用 名 字 擊 敗 食 人 魔 。 hero . moveRight ( ) # 擊 敗 第 一 對 食 人 魔 。 hero . attack ( …" at bounding box center [1347, 357] width 245 height 575
type textarea "hero.attack("Sog")(2)"
click at [108, 655] on button "顯示我" at bounding box center [97, 659] width 48 height 29
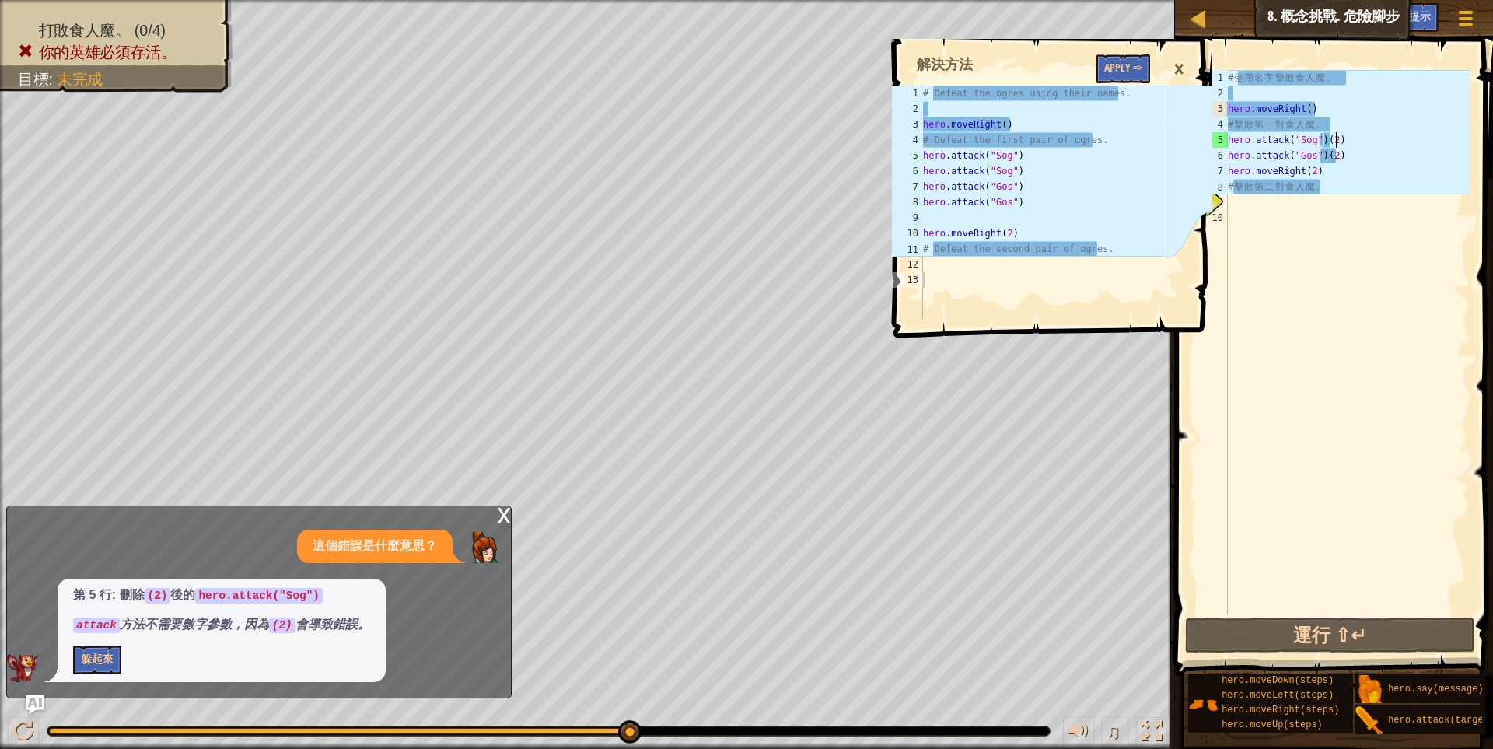
click at [1337, 146] on div "# 使 用 名 字 擊 敗 食 人 魔 。 hero . moveRight ( ) # 擊 敗 第 一 對 食 人 魔 。 hero . attack ( …" at bounding box center [1347, 357] width 245 height 575
click at [1305, 294] on div "# 使 用 名 字 擊 敗 食 人 魔 。 hero . moveRight ( ) # 擊 敗 第 一 對 食 人 魔 。 hero . attack ( …" at bounding box center [1347, 357] width 245 height 575
click at [1337, 143] on div "# 使 用 名 字 擊 敗 食 人 魔 。 hero . moveRight ( ) # 擊 敗 第 一 對 食 人 魔 。 hero . attack ( …" at bounding box center [1347, 357] width 245 height 575
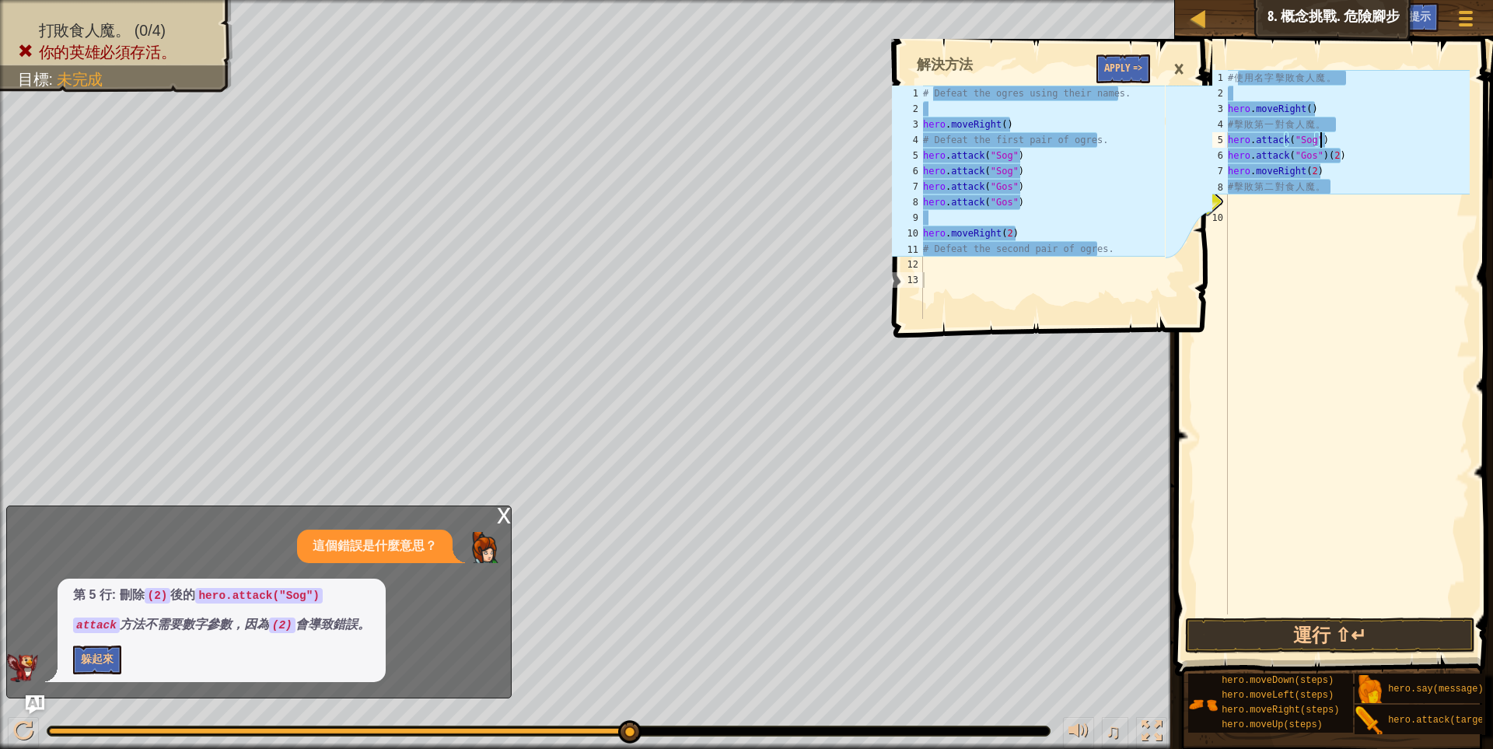
click at [1339, 153] on div "# 使 用 名 字 擊 敗 食 人 魔 。 hero . moveRight ( ) # 擊 敗 第 一 對 食 人 魔 。 hero . attack ( …" at bounding box center [1347, 357] width 245 height 575
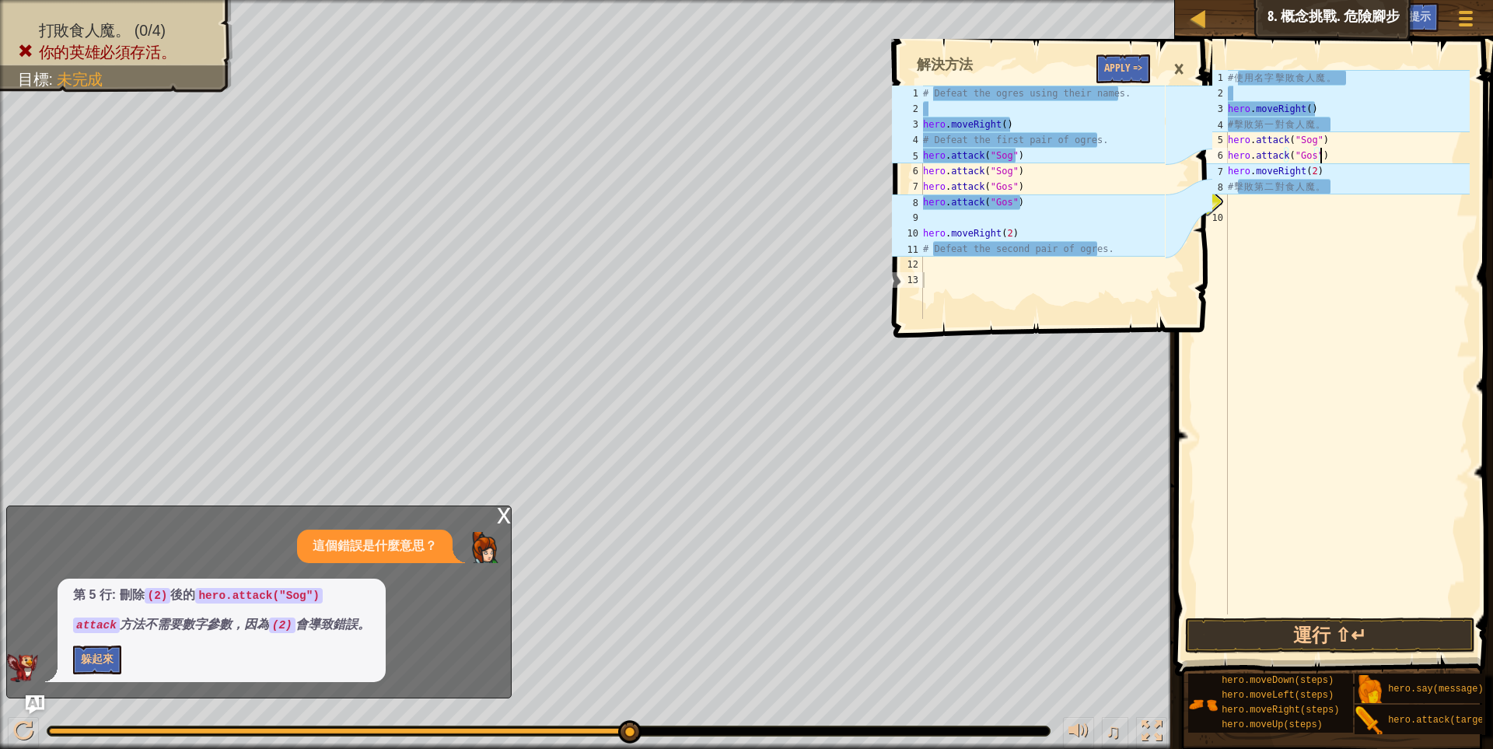
click at [1314, 170] on div "# 使 用 名 字 擊 敗 食 人 魔 。 hero . moveRight ( ) # 擊 敗 第 一 對 食 人 魔 。 hero . attack ( …" at bounding box center [1347, 357] width 245 height 575
type textarea "hero.moveRight(2)"
drag, startPoint x: 1319, startPoint y: 176, endPoint x: 1201, endPoint y: 176, distance: 118.2
click at [1201, 176] on div "地圖 資訊科學入門 8. 概念挑戰. 危險腳步 遊戲選單 完成 小提示 Ask AI 1 2 3 4 5 6 7 8 9 10 11 12 13 # Defe…" at bounding box center [746, 374] width 1493 height 749
drag, startPoint x: 1321, startPoint y: 173, endPoint x: 1197, endPoint y: 176, distance: 123.7
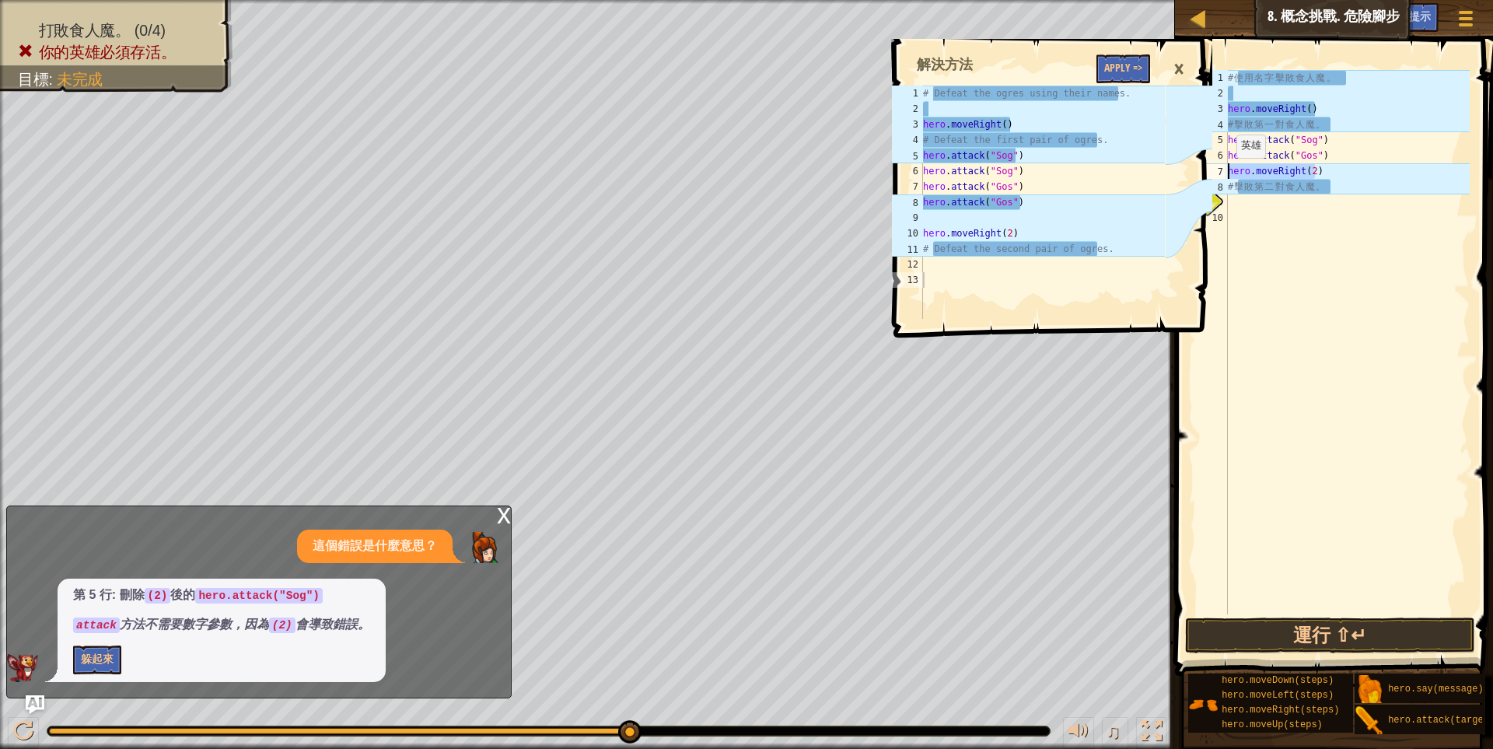
click at [1197, 176] on div "地圖 資訊科學入門 8. 概念挑戰. 危險腳步 遊戲選單 完成 小提示 Ask AI 1 2 3 4 5 6 7 8 9 10 11 12 13 # Defe…" at bounding box center [746, 374] width 1493 height 749
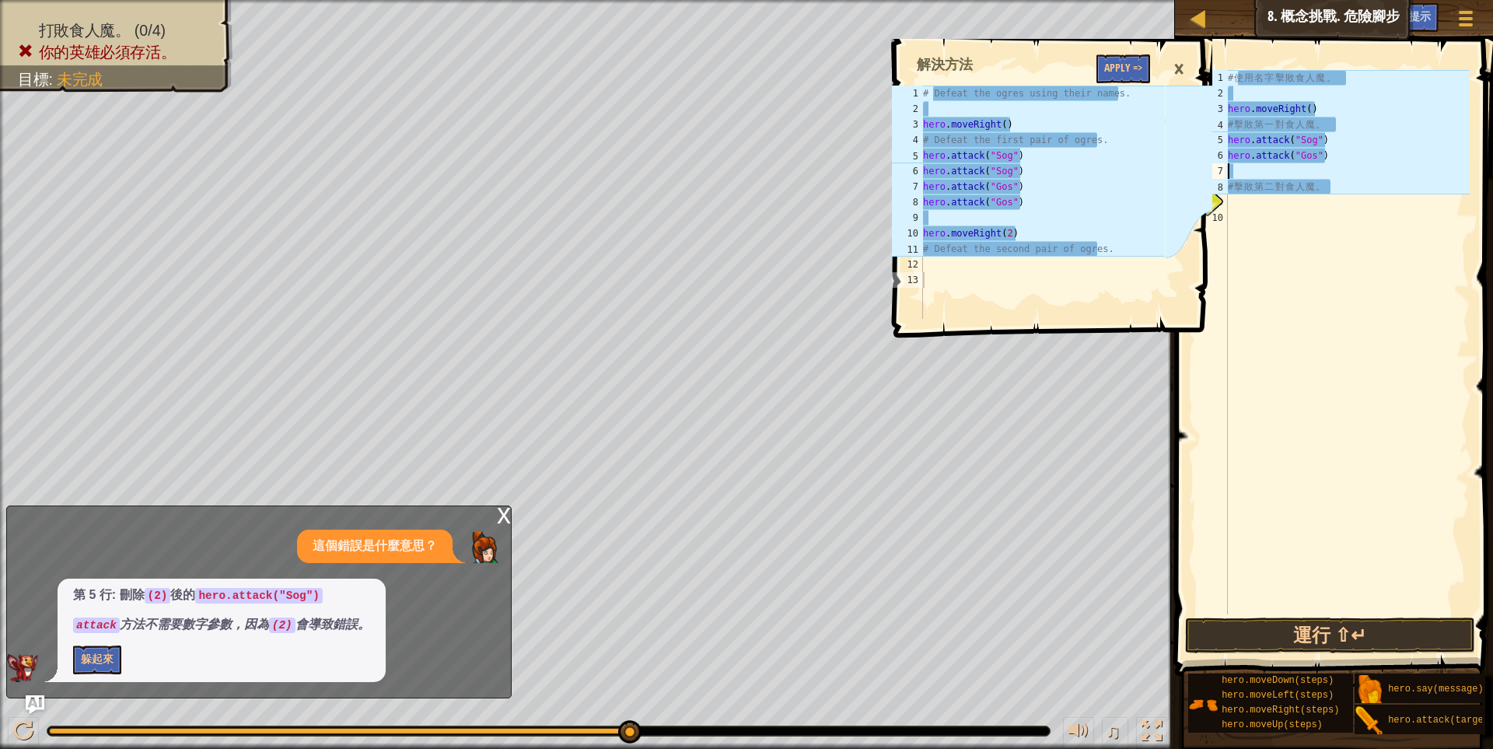
scroll to position [2, 4]
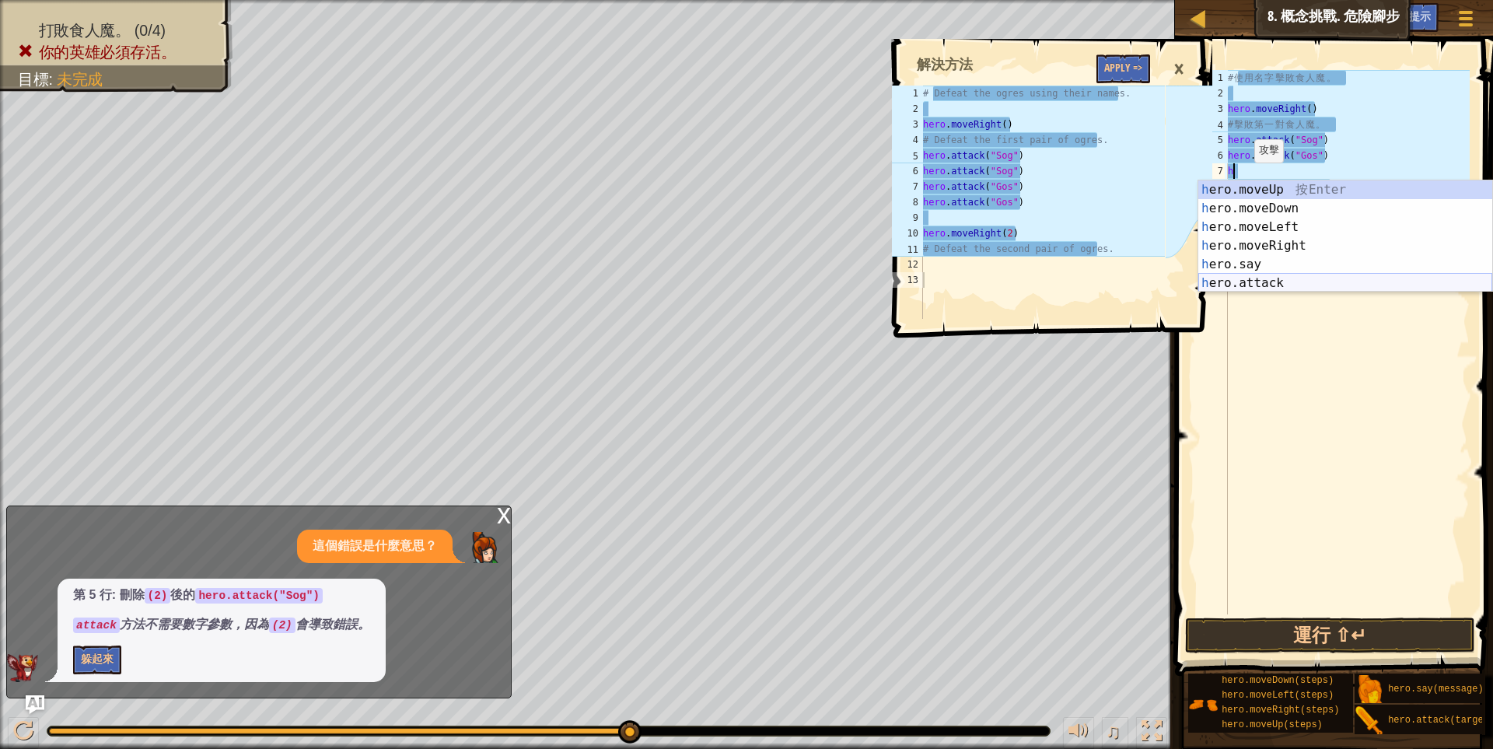
click at [1273, 282] on div "h ero.moveUp 按 Enter h ero.moveDown 按 Enter h ero.moveLeft 按 Enter h ero.moveRi…" at bounding box center [1345, 254] width 294 height 149
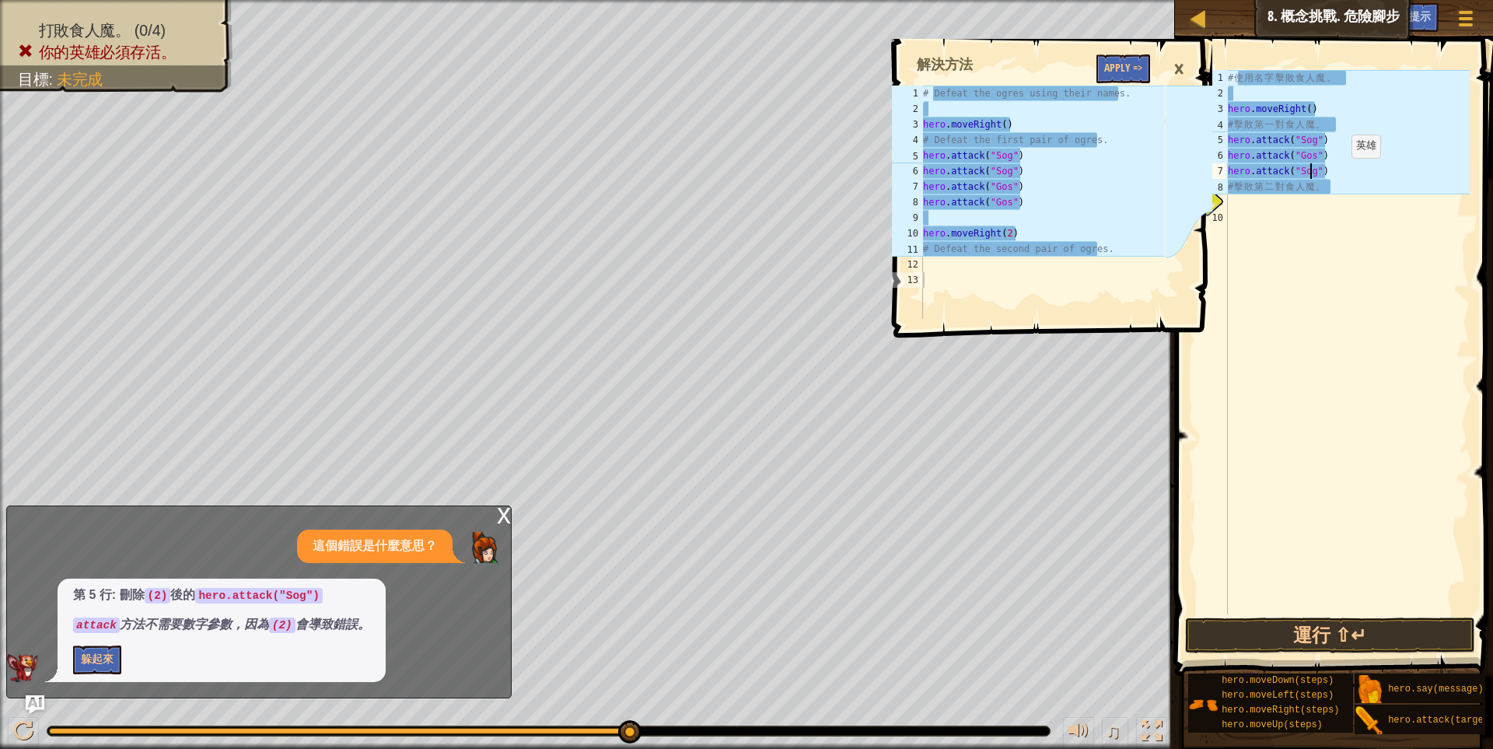
scroll to position [2, 82]
click at [1309, 170] on div "# 使 用 名 字 擊 敗 食 人 魔 。 hero . moveRight ( ) # 擊 敗 第 一 對 食 人 魔 。 hero . attack ( …" at bounding box center [1347, 357] width 245 height 575
drag, startPoint x: 1309, startPoint y: 159, endPoint x: 1295, endPoint y: 160, distance: 14.1
click at [1295, 160] on div "# 使 用 名 字 擊 敗 食 人 魔 。 hero . moveRight ( ) # 擊 敗 第 一 對 食 人 魔 。 hero . attack ( …" at bounding box center [1347, 357] width 245 height 575
drag, startPoint x: 1308, startPoint y: 175, endPoint x: 1292, endPoint y: 173, distance: 15.7
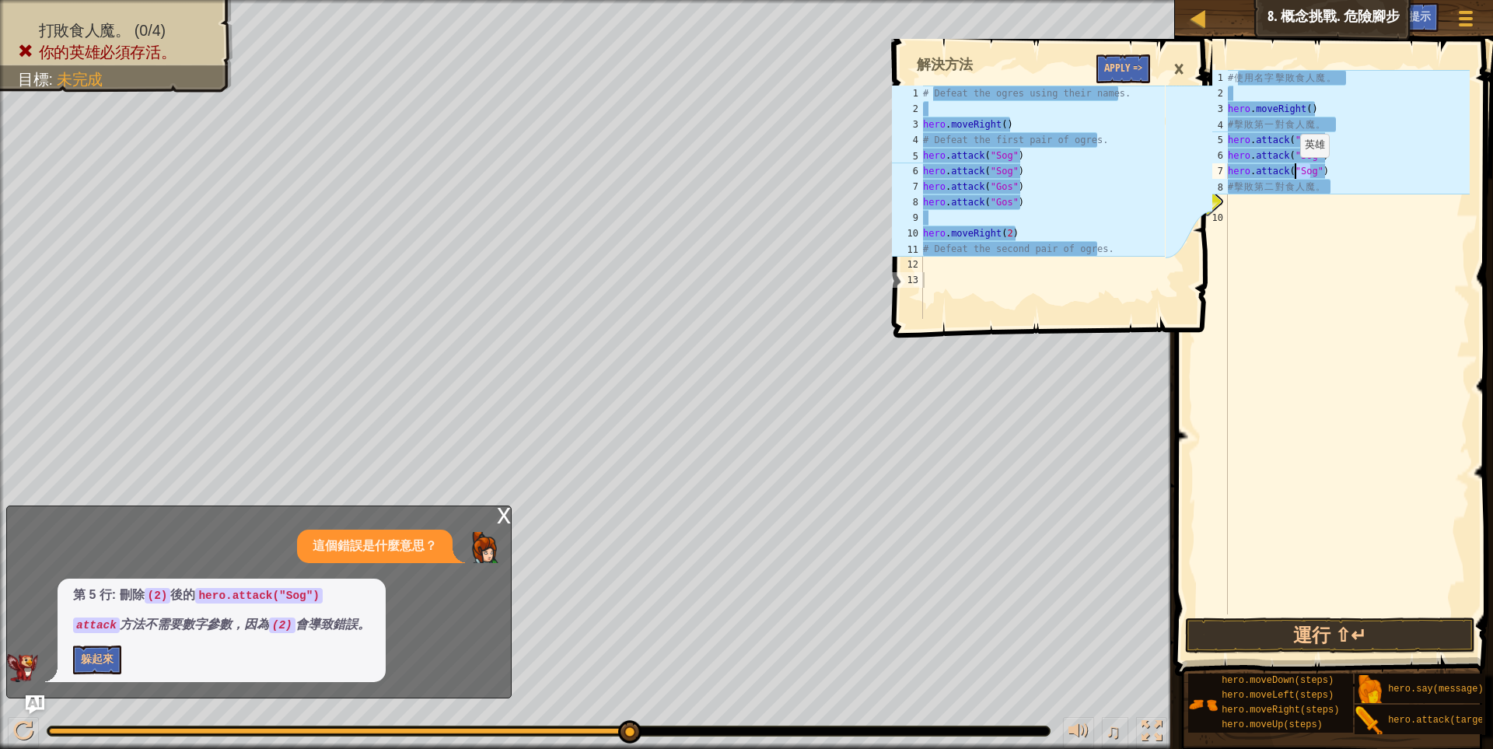
click at [1292, 173] on div "# 使 用 名 字 擊 敗 食 人 魔 。 hero . moveRight ( ) # 擊 敗 第 一 對 食 人 魔 。 hero . attack ( …" at bounding box center [1347, 357] width 245 height 575
click at [1326, 183] on div "# 使 用 名 字 擊 敗 食 人 魔 。 hero . moveRight ( ) # 擊 敗 第 一 對 食 人 魔 。 hero . attack ( …" at bounding box center [1347, 357] width 245 height 575
type textarea "# 擊敗第二對食人魔。"
click at [1264, 190] on div "# 使 用 名 字 擊 敗 食 人 魔 。 hero . moveRight ( ) # 擊 敗 第 一 對 食 人 魔 。 hero . attack ( …" at bounding box center [1347, 357] width 245 height 575
click at [1236, 187] on div "# 使 用 名 字 擊 敗 食 人 魔 。 hero . moveRight ( ) # 擊 敗 第 一 對 食 人 魔 。 hero . attack ( …" at bounding box center [1347, 357] width 245 height 575
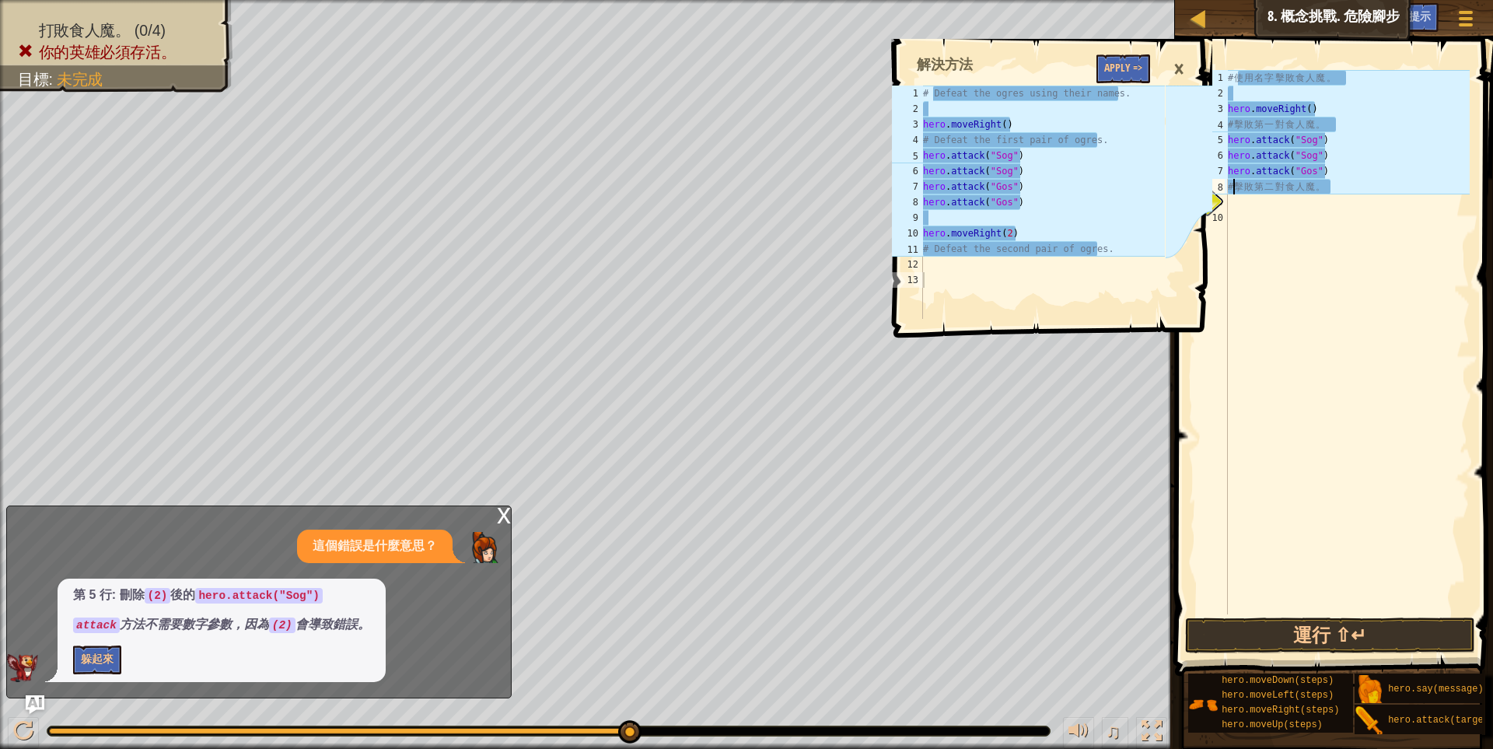
click at [1233, 187] on div "# 使 用 名 字 擊 敗 食 人 魔 。 hero . moveRight ( ) # 擊 敗 第 一 對 食 人 魔 。 hero . attack ( …" at bounding box center [1347, 357] width 245 height 575
drag, startPoint x: 1340, startPoint y: 187, endPoint x: 1226, endPoint y: 180, distance: 114.5
click at [1226, 180] on div "# 擊敗第二對食人魔。 1 2 3 4 5 6 7 8 9 10 # 使 用 名 字 擊 敗 食 人 魔 。 hero . moveRight ( ) # 擊…" at bounding box center [1332, 342] width 276 height 544
click at [1264, 220] on div "# 使 用 名 字 擊 敗 食 人 魔 。 hero . moveRight ( ) # 擊 敗 第 一 對 食 人 魔 。 hero . attack ( …" at bounding box center [1347, 357] width 245 height 575
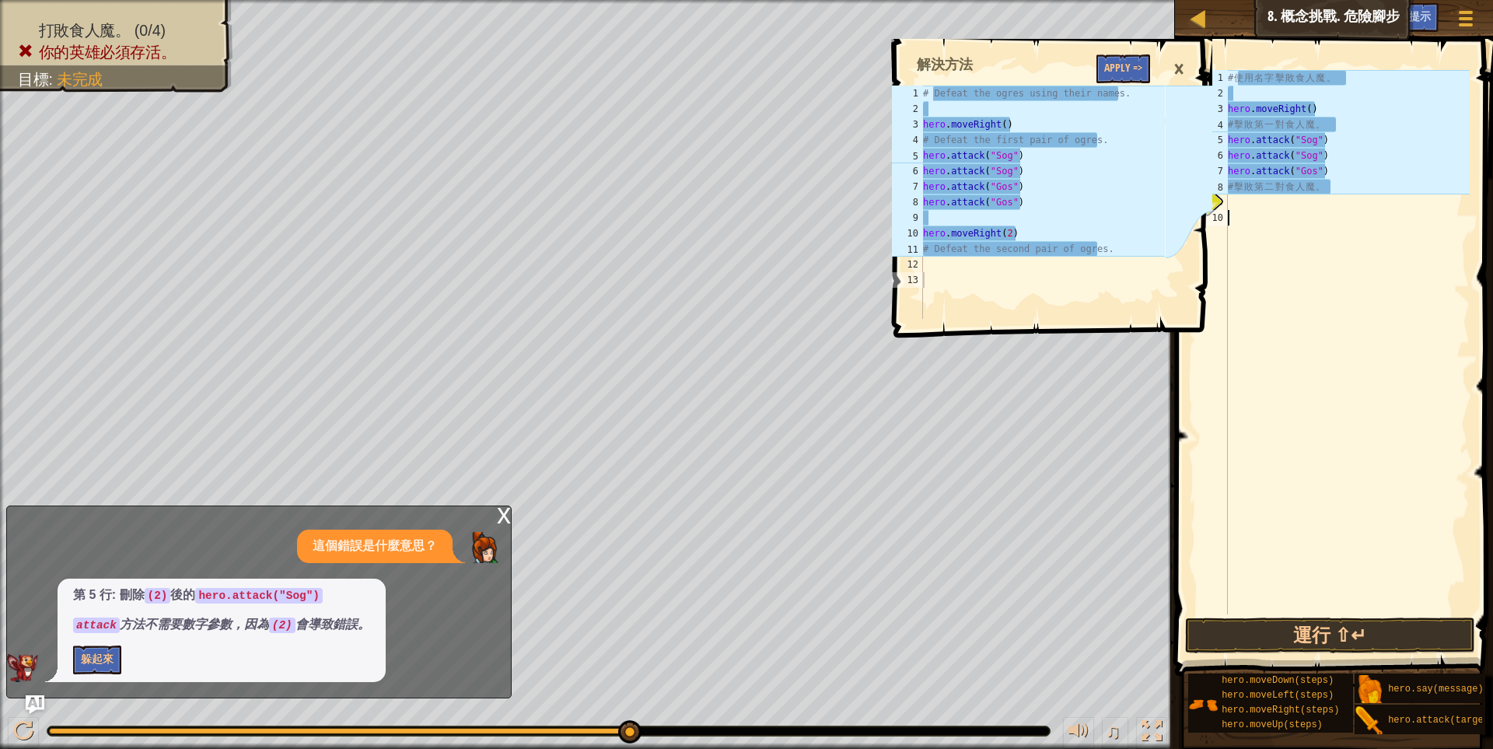
paste textarea "# 擊敗第二對食人魔。"
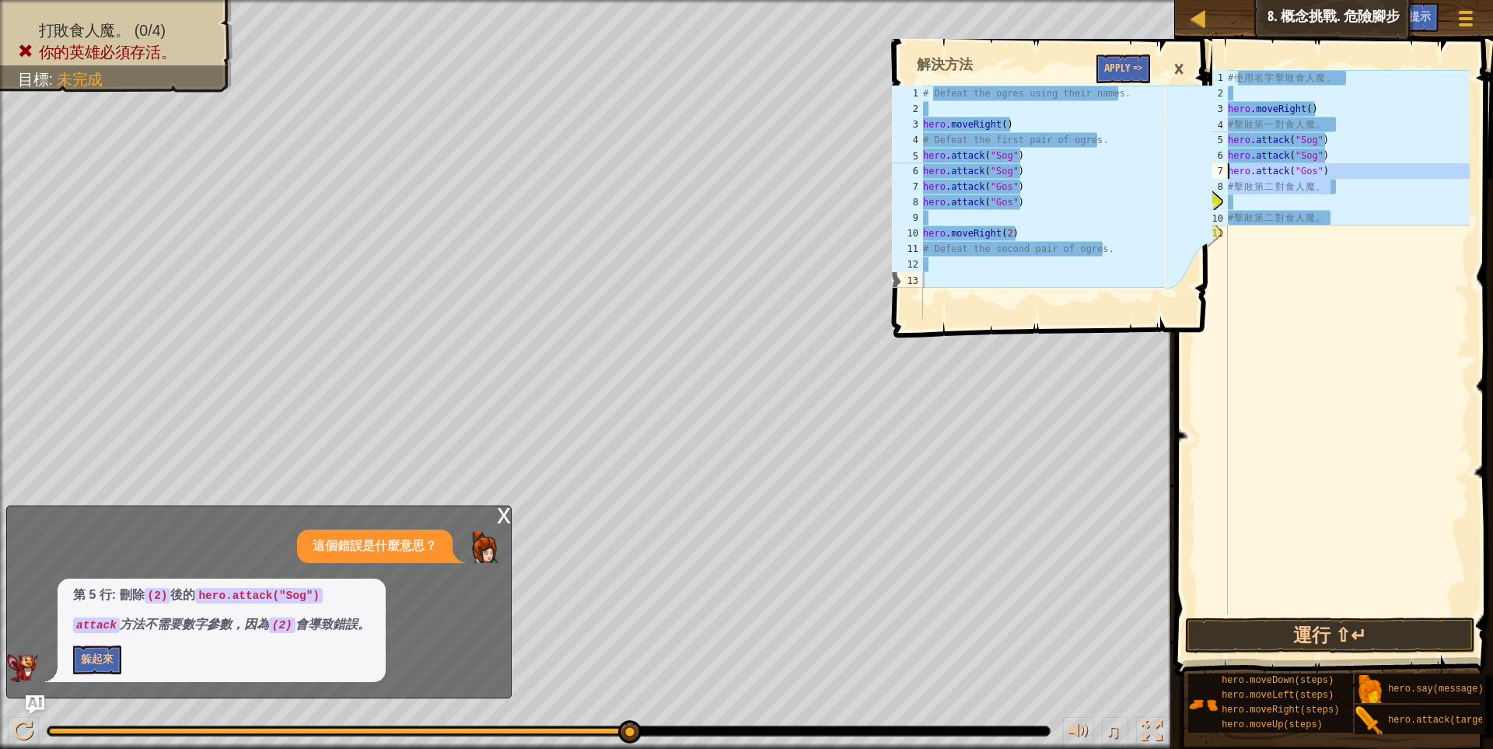
drag, startPoint x: 1337, startPoint y: 180, endPoint x: 1205, endPoint y: 176, distance: 132.2
click at [1205, 176] on div "地圖 資訊科學入門 8. 概念挑戰. 危險腳步 遊戲選單 完成 小提示 Ask AI 1 2 3 4 5 6 7 8 9 10 11 12 13 # Defe…" at bounding box center [746, 374] width 1493 height 749
click at [1337, 189] on div "# 使 用 名 字 擊 敗 食 人 魔 。 hero . moveRight ( ) # 擊 敗 第 一 對 食 人 魔 。 hero . attack ( …" at bounding box center [1347, 342] width 245 height 544
drag, startPoint x: 1329, startPoint y: 189, endPoint x: 1201, endPoint y: 189, distance: 128.3
click at [1201, 189] on div "地圖 資訊科學入門 8. 概念挑戰. 危險腳步 遊戲選單 完成 小提示 Ask AI 1 2 3 4 5 6 7 8 9 10 11 12 13 # Defe…" at bounding box center [746, 374] width 1493 height 749
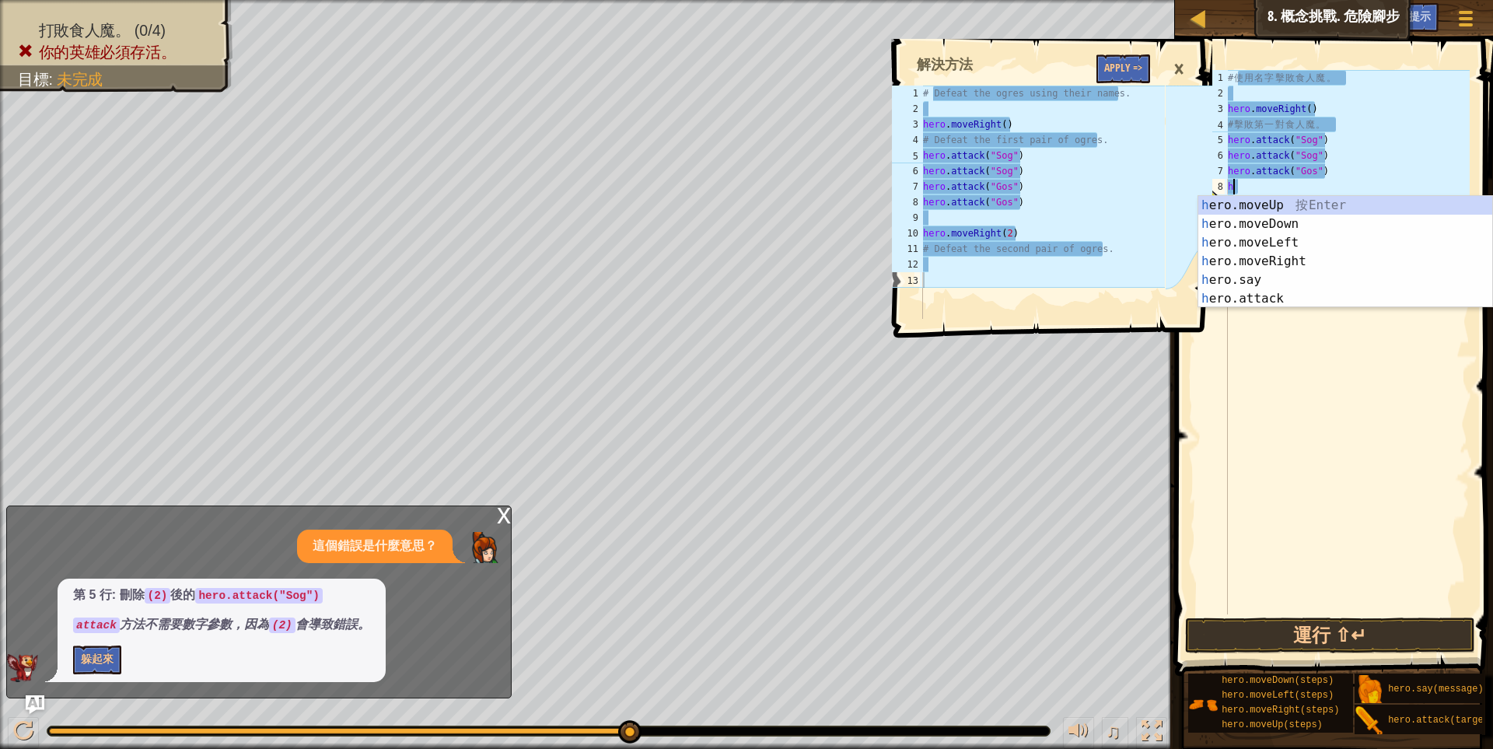
scroll to position [2, 4]
click at [1319, 288] on div "h ero.moveUp 按 Enter h ero.moveDown 按 Enter h ero.moveLeft 按 Enter h ero.moveRi…" at bounding box center [1345, 270] width 294 height 149
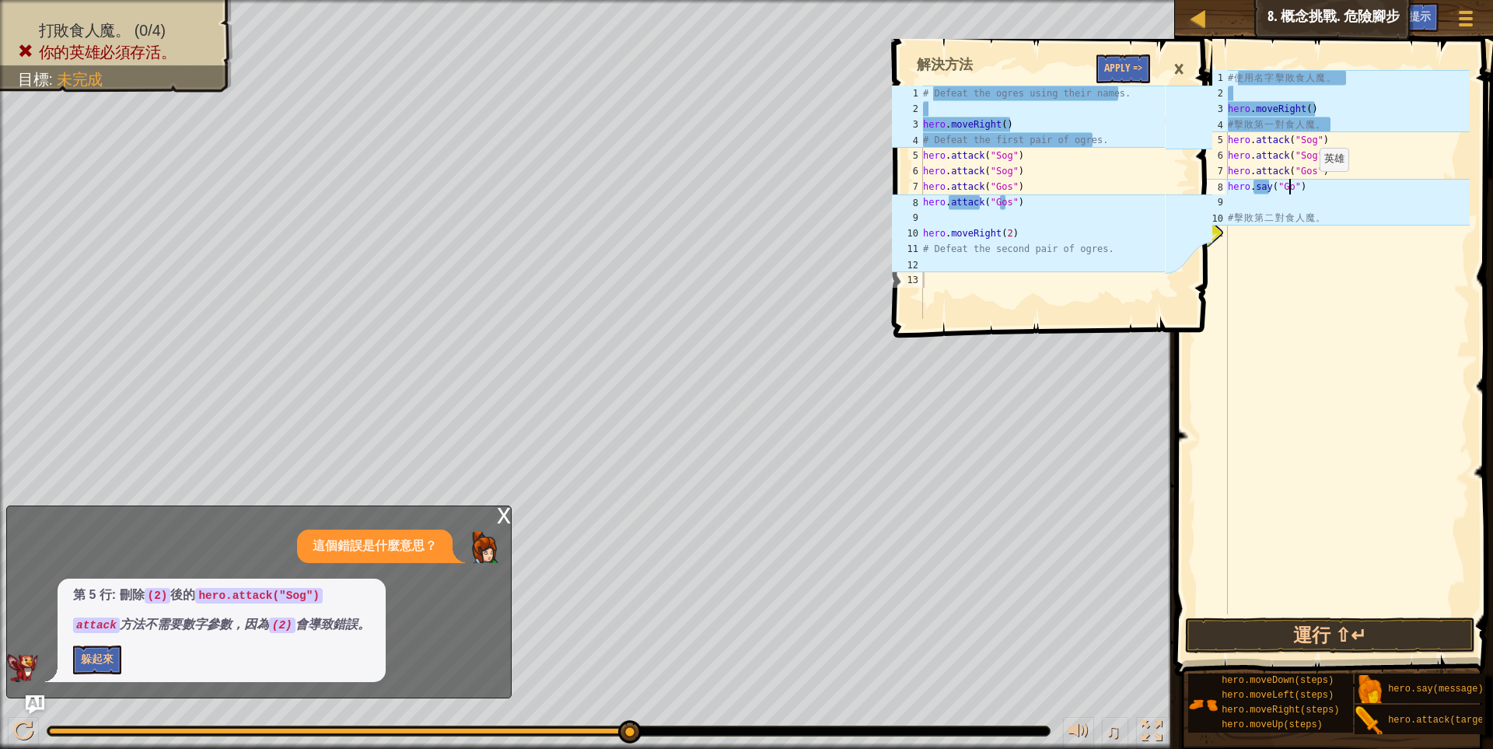
scroll to position [2, 61]
type textarea "hero.say("Gos")"
drag, startPoint x: 1311, startPoint y: 192, endPoint x: 1217, endPoint y: 189, distance: 94.1
click at [1217, 189] on div "hero.say("Gos") 1 2 3 4 5 6 7 8 9 10 11 # 使 用 名 字 擊 敗 食 人 魔 。 hero . moveRight …" at bounding box center [1332, 342] width 276 height 544
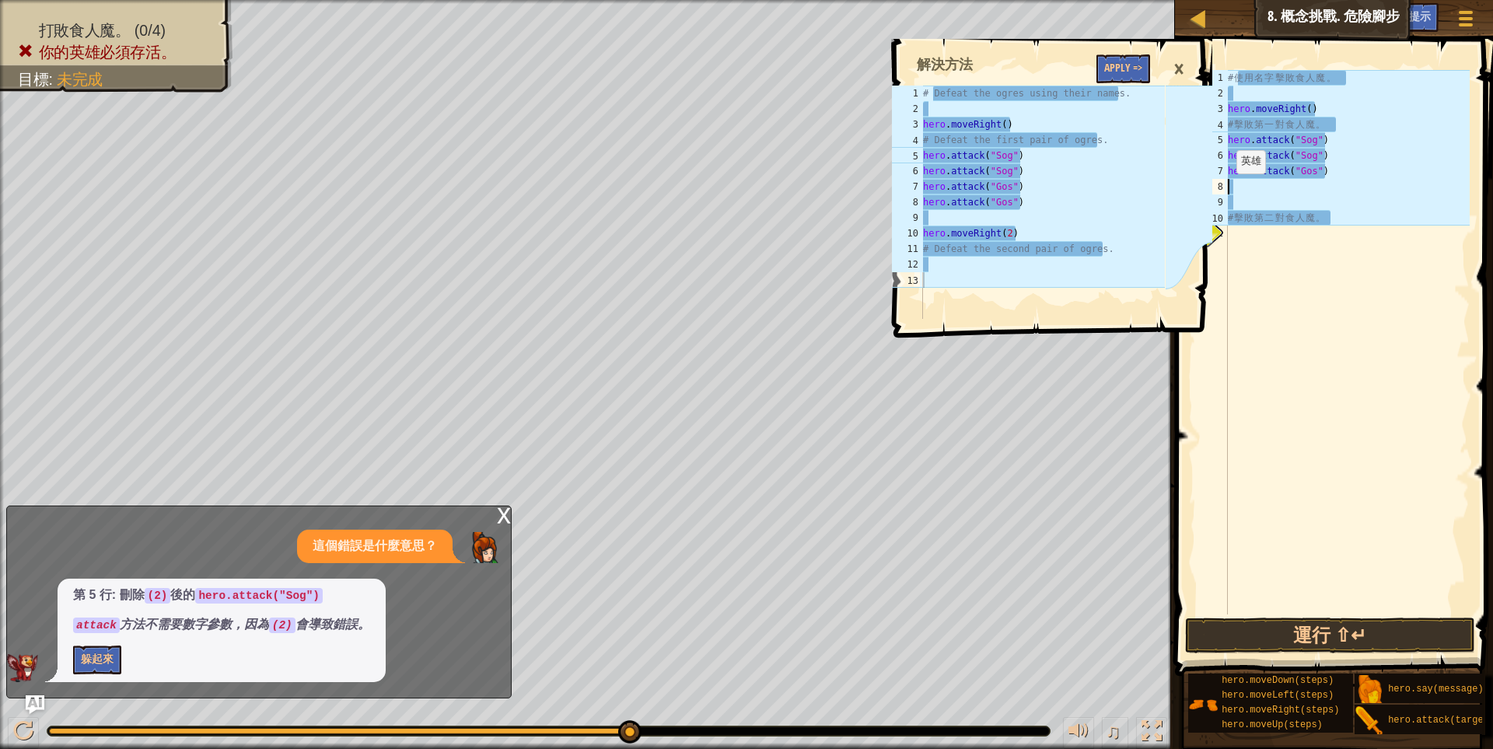
scroll to position [2, 4]
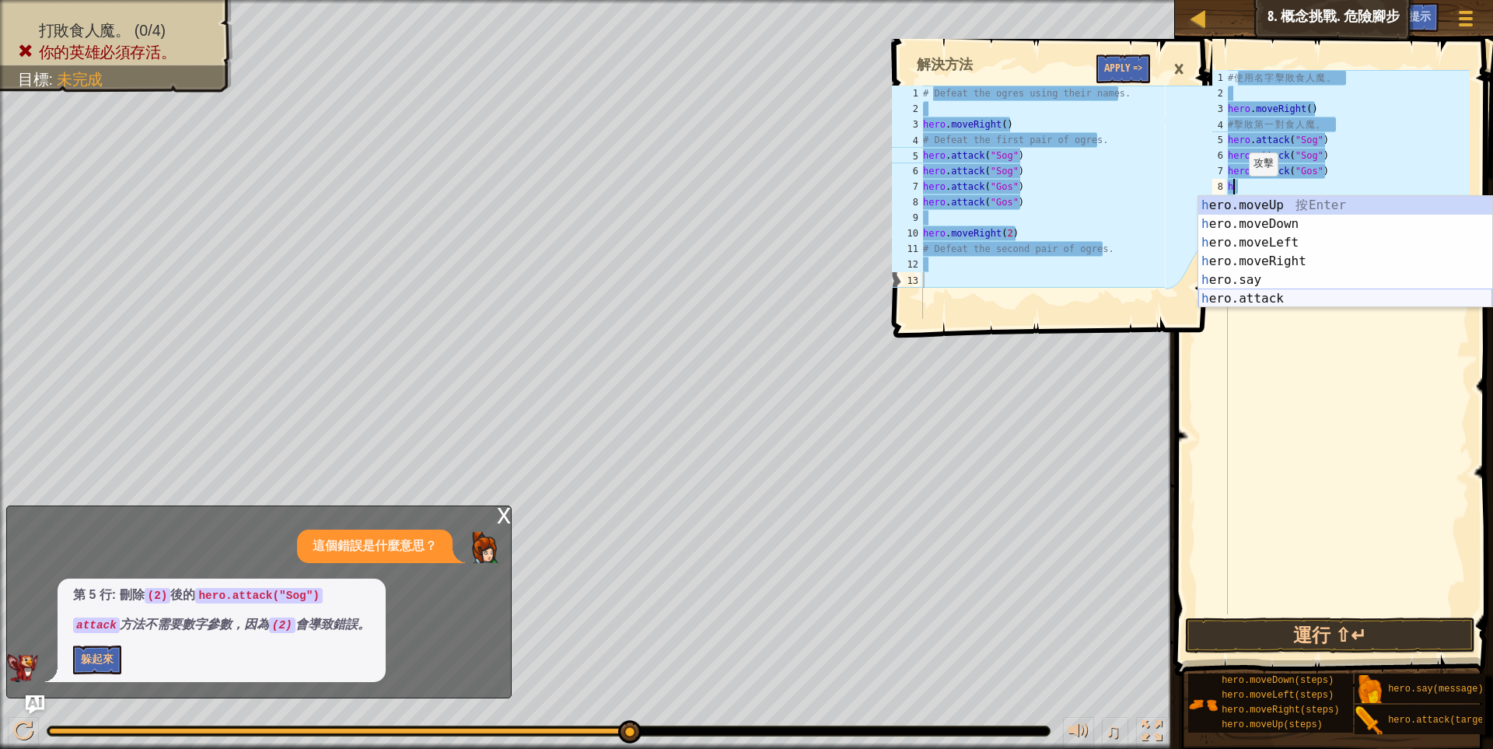
click at [1275, 299] on div "h ero.moveUp 按 Enter h ero.moveDown 按 Enter h ero.moveLeft 按 Enter h ero.moveRi…" at bounding box center [1345, 270] width 294 height 149
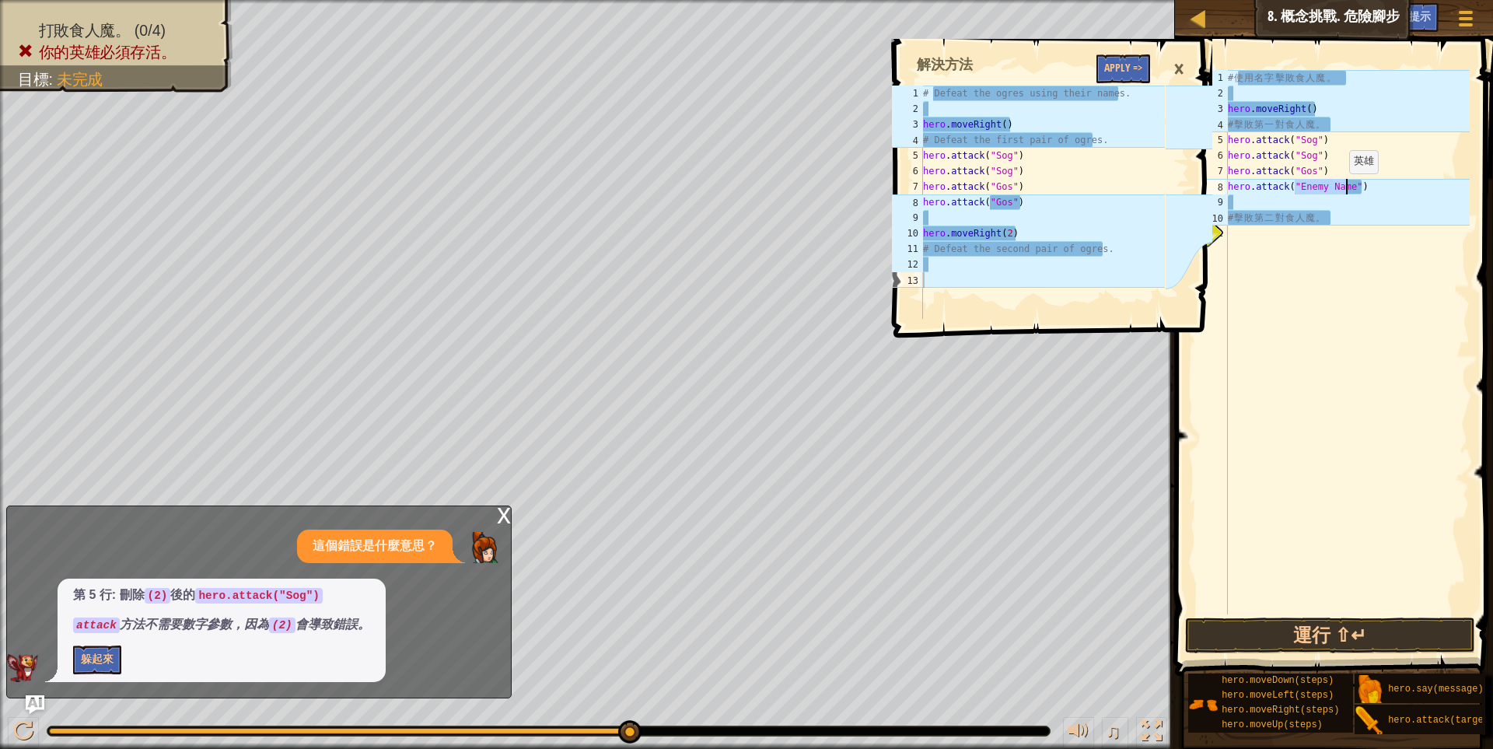
scroll to position [2, 72]
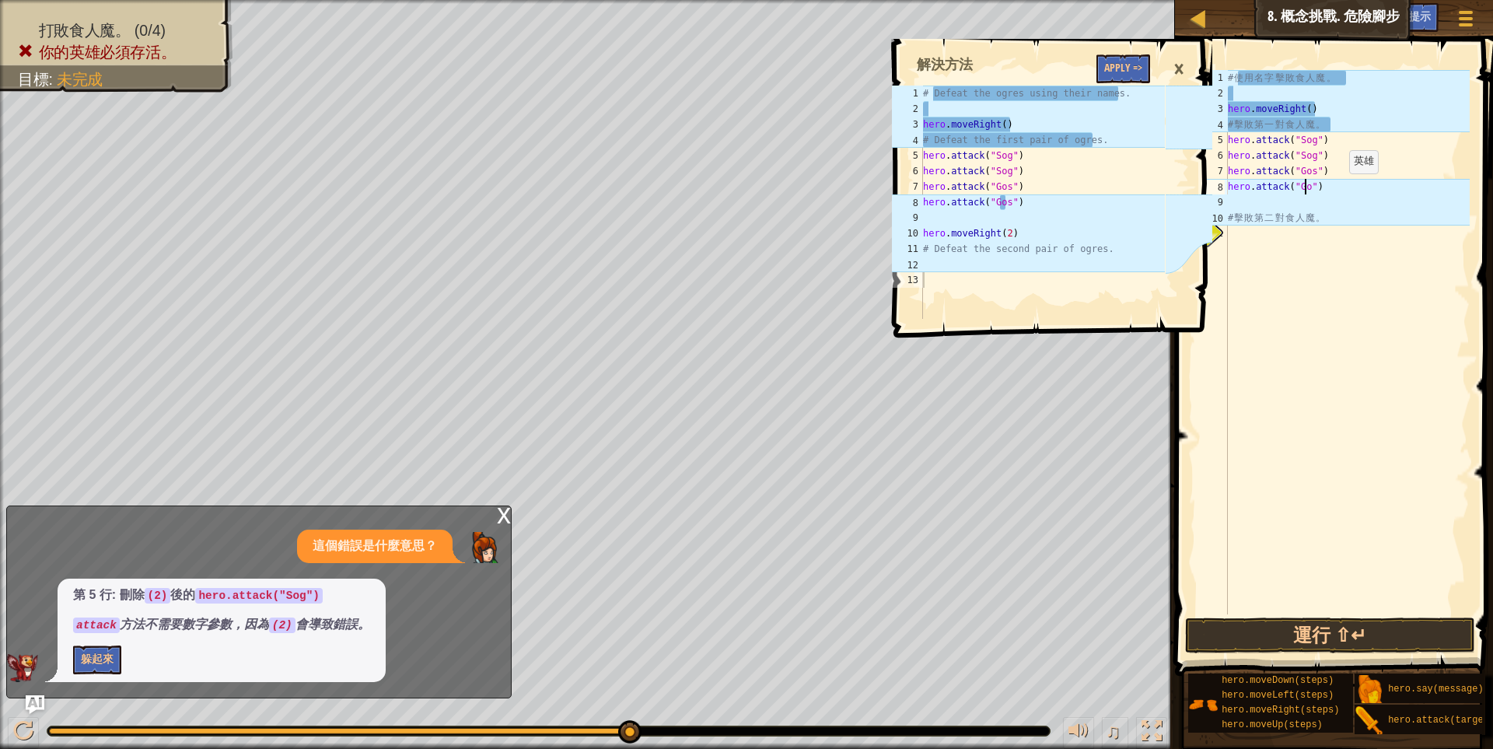
type textarea "hero.attack("Gos")"
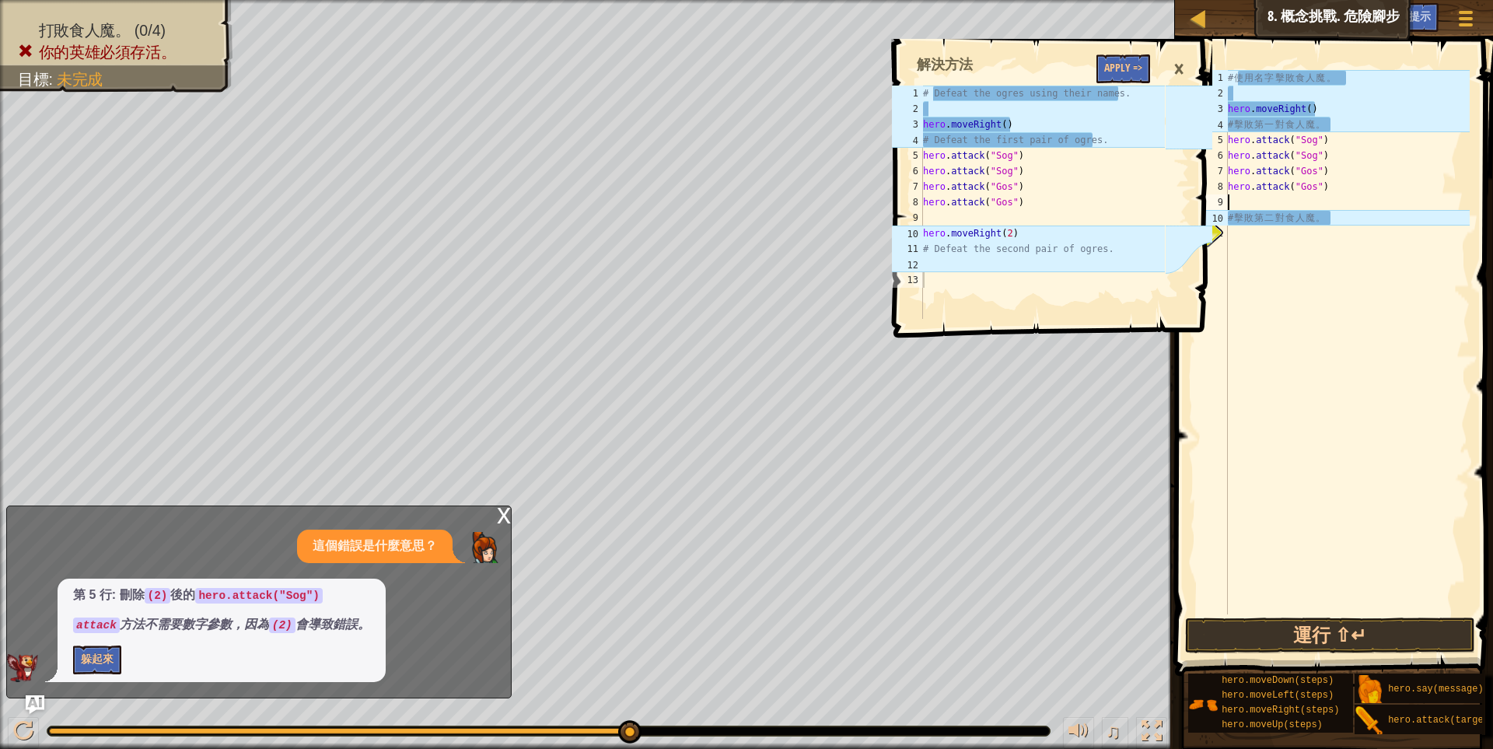
click at [1251, 197] on div "# 使 用 名 字 擊 敗 食 人 魔 。 hero . moveRight ( ) # 擊 敗 第 一 對 食 人 魔 。 hero . attack ( …" at bounding box center [1347, 357] width 245 height 575
type textarea "h"
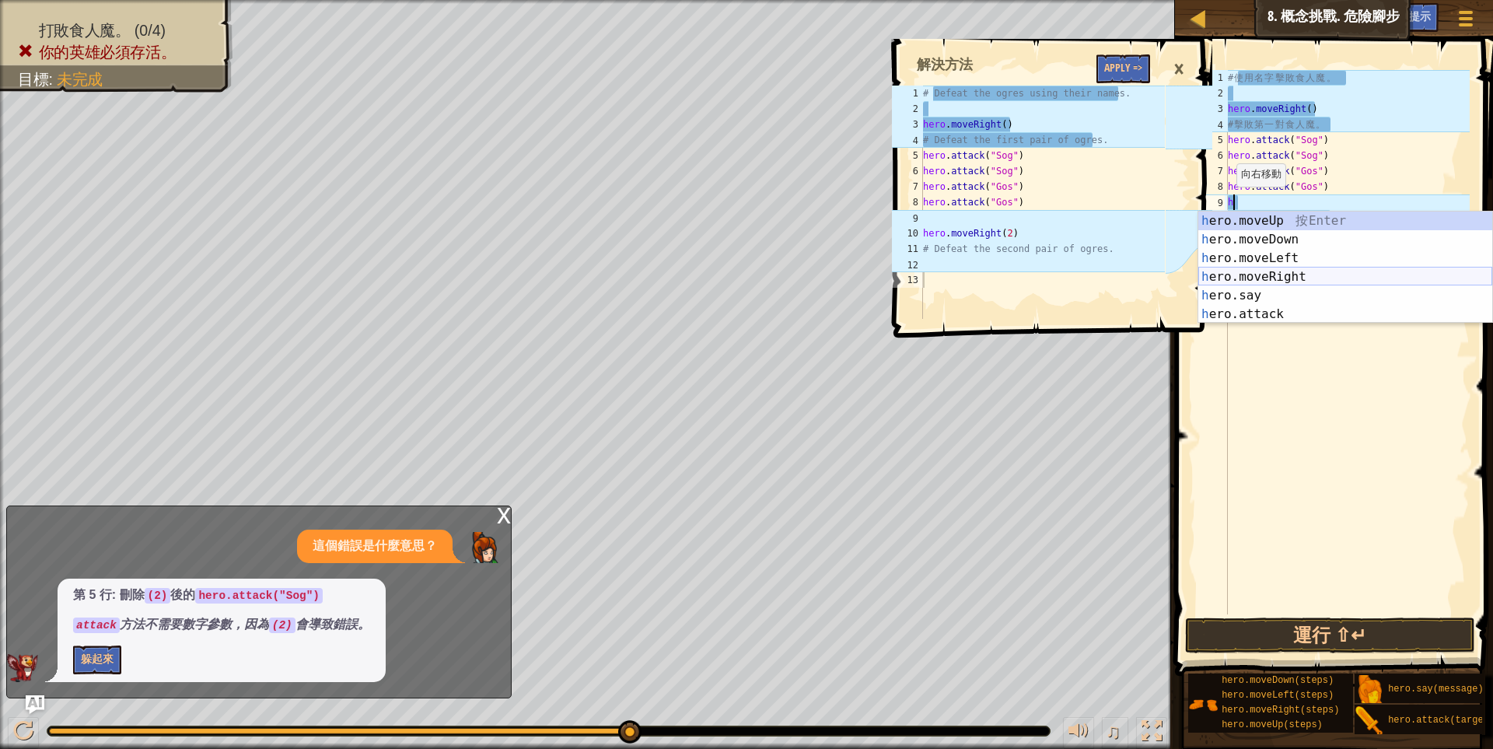
click at [1274, 274] on div "h ero.moveUp 按 Enter h ero.moveDown 按 Enter h ero.moveLeft 按 Enter h ero.moveRi…" at bounding box center [1345, 285] width 294 height 149
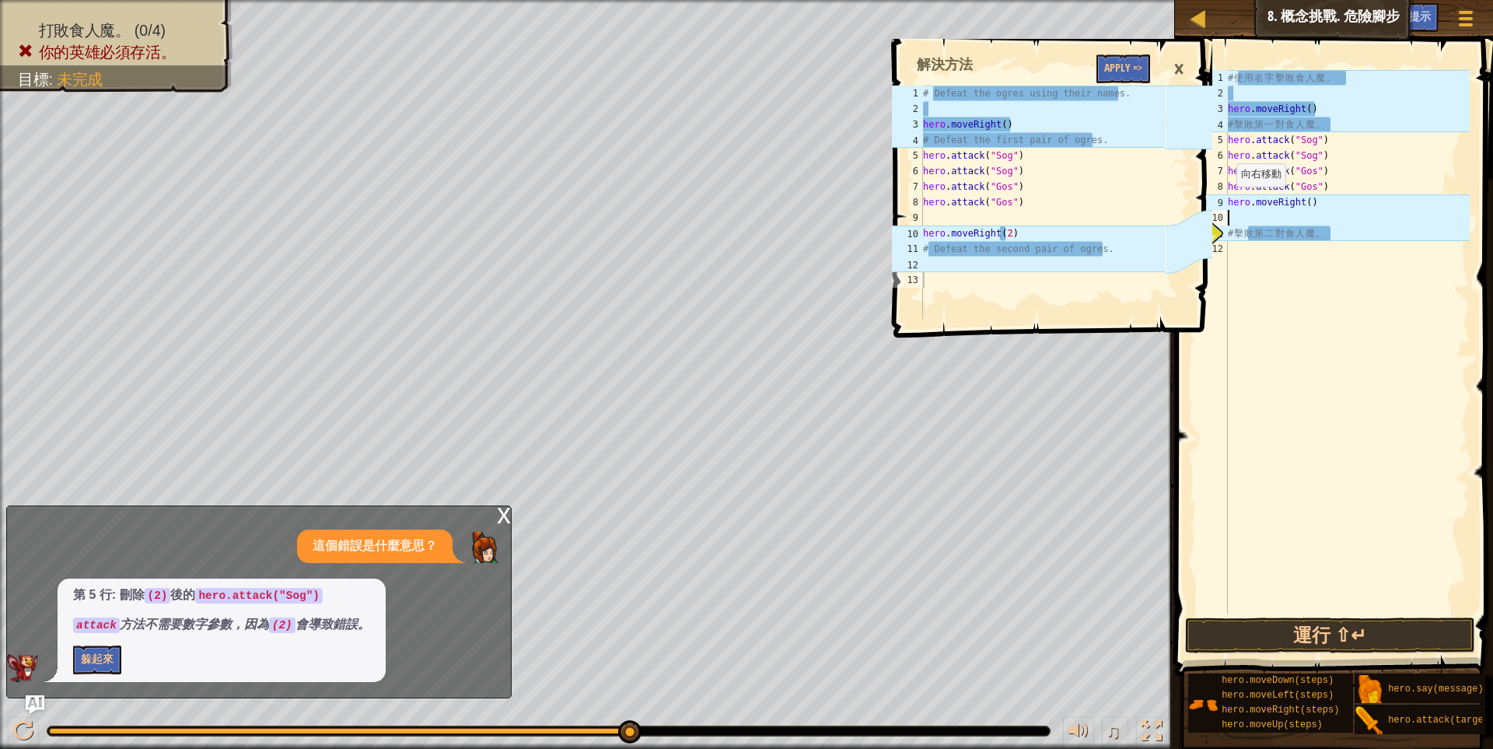
scroll to position [2, 0]
click at [1305, 208] on div "# 使 用 名 字 擊 敗 食 人 魔 。 hero . moveRight ( ) # 擊 敗 第 一 對 食 人 魔 。 hero . attack ( …" at bounding box center [1347, 357] width 245 height 575
type textarea "hero.moveRight(2)"
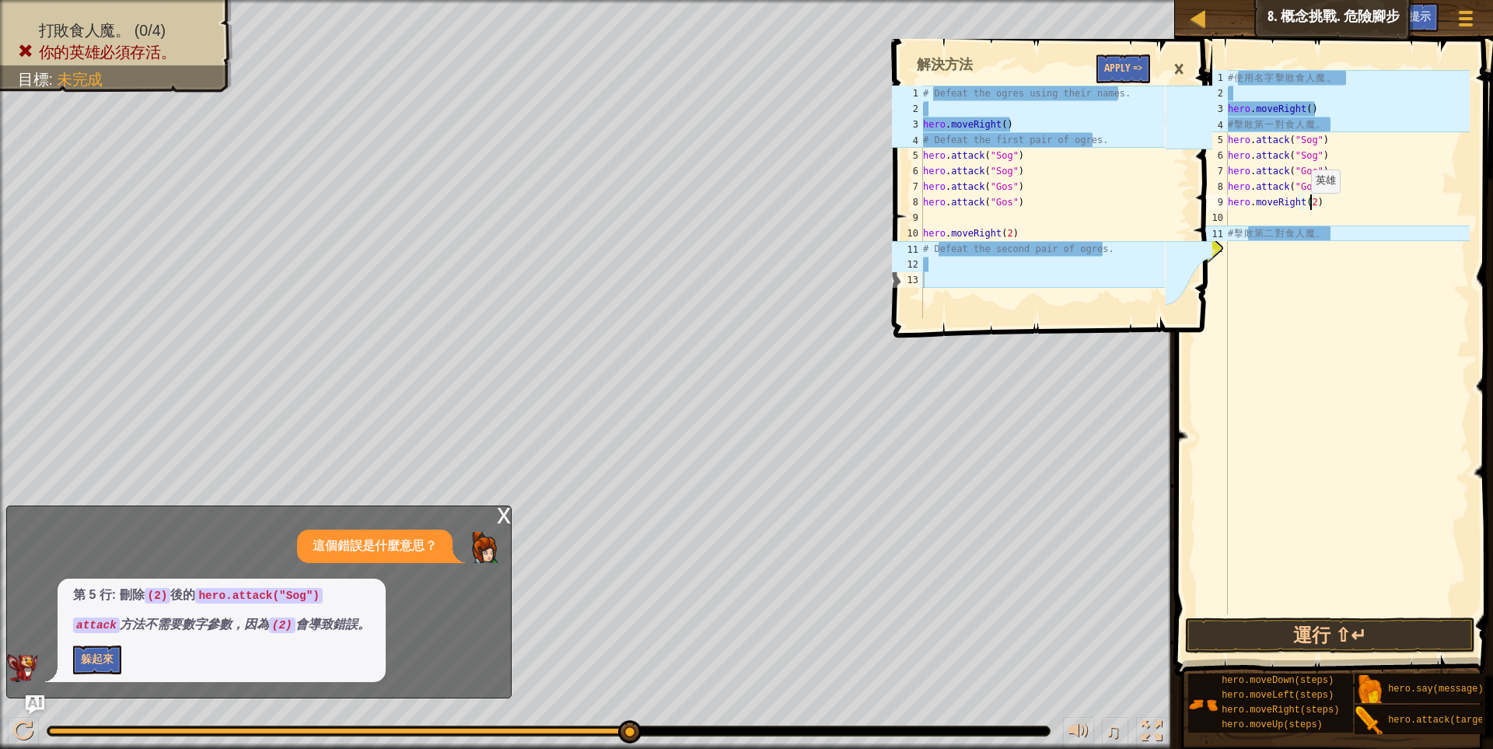
scroll to position [2, 82]
click at [1292, 300] on div "# 使 用 名 字 擊 敗 食 人 魔 。 hero . moveRight ( ) # 擊 敗 第 一 對 食 人 魔 。 hero . attack ( …" at bounding box center [1347, 357] width 245 height 575
click at [1311, 637] on button "運行 ⇧↵" at bounding box center [1330, 635] width 291 height 36
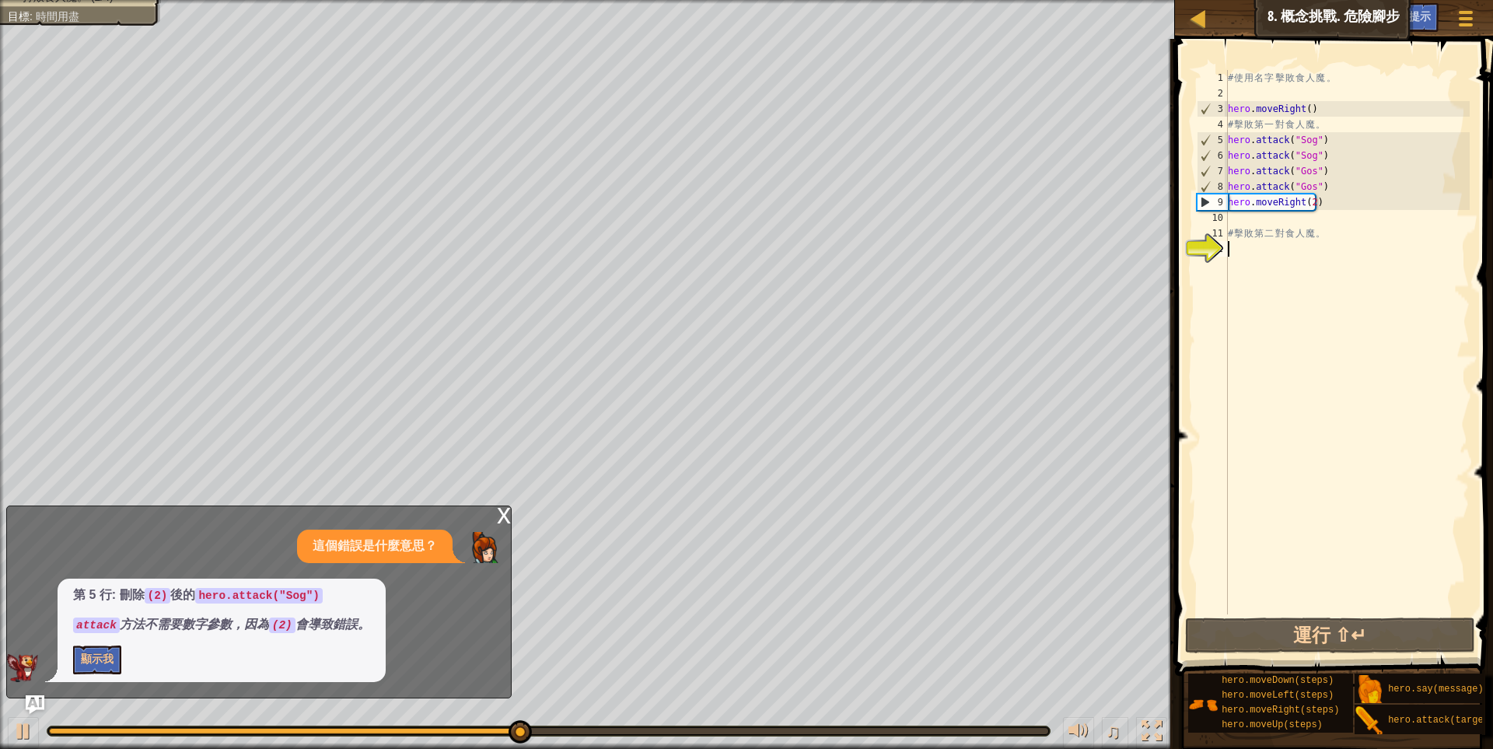
click at [1249, 246] on div "# 使 用 名 字 擊 敗 食 人 魔 。 hero . moveRight ( ) # 擊 敗 第 一 對 食 人 魔 。 hero . attack ( …" at bounding box center [1347, 357] width 245 height 575
click at [1245, 252] on div "# 使 用 名 字 擊 敗 食 人 魔 。 hero . moveRight ( ) # 擊 敗 第 一 對 食 人 魔 。 hero . attack ( …" at bounding box center [1347, 357] width 245 height 575
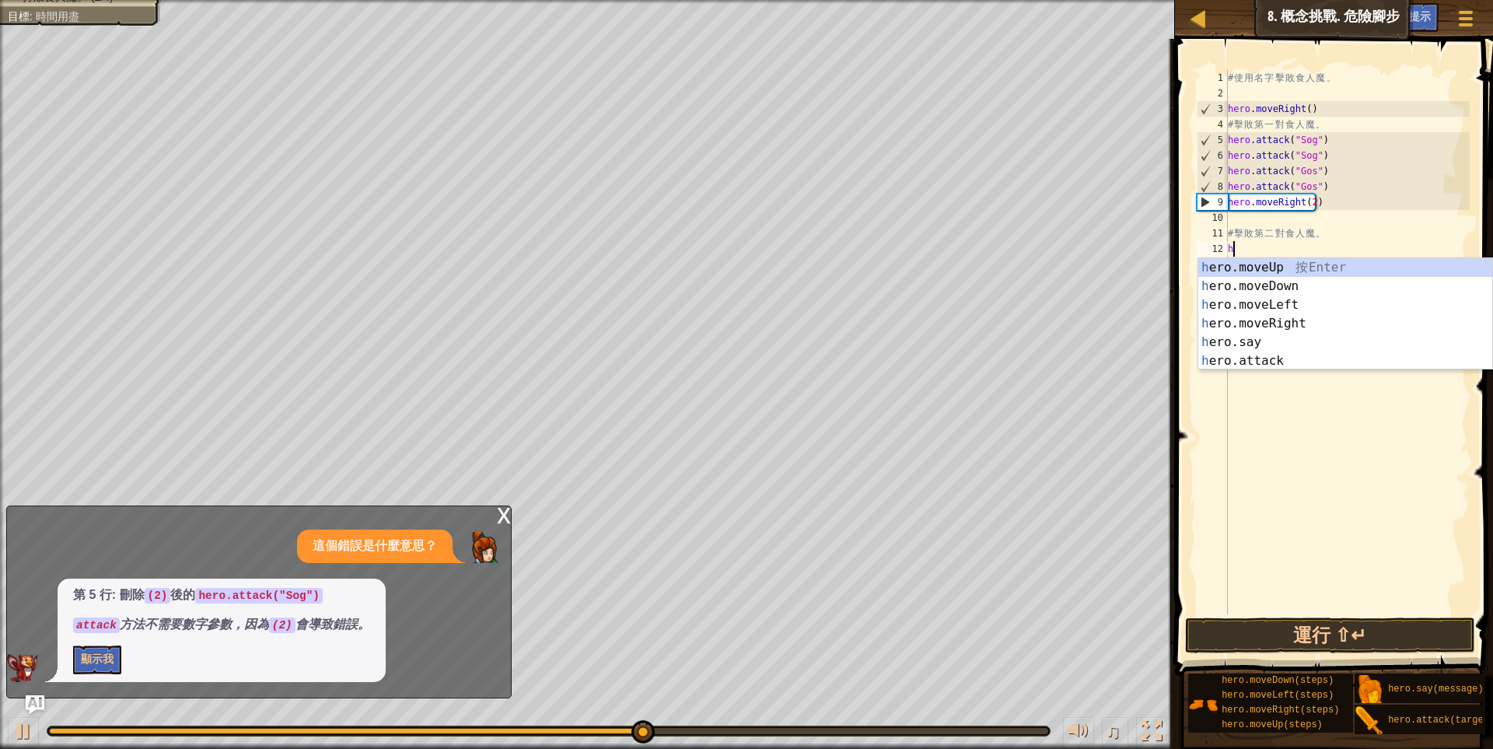
scroll to position [2, 4]
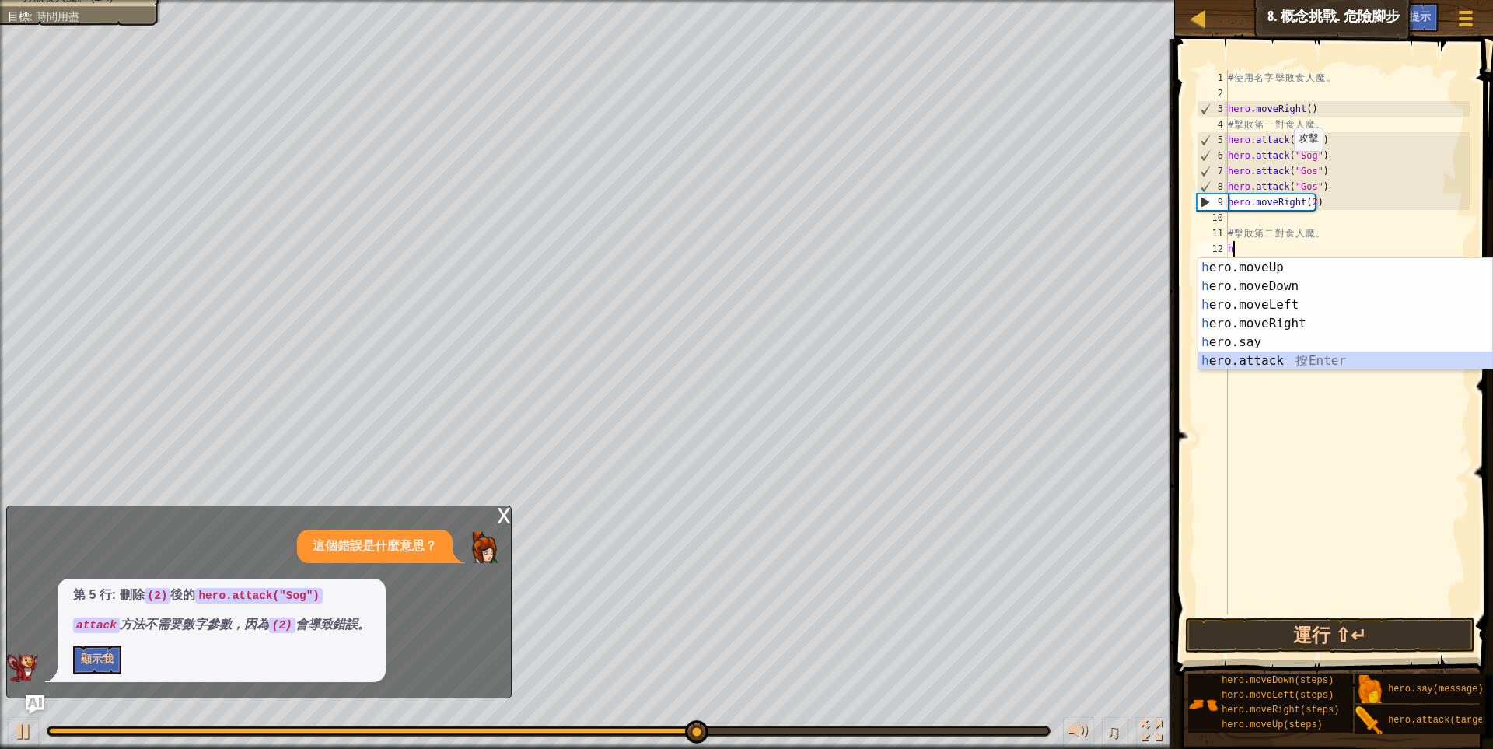
click at [1291, 358] on div "h ero.moveUp 按 Enter h ero.moveDown 按 Enter h ero.moveLeft 按 Enter h ero.moveRi…" at bounding box center [1345, 332] width 294 height 149
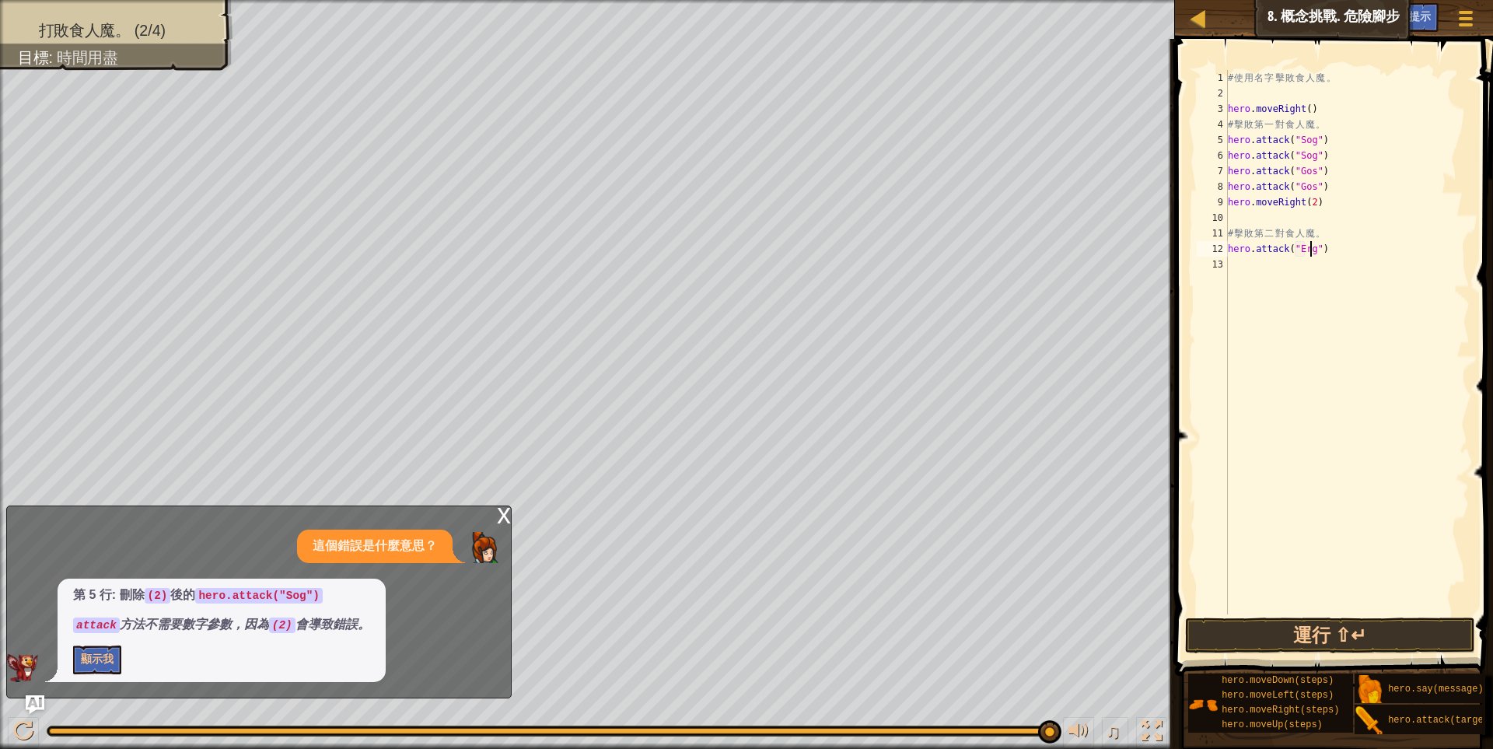
scroll to position [2, 87]
drag, startPoint x: 1326, startPoint y: 248, endPoint x: 1221, endPoint y: 250, distance: 105.0
click at [1221, 250] on div "hero.attack("Ergo") 1 2 3 4 5 6 7 8 9 10 11 12 13 # 使 用 名 字 擊 敗 食 人 魔 。 hero . …" at bounding box center [1332, 342] width 276 height 544
type textarea "v"
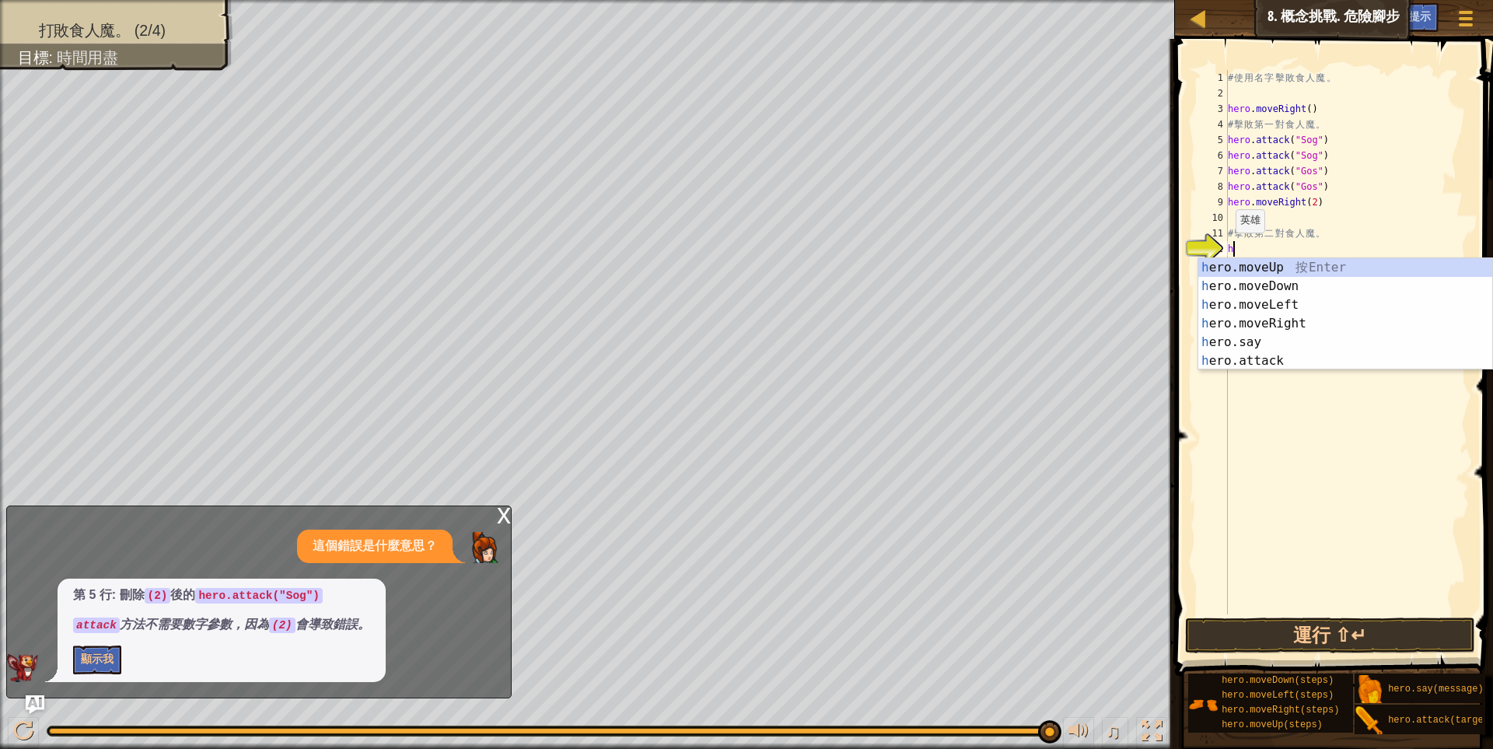
scroll to position [2, 4]
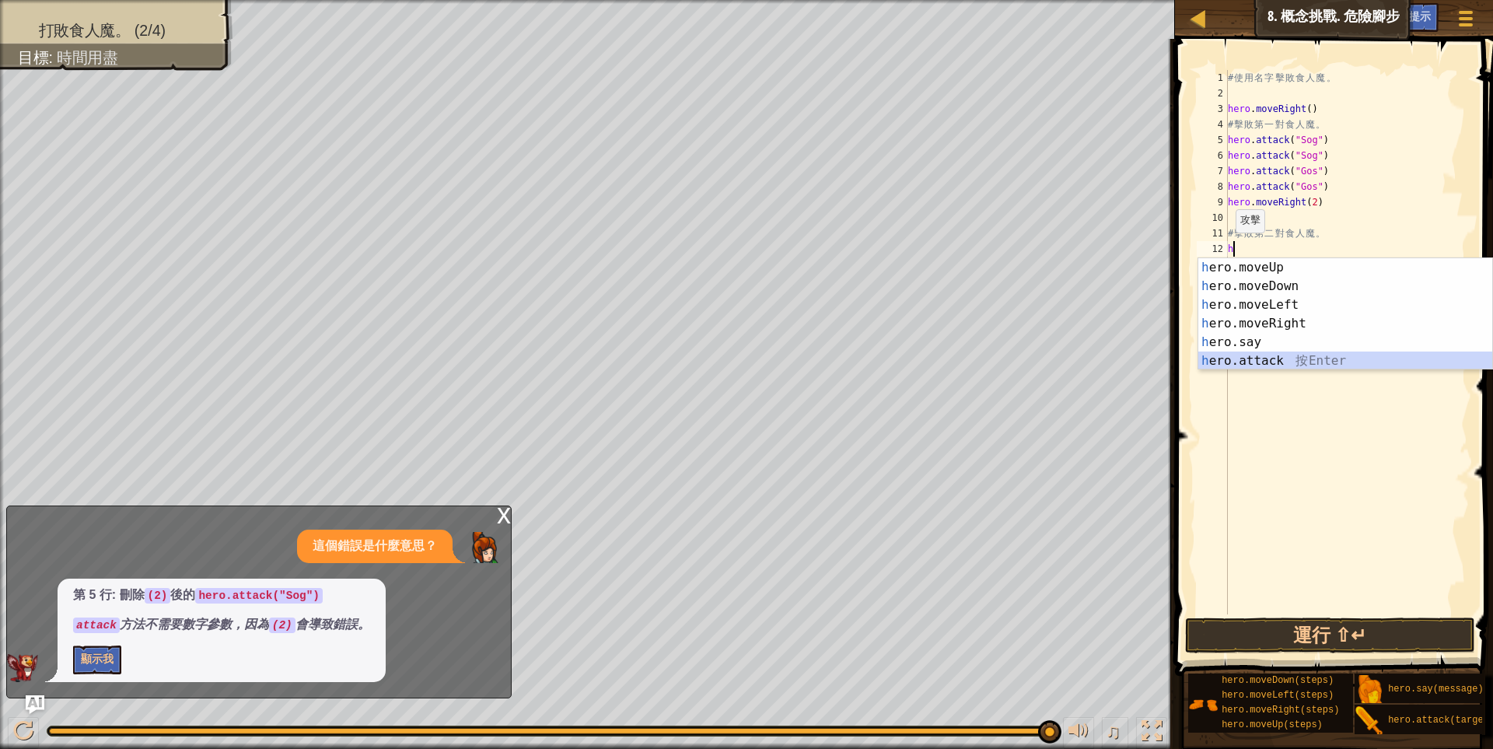
click at [1241, 357] on div "h ero.moveUp 按 Enter h ero.moveDown 按 Enter h ero.moveLeft 按 Enter h ero.moveRi…" at bounding box center [1345, 332] width 294 height 149
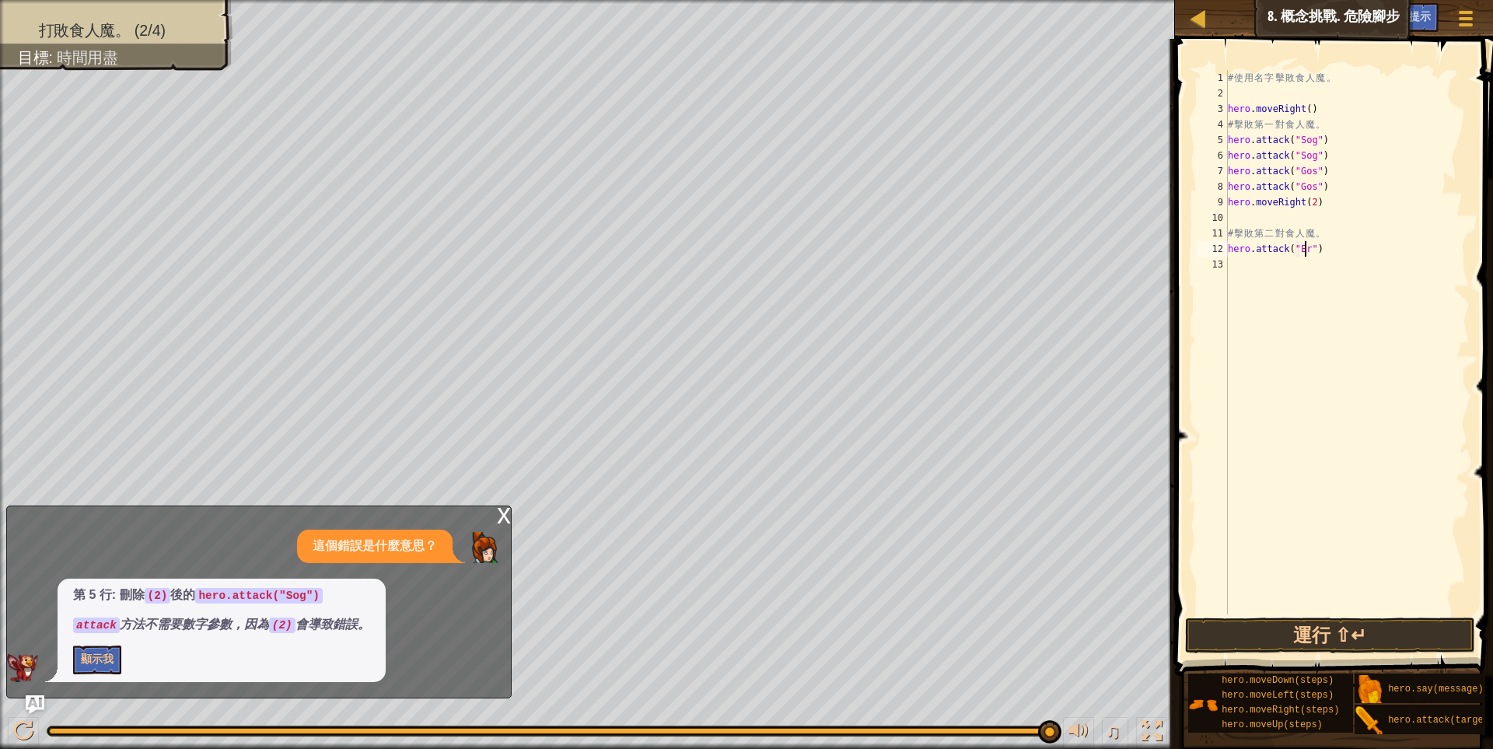
scroll to position [2, 82]
type textarea "hero.attack("Ergo")"
click at [1335, 246] on div "# 使 用 名 字 擊 敗 食 人 魔 。 hero . moveRight ( ) # 擊 敗 第 一 對 食 人 魔 。 hero . attack ( …" at bounding box center [1347, 357] width 245 height 575
drag, startPoint x: 1332, startPoint y: 246, endPoint x: 1224, endPoint y: 246, distance: 108.1
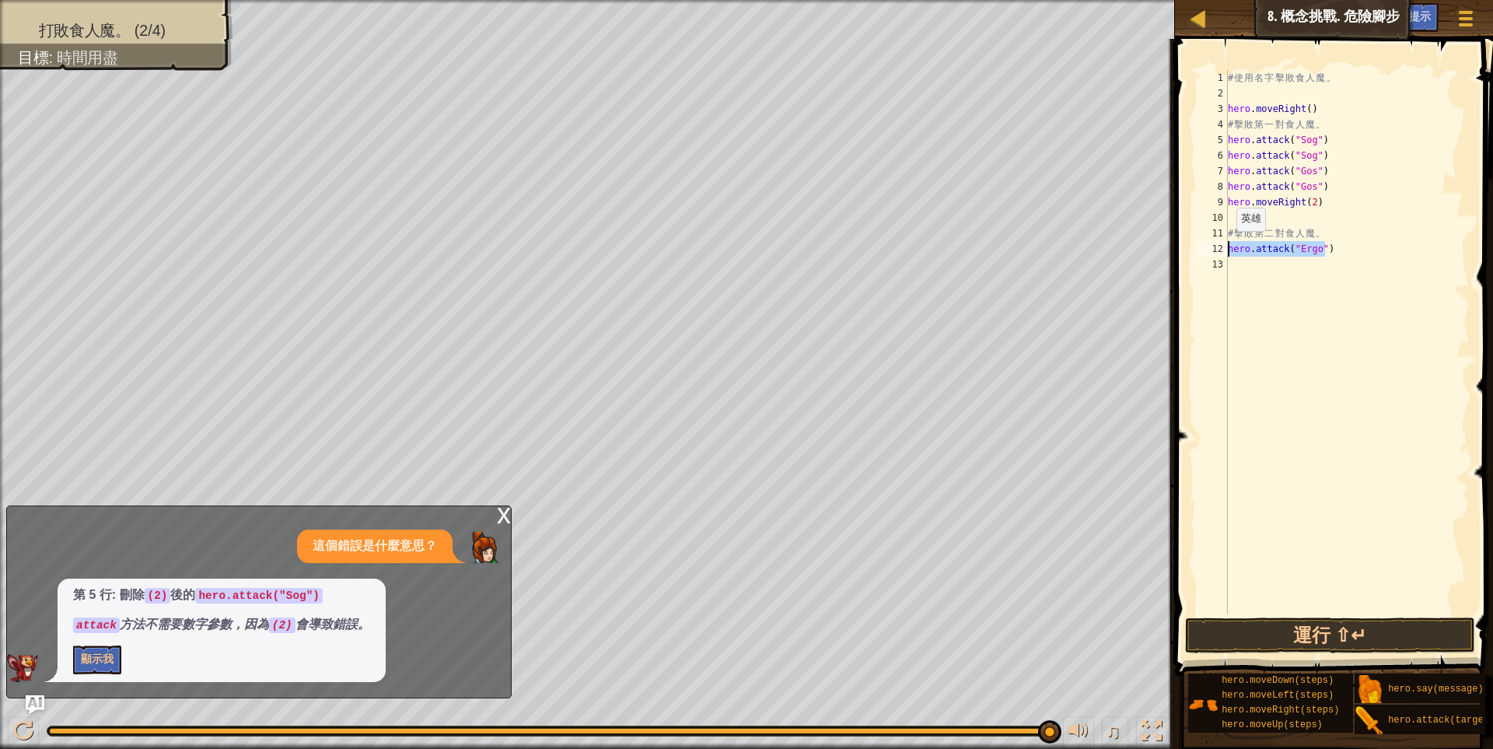
click at [1224, 246] on div "hero.attack("Ergo") 1 2 3 4 5 6 7 8 9 10 11 12 13 # 使 用 名 字 擊 敗 食 人 魔 。 hero . …" at bounding box center [1332, 342] width 276 height 544
click at [1248, 267] on div "# 使 用 名 字 擊 敗 食 人 魔 。 hero . moveRight ( ) # 擊 敗 第 一 對 食 人 魔 。 hero . attack ( …" at bounding box center [1347, 357] width 245 height 575
paste textarea "hero.attack("Ergo")"
type textarea "hero.attack("Ergo")"
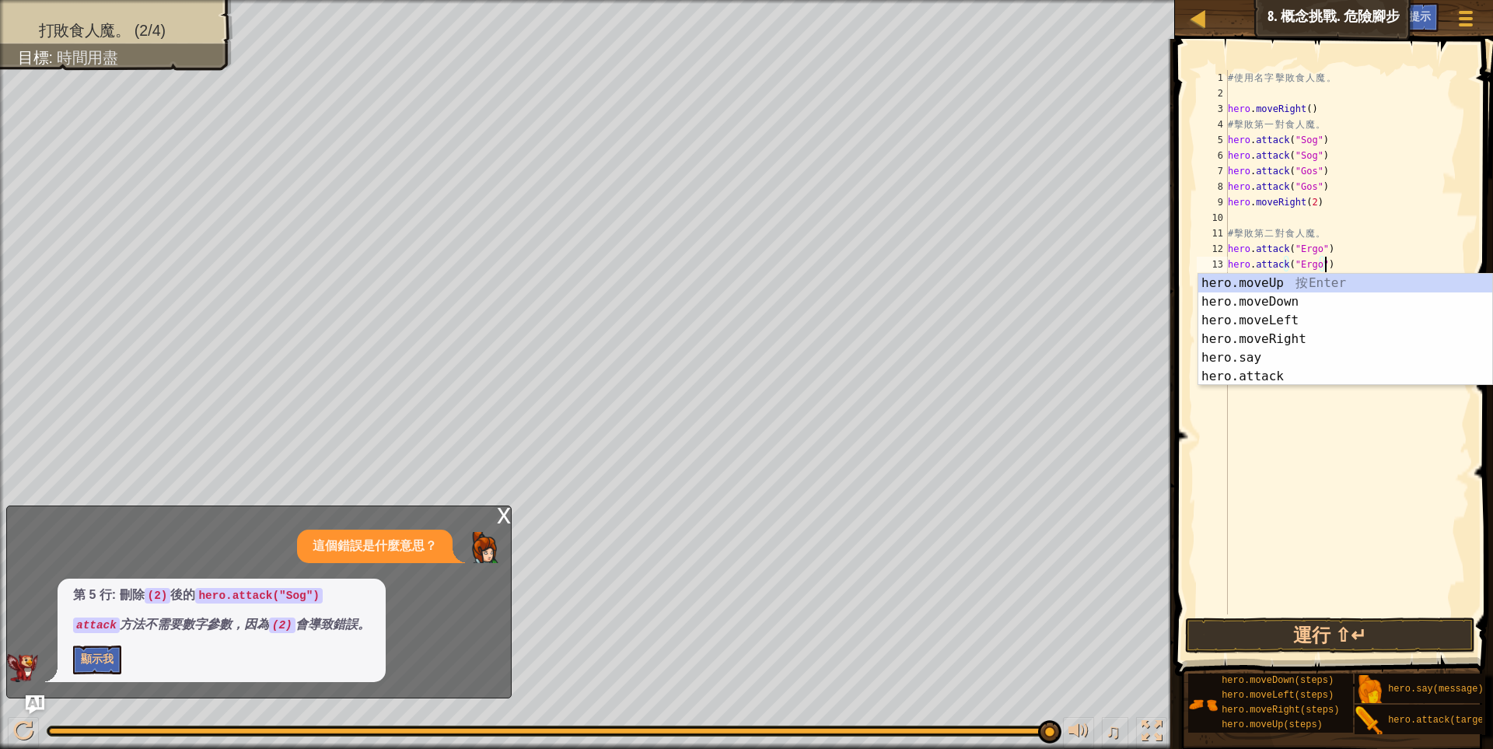
click at [1364, 406] on div "# 使 用 名 字 擊 敗 食 人 魔 。 hero . moveRight ( ) # 擊 敗 第 一 對 食 人 魔 。 hero . attack ( …" at bounding box center [1347, 357] width 245 height 575
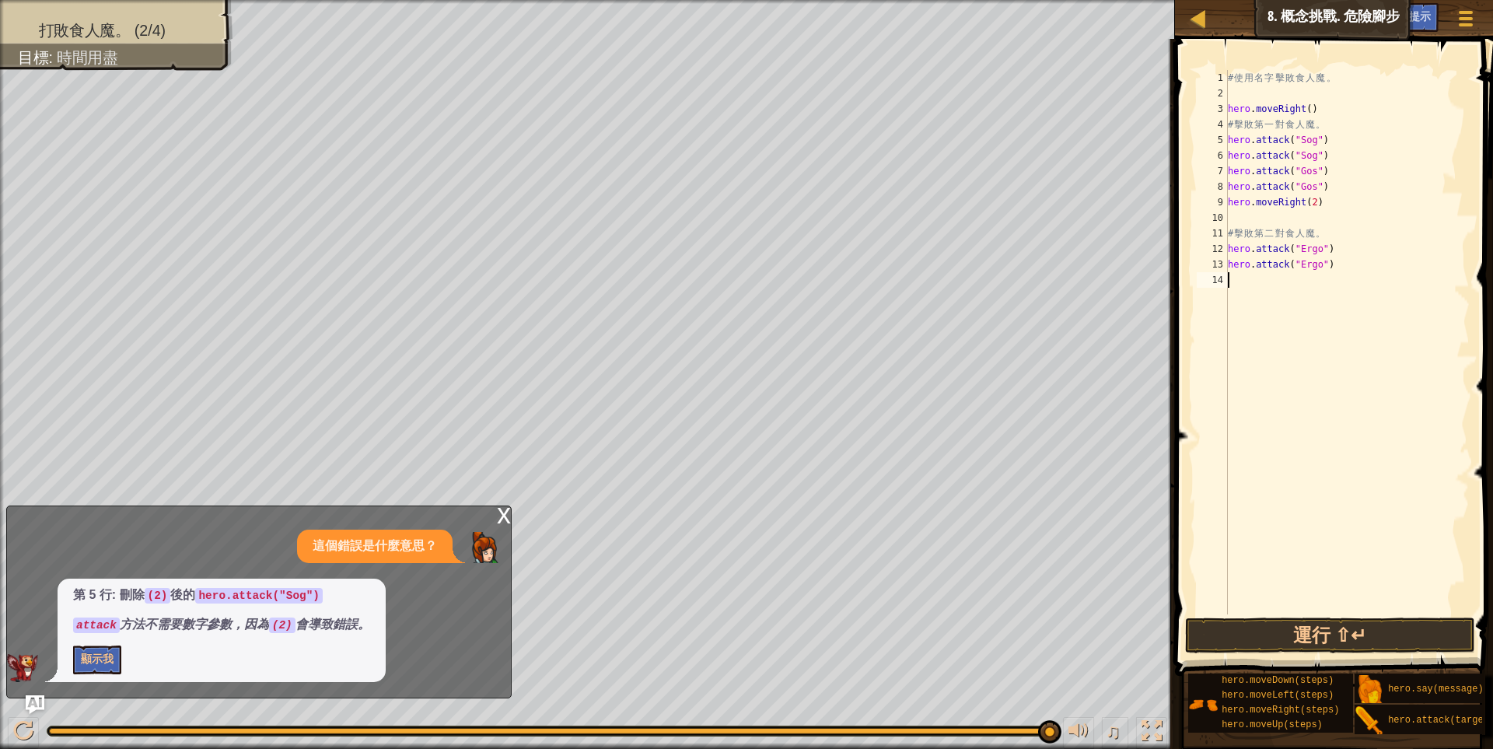
click at [1283, 283] on div "# 使 用 名 字 擊 敗 食 人 魔 。 hero . moveRight ( ) # 擊 敗 第 一 對 食 人 魔 。 hero . attack ( …" at bounding box center [1347, 357] width 245 height 575
paste textarea "hero.attack("Ergo")"
drag, startPoint x: 1313, startPoint y: 281, endPoint x: 1294, endPoint y: 281, distance: 19.4
click at [1294, 281] on div "# 使 用 名 字 擊 敗 食 人 魔 。 hero . moveRight ( ) # 擊 敗 第 一 對 食 人 魔 。 hero . attack ( …" at bounding box center [1347, 357] width 245 height 575
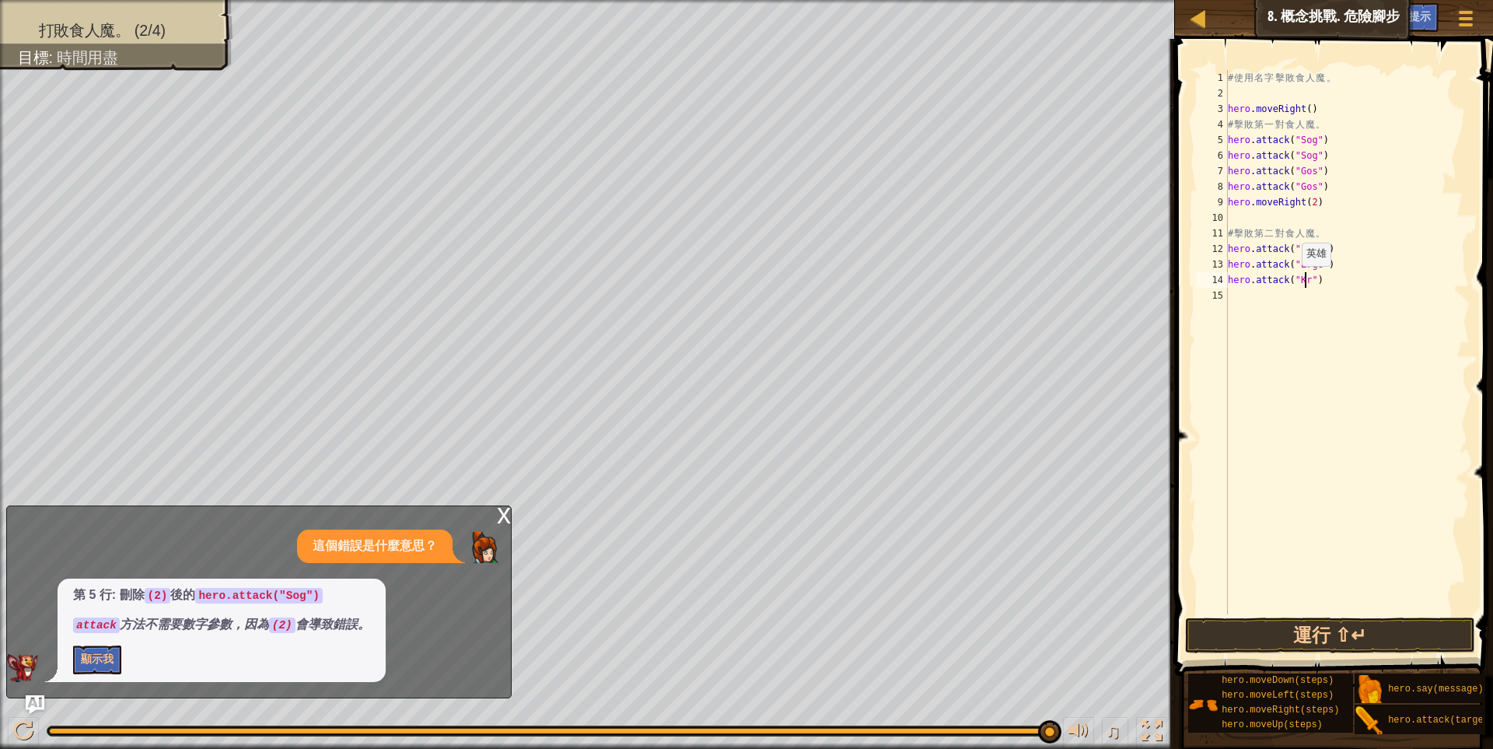
type textarea "hero.attack("Kro")"
drag, startPoint x: 1326, startPoint y: 285, endPoint x: 1216, endPoint y: 278, distance: 110.6
click at [1218, 278] on div "hero.attack("Kro") 1 2 3 4 5 6 7 8 9 10 11 12 13 14 15 # 使 用 名 字 擊 敗 食 人 魔 。 he…" at bounding box center [1332, 342] width 276 height 544
click at [1246, 288] on div "# 使 用 名 字 擊 敗 食 人 魔 。 hero . moveRight ( ) # 擊 敗 第 一 對 食 人 魔 。 hero . attack ( …" at bounding box center [1347, 357] width 245 height 575
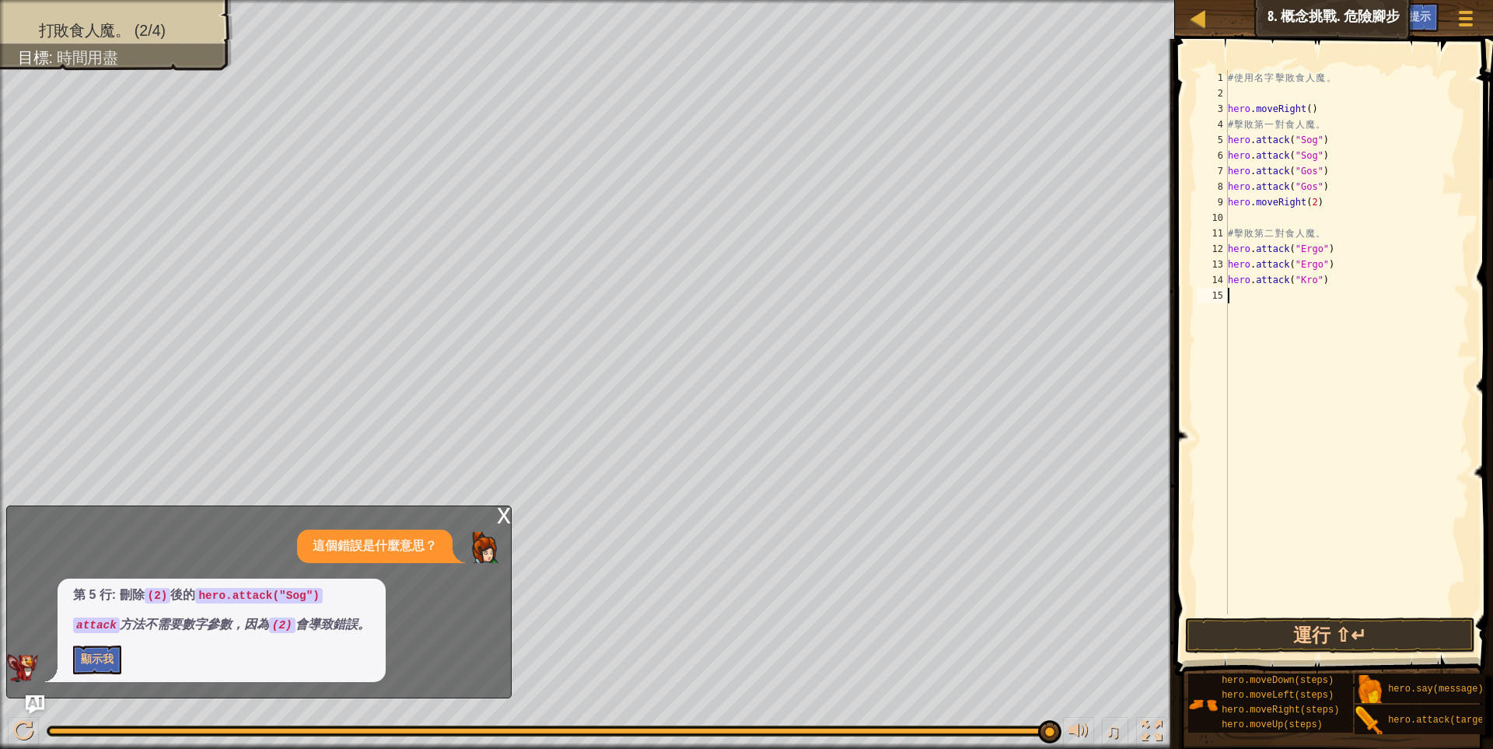
scroll to position [2, 0]
paste textarea "hero.attack("Kro")"
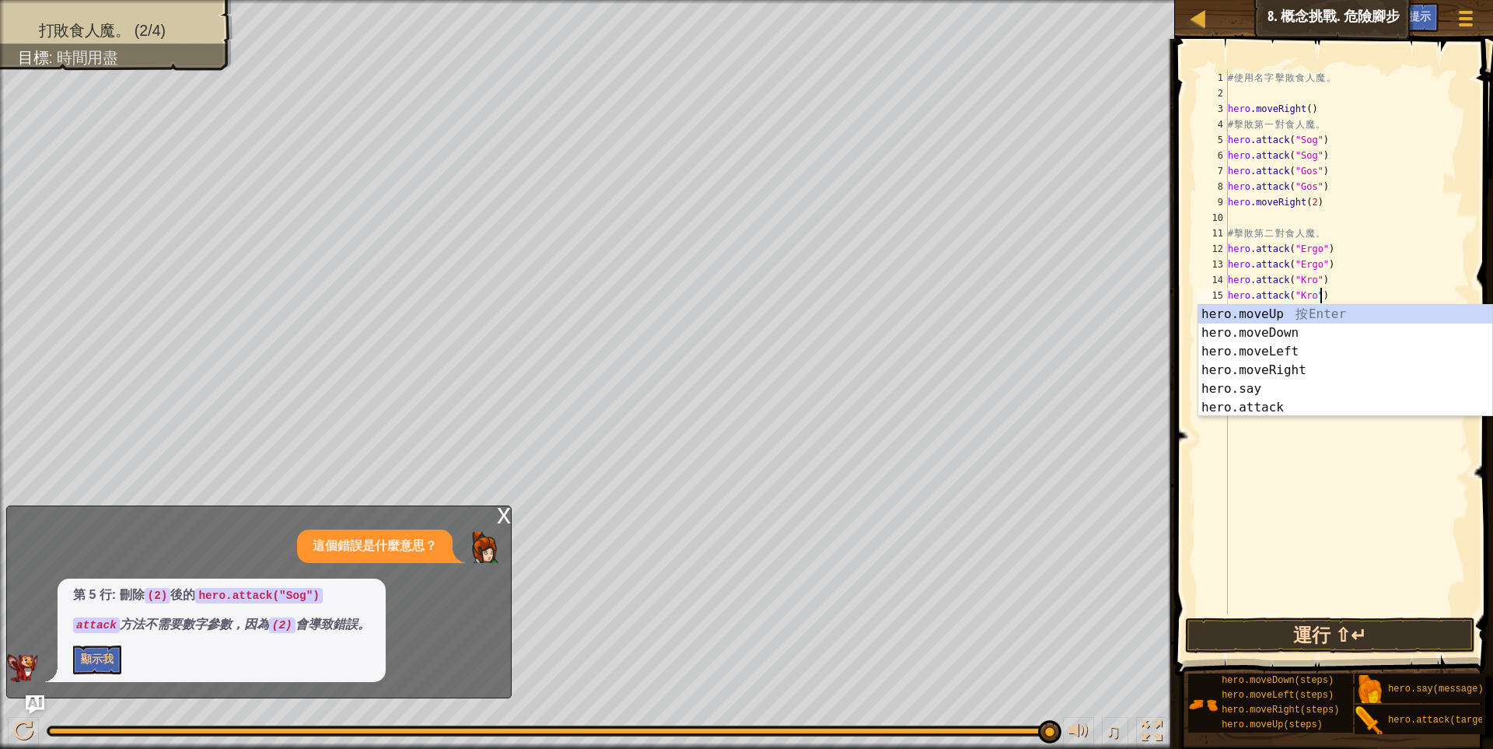
type textarea "hero.attack("Kro")"
click at [1365, 638] on button "運行 ⇧↵" at bounding box center [1330, 635] width 291 height 36
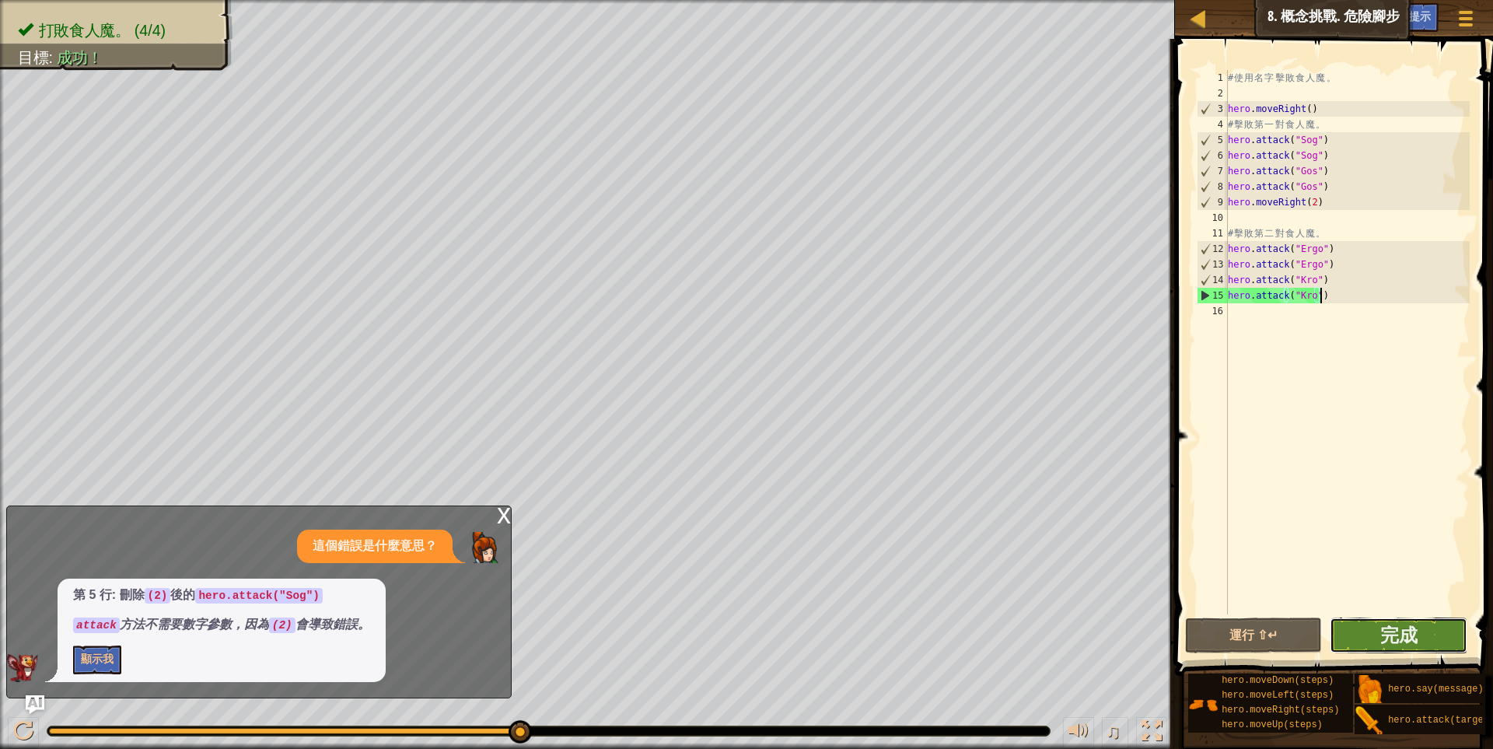
click at [1421, 631] on button "完成" at bounding box center [1399, 635] width 138 height 36
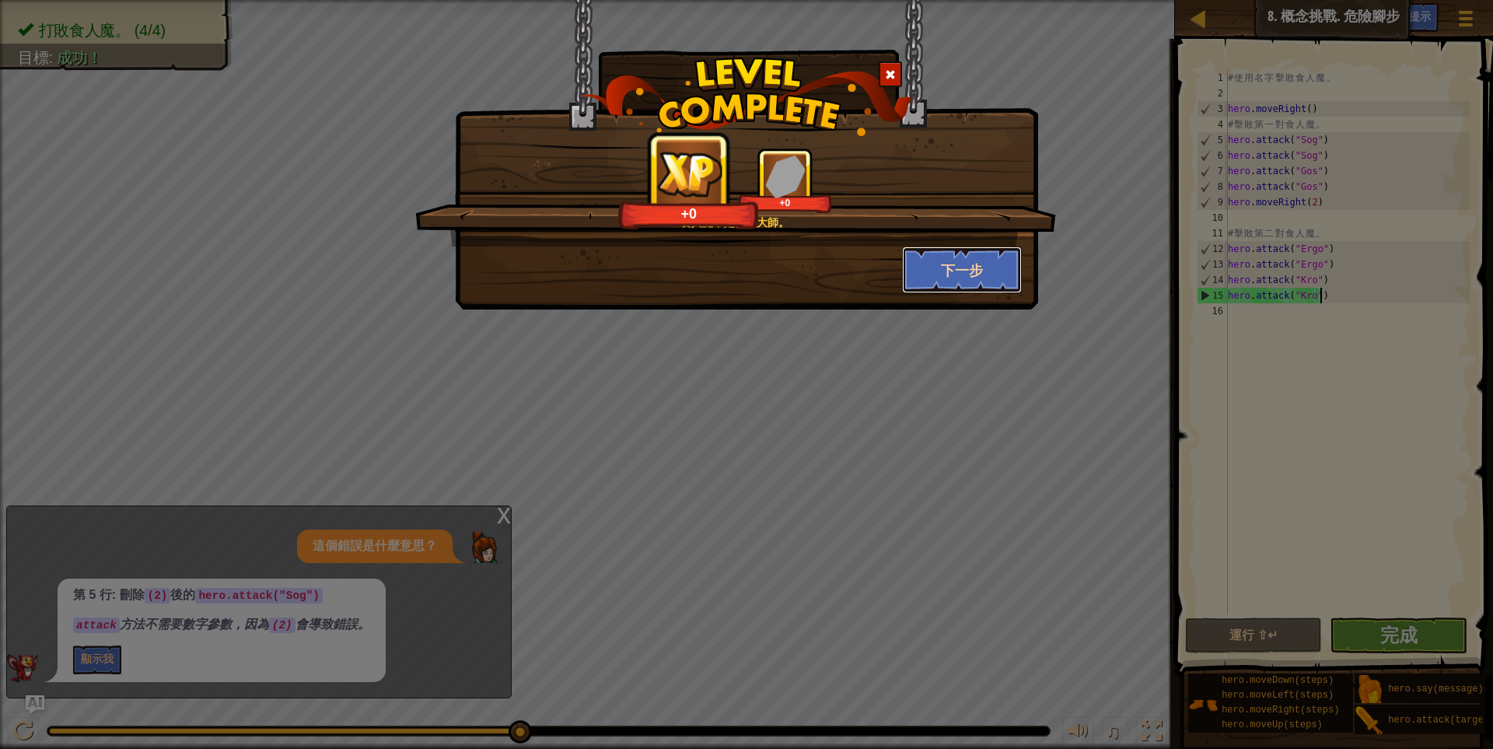
click at [949, 281] on button "下一步" at bounding box center [962, 269] width 121 height 47
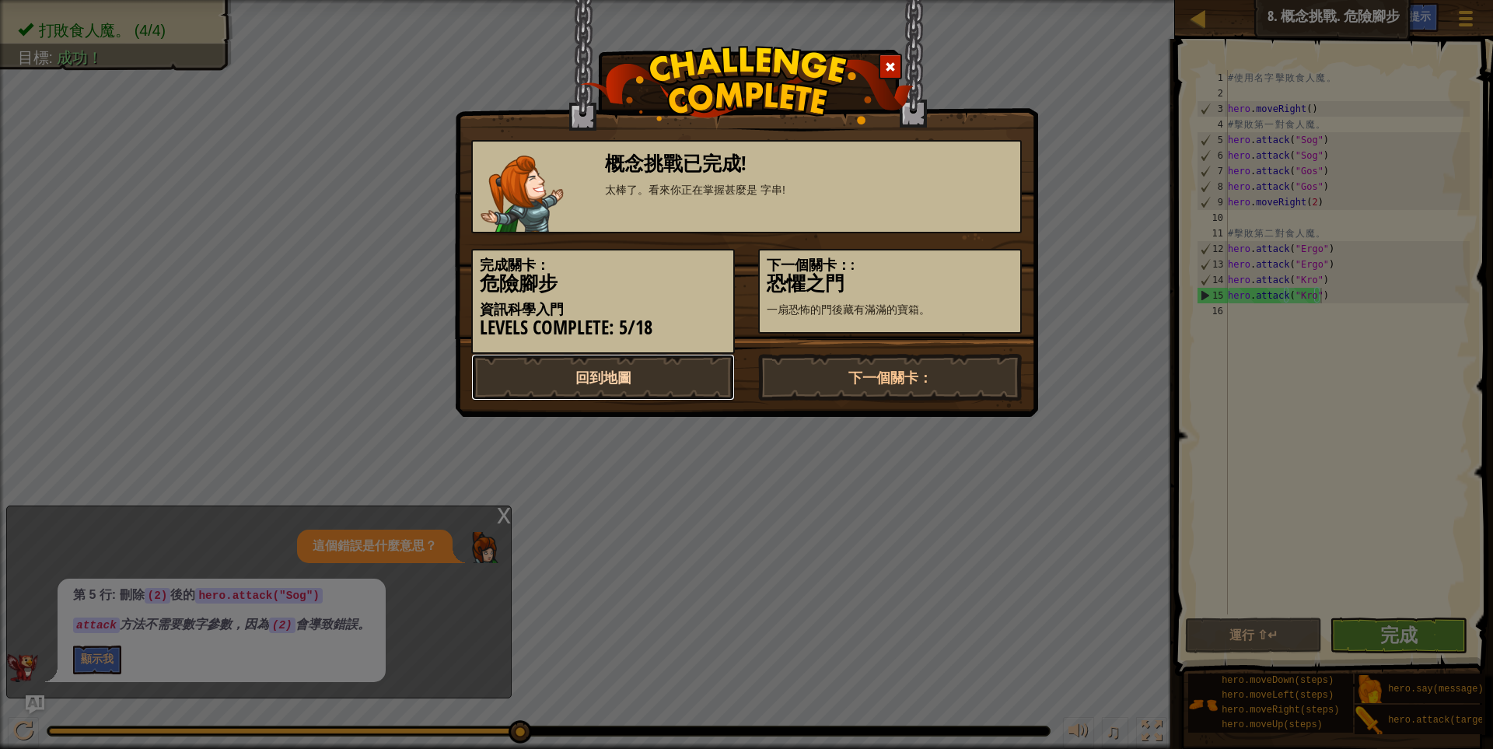
click at [690, 372] on link "回到地圖" at bounding box center [603, 377] width 264 height 47
select select "zh-HANT"
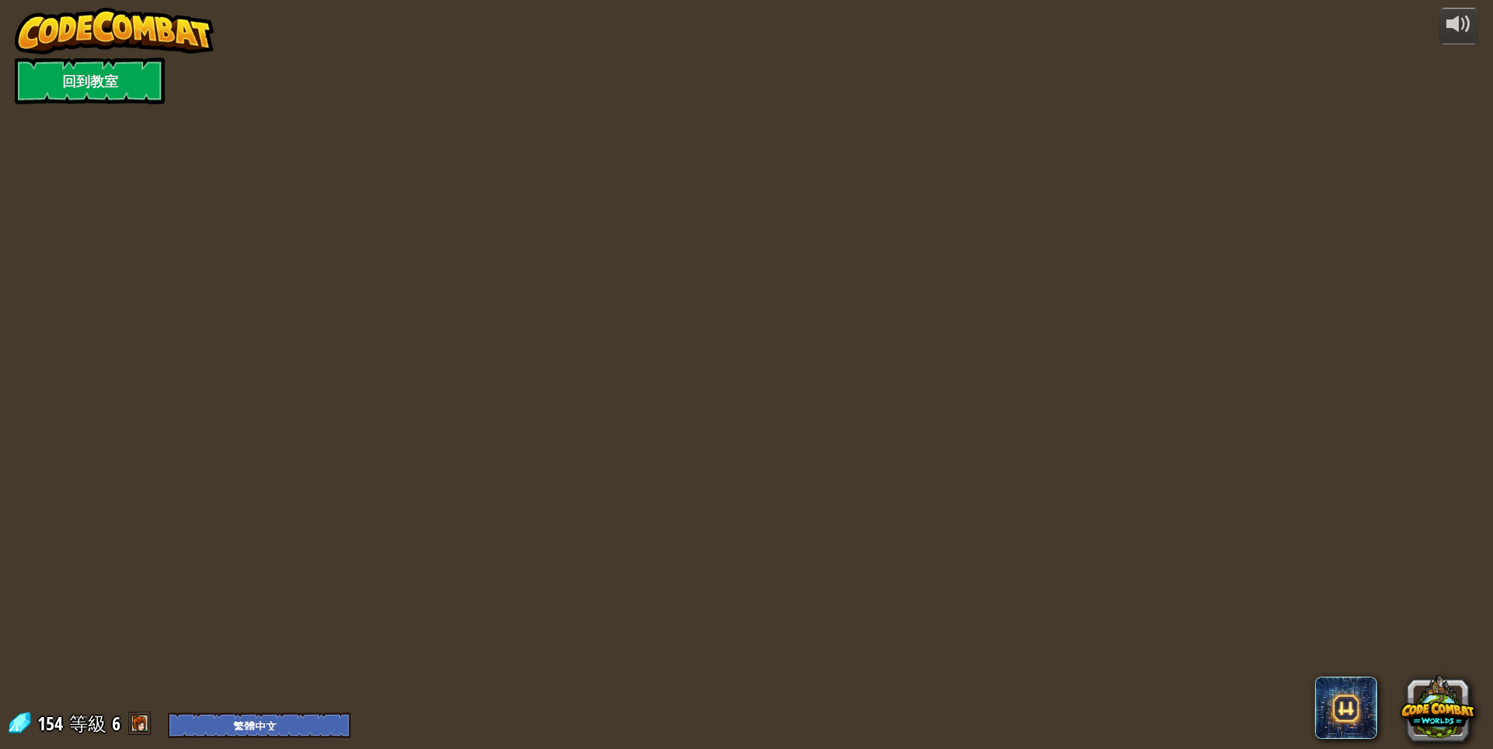
select select "zh-HANT"
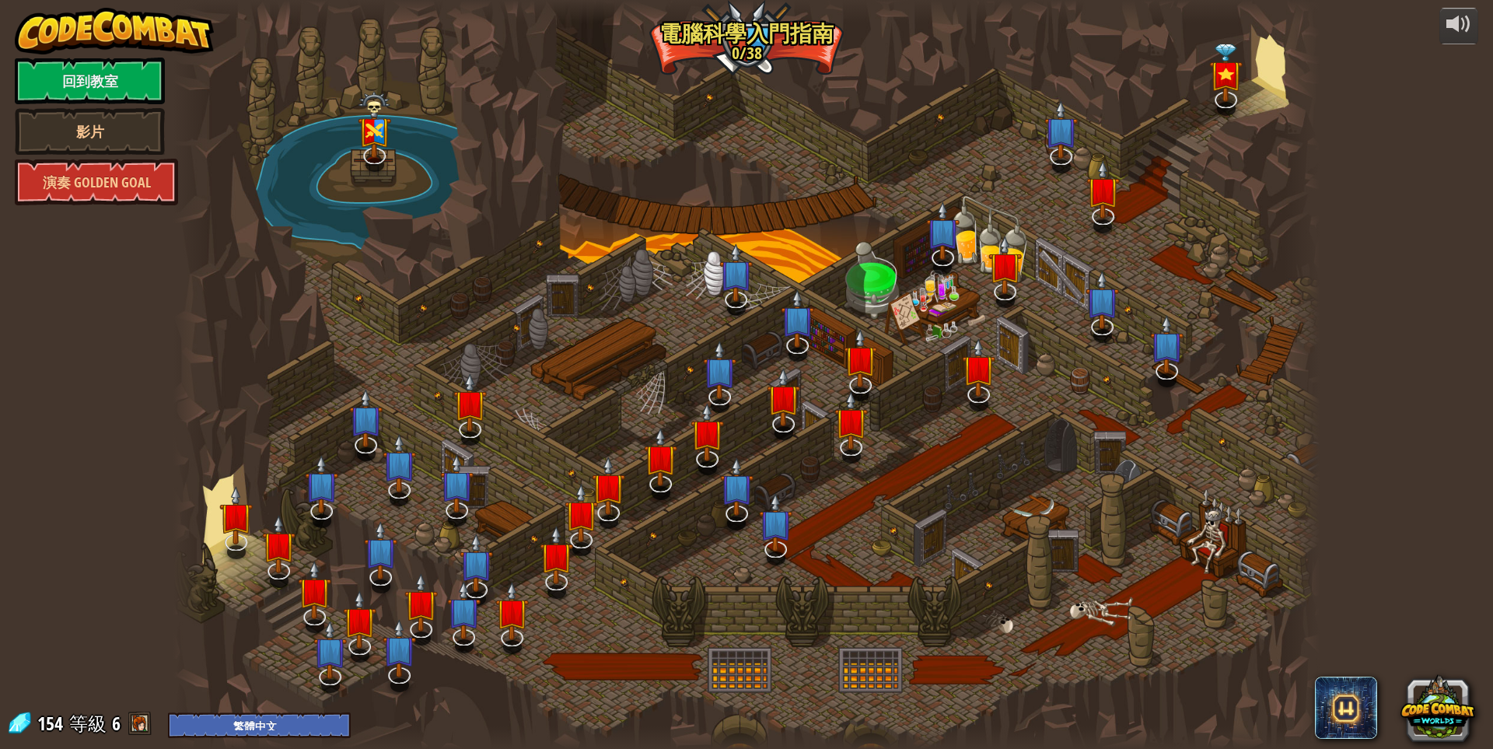
select select "zh-HANT"
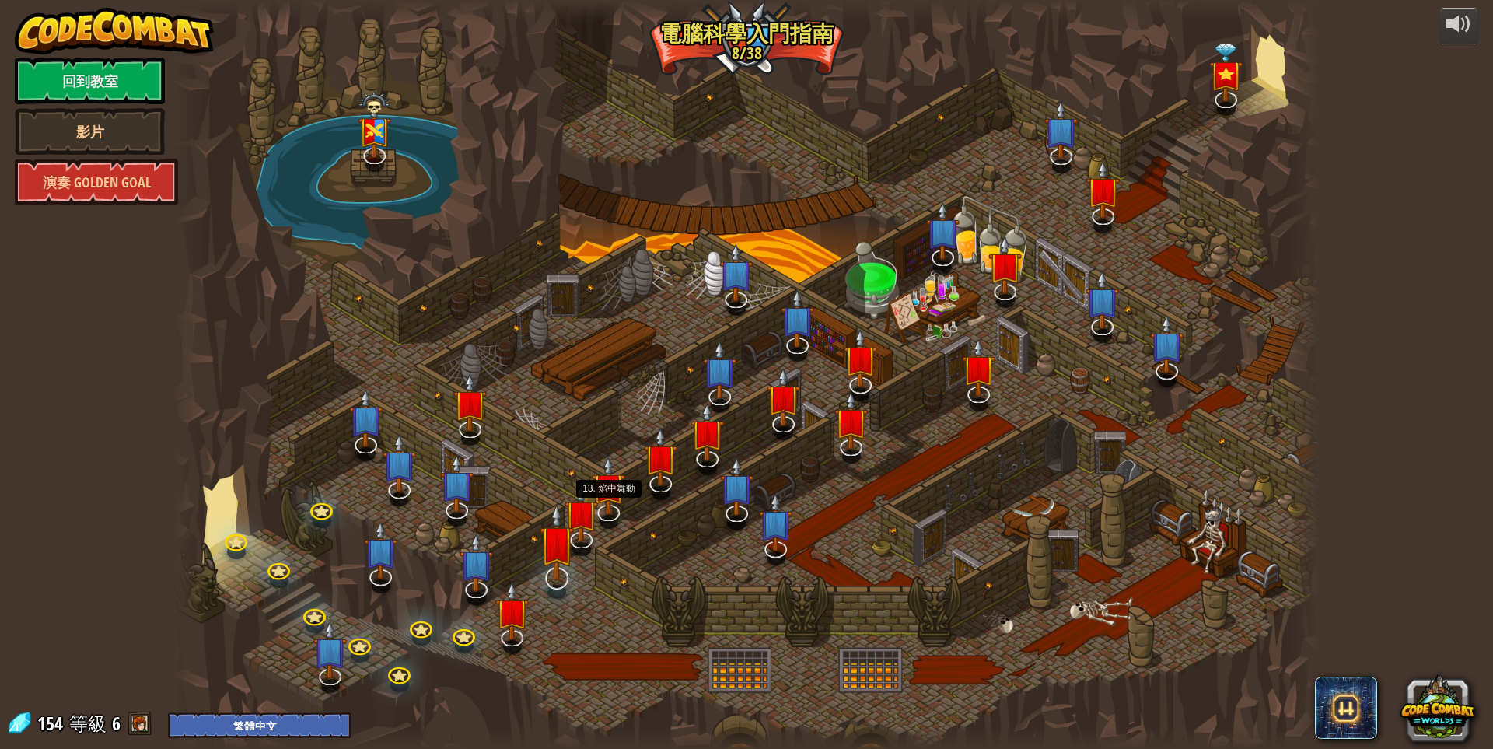
select select "zh-HANT"
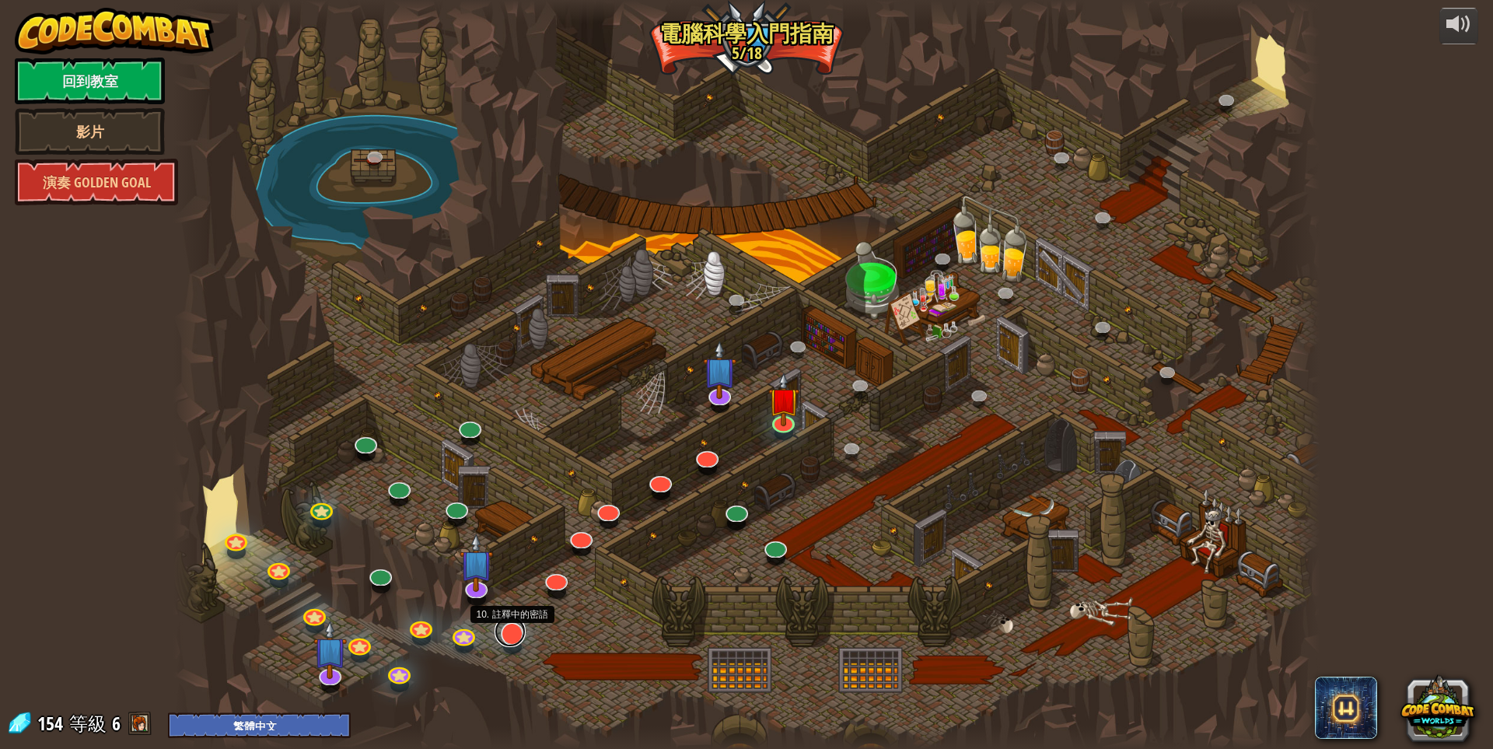
click at [498, 634] on link at bounding box center [510, 631] width 31 height 31
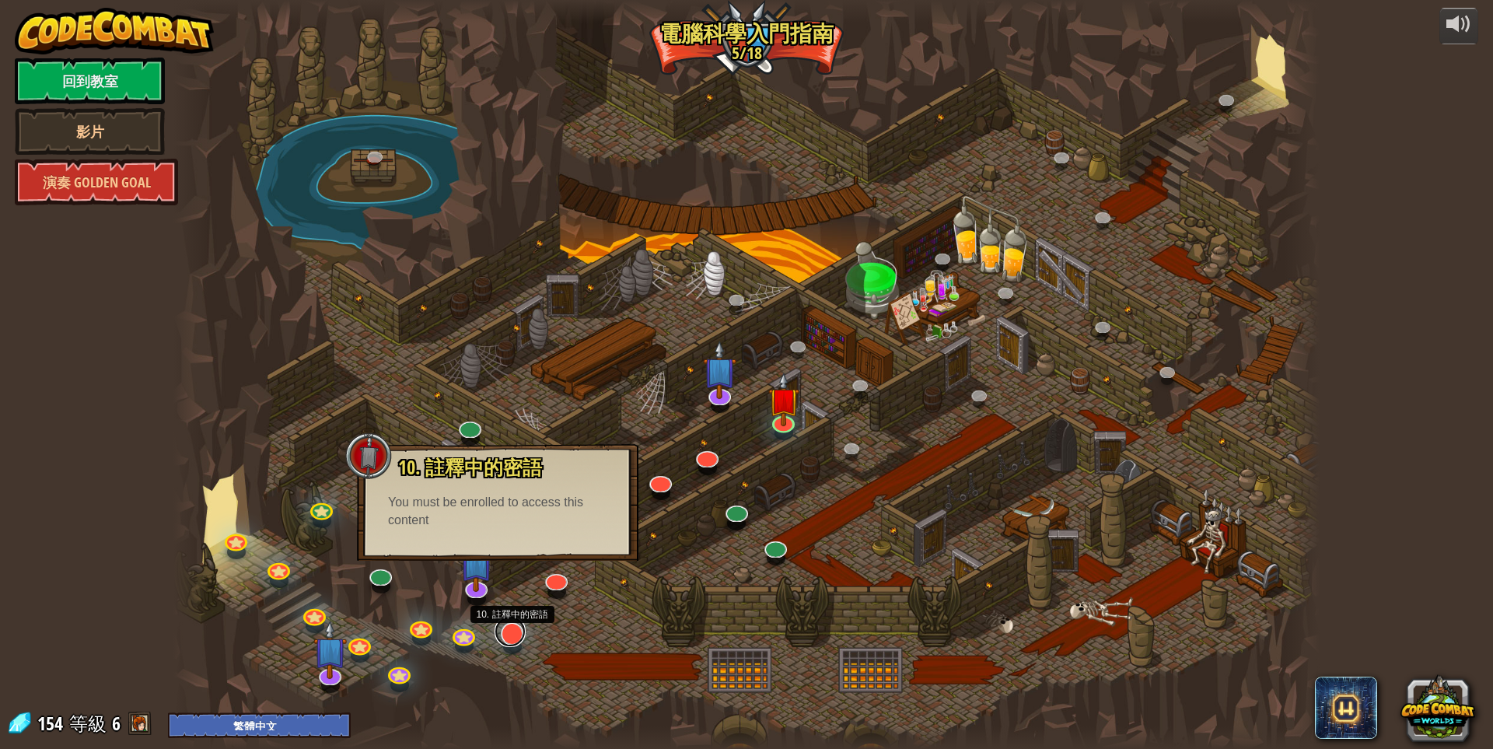
click at [513, 631] on link at bounding box center [510, 631] width 31 height 31
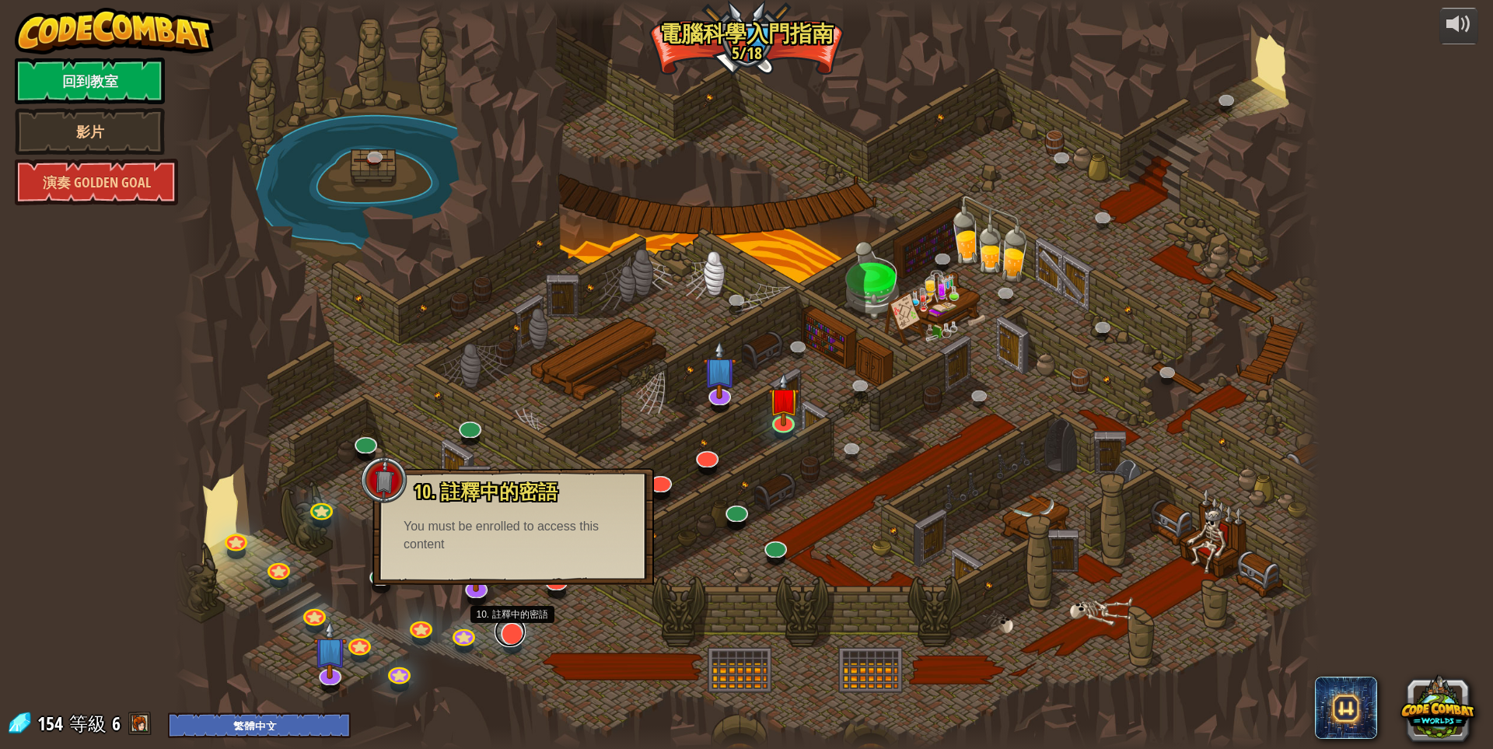
click at [508, 641] on link at bounding box center [510, 631] width 31 height 31
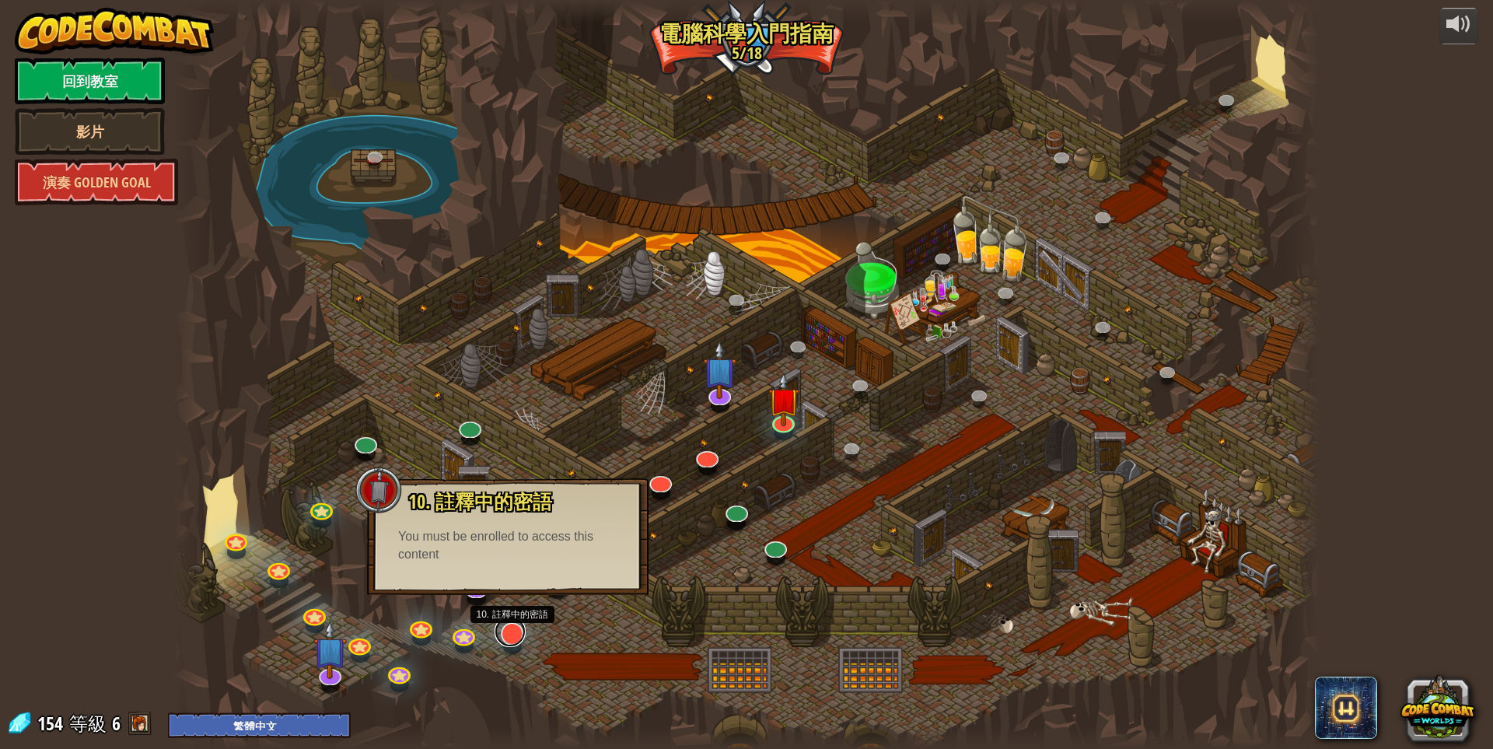
click at [508, 641] on link at bounding box center [510, 631] width 31 height 31
click at [788, 418] on img at bounding box center [783, 386] width 31 height 71
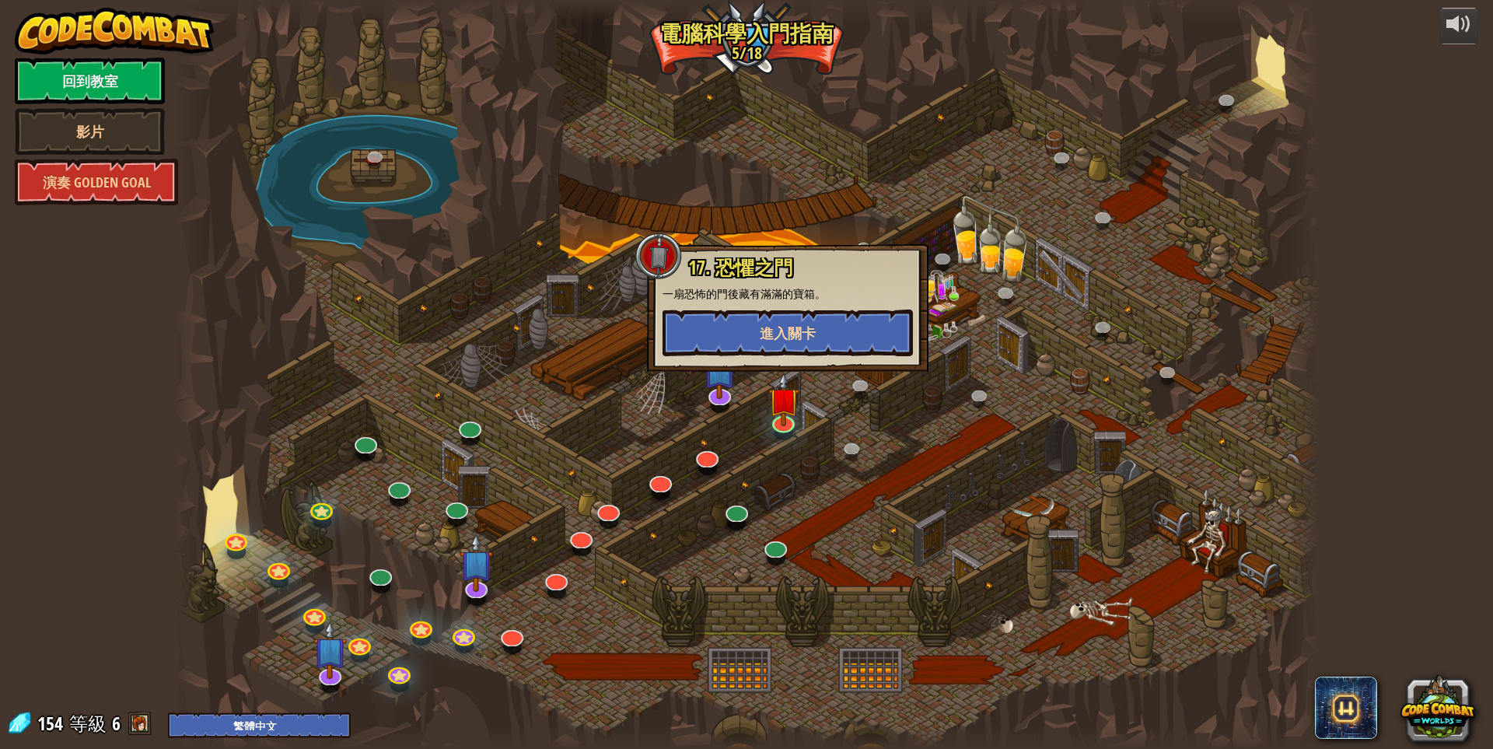
drag, startPoint x: 886, startPoint y: 430, endPoint x: 823, endPoint y: 327, distance: 121.1
click at [823, 327] on div "25. [PERSON_NAME]之門 (未解鎖) 逃離 [GEOGRAPHIC_DATA] 地牢，不要讓守衛抓到你。 26. [GEOGRAPHIC_DAT…" at bounding box center [745, 374] width 1145 height 749
click at [823, 327] on button "進入關卡" at bounding box center [787, 332] width 250 height 47
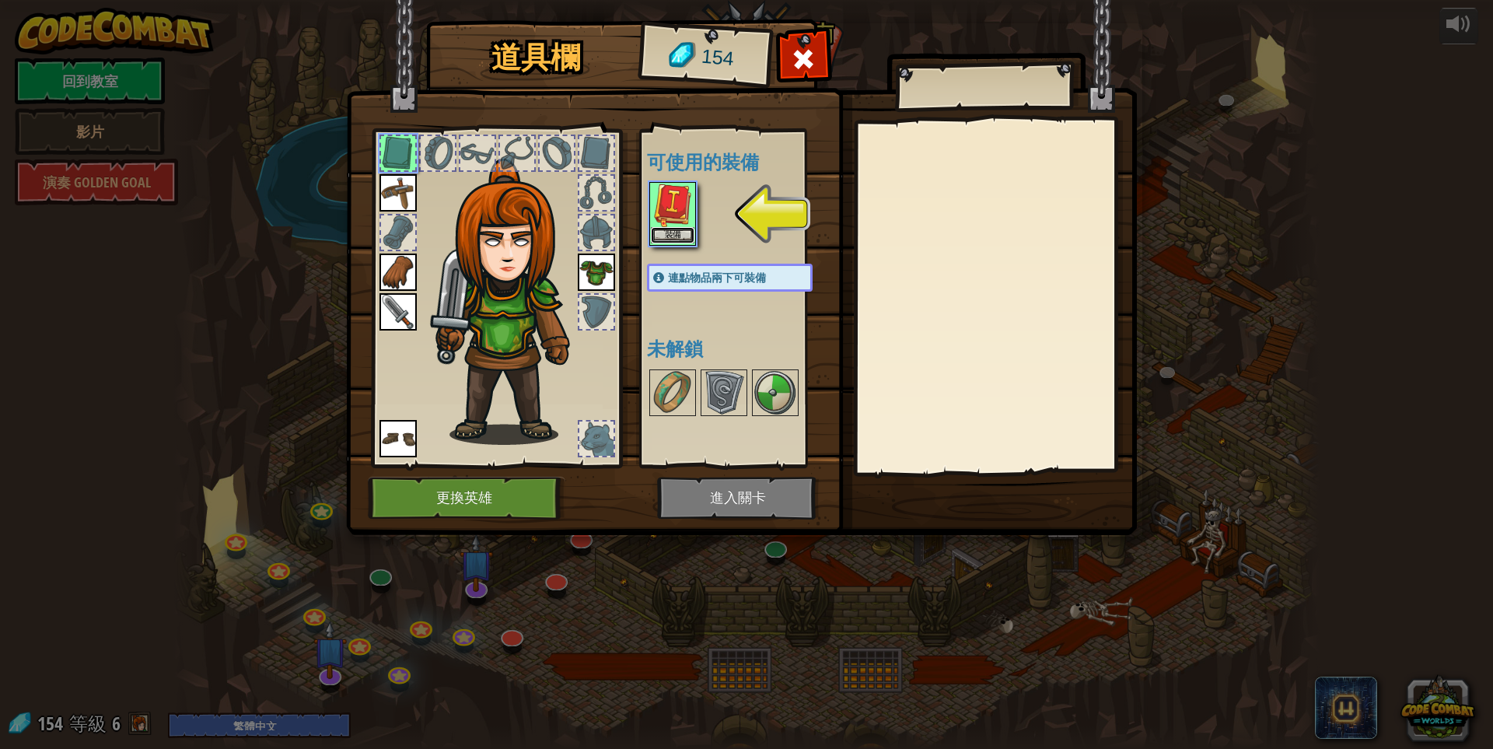
click at [666, 232] on button "裝備" at bounding box center [673, 235] width 44 height 16
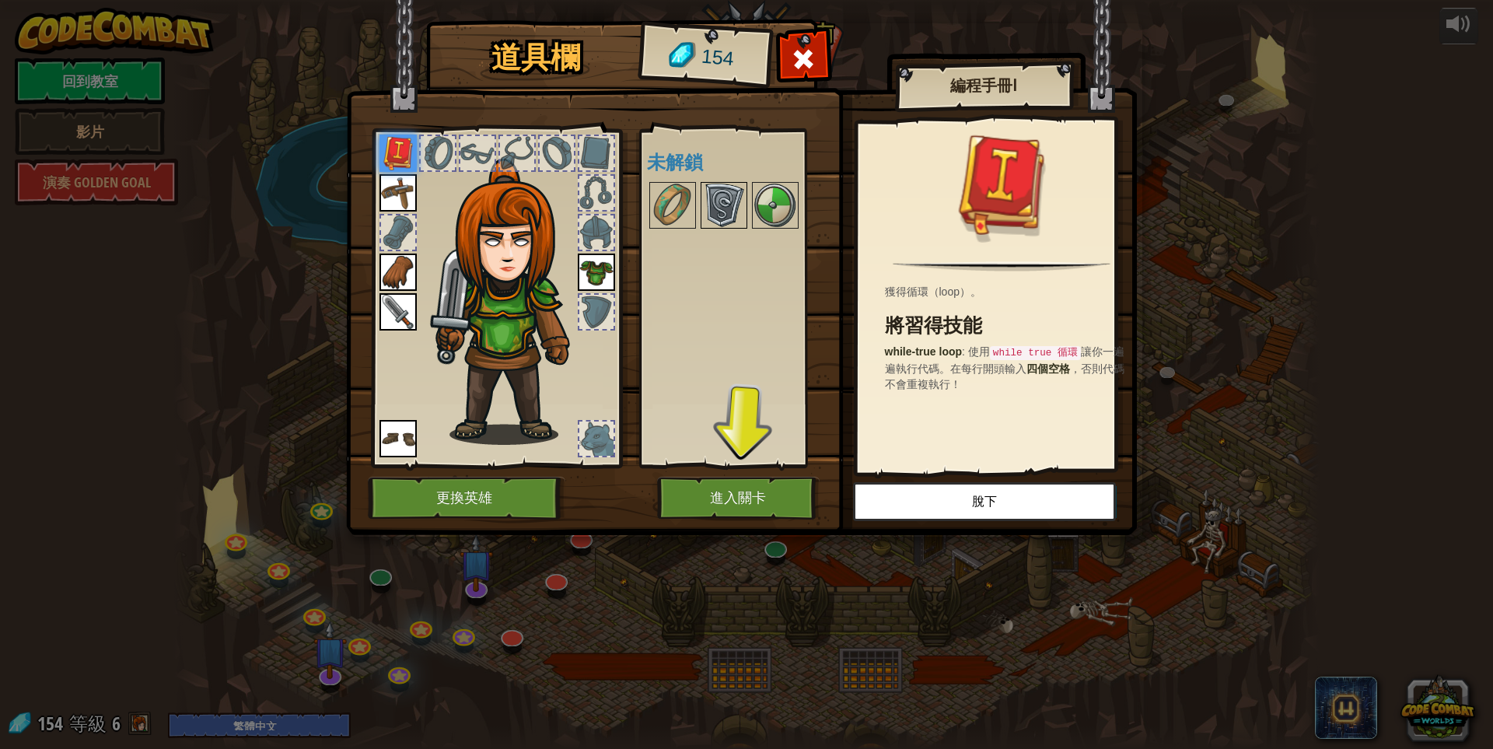
click at [723, 201] on img at bounding box center [724, 206] width 44 height 44
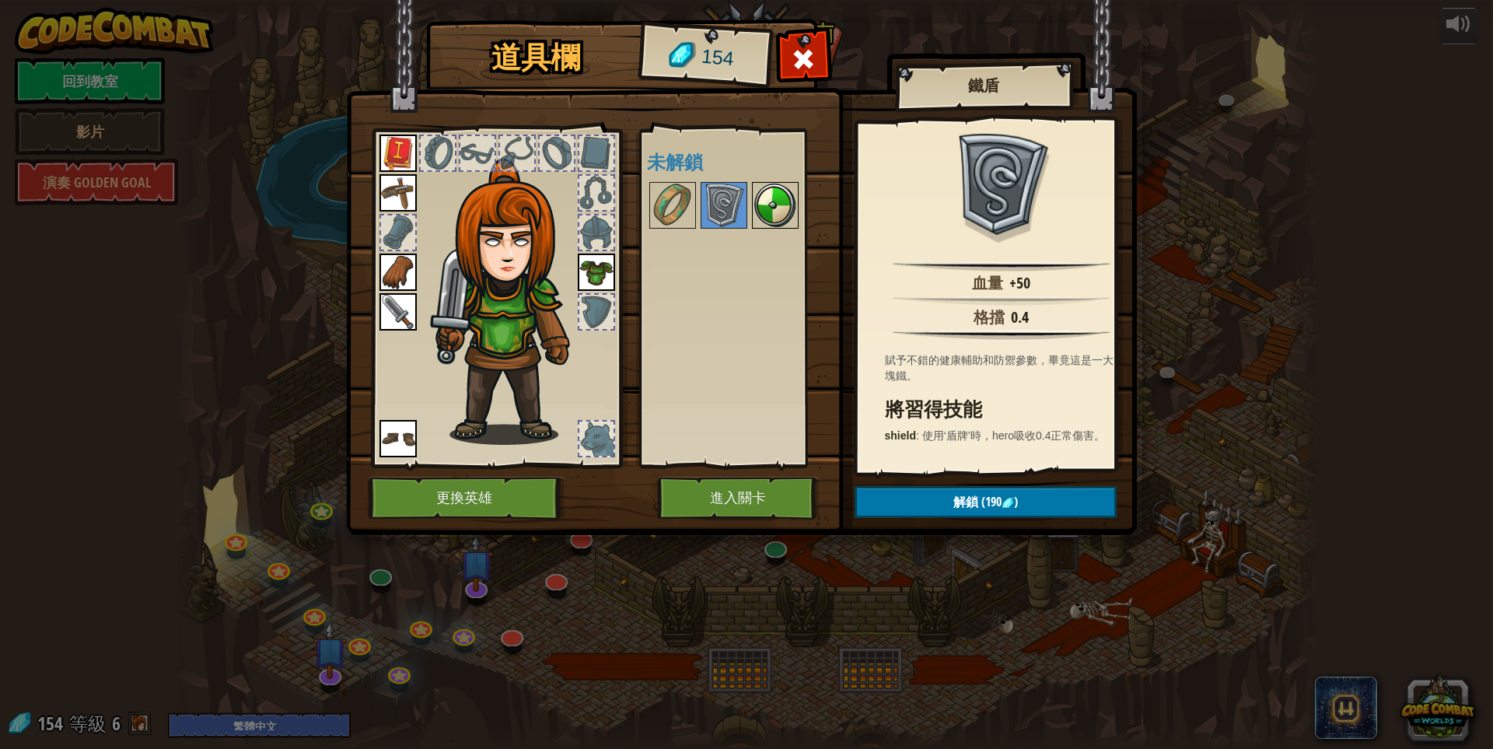
click at [760, 201] on img at bounding box center [775, 206] width 44 height 44
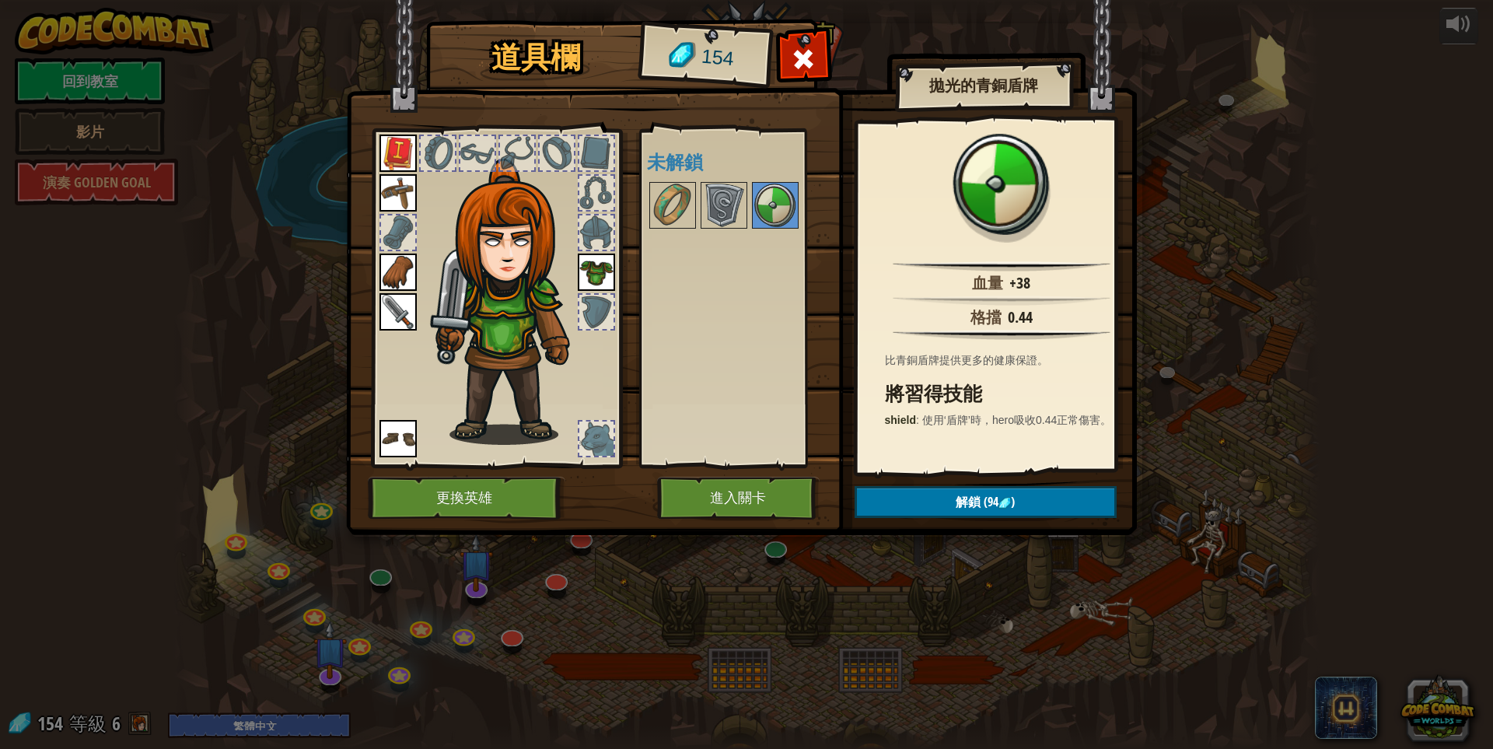
click at [608, 427] on div at bounding box center [596, 438] width 34 height 34
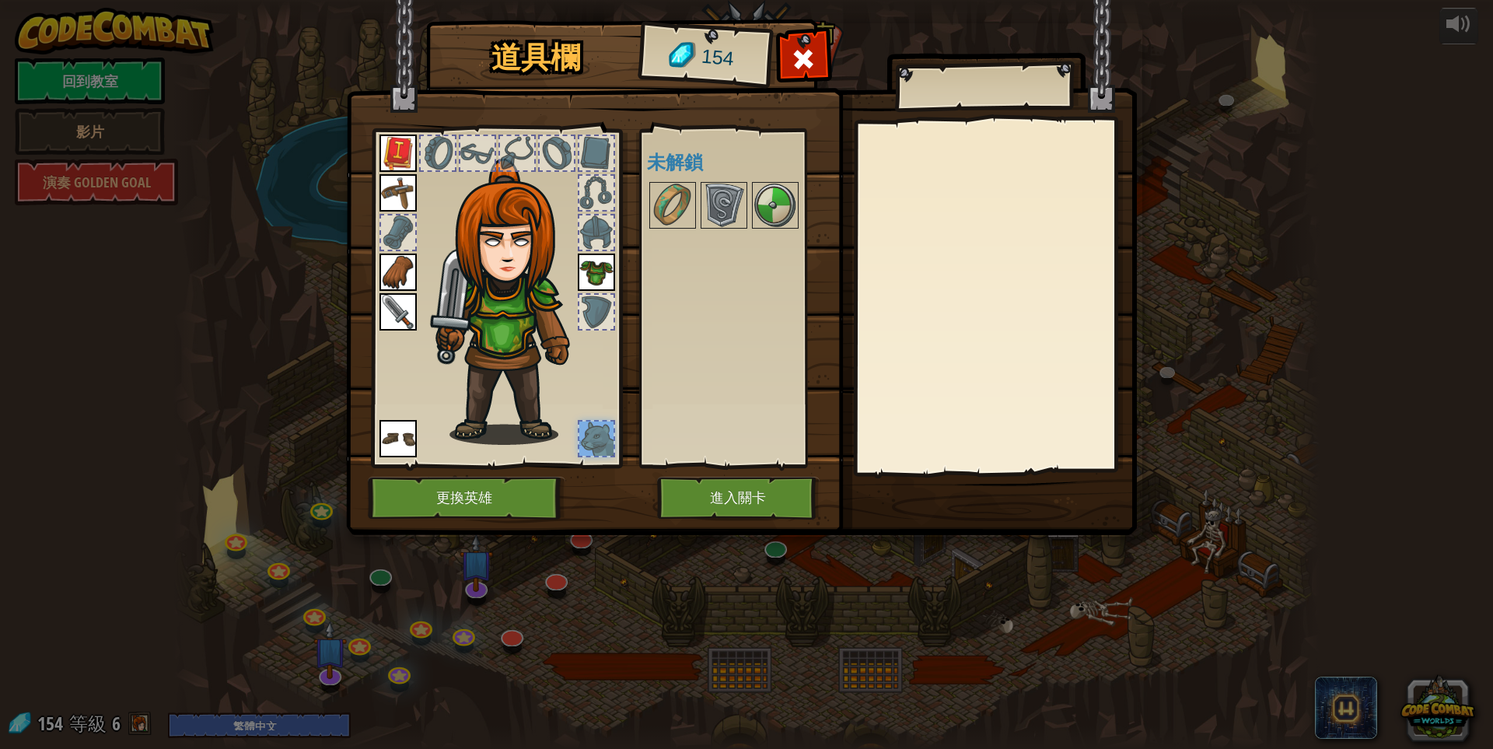
click at [629, 614] on div "道具欄 154 可使用的裝備 裝備 裝備 裝備 裝備 裝備 裝備 連點物品兩下可裝備 未解鎖 裝備 脫下 訂閱我們來解鎖吧! (受本關卡限制) 更換英雄 進入…" at bounding box center [746, 374] width 1493 height 749
click at [286, 578] on div "道具欄 154 可使用的裝備 裝備 裝備 裝備 裝備 裝備 裝備 連點物品兩下可裝備 未解鎖 裝備 脫下 訂閱我們來解鎖吧! (受本關卡限制) 更換英雄 進入…" at bounding box center [746, 374] width 1493 height 749
click at [793, 76] on div at bounding box center [803, 63] width 49 height 49
